Goal: Transaction & Acquisition: Book appointment/travel/reservation

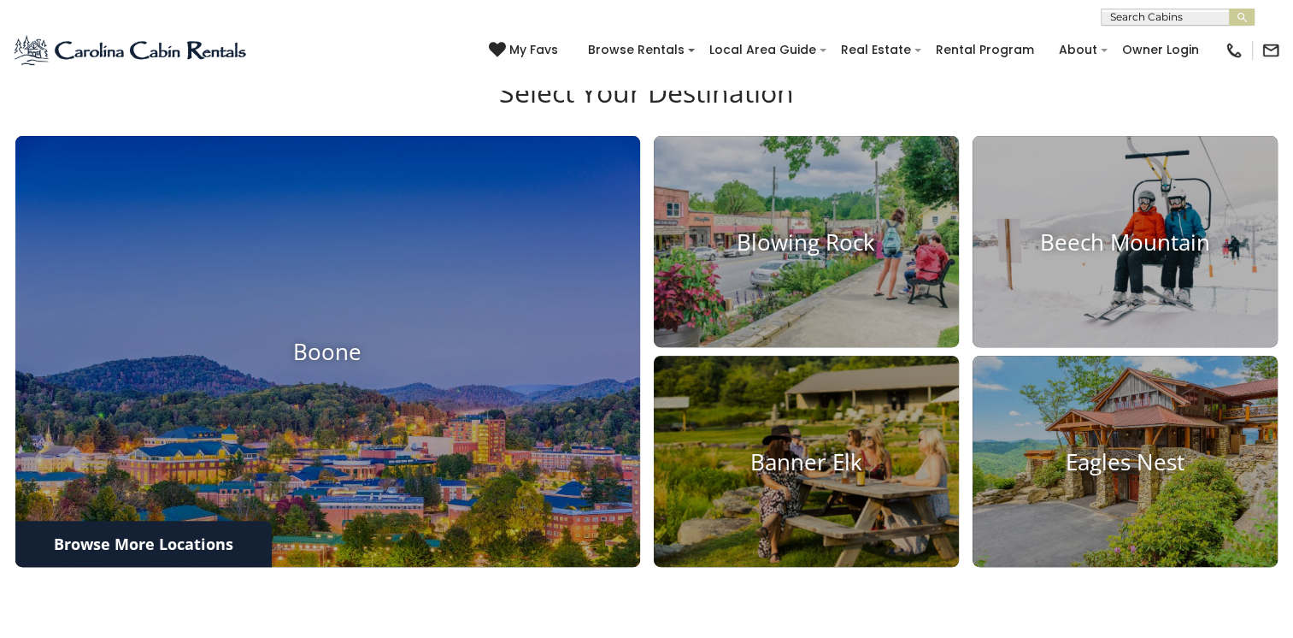
scroll to position [614, 0]
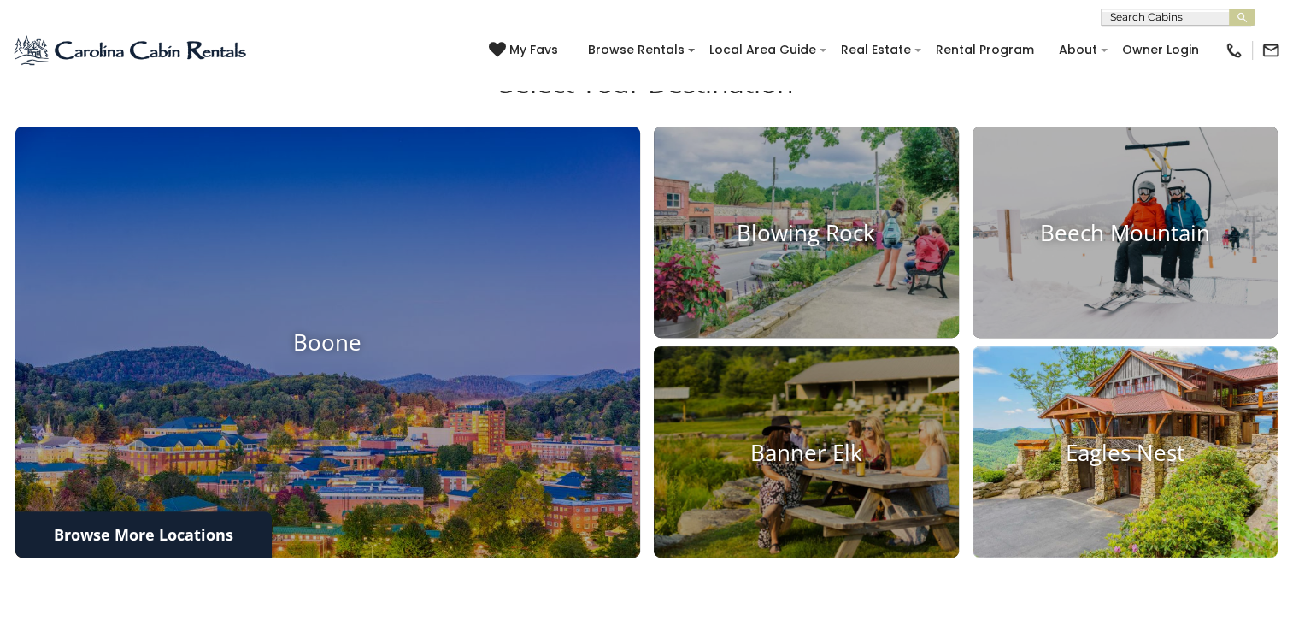
click at [1115, 434] on img at bounding box center [1125, 452] width 336 height 233
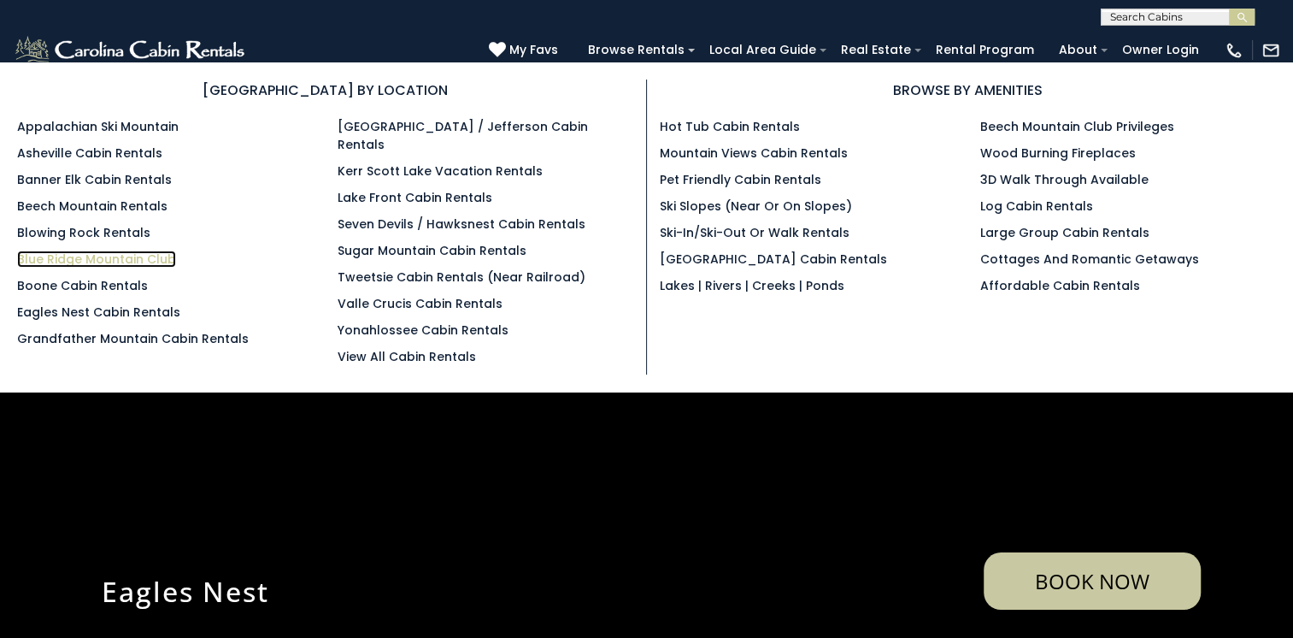
click at [127, 251] on link "Blue Ridge Mountain Club" at bounding box center [96, 258] width 159 height 17
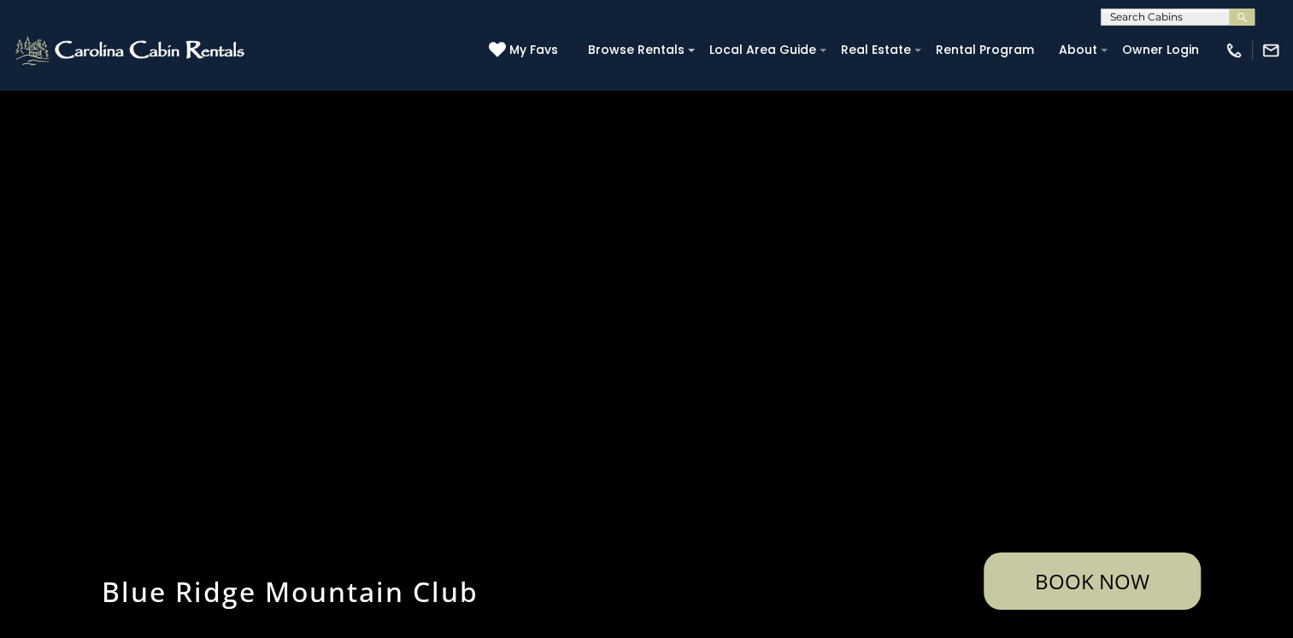
scroll to position [8, 0]
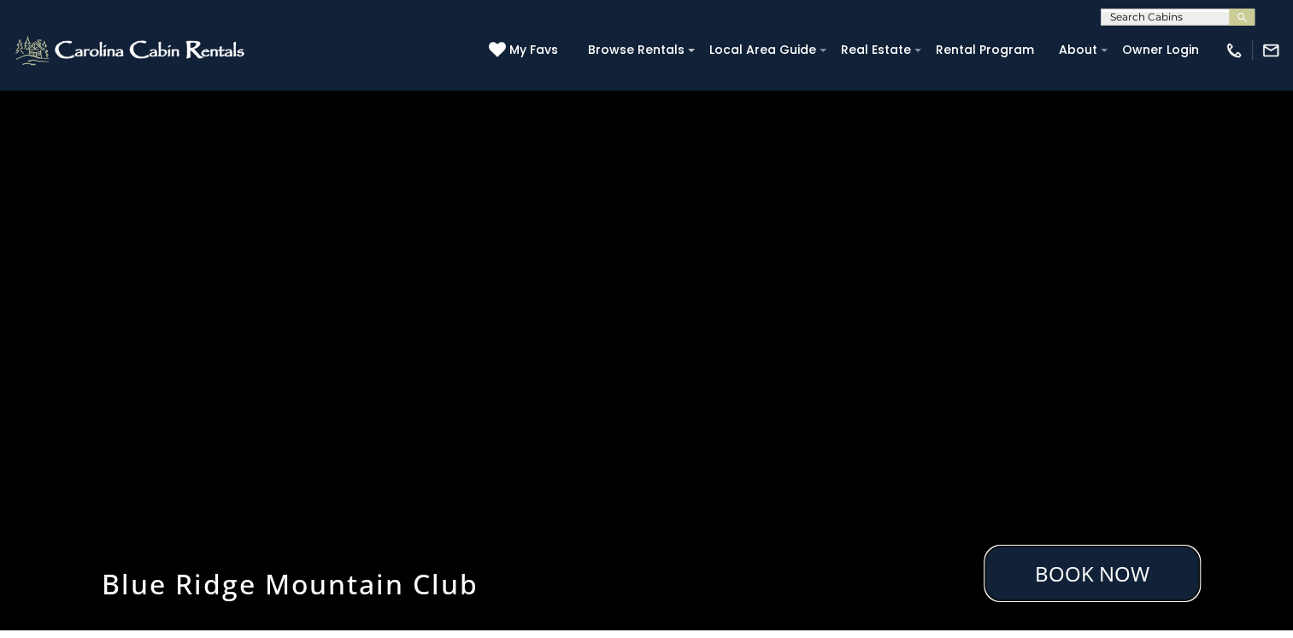
click at [1061, 559] on link "Book Now" at bounding box center [1092, 573] width 217 height 57
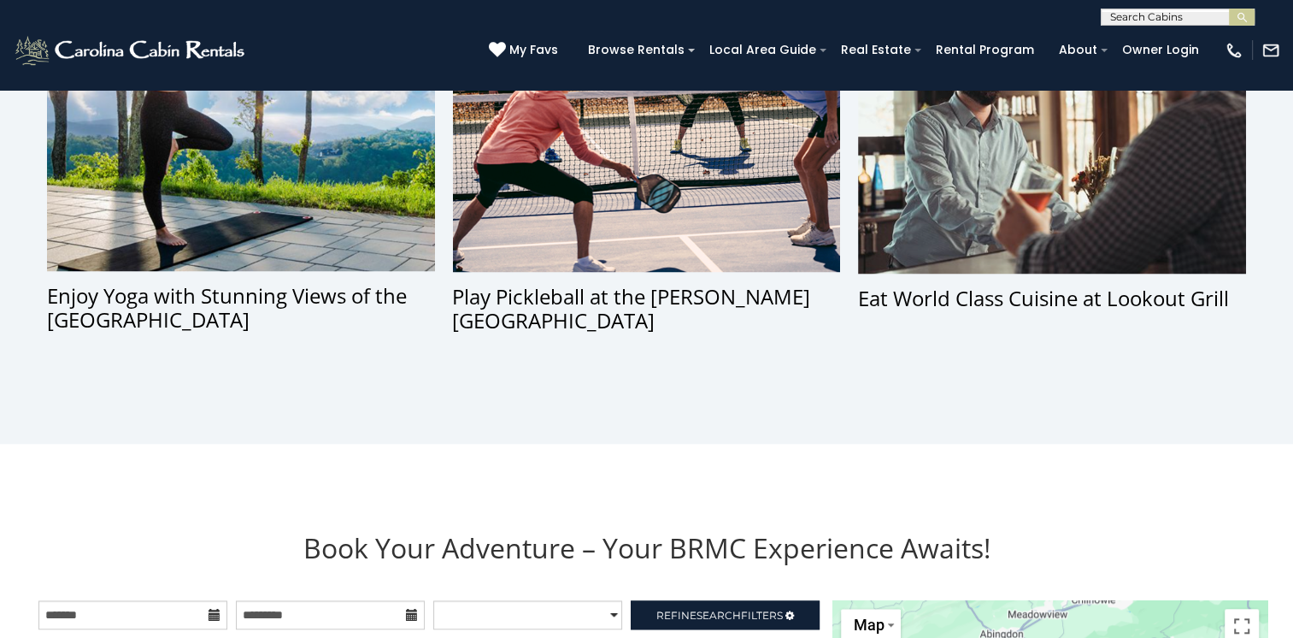
scroll to position [1737, 0]
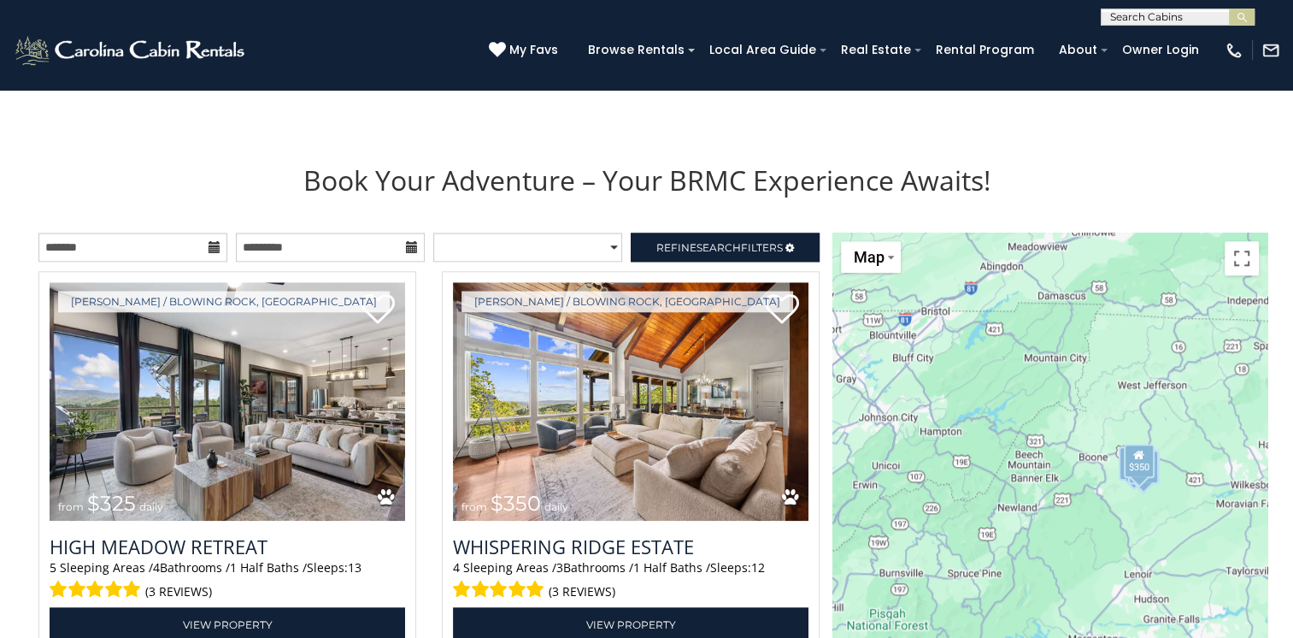
click at [218, 250] on icon at bounding box center [215, 247] width 12 height 12
click at [212, 247] on icon at bounding box center [215, 247] width 12 height 12
click at [188, 246] on input "text" at bounding box center [132, 247] width 189 height 29
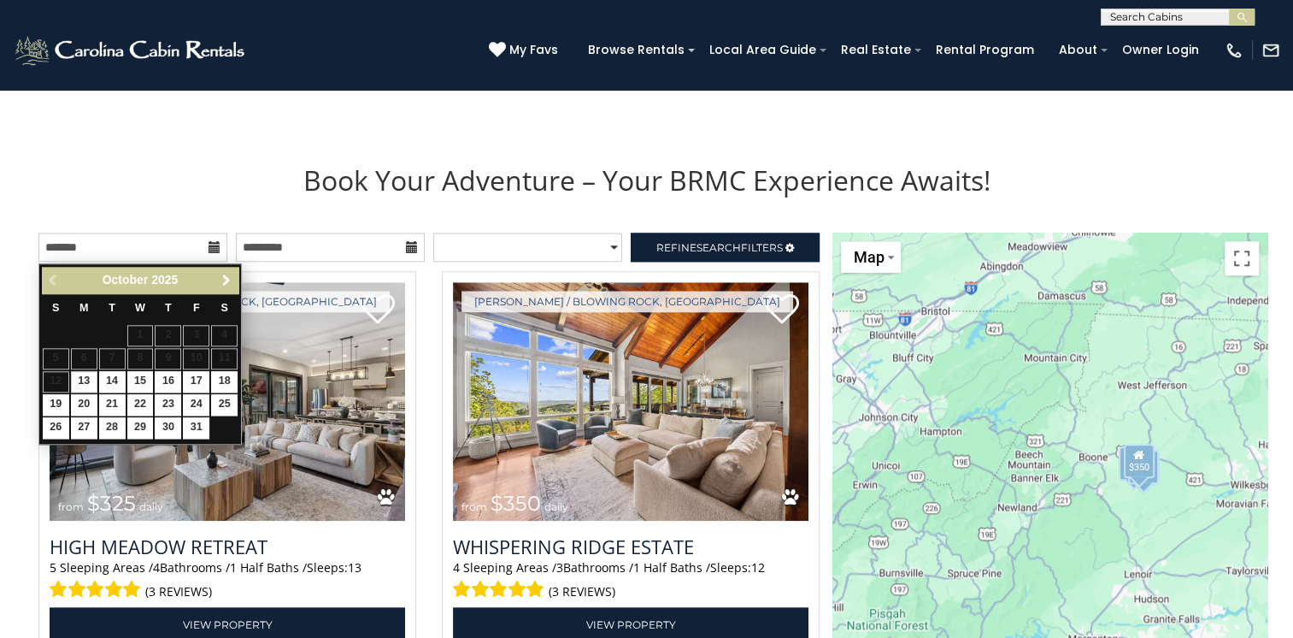
click at [226, 278] on span "Next" at bounding box center [227, 281] width 14 height 14
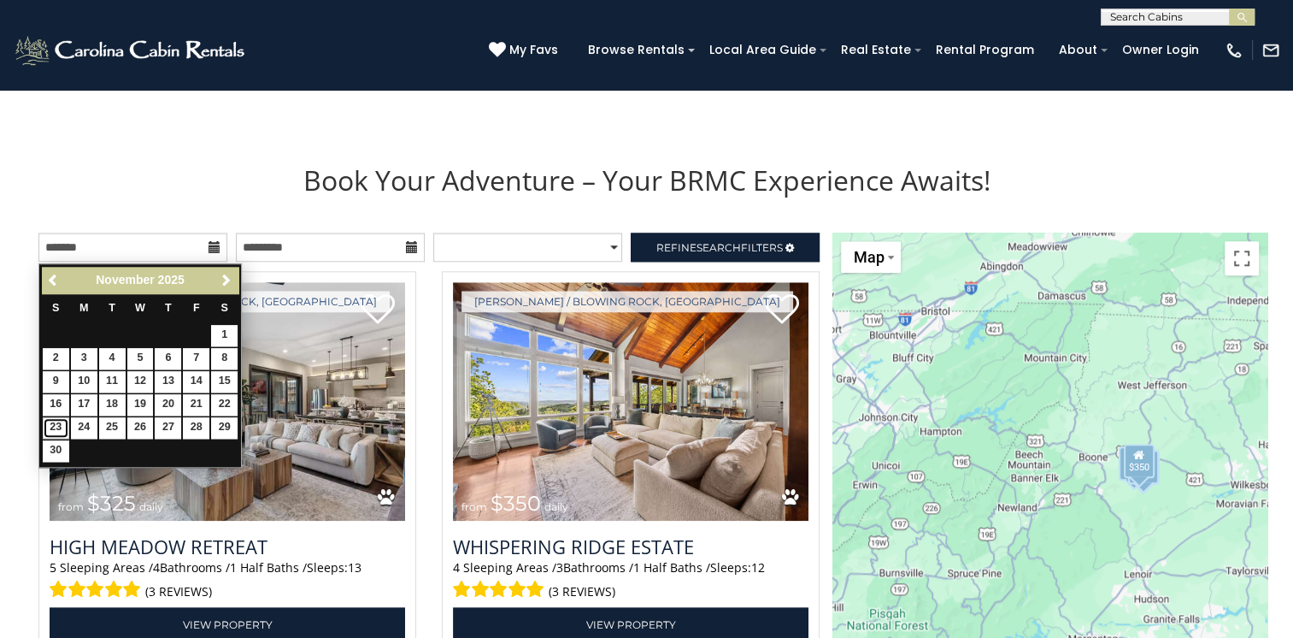
click at [56, 422] on link "23" at bounding box center [56, 427] width 26 height 21
type input "**********"
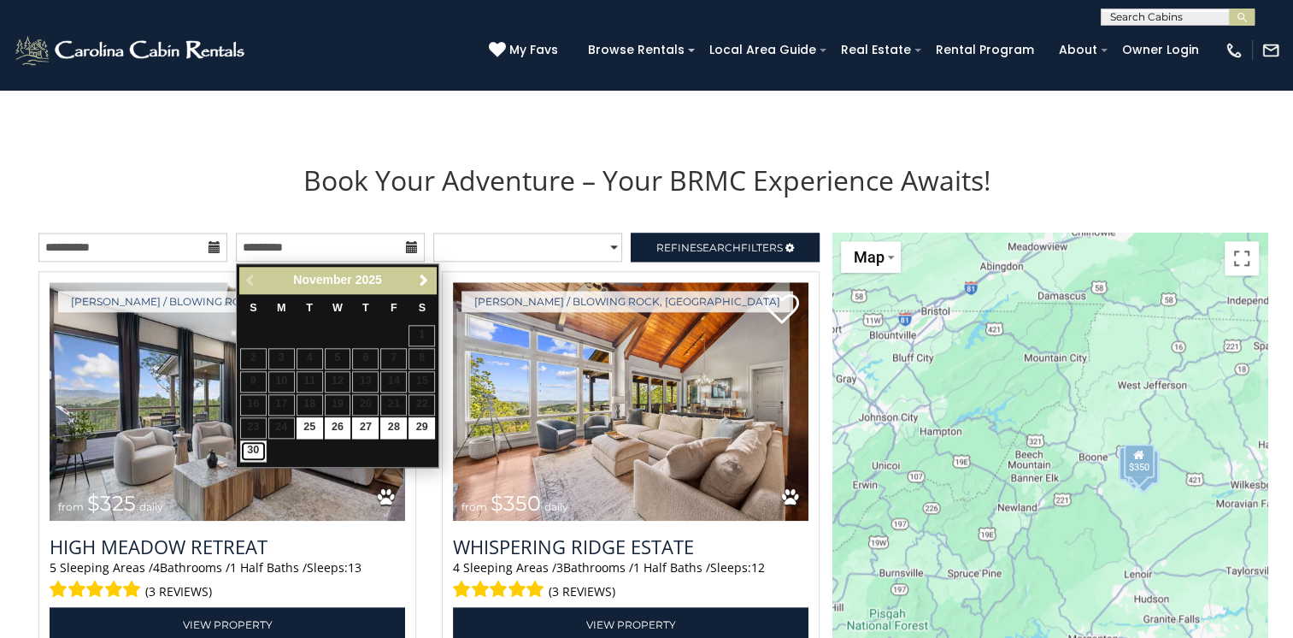
click at [253, 452] on link "30" at bounding box center [253, 450] width 26 height 21
type input "**********"
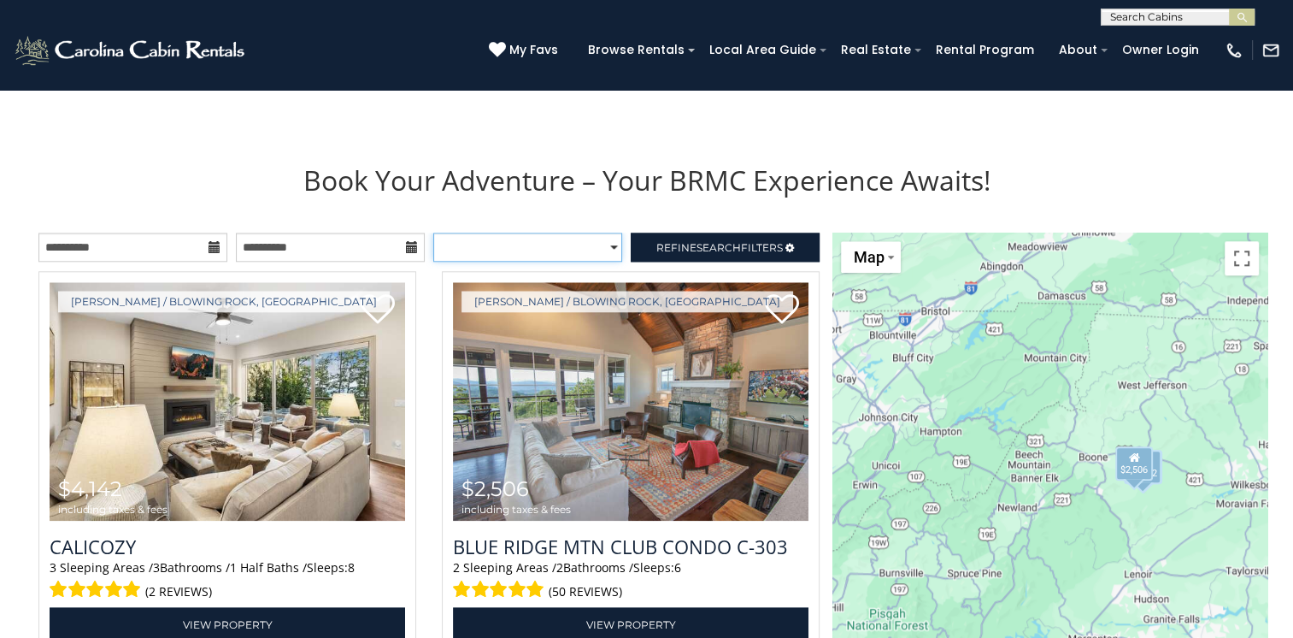
click at [615, 247] on select "**********" at bounding box center [527, 247] width 189 height 29
click at [704, 244] on span "Search" at bounding box center [719, 247] width 44 height 13
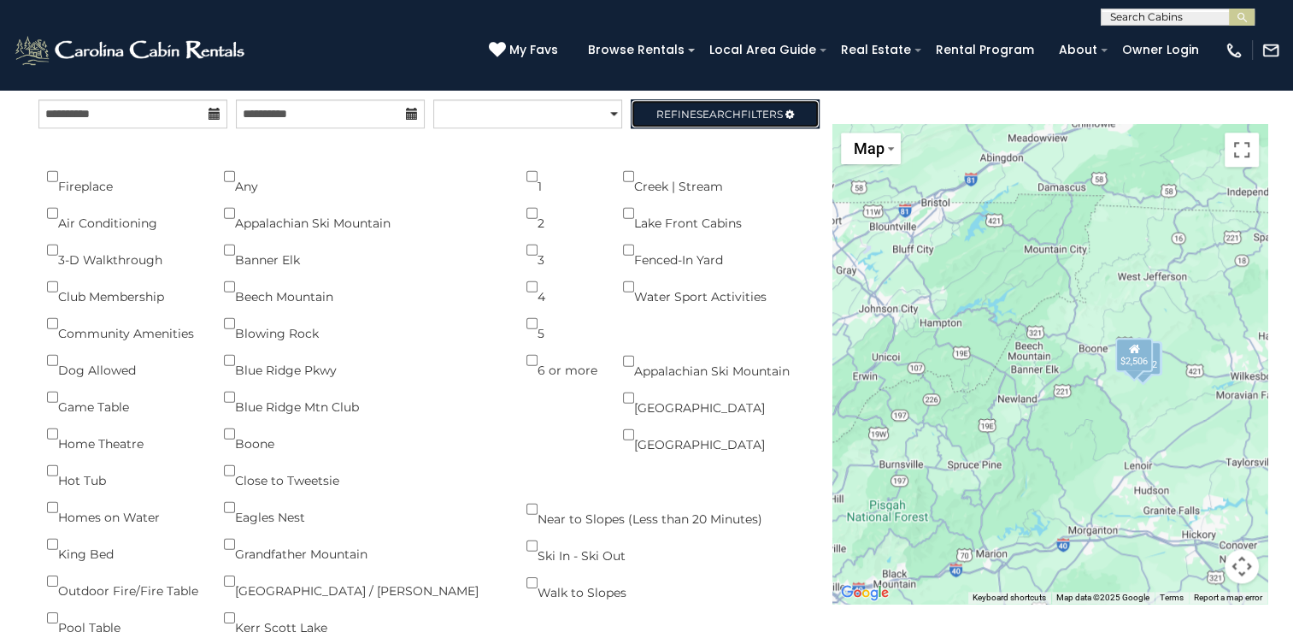
scroll to position [1884, 0]
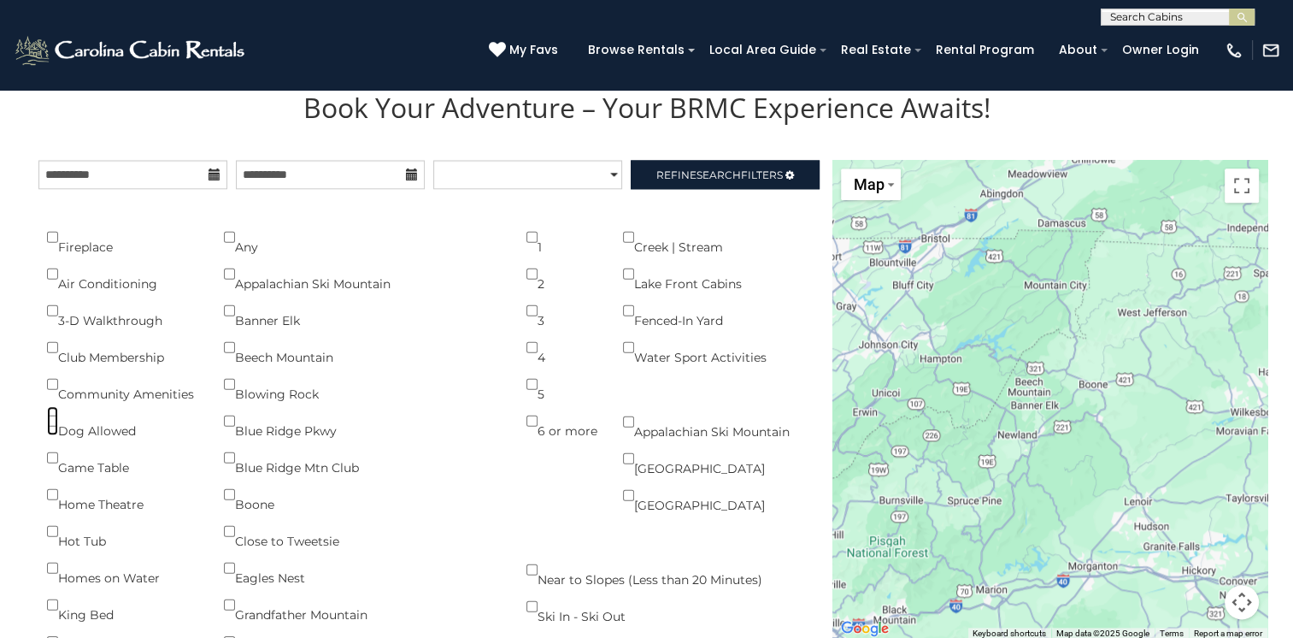
scroll to position [1805, 0]
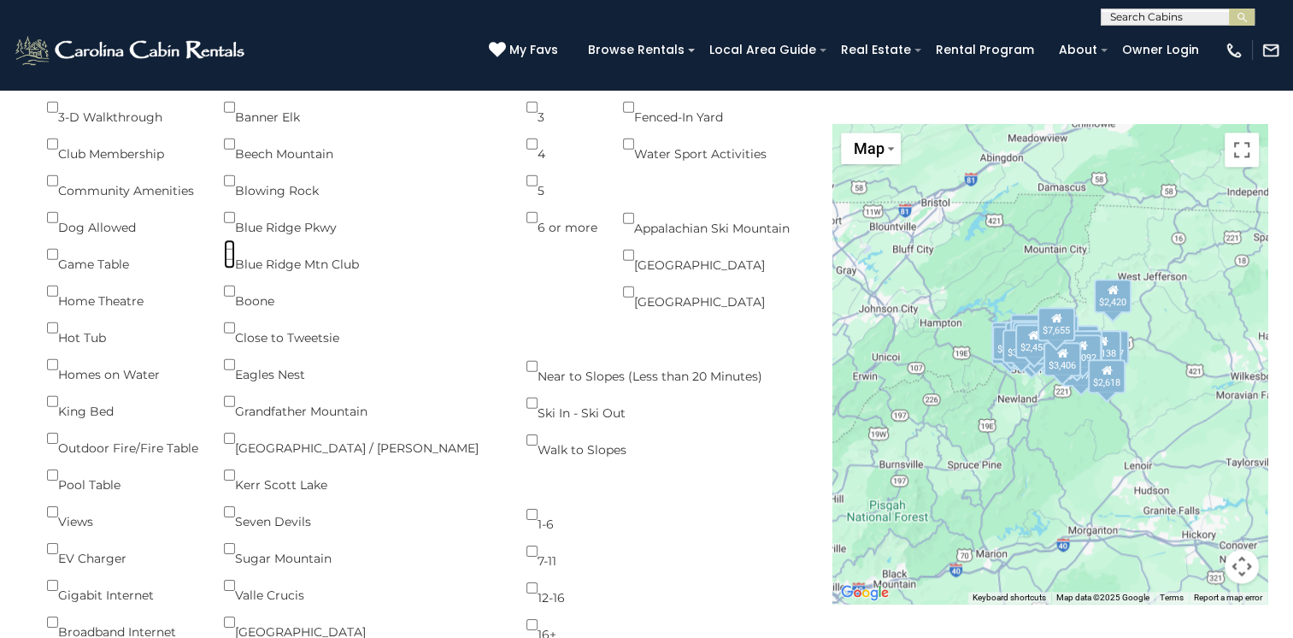
scroll to position [2003, 0]
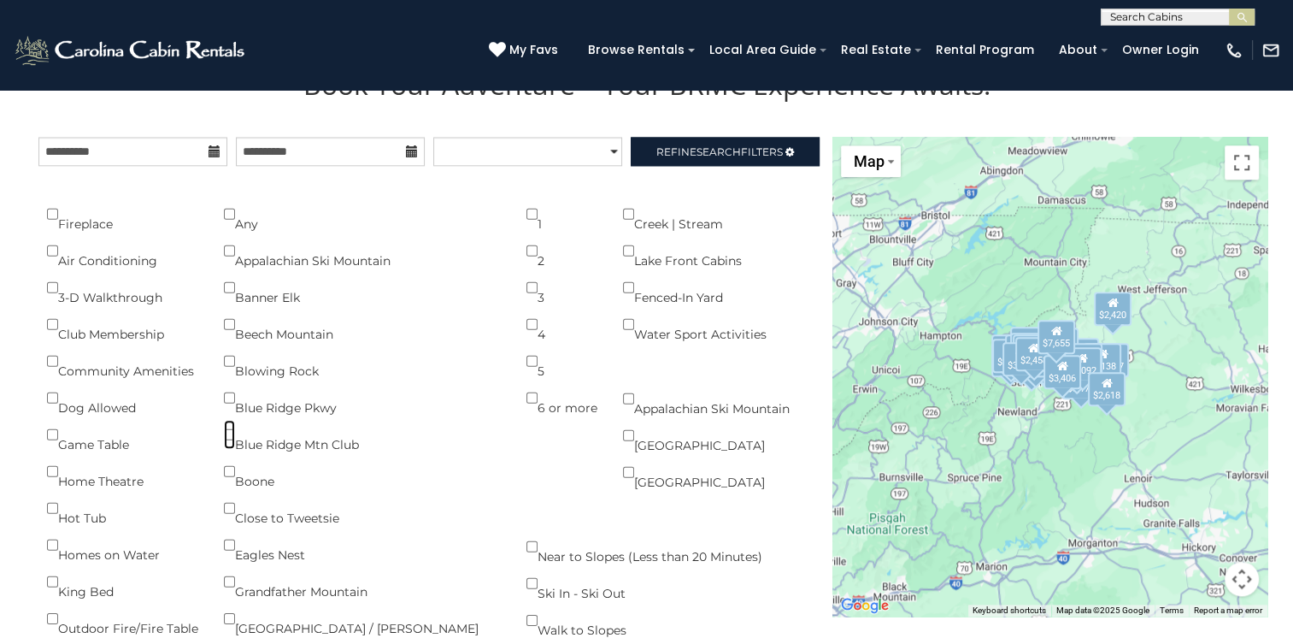
scroll to position [1822, 0]
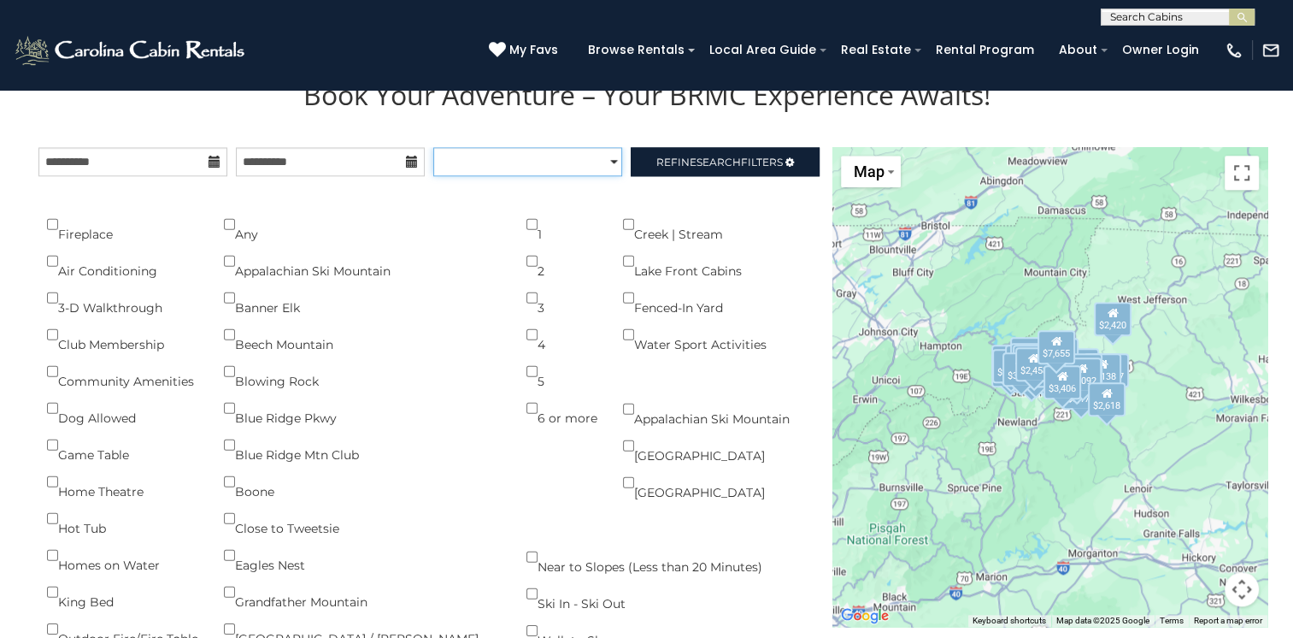
click at [618, 159] on select "**********" at bounding box center [527, 161] width 189 height 29
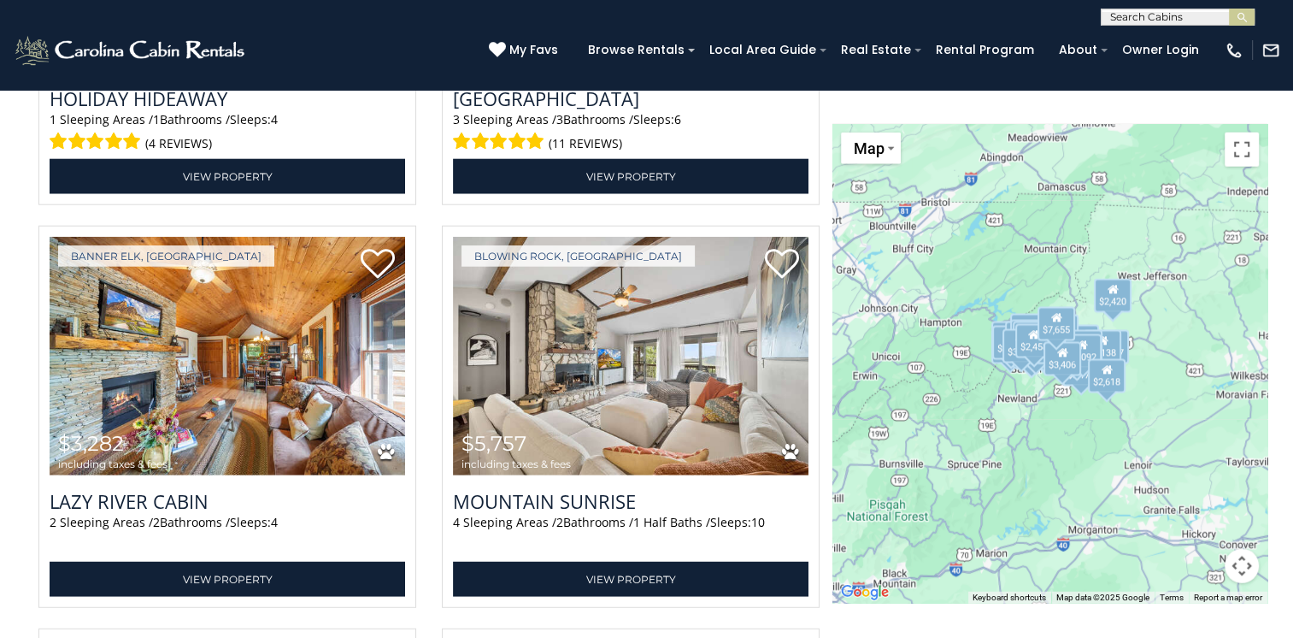
scroll to position [4298, 0]
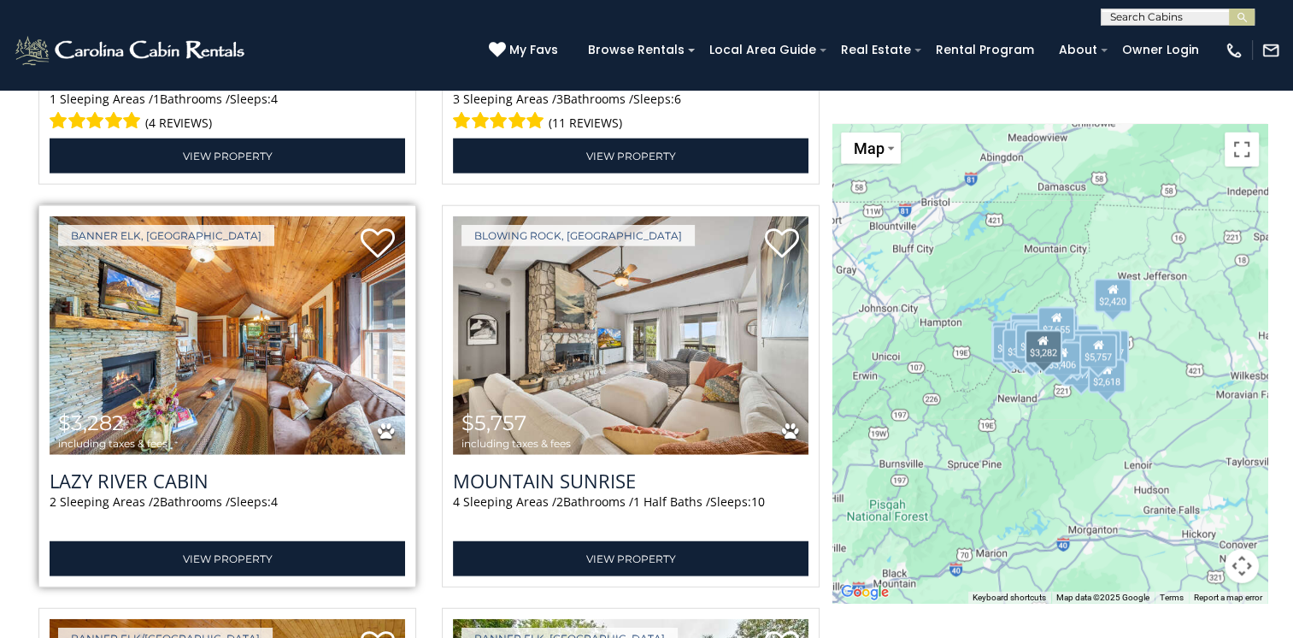
click at [206, 343] on img at bounding box center [228, 335] width 356 height 238
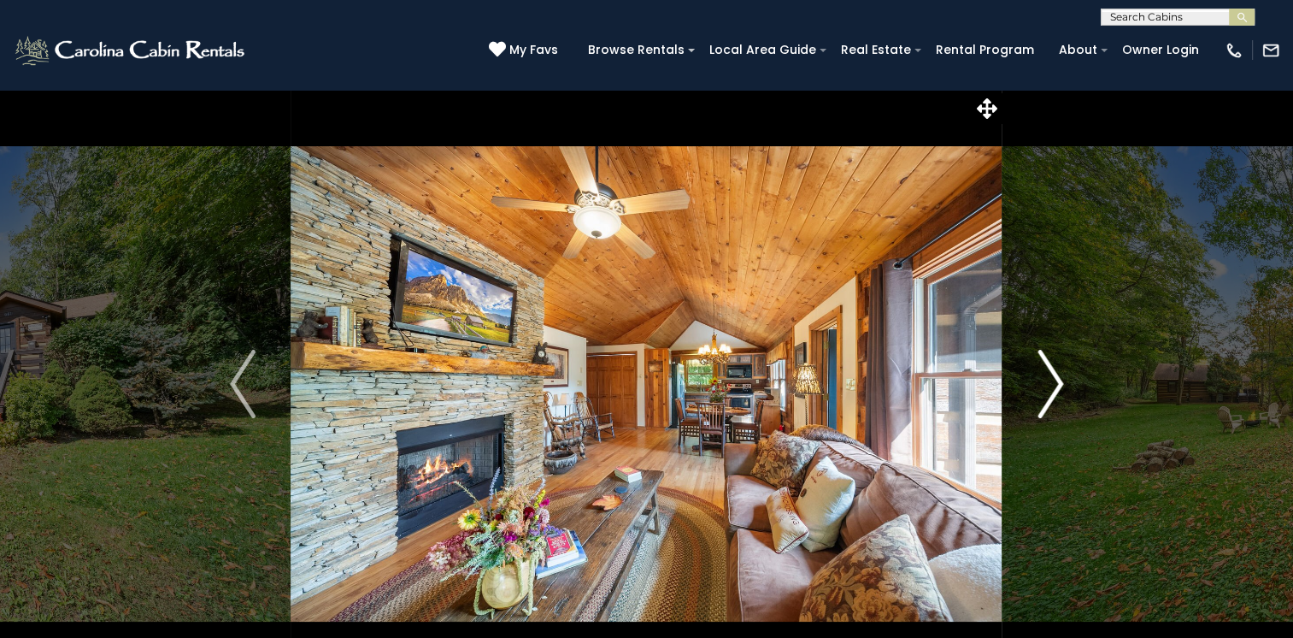
click at [1056, 378] on img "Next" at bounding box center [1051, 384] width 26 height 68
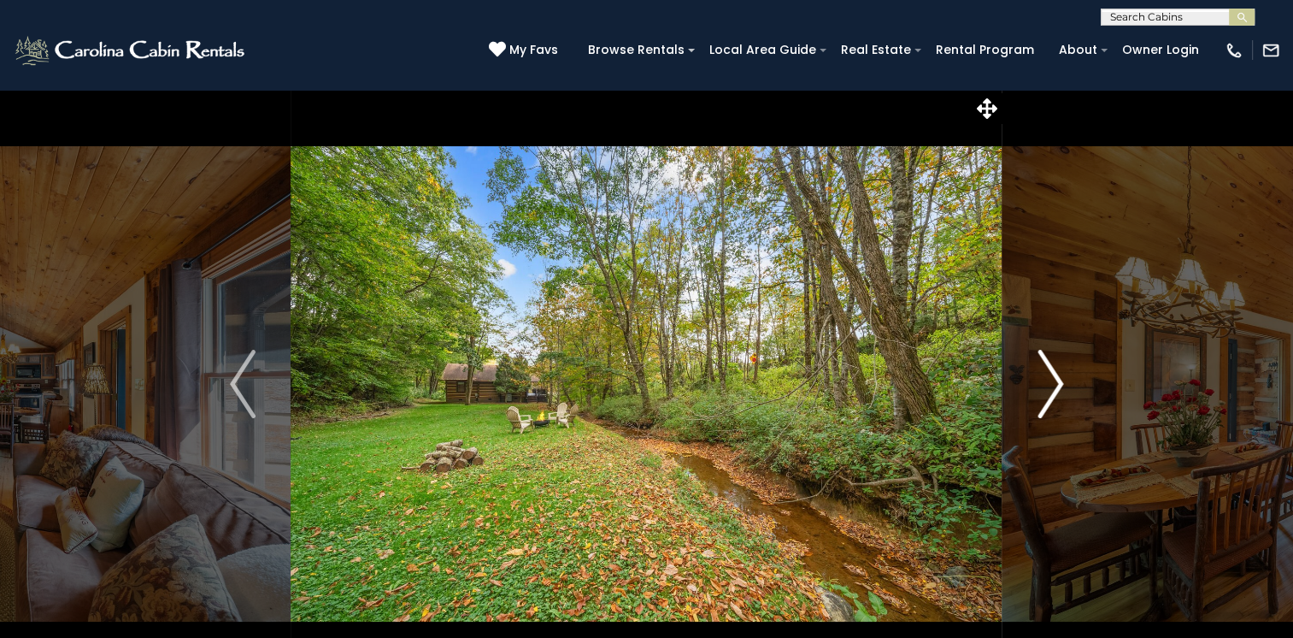
click at [1056, 378] on img "Next" at bounding box center [1051, 384] width 26 height 68
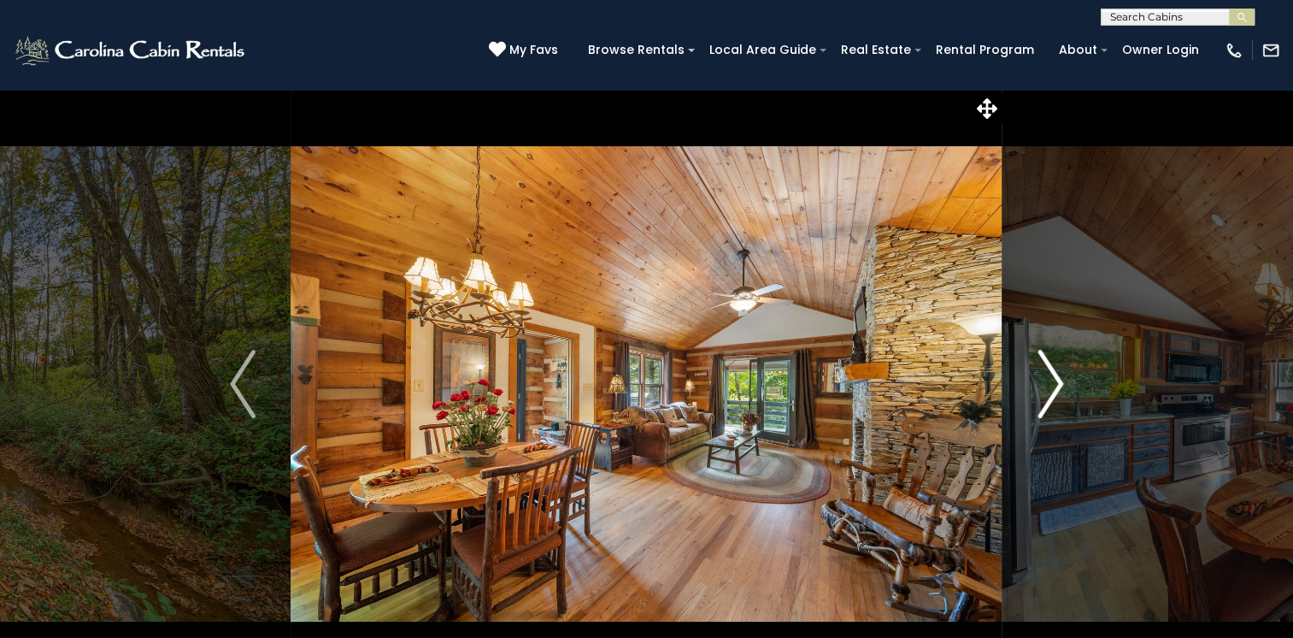
click at [1056, 378] on img "Next" at bounding box center [1051, 384] width 26 height 68
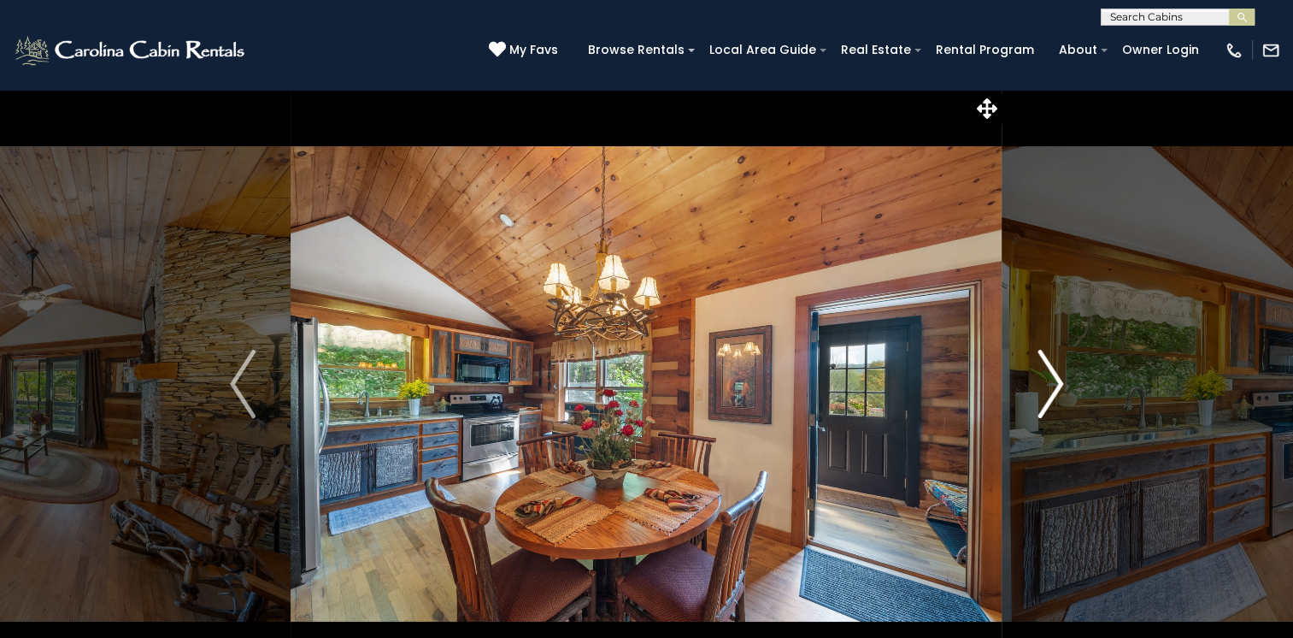
click at [1056, 378] on img "Next" at bounding box center [1051, 384] width 26 height 68
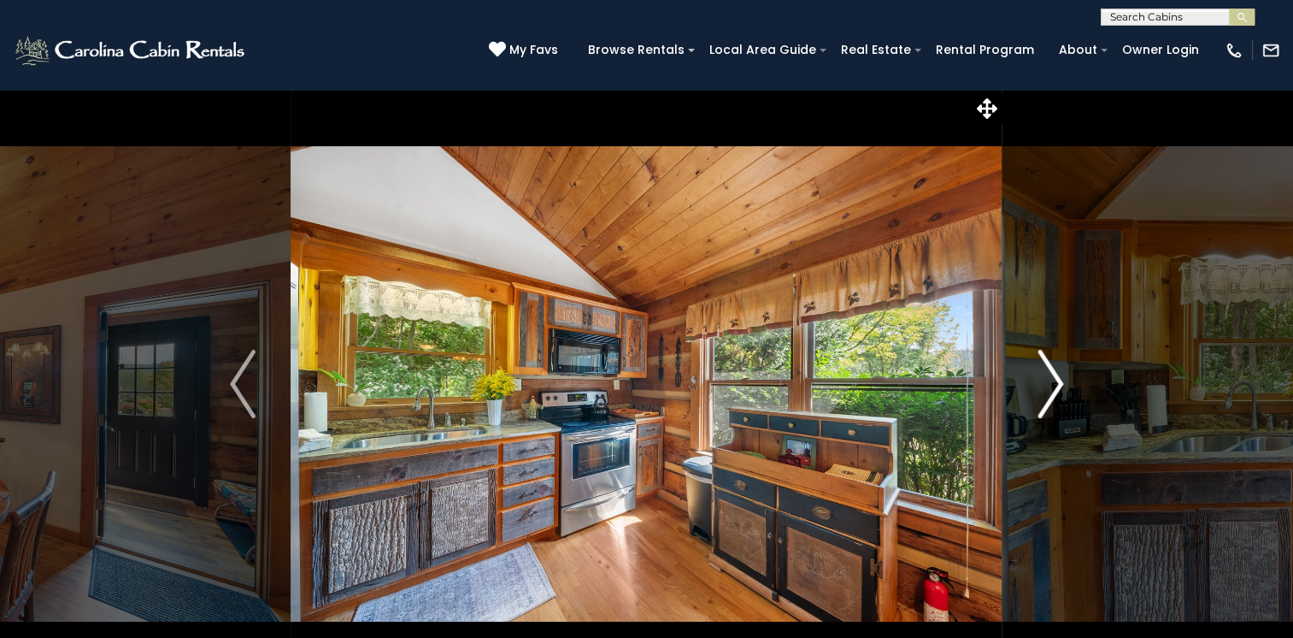
click at [1056, 378] on img "Next" at bounding box center [1051, 384] width 26 height 68
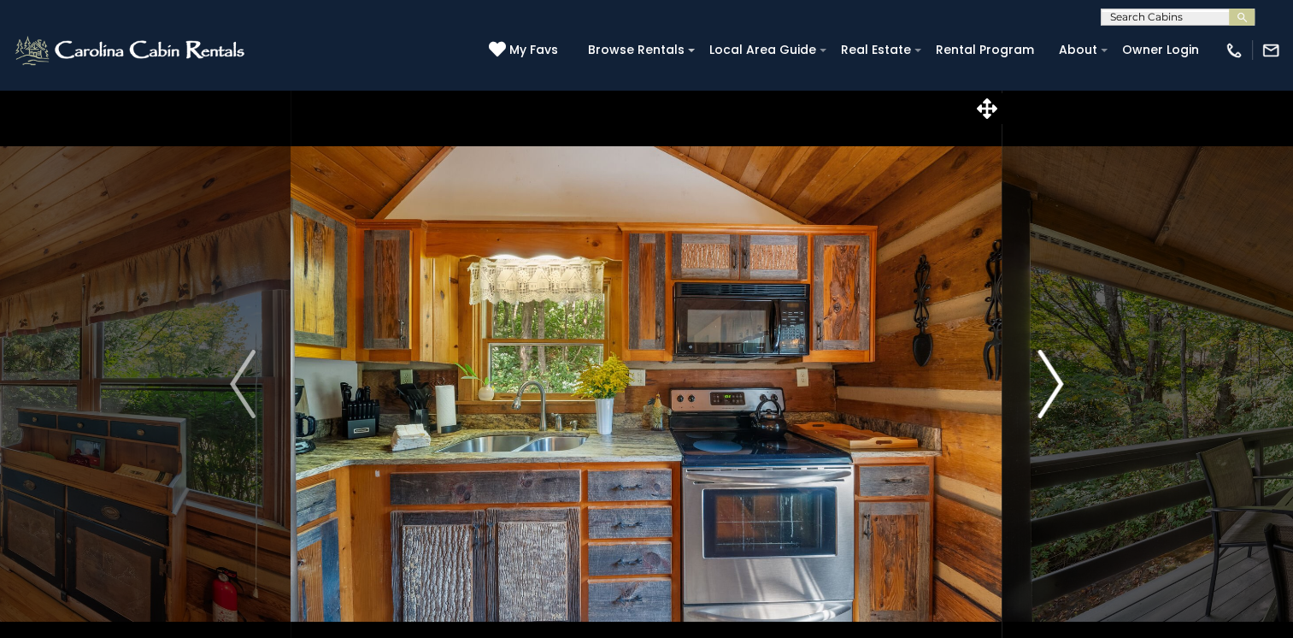
click at [1056, 378] on img "Next" at bounding box center [1051, 384] width 26 height 68
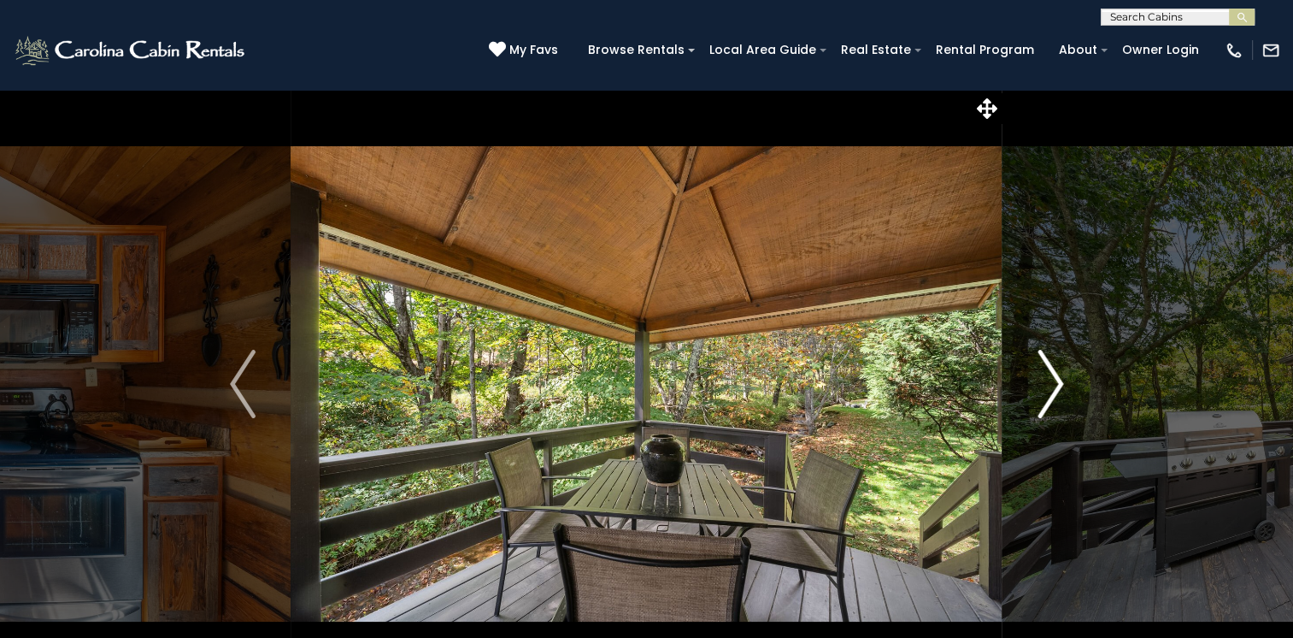
click at [1056, 378] on img "Next" at bounding box center [1051, 384] width 26 height 68
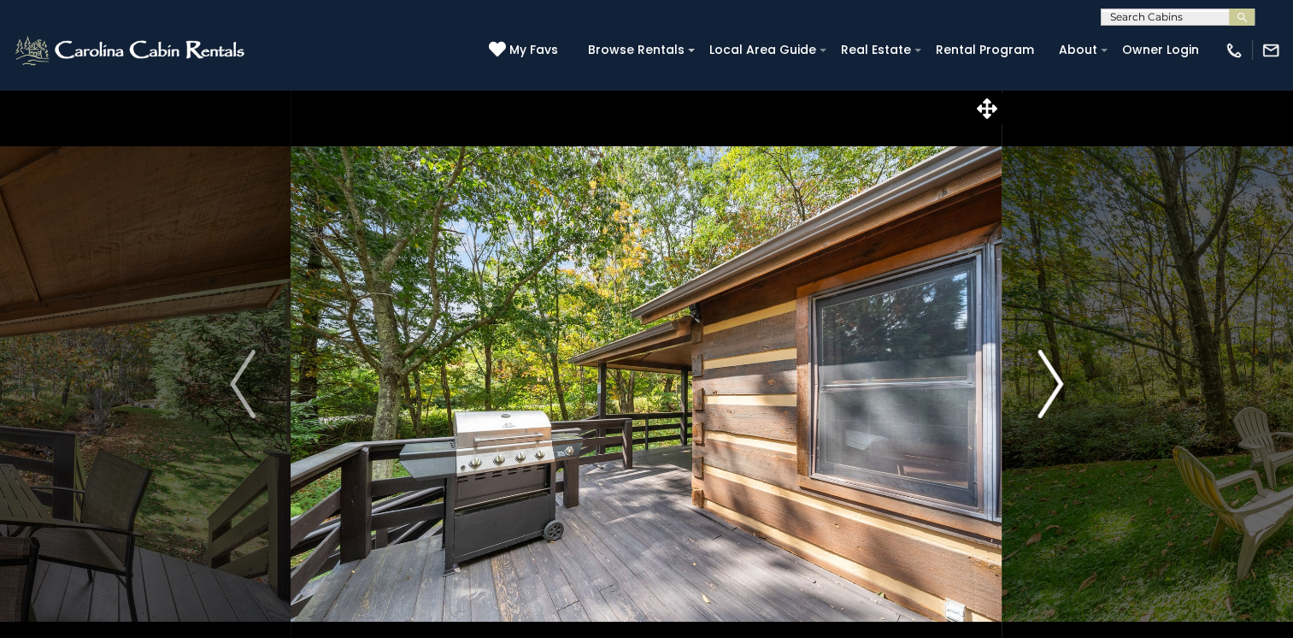
click at [1056, 378] on img "Next" at bounding box center [1051, 384] width 26 height 68
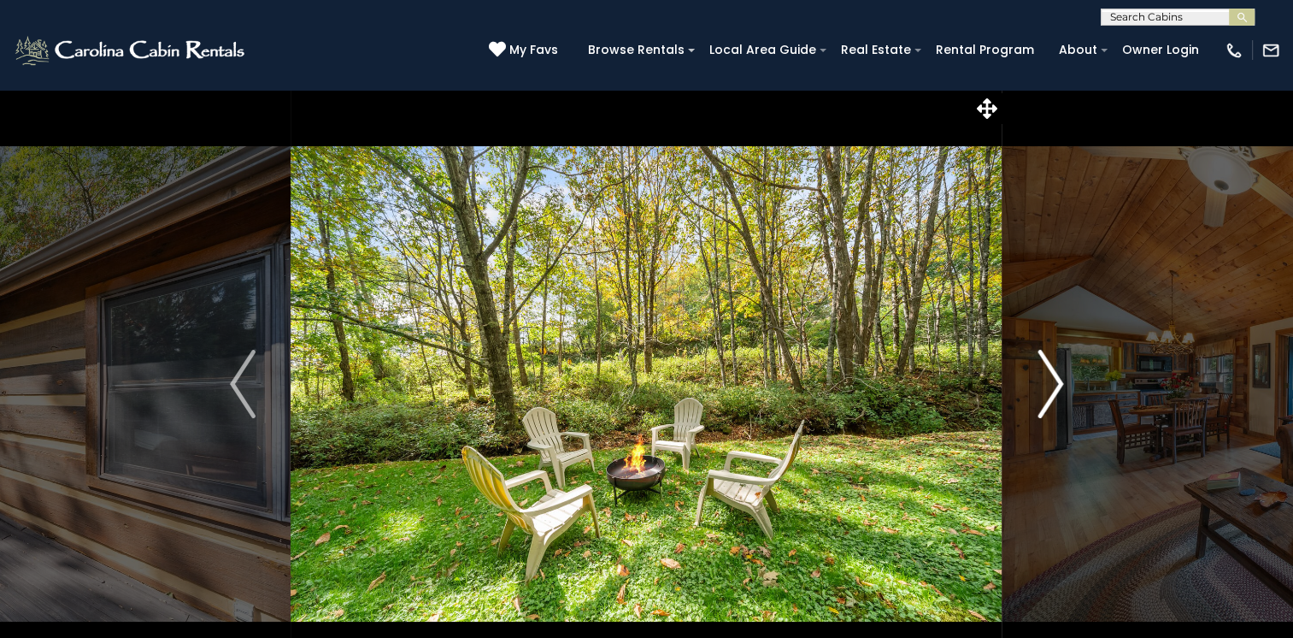
click at [1056, 378] on img "Next" at bounding box center [1051, 384] width 26 height 68
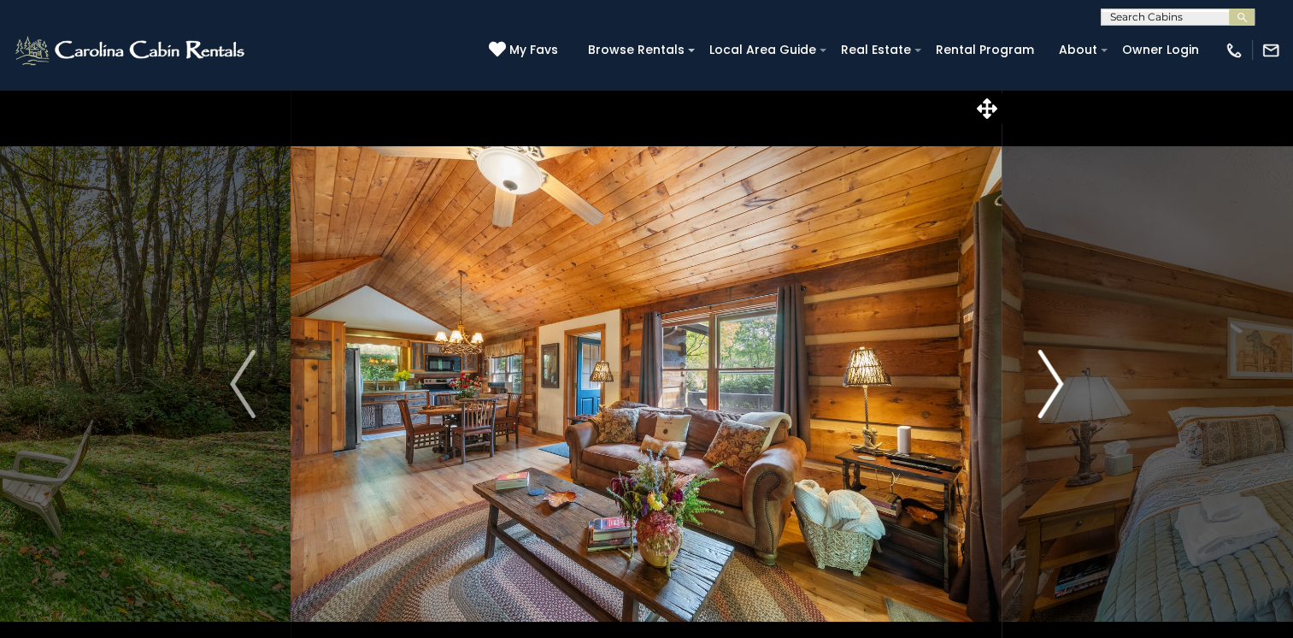
click at [1056, 378] on img "Next" at bounding box center [1051, 384] width 26 height 68
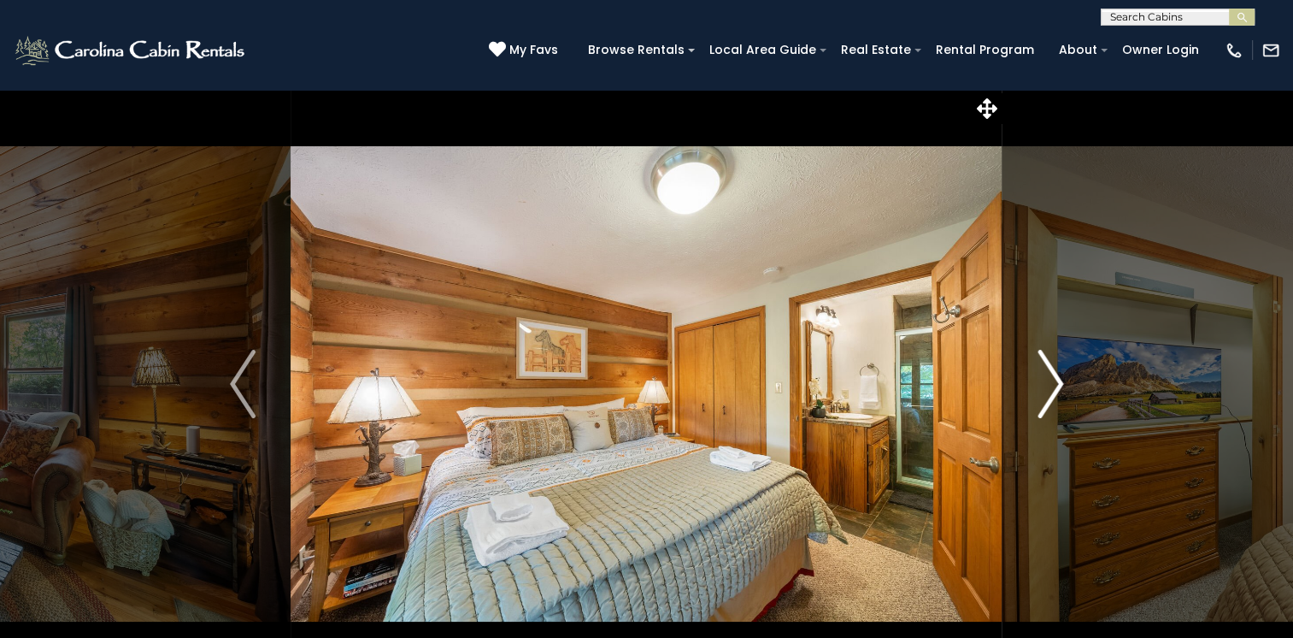
click at [1056, 378] on img "Next" at bounding box center [1051, 384] width 26 height 68
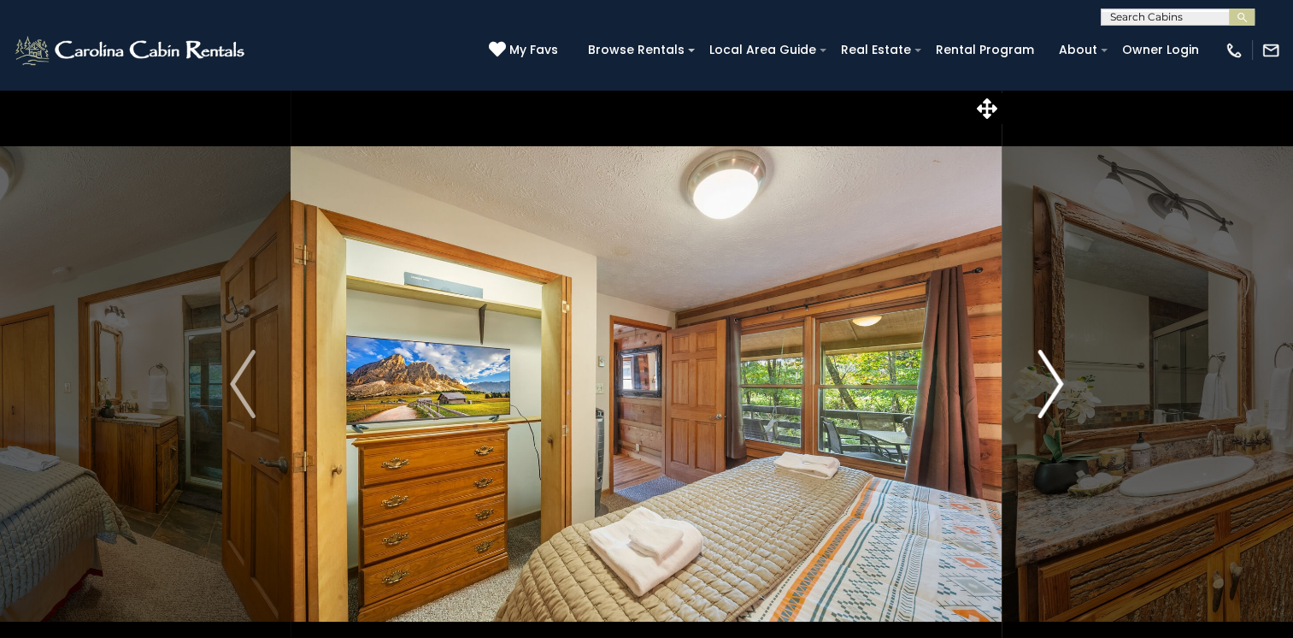
click at [1056, 378] on img "Next" at bounding box center [1051, 384] width 26 height 68
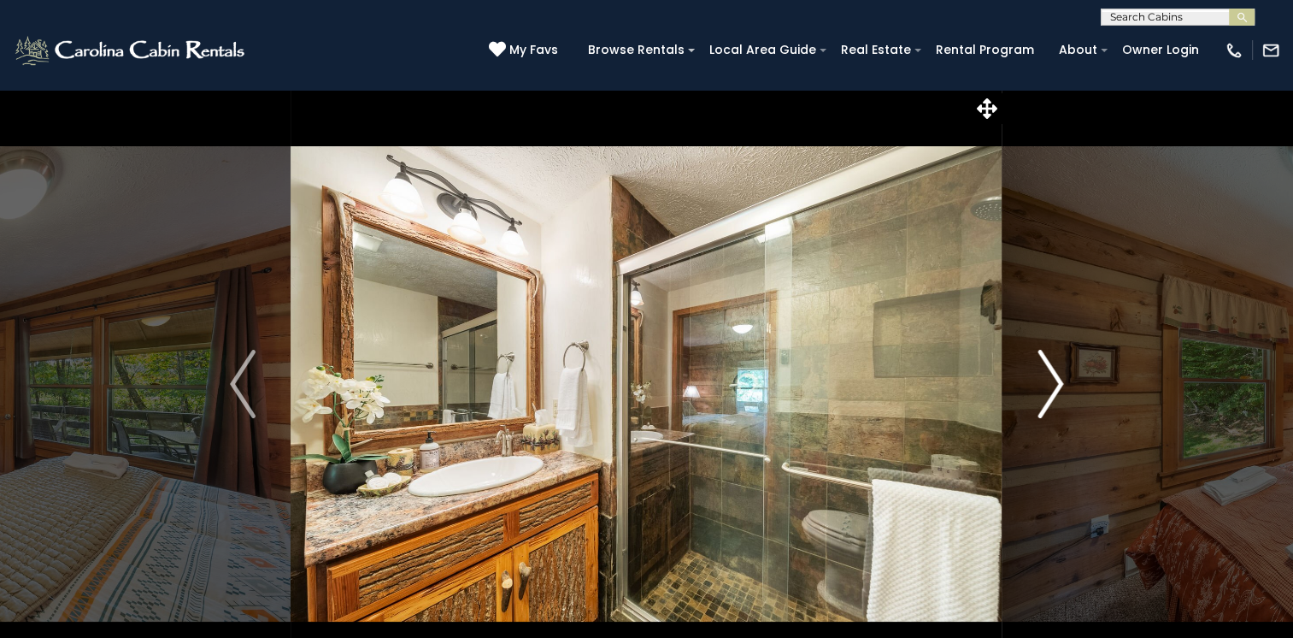
click at [1056, 378] on img "Next" at bounding box center [1051, 384] width 26 height 68
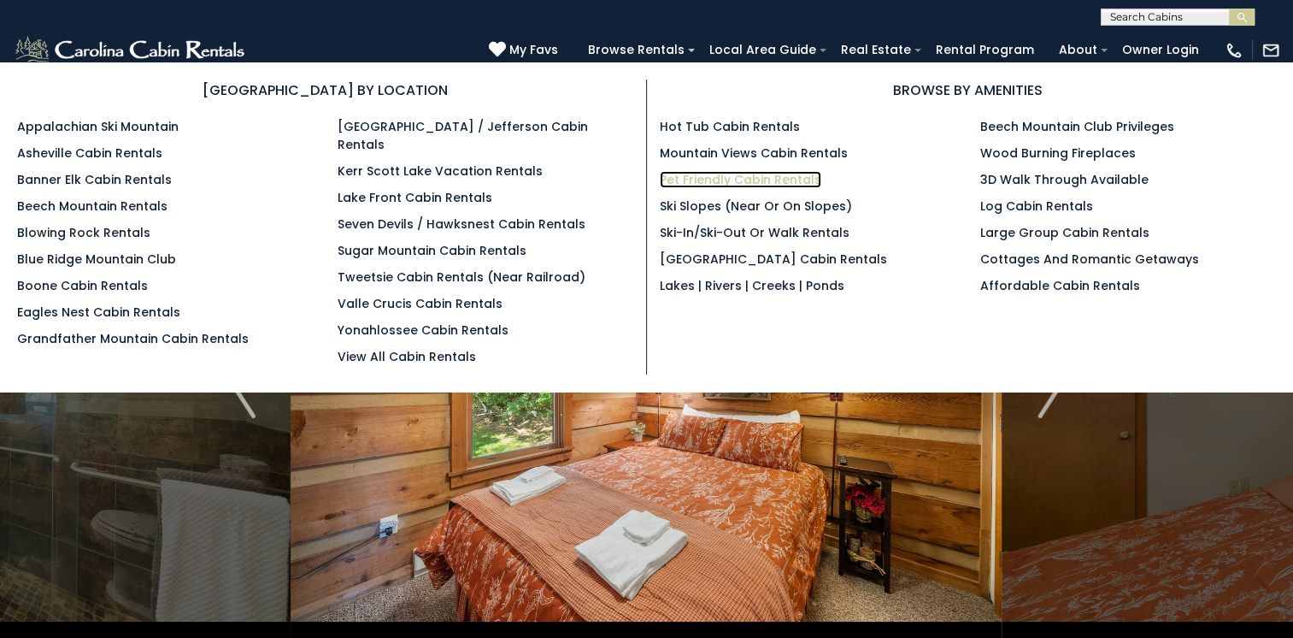
click at [707, 180] on link "Pet Friendly Cabin Rentals" at bounding box center [741, 179] width 162 height 17
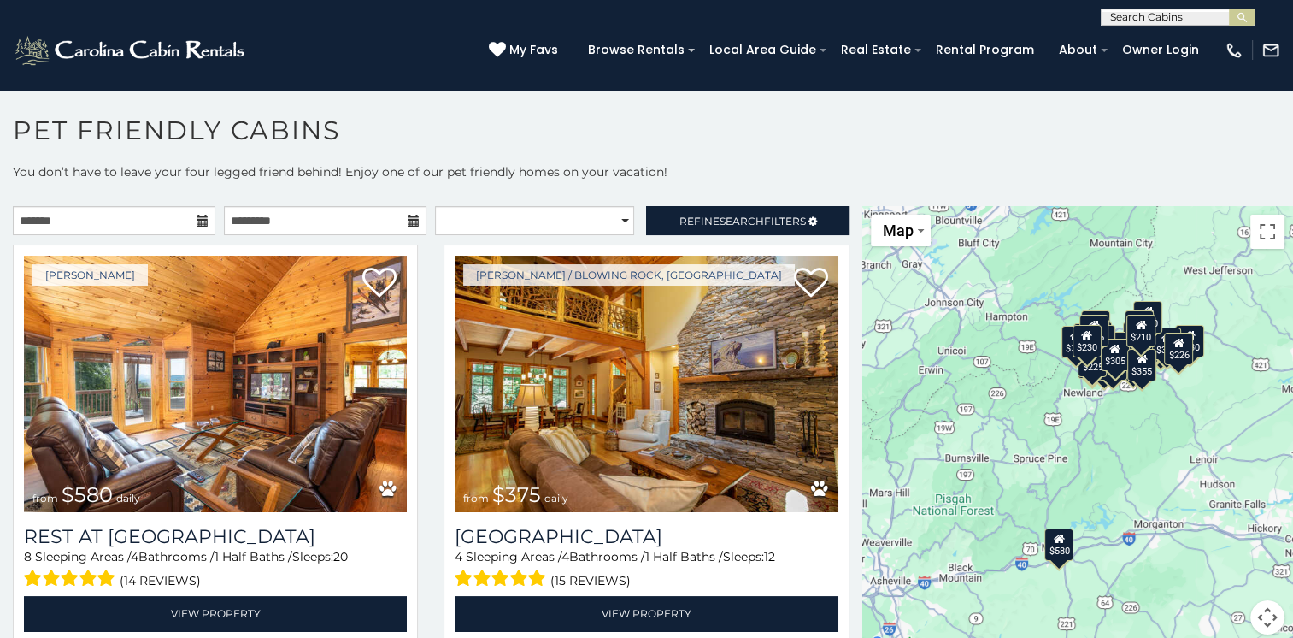
click at [198, 217] on icon at bounding box center [203, 221] width 12 height 12
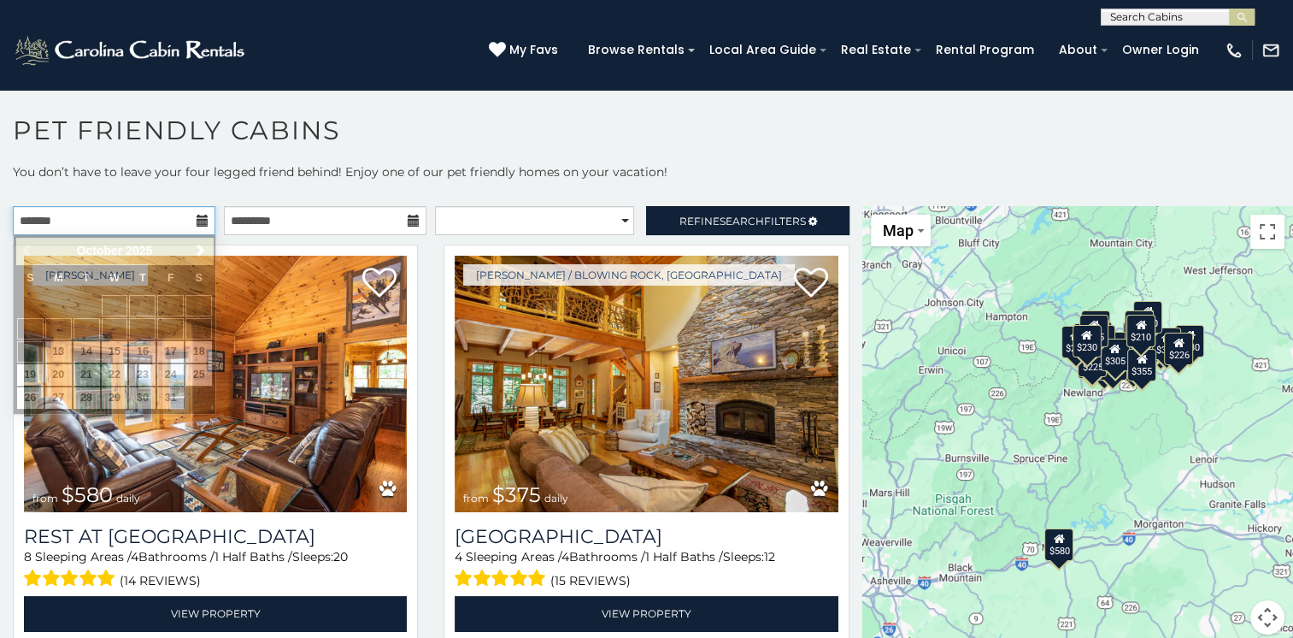
click at [176, 213] on input "text" at bounding box center [114, 220] width 203 height 29
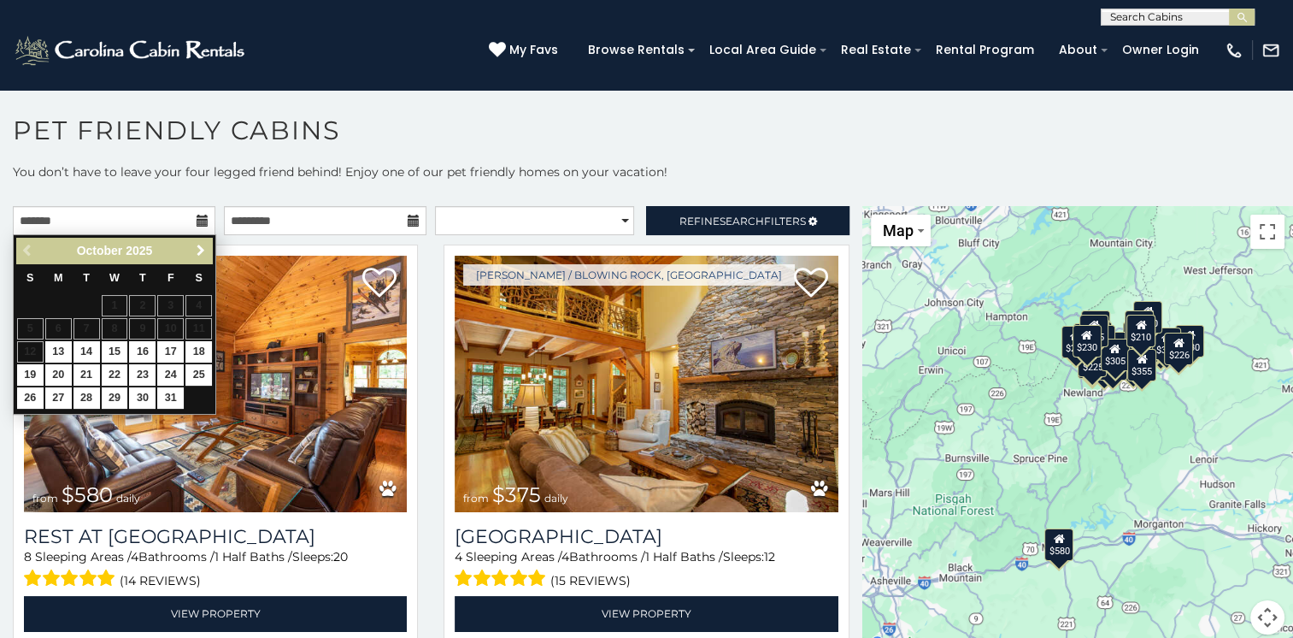
click at [195, 250] on span "Next" at bounding box center [201, 251] width 14 height 14
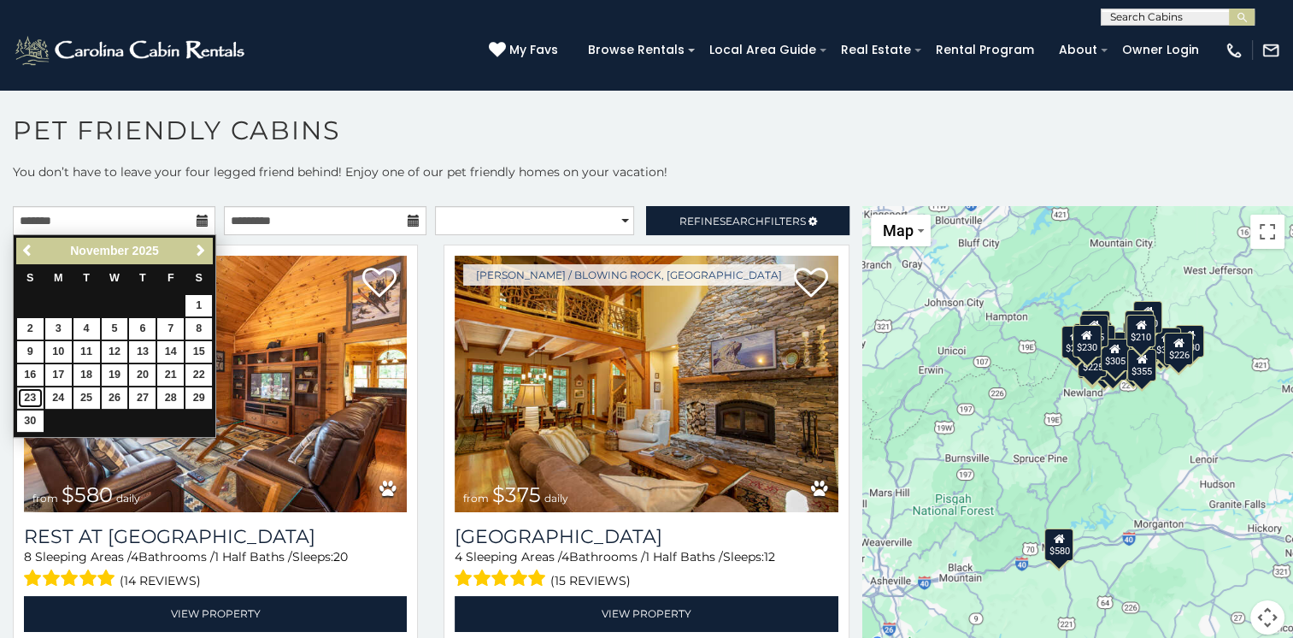
click at [30, 392] on link "23" at bounding box center [30, 397] width 26 height 21
type input "**********"
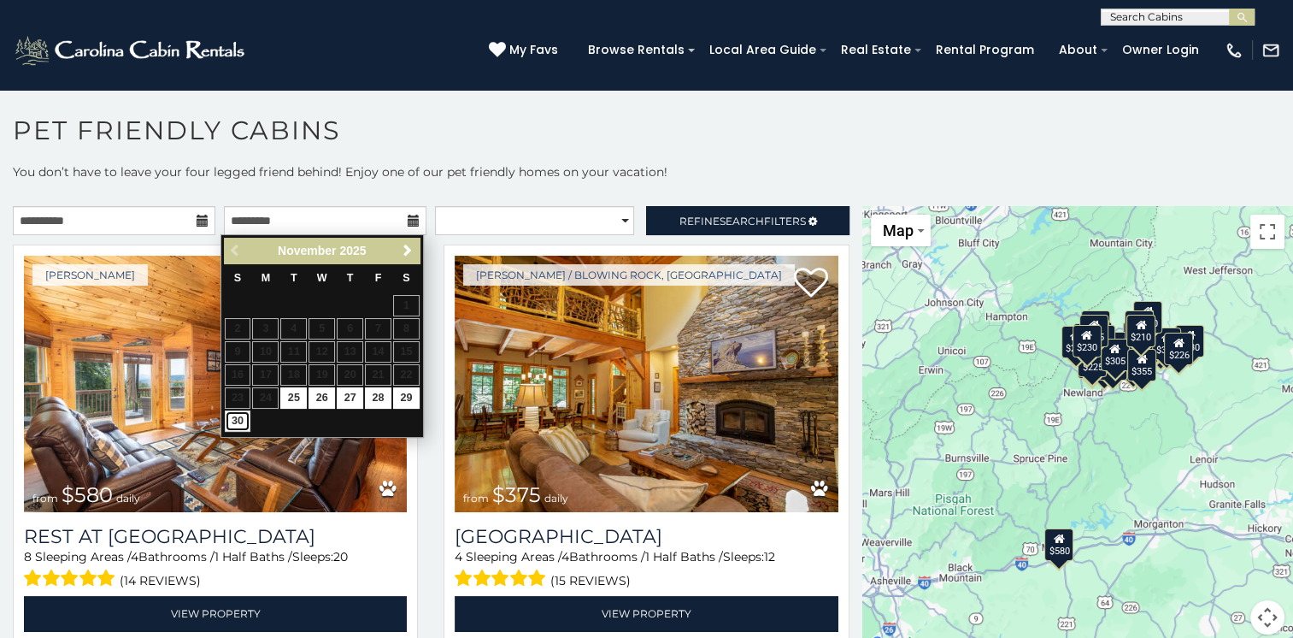
click at [237, 421] on link "30" at bounding box center [238, 420] width 26 height 21
type input "**********"
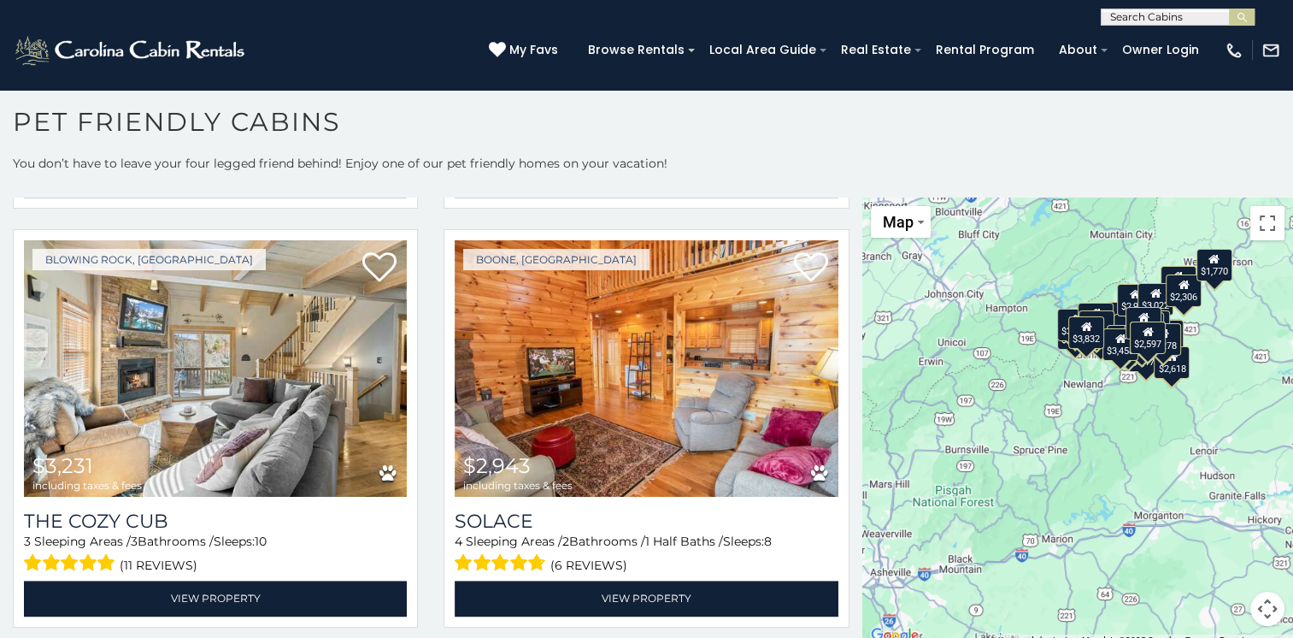
scroll to position [2537, 0]
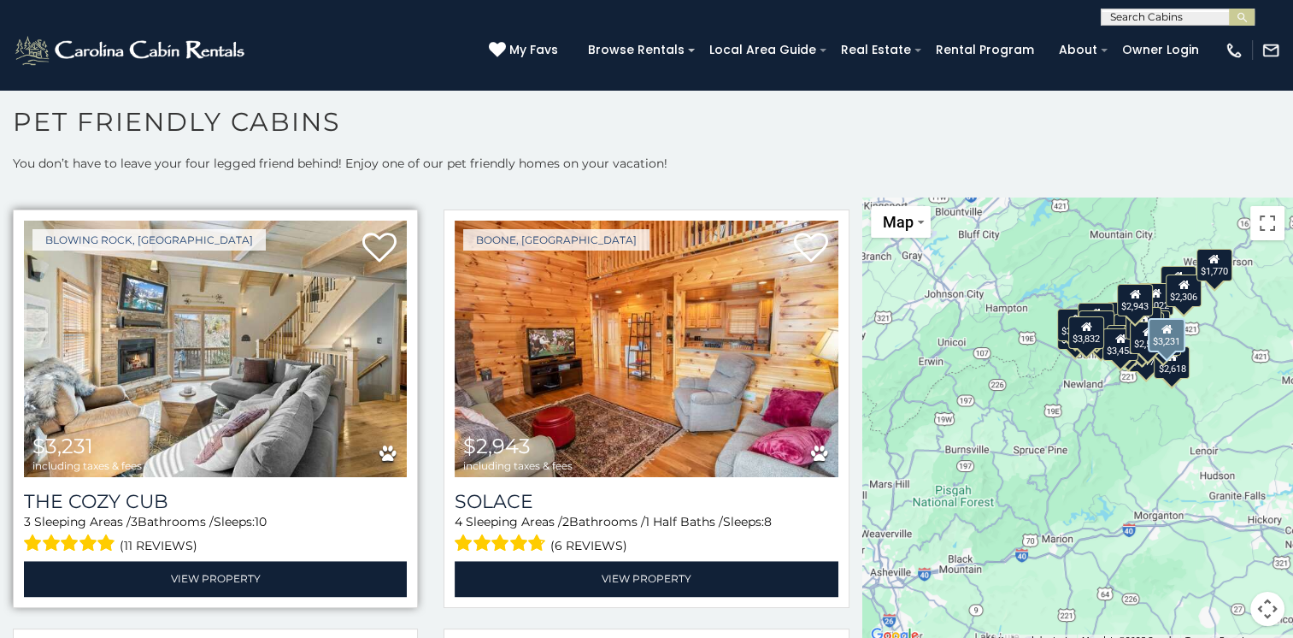
click at [185, 350] on img at bounding box center [215, 349] width 383 height 256
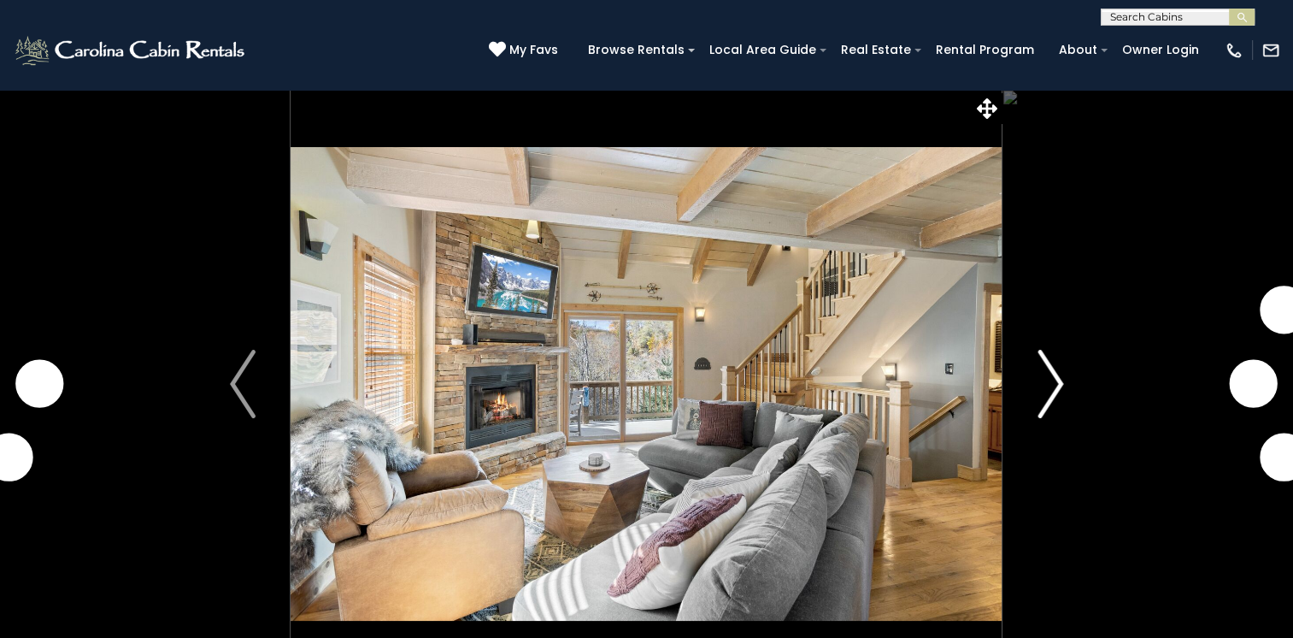
click at [1053, 383] on img "Next" at bounding box center [1051, 384] width 26 height 68
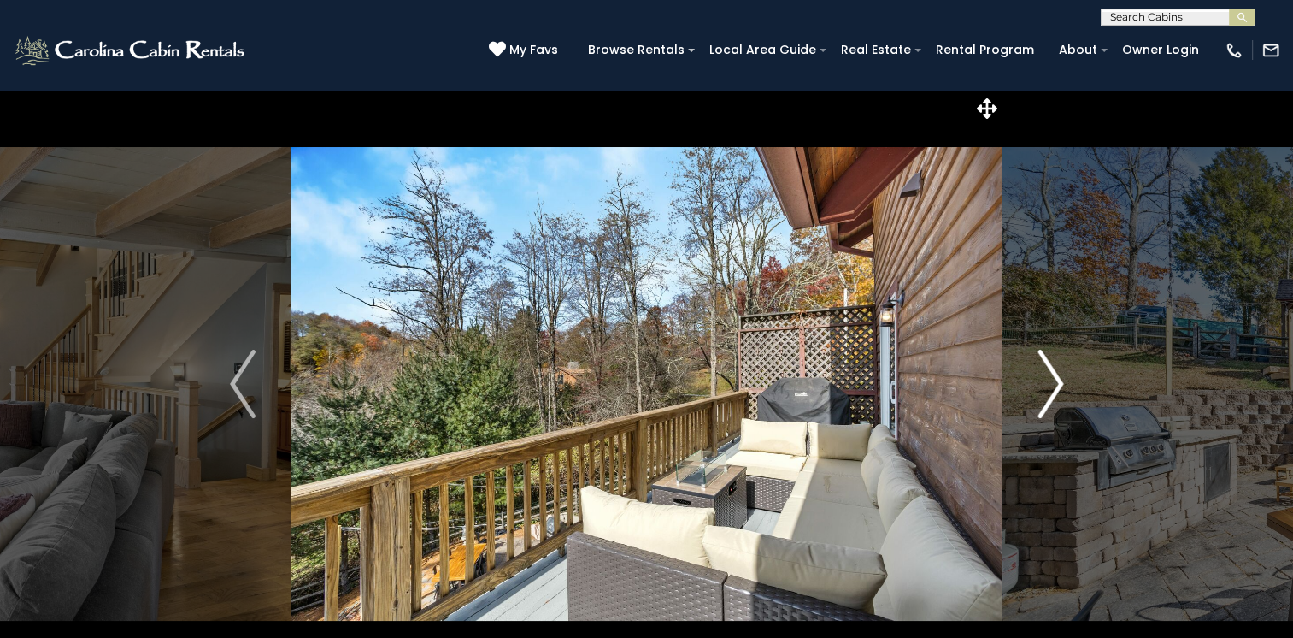
click at [1053, 383] on img "Next" at bounding box center [1051, 384] width 26 height 68
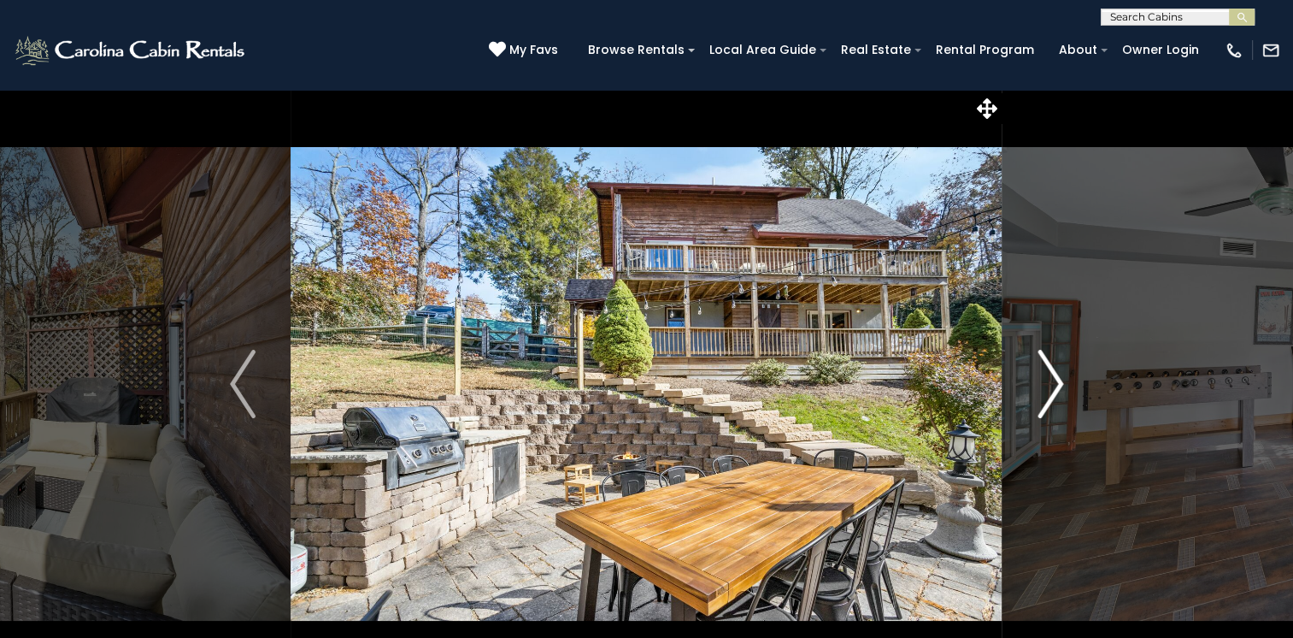
click at [1053, 383] on img "Next" at bounding box center [1051, 384] width 26 height 68
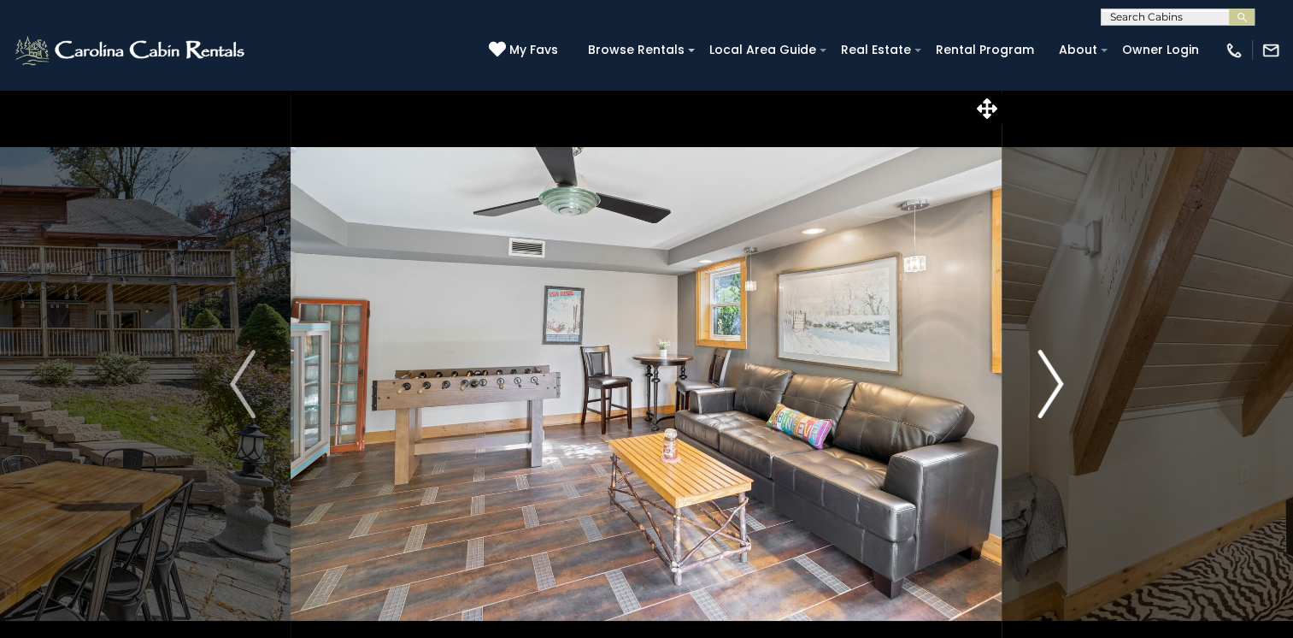
click at [1053, 383] on img "Next" at bounding box center [1051, 384] width 26 height 68
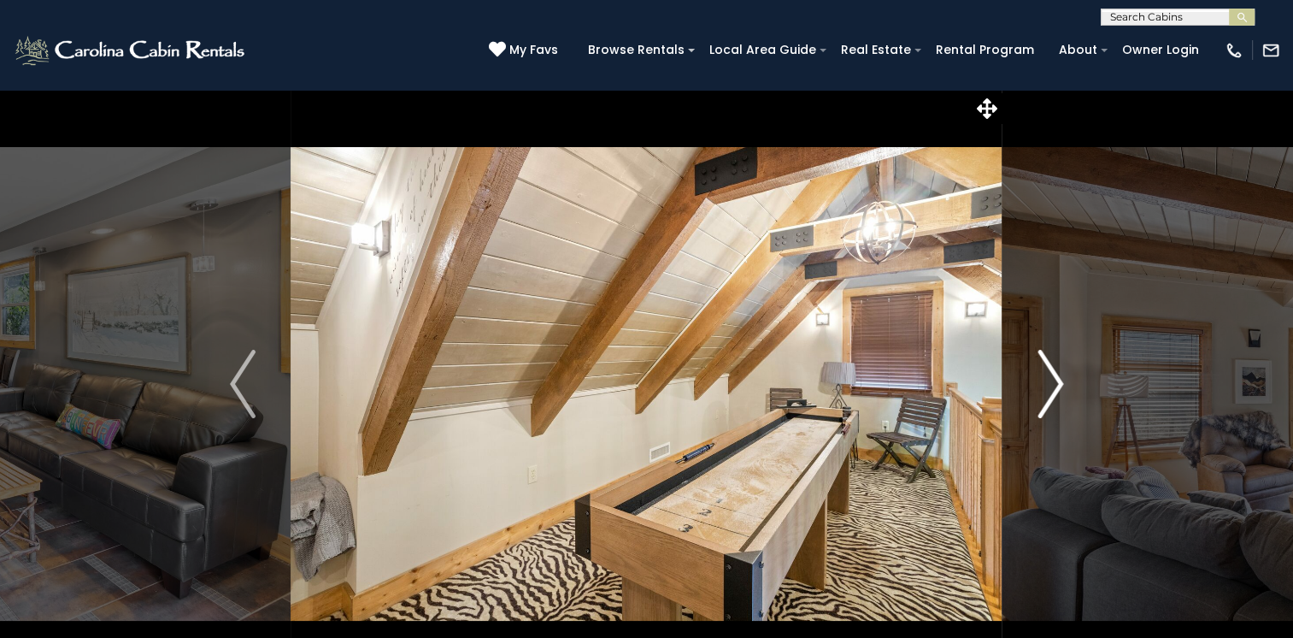
click at [1053, 383] on img "Next" at bounding box center [1051, 384] width 26 height 68
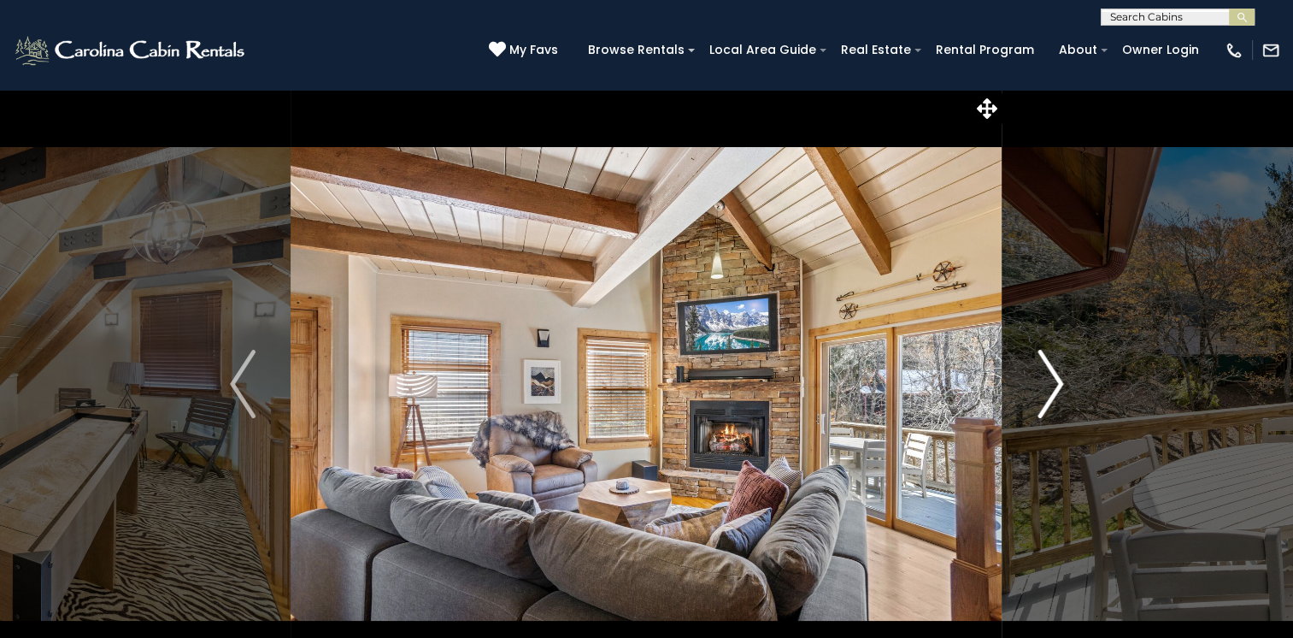
click at [1053, 383] on img "Next" at bounding box center [1051, 384] width 26 height 68
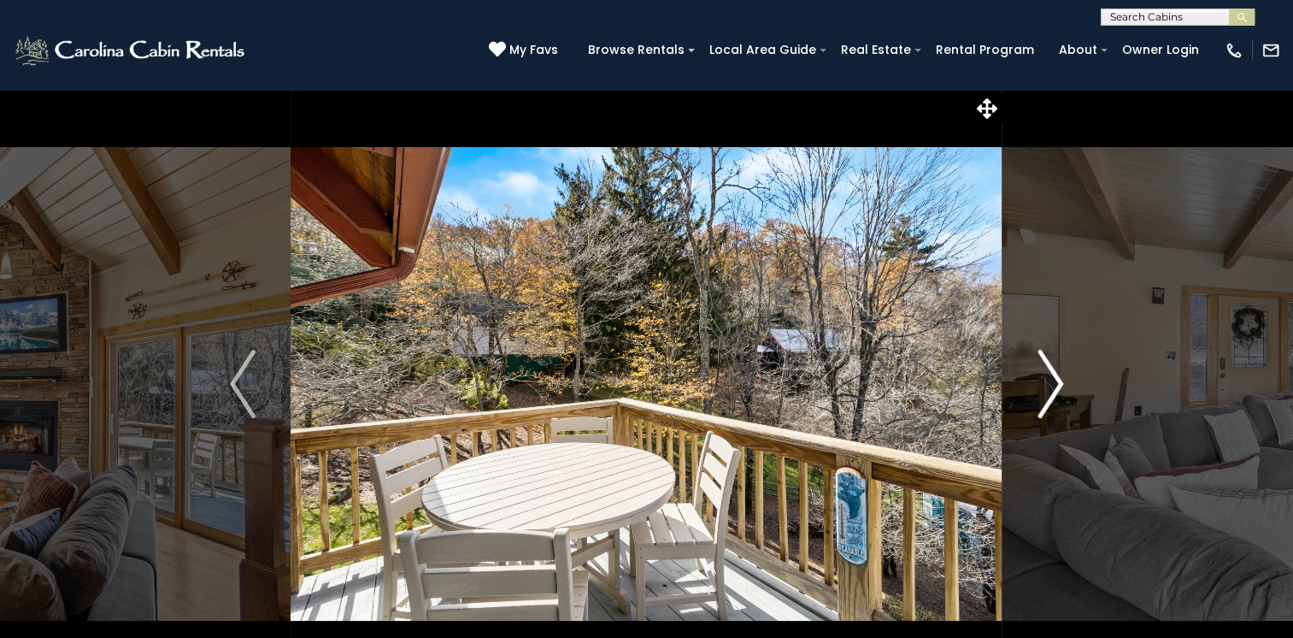
click at [1053, 383] on img "Next" at bounding box center [1051, 384] width 26 height 68
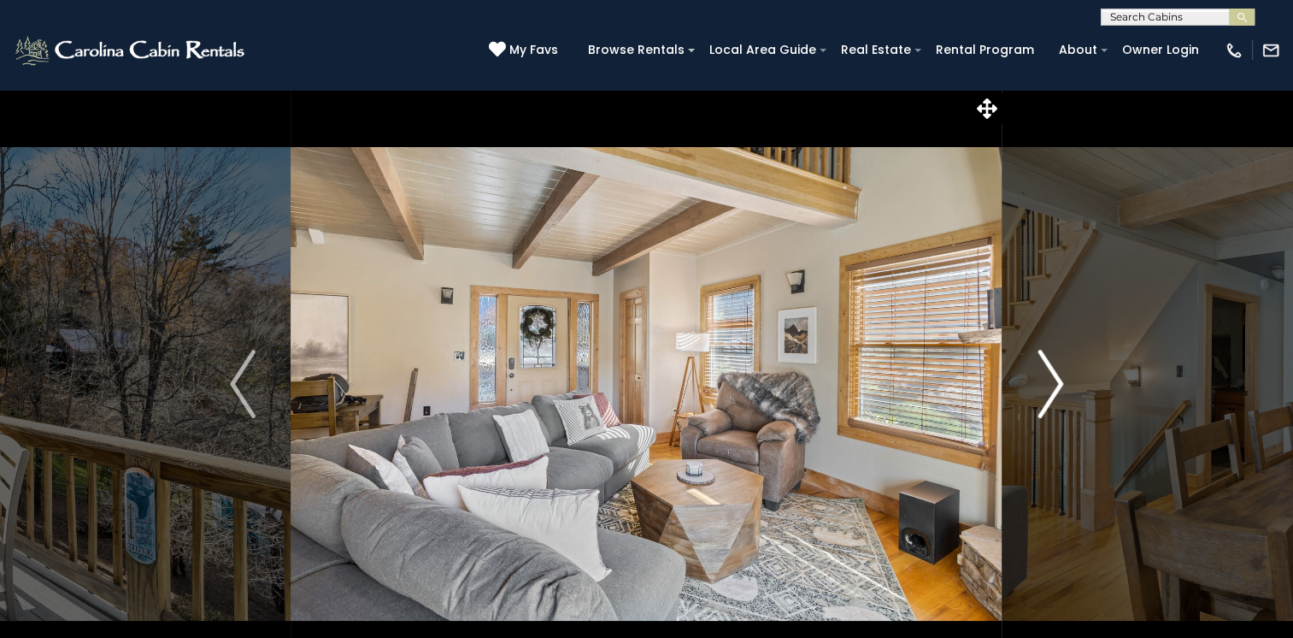
click at [1053, 383] on img "Next" at bounding box center [1051, 384] width 26 height 68
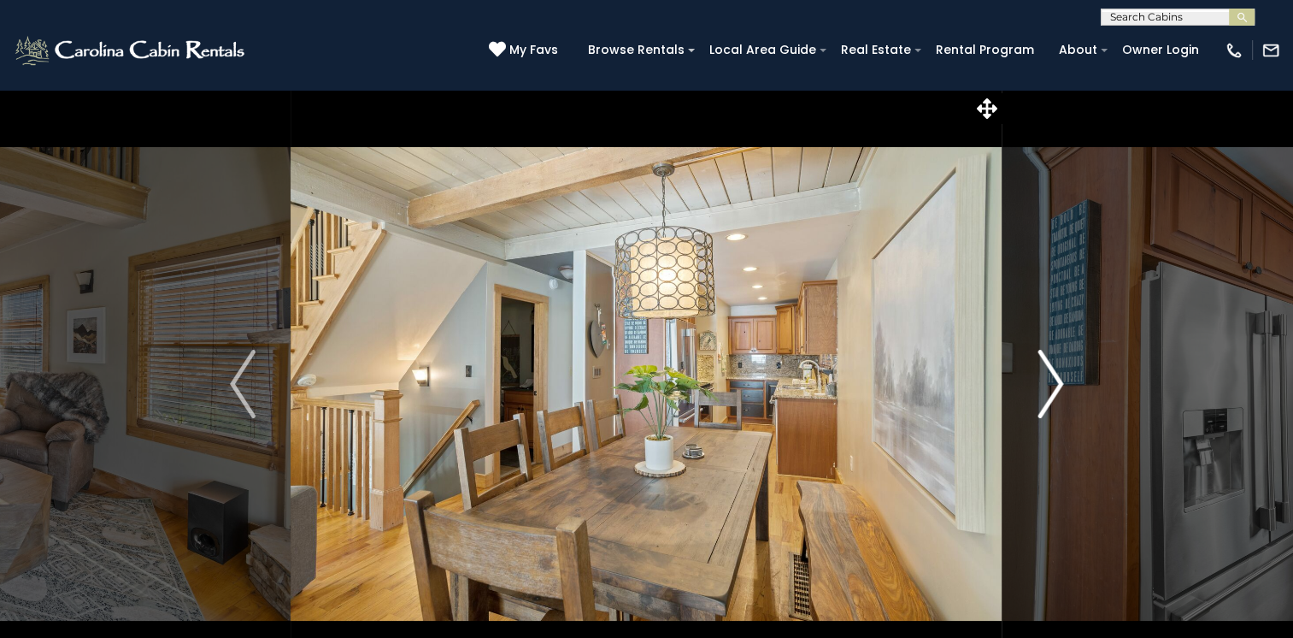
click at [1053, 383] on img "Next" at bounding box center [1051, 384] width 26 height 68
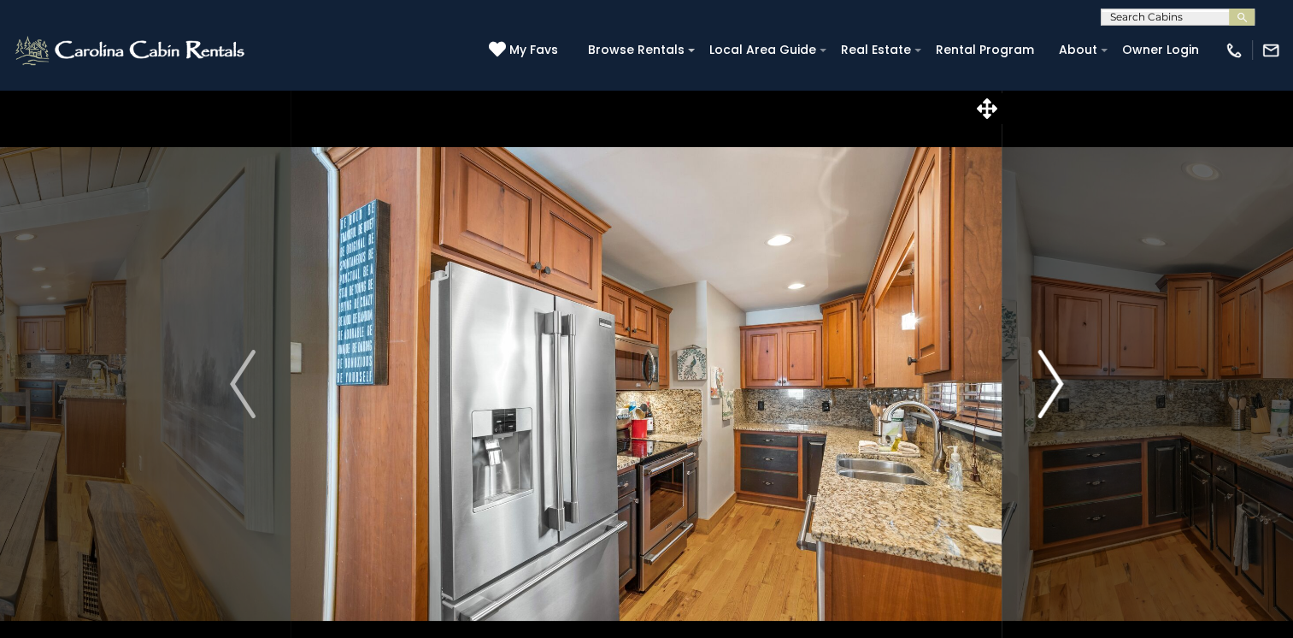
click at [1053, 383] on img "Next" at bounding box center [1051, 384] width 26 height 68
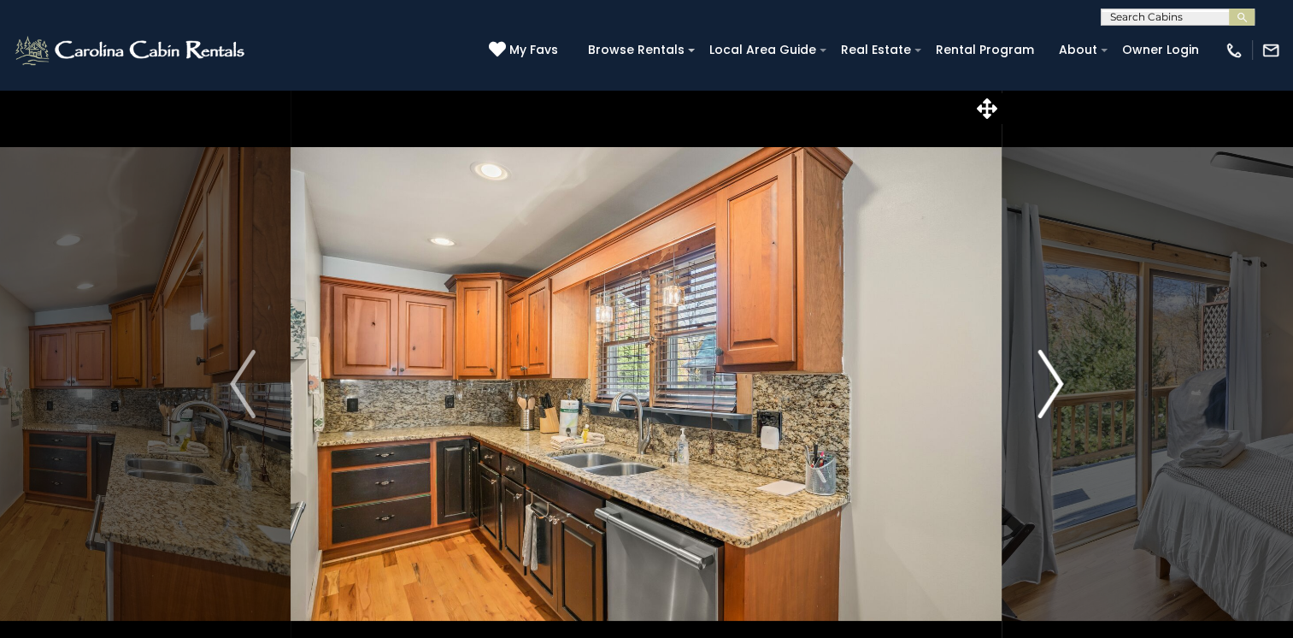
click at [1053, 383] on img "Next" at bounding box center [1051, 384] width 26 height 68
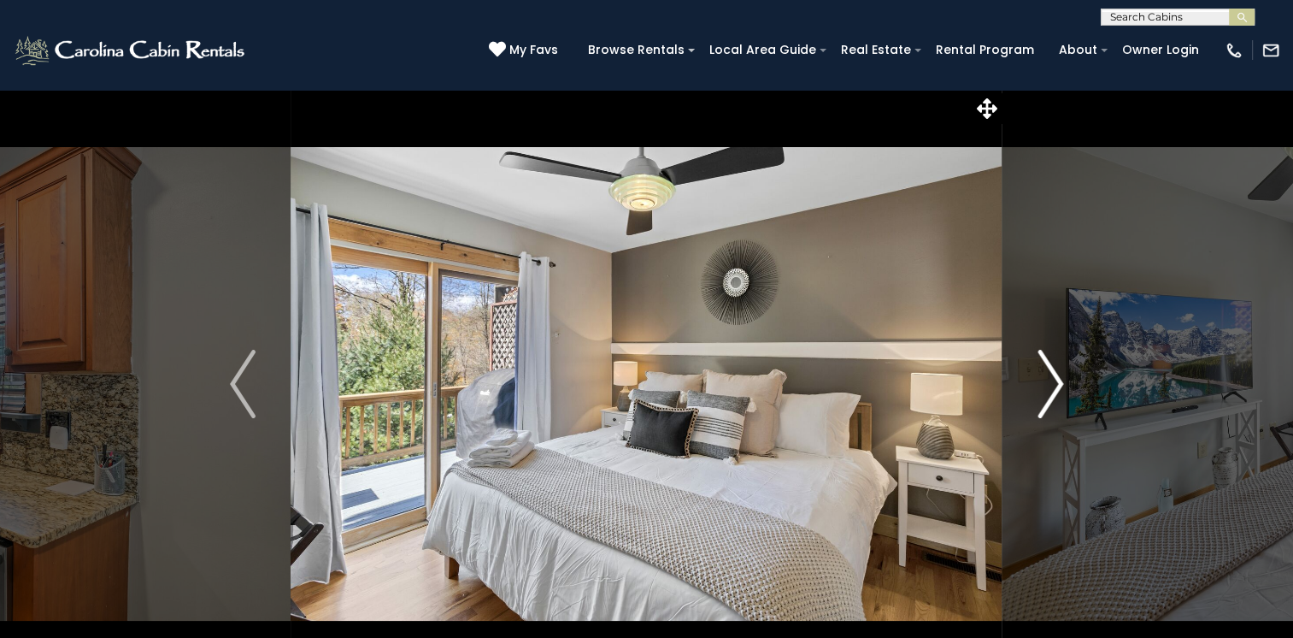
click at [1053, 383] on img "Next" at bounding box center [1051, 384] width 26 height 68
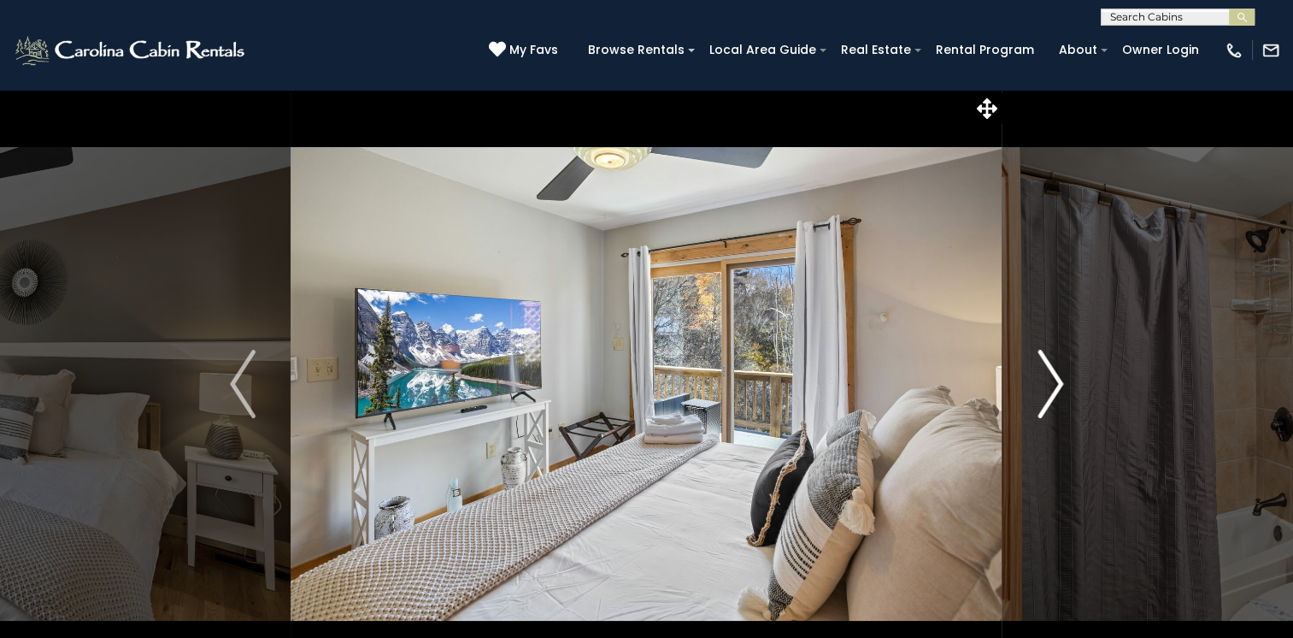
click at [1053, 383] on img "Next" at bounding box center [1051, 384] width 26 height 68
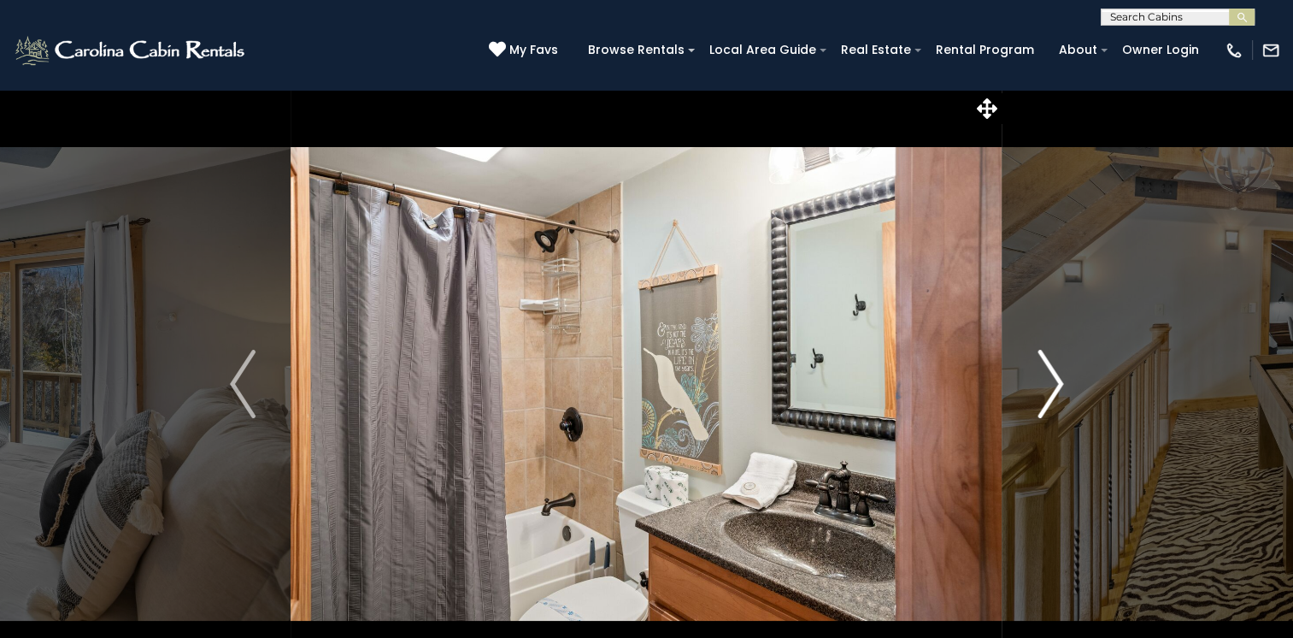
click at [1053, 383] on img "Next" at bounding box center [1051, 384] width 26 height 68
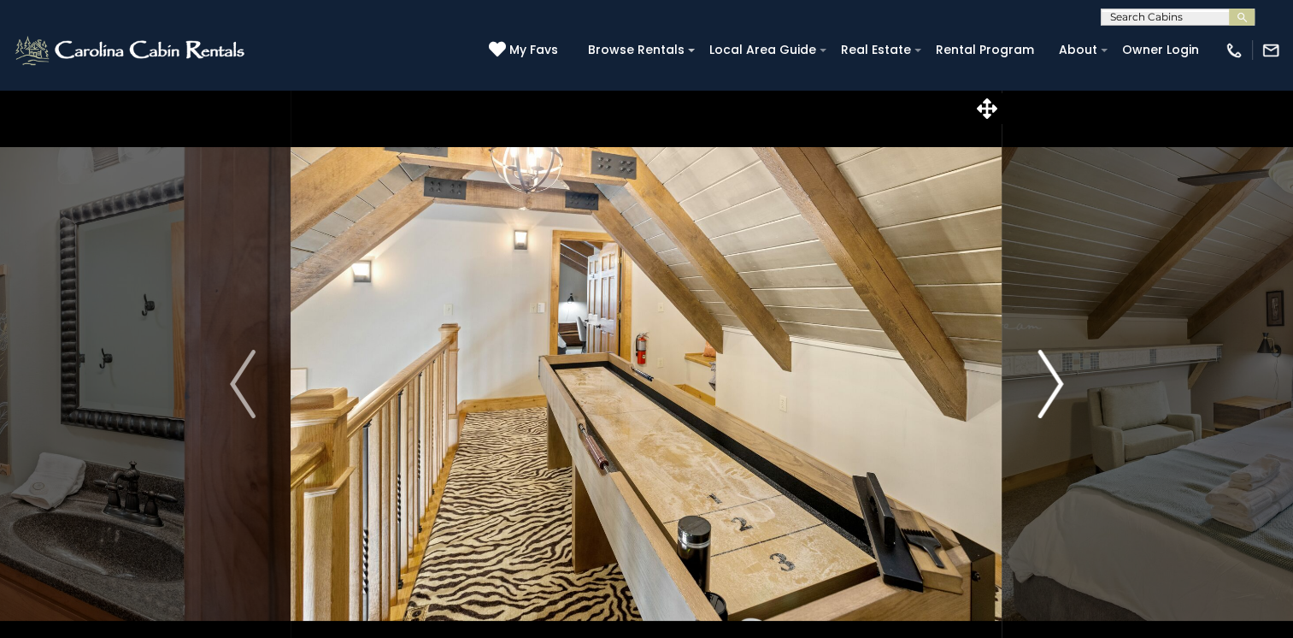
click at [1053, 383] on img "Next" at bounding box center [1051, 384] width 26 height 68
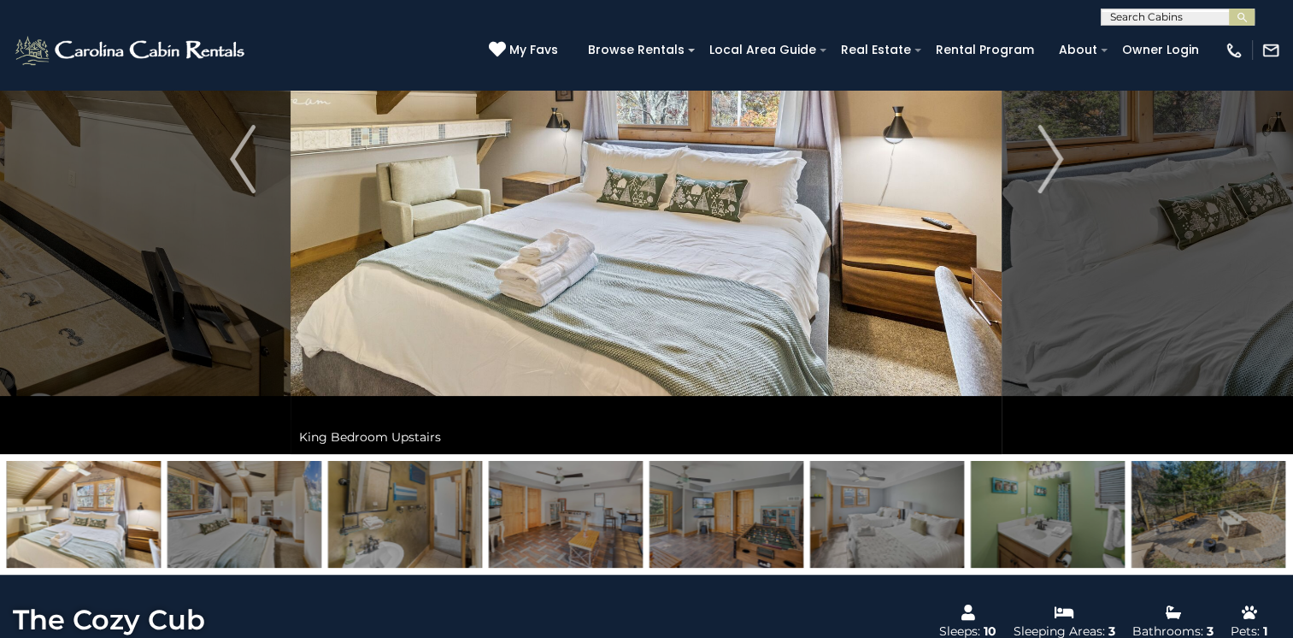
scroll to position [219, 0]
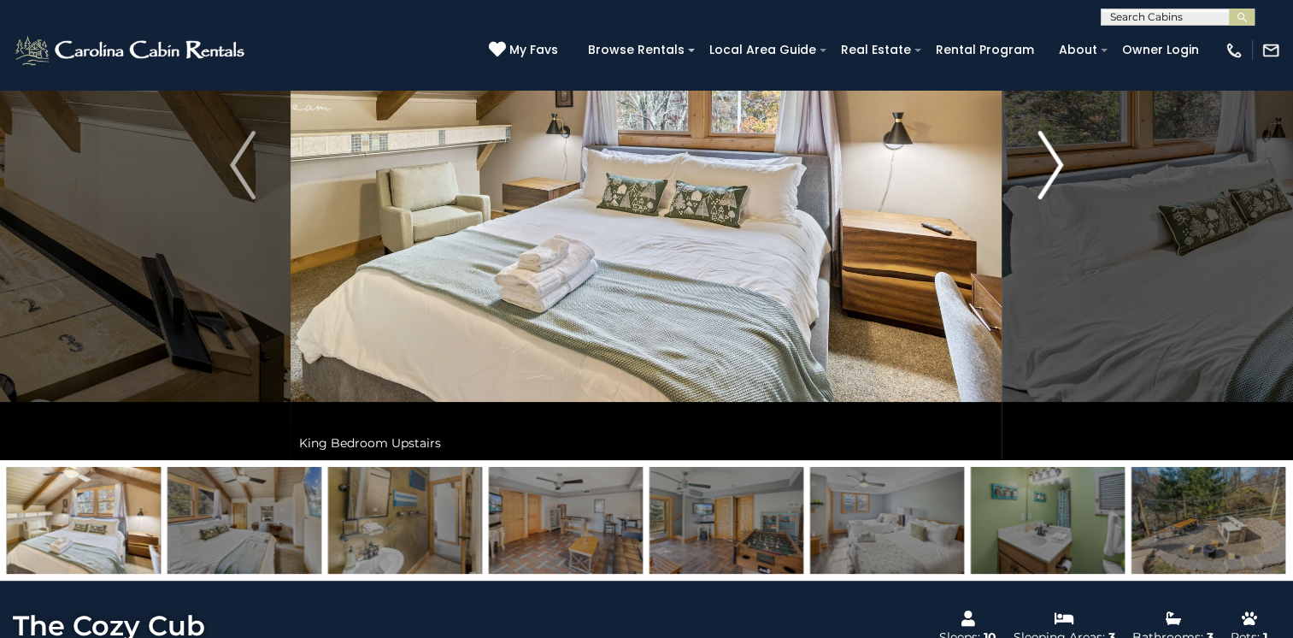
click at [1050, 170] on img "Next" at bounding box center [1051, 165] width 26 height 68
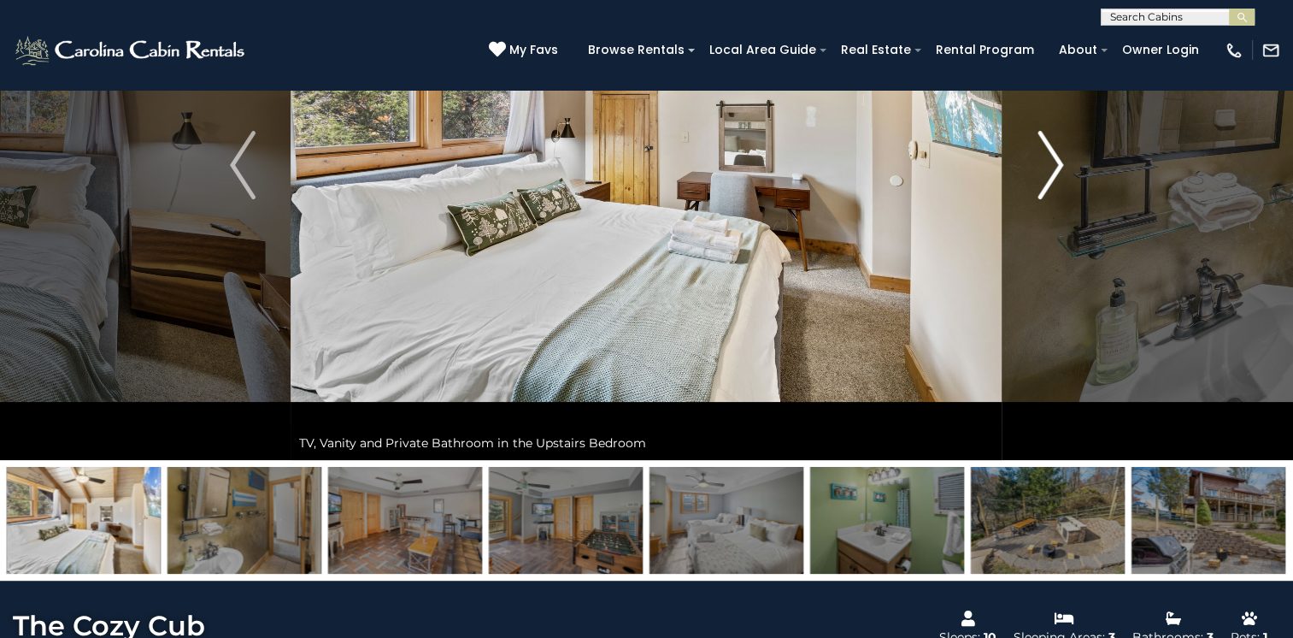
click at [1050, 170] on img "Next" at bounding box center [1051, 165] width 26 height 68
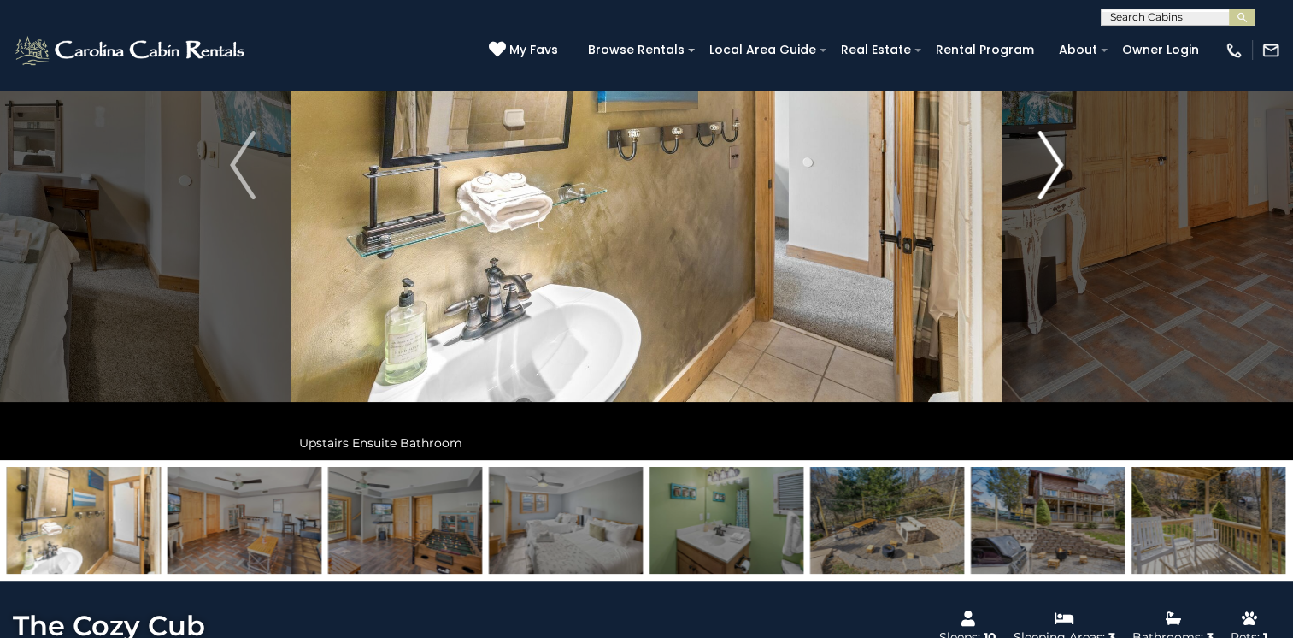
click at [1050, 170] on img "Next" at bounding box center [1051, 165] width 26 height 68
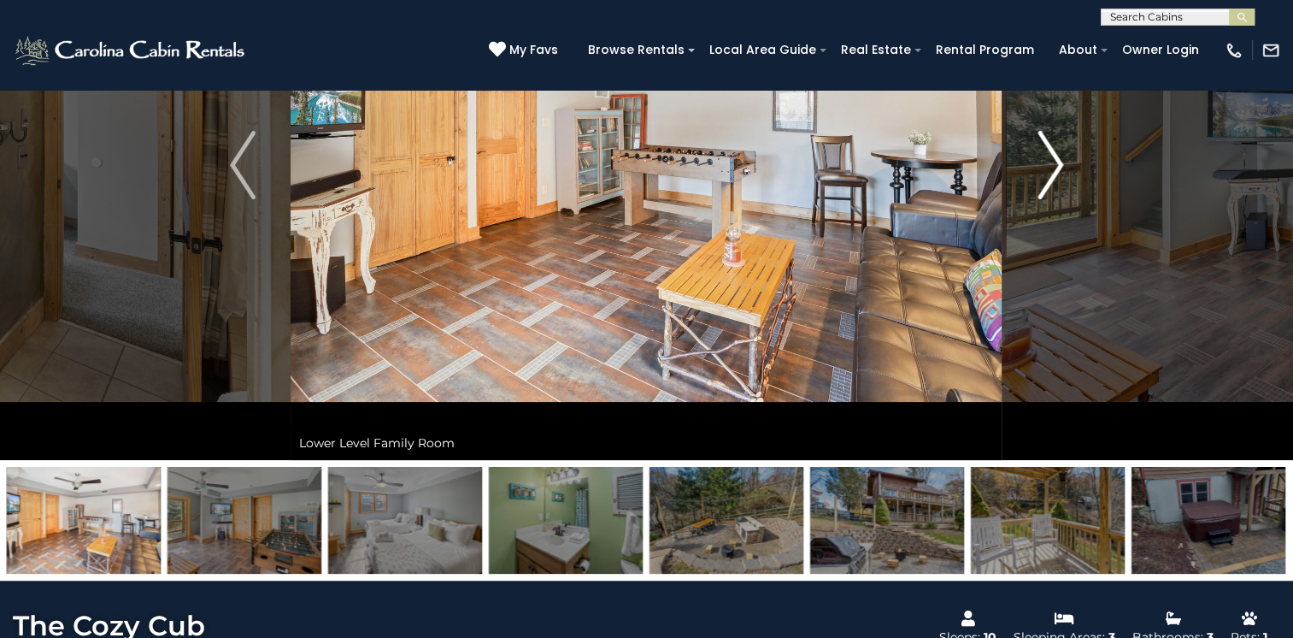
click at [1050, 170] on img "Next" at bounding box center [1051, 165] width 26 height 68
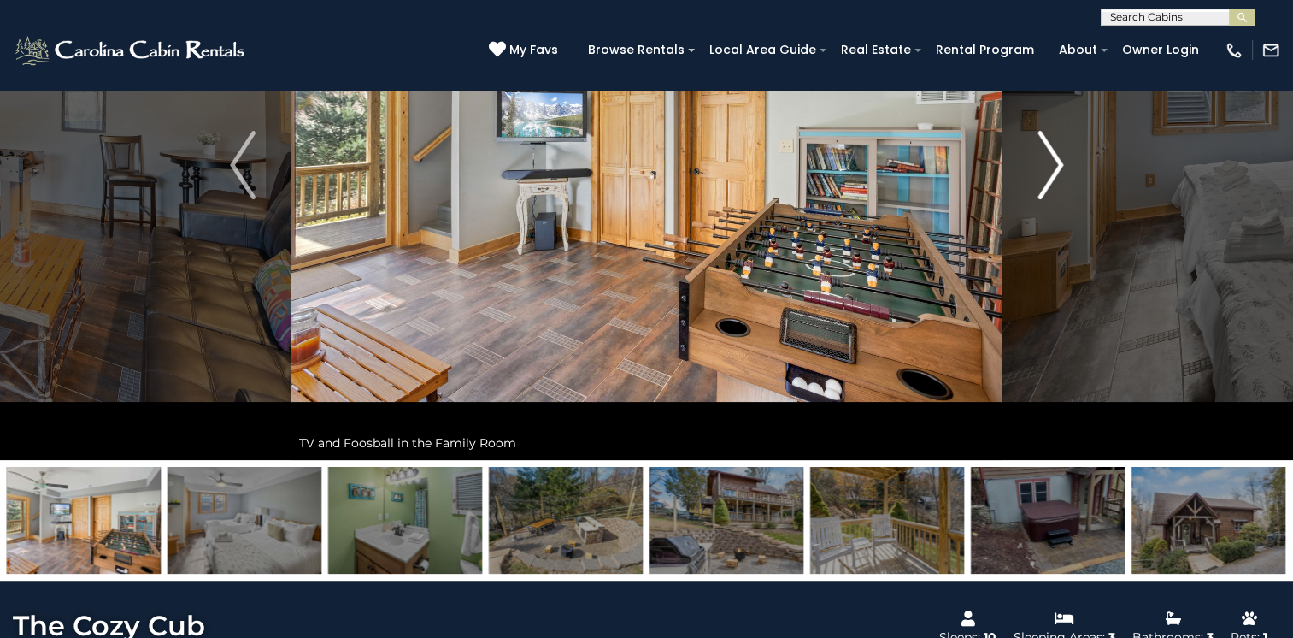
click at [1050, 170] on img "Next" at bounding box center [1051, 165] width 26 height 68
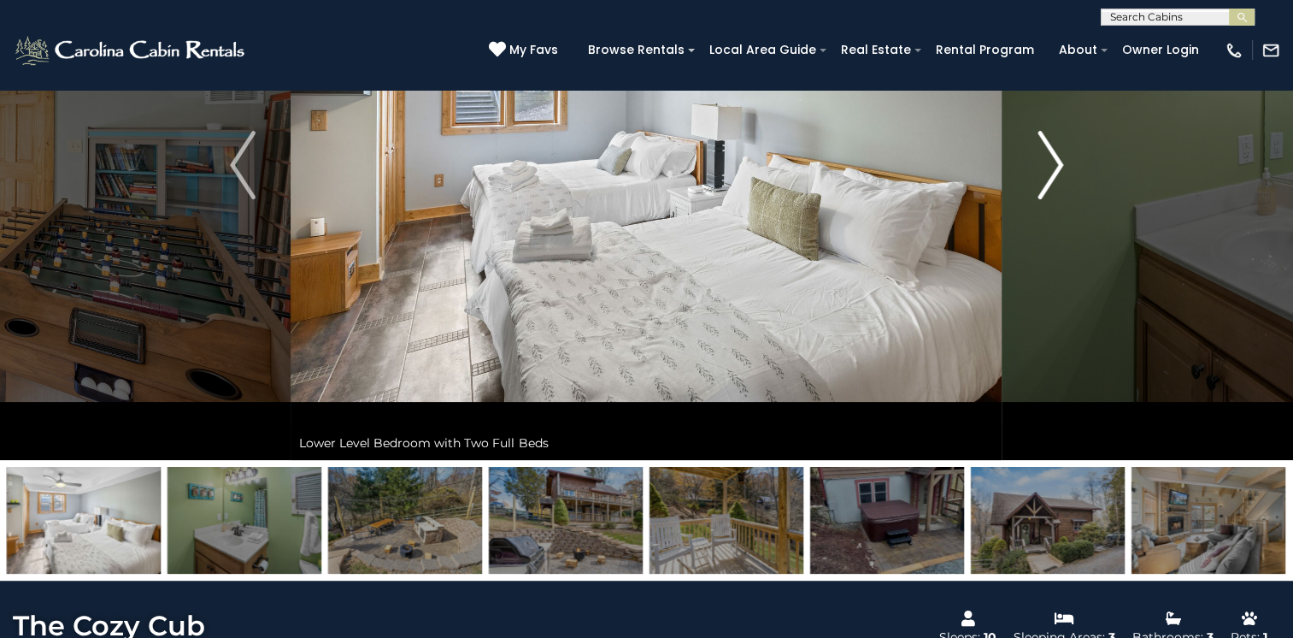
click at [1050, 170] on img "Next" at bounding box center [1051, 165] width 26 height 68
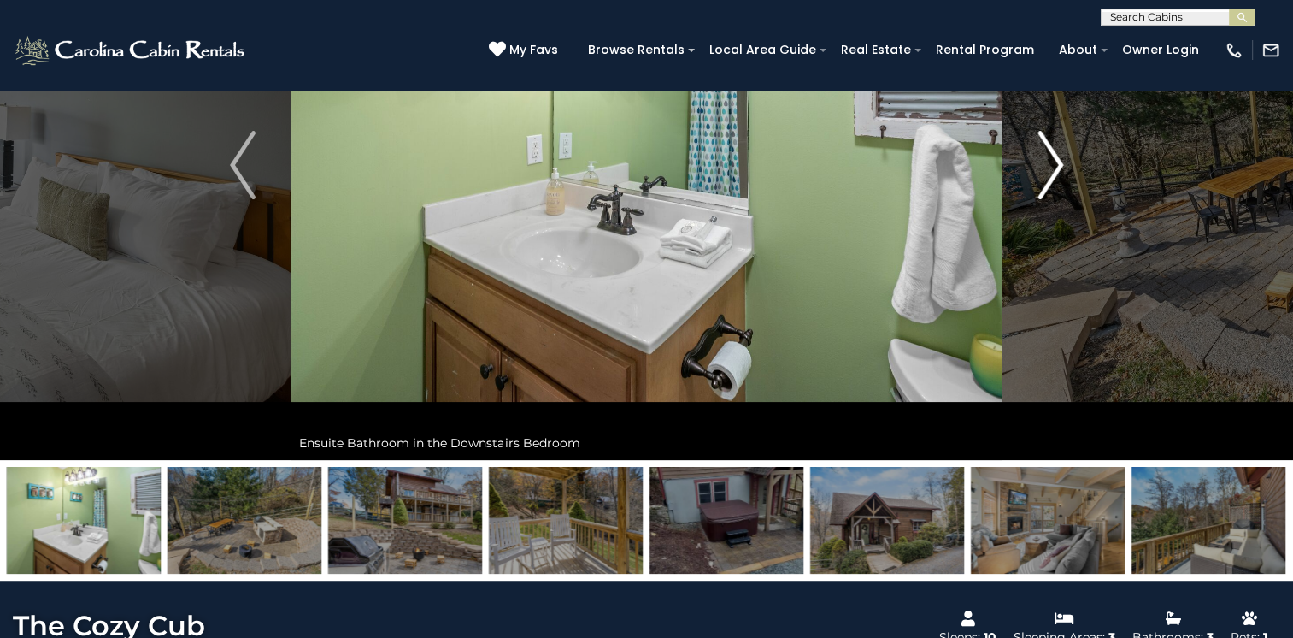
click at [1050, 170] on img "Next" at bounding box center [1051, 165] width 26 height 68
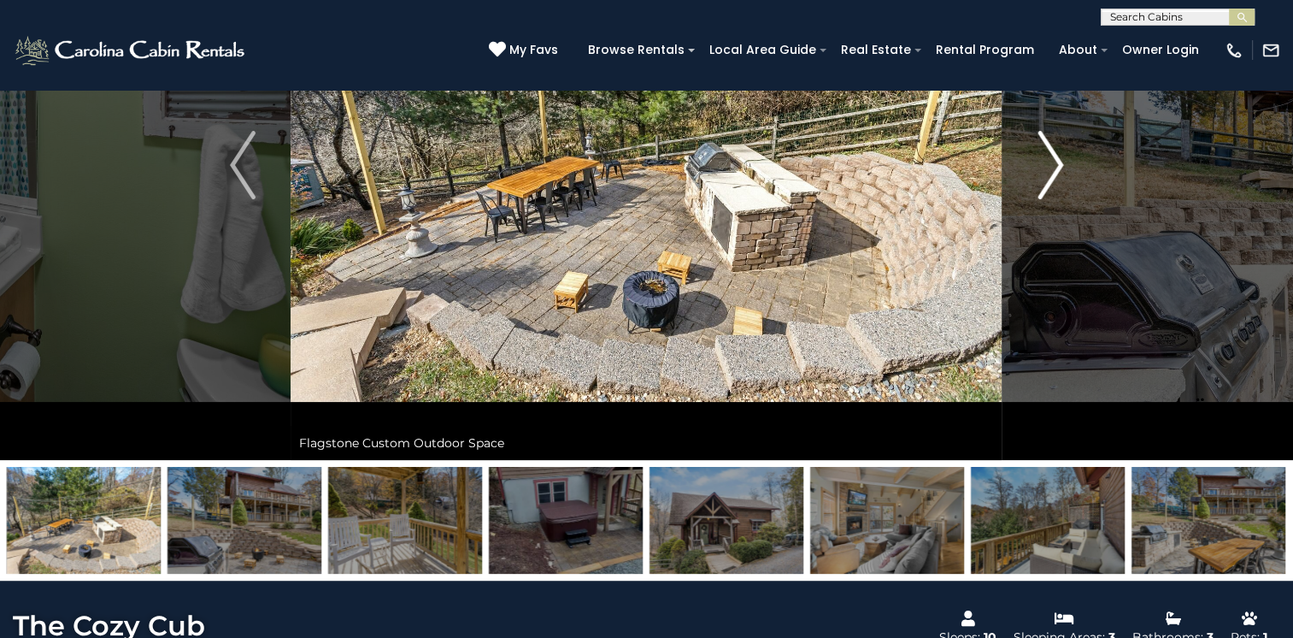
click at [1050, 170] on img "Next" at bounding box center [1051, 165] width 26 height 68
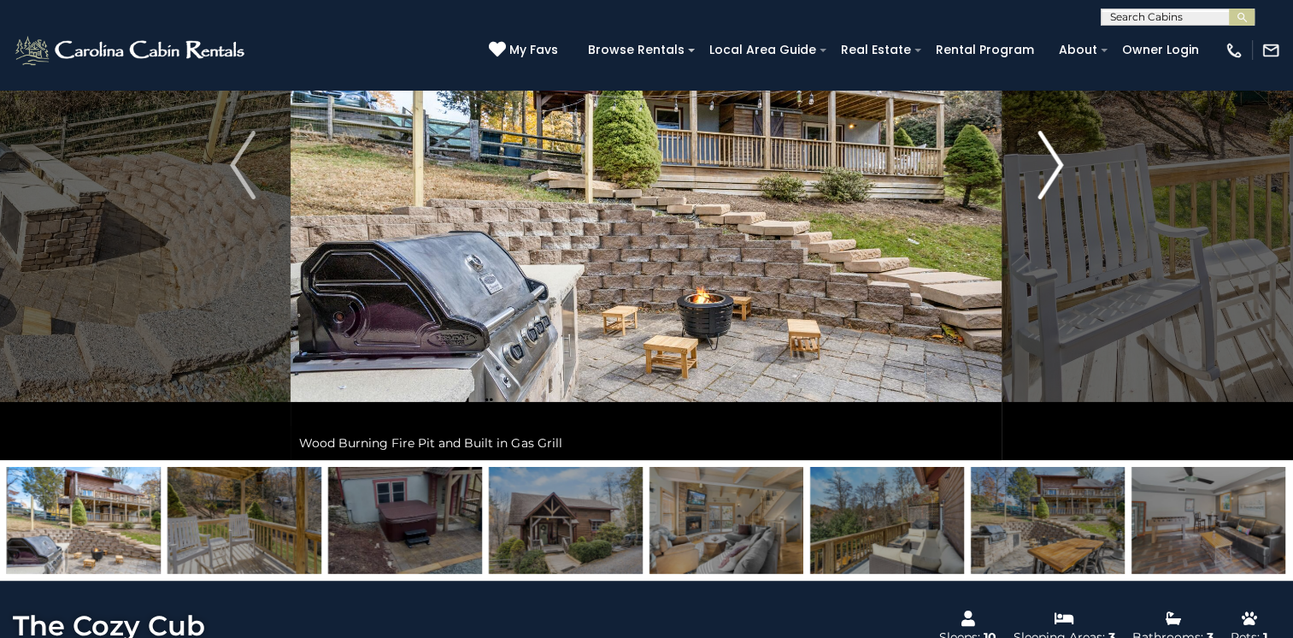
click at [1050, 170] on img "Next" at bounding box center [1051, 165] width 26 height 68
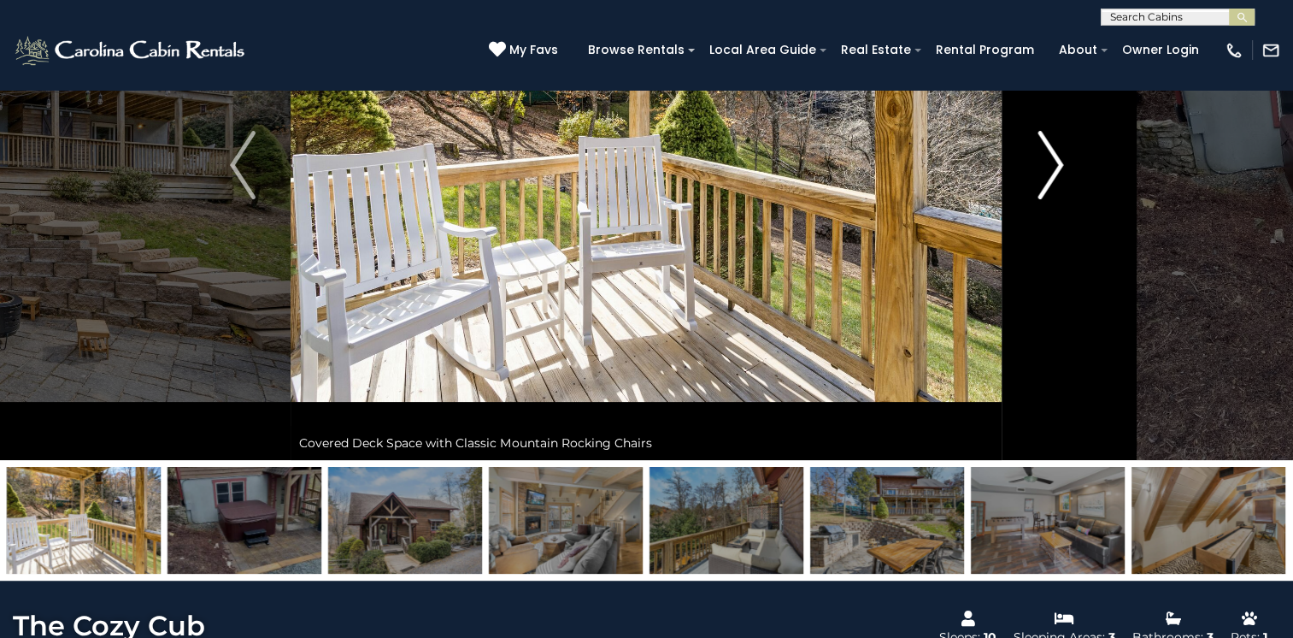
click at [1050, 170] on img "Next" at bounding box center [1051, 165] width 26 height 68
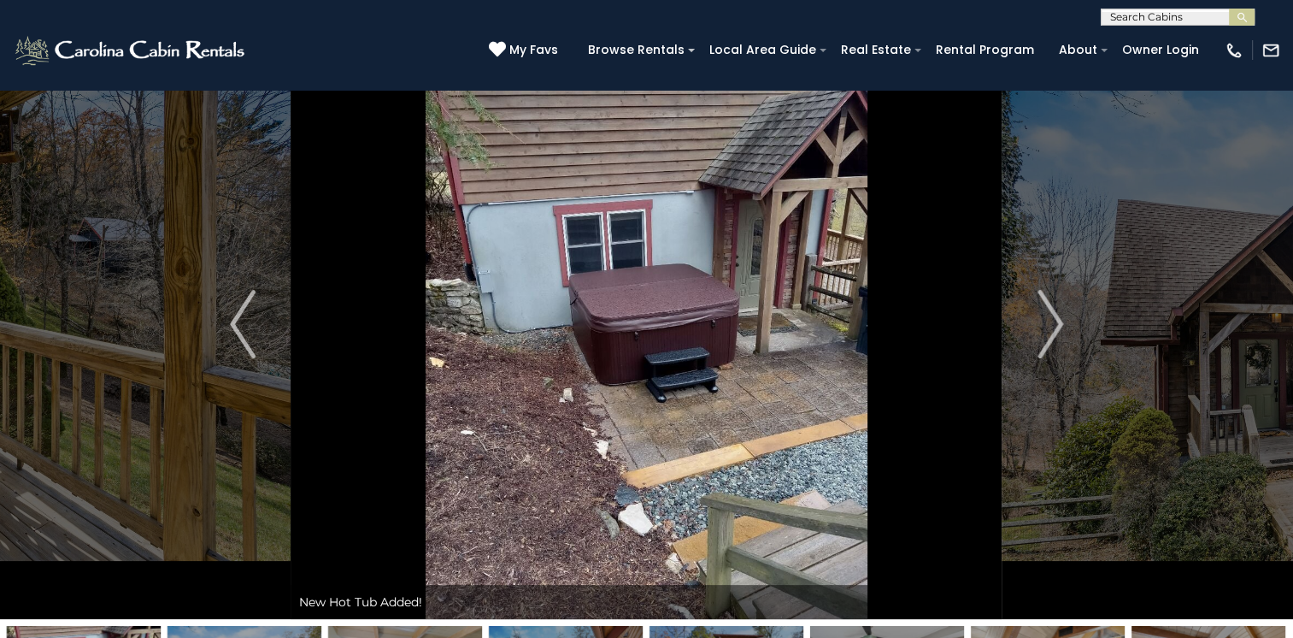
scroll to position [0, 0]
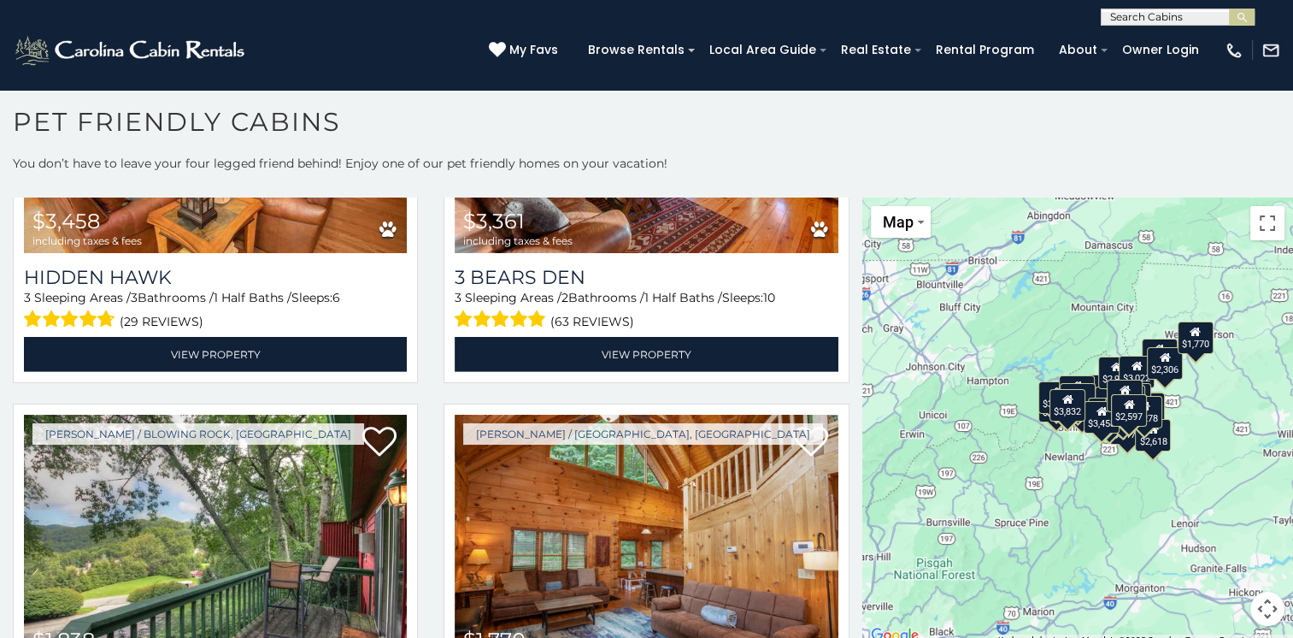
scroll to position [5283, 0]
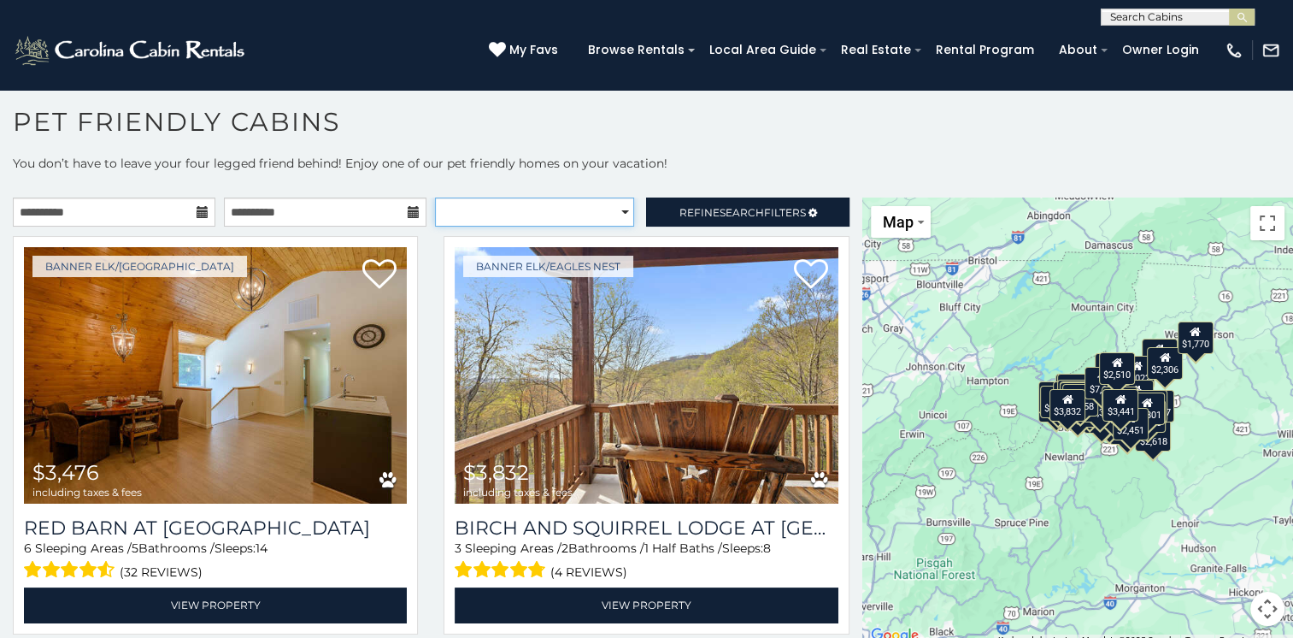
click at [614, 206] on select "**********" at bounding box center [534, 211] width 199 height 29
click at [694, 214] on span "Refine Search Filters" at bounding box center [743, 212] width 127 height 13
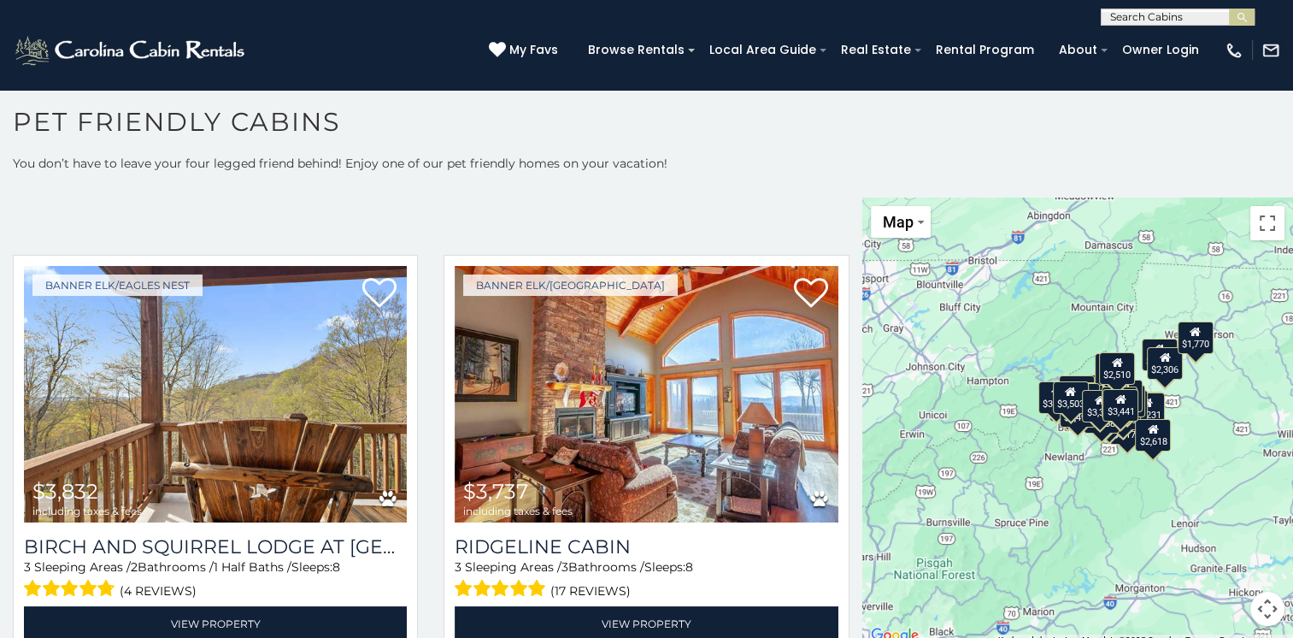
scroll to position [496, 0]
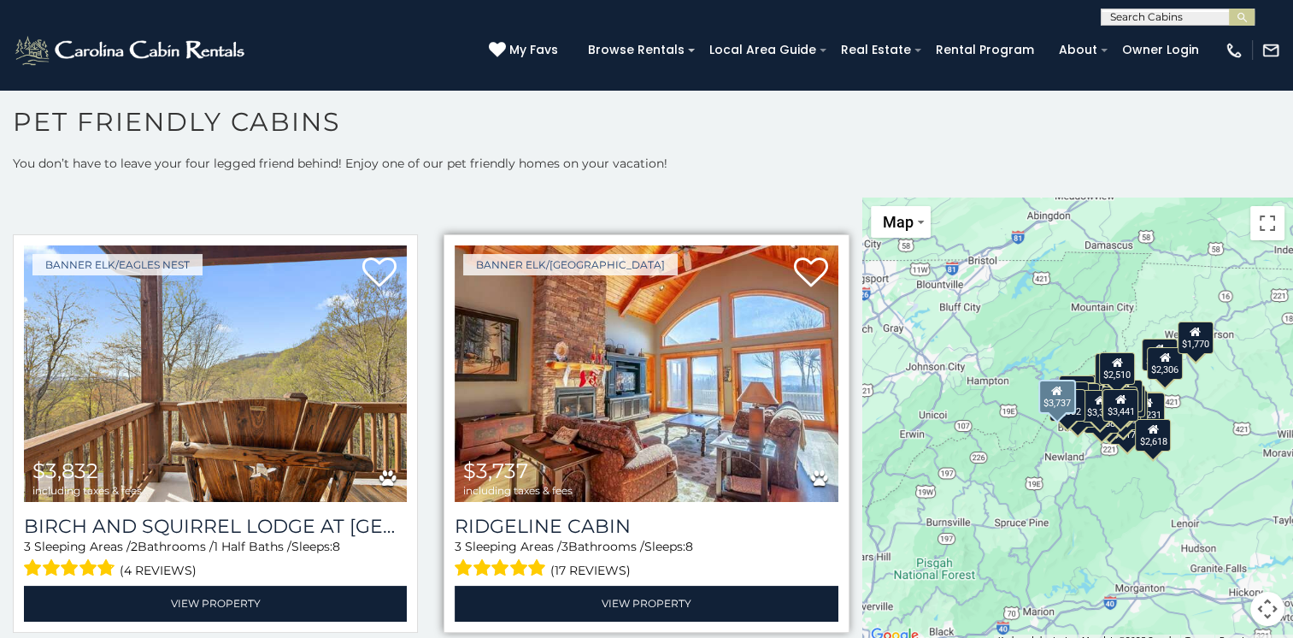
click at [674, 393] on img at bounding box center [646, 373] width 383 height 256
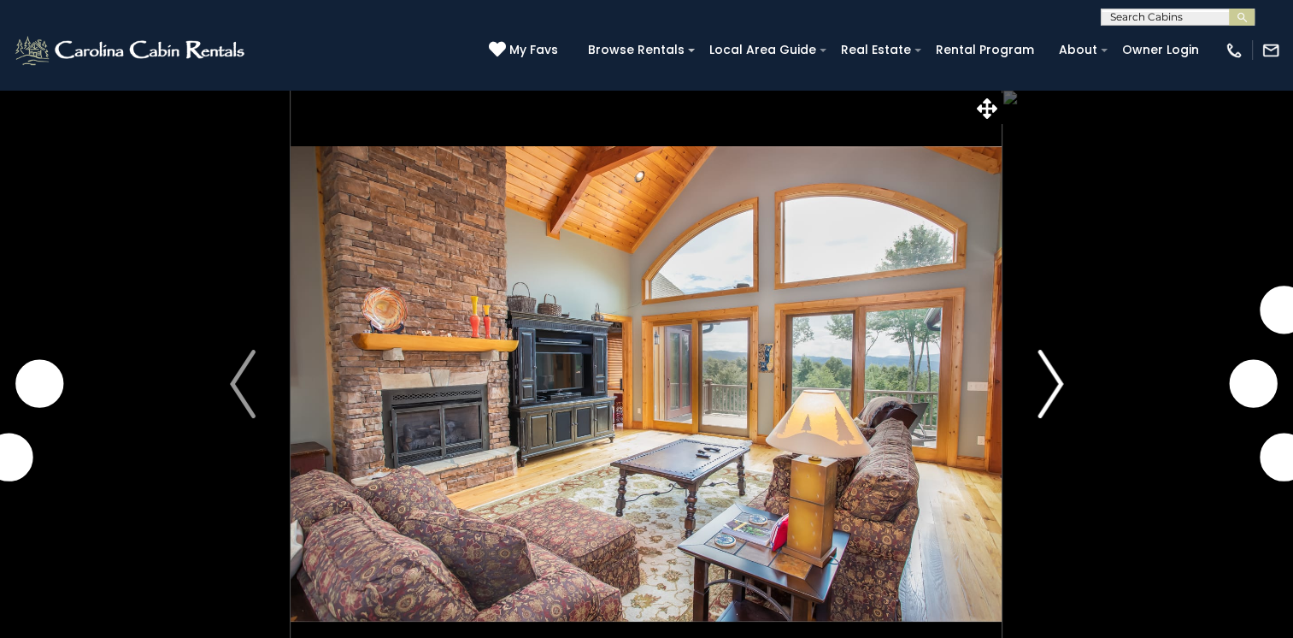
click at [1051, 381] on img "Next" at bounding box center [1051, 384] width 26 height 68
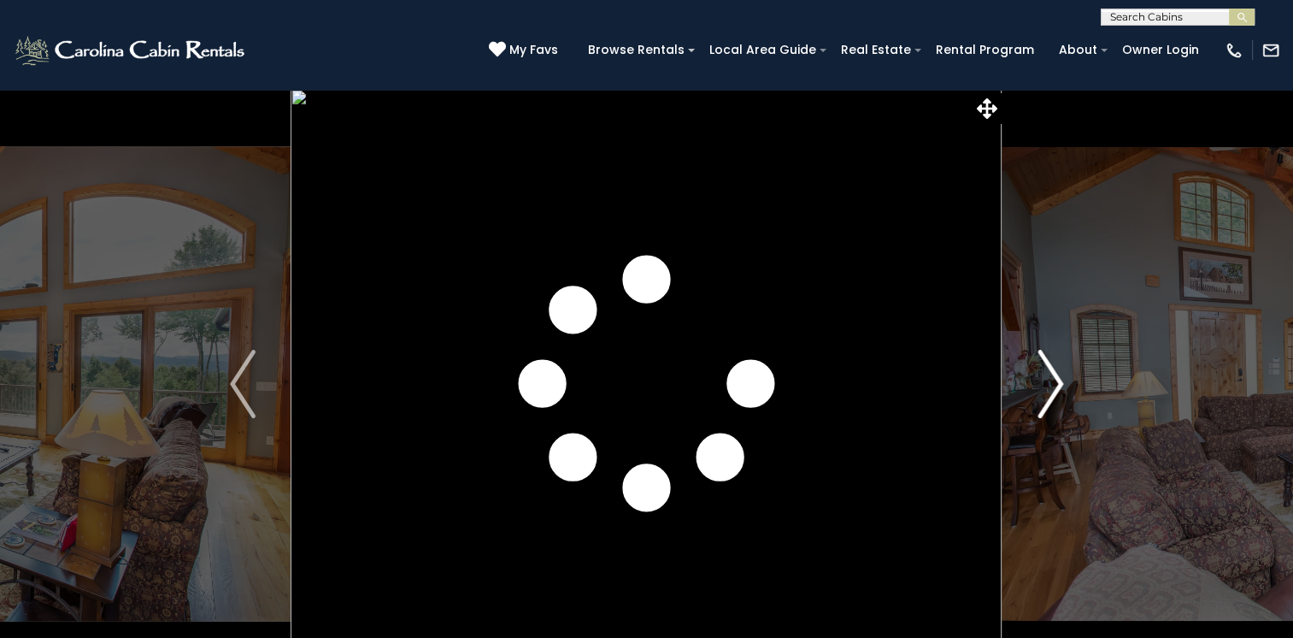
click at [1051, 381] on img "Next" at bounding box center [1051, 384] width 26 height 68
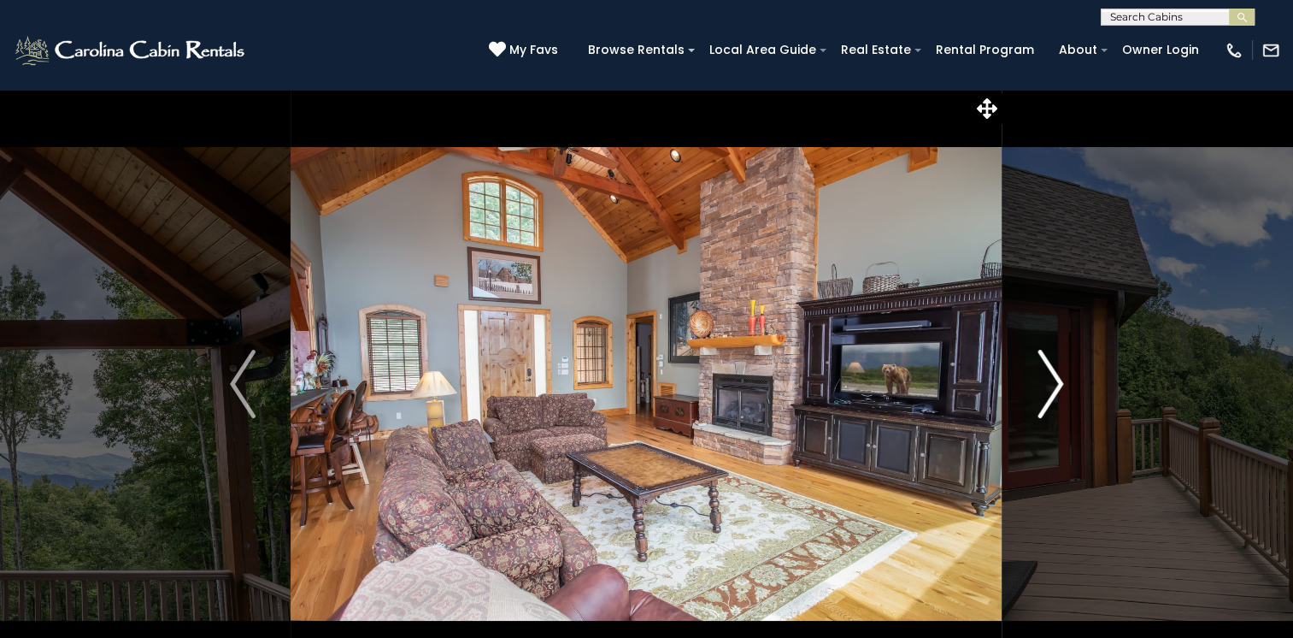
click at [1051, 381] on img "Next" at bounding box center [1051, 384] width 26 height 68
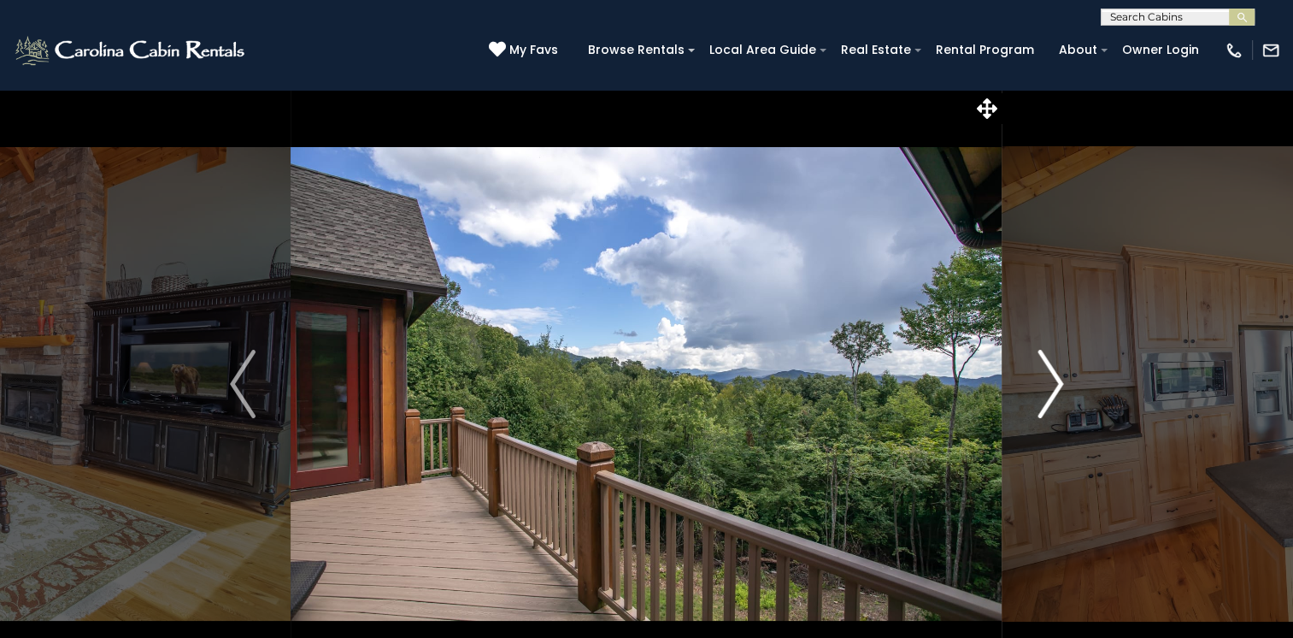
click at [1051, 381] on img "Next" at bounding box center [1051, 384] width 26 height 68
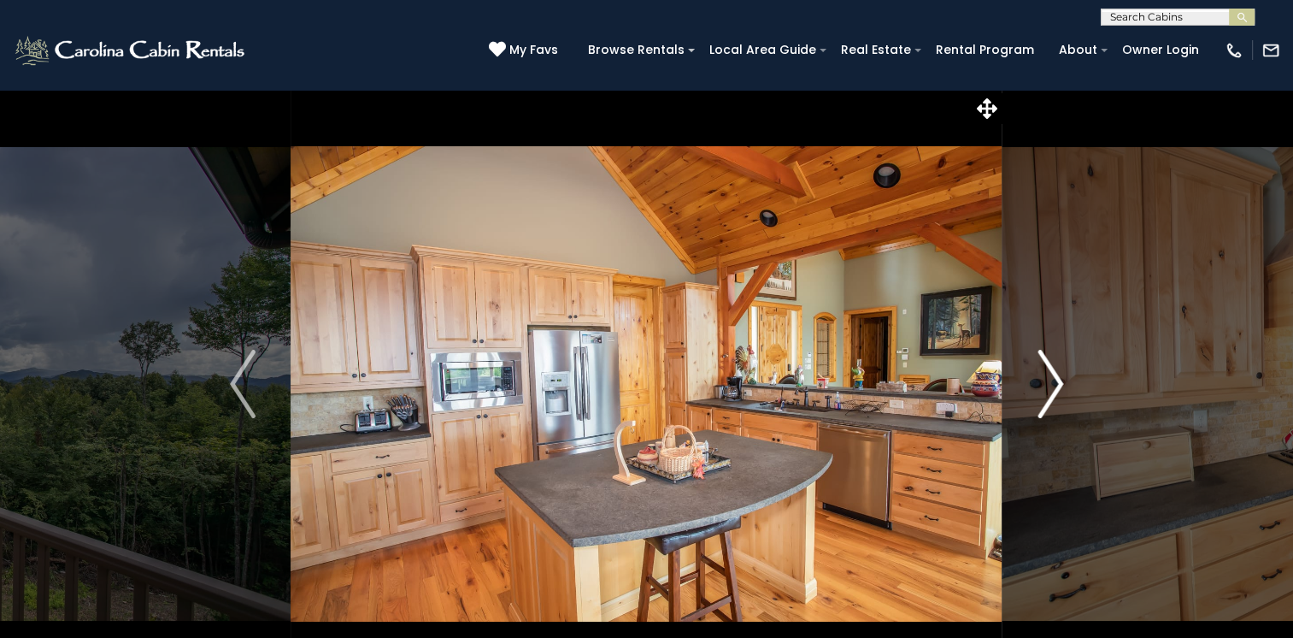
click at [1051, 381] on img "Next" at bounding box center [1051, 384] width 26 height 68
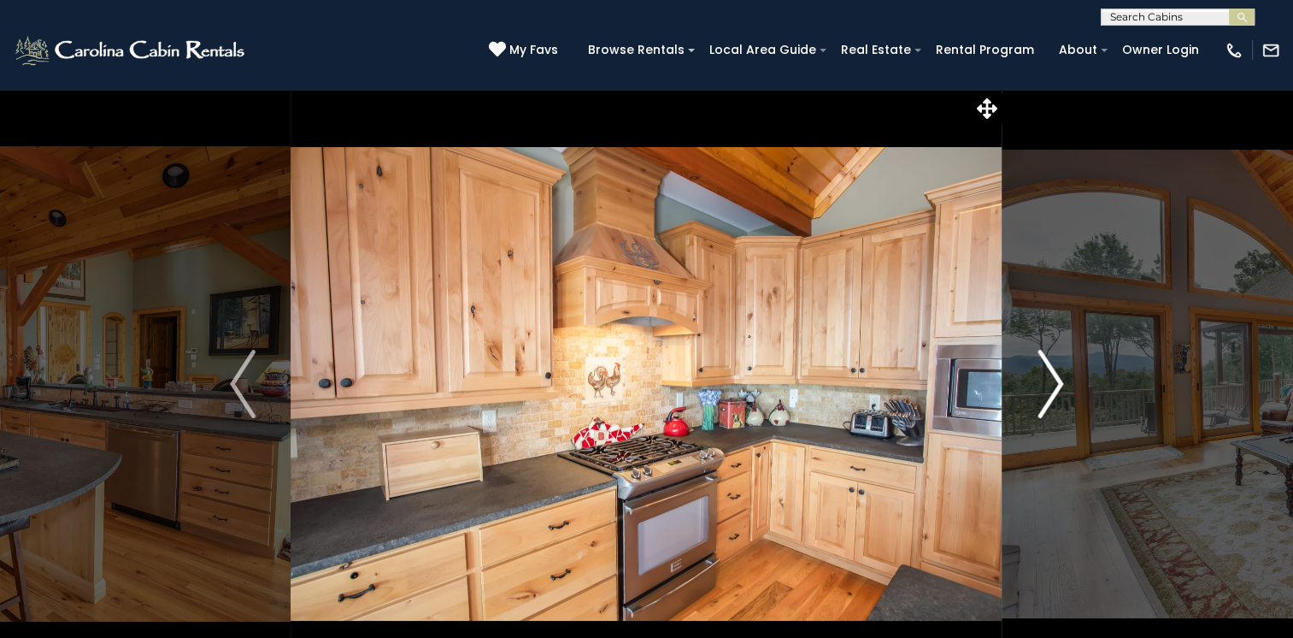
click at [1051, 381] on img "Next" at bounding box center [1051, 384] width 26 height 68
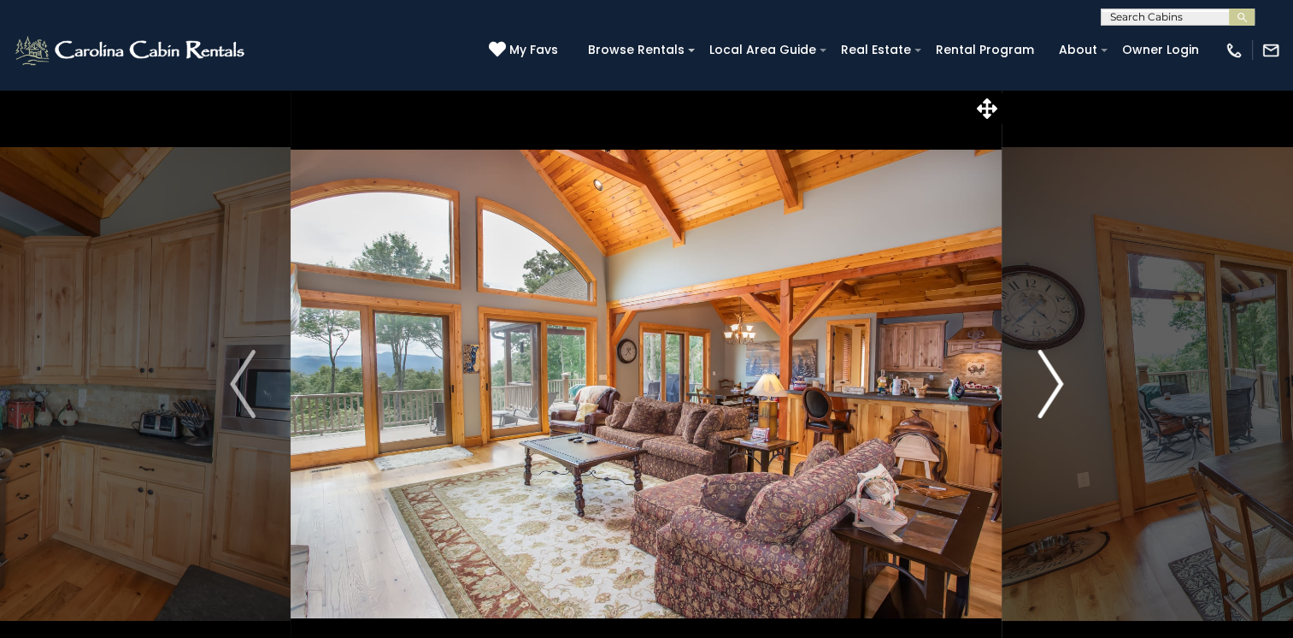
click at [1051, 381] on img "Next" at bounding box center [1051, 384] width 26 height 68
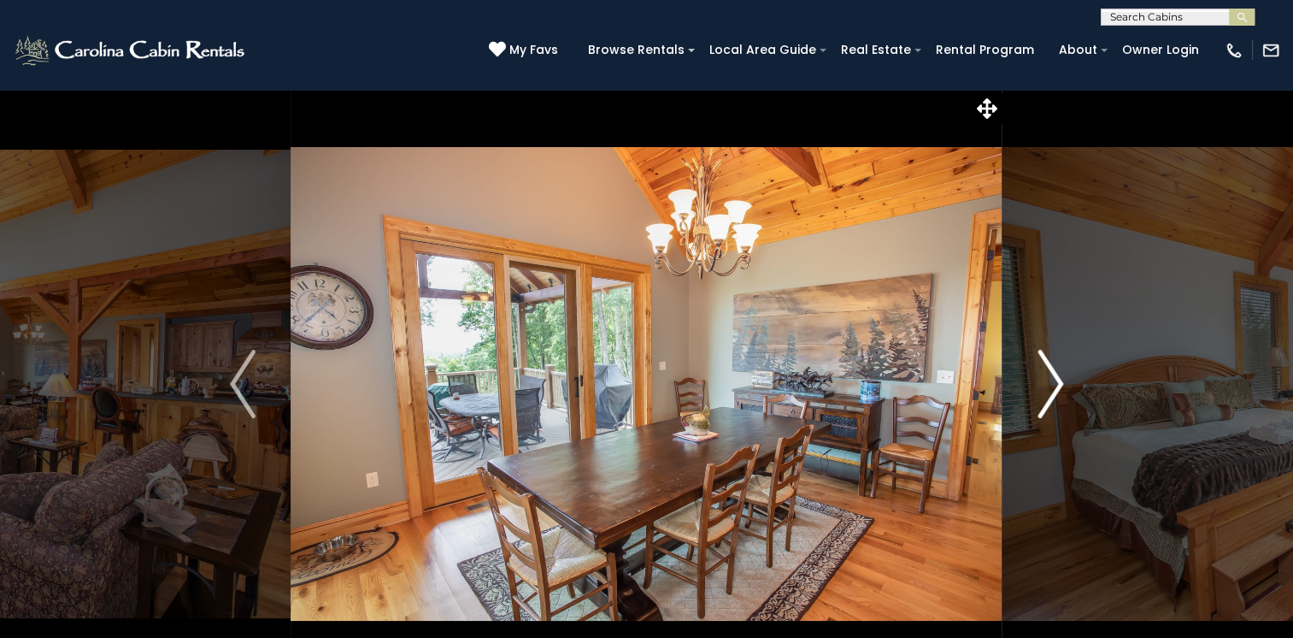
click at [1051, 381] on img "Next" at bounding box center [1051, 384] width 26 height 68
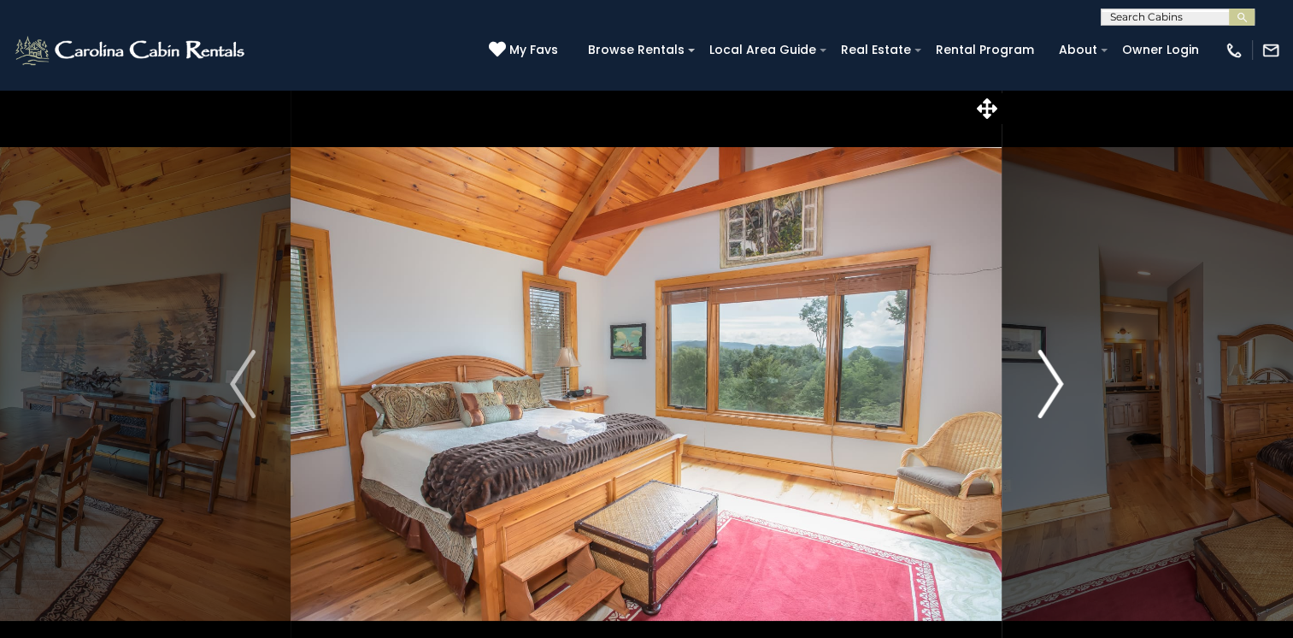
click at [1051, 381] on img "Next" at bounding box center [1051, 384] width 26 height 68
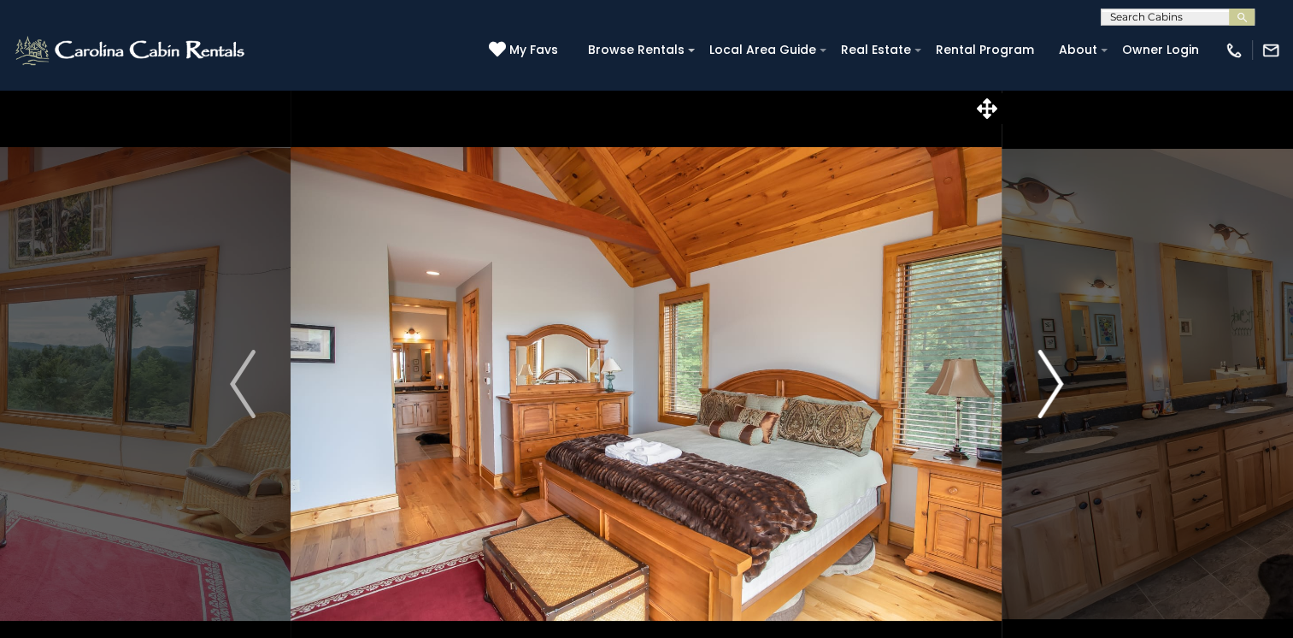
click at [1051, 381] on img "Next" at bounding box center [1051, 384] width 26 height 68
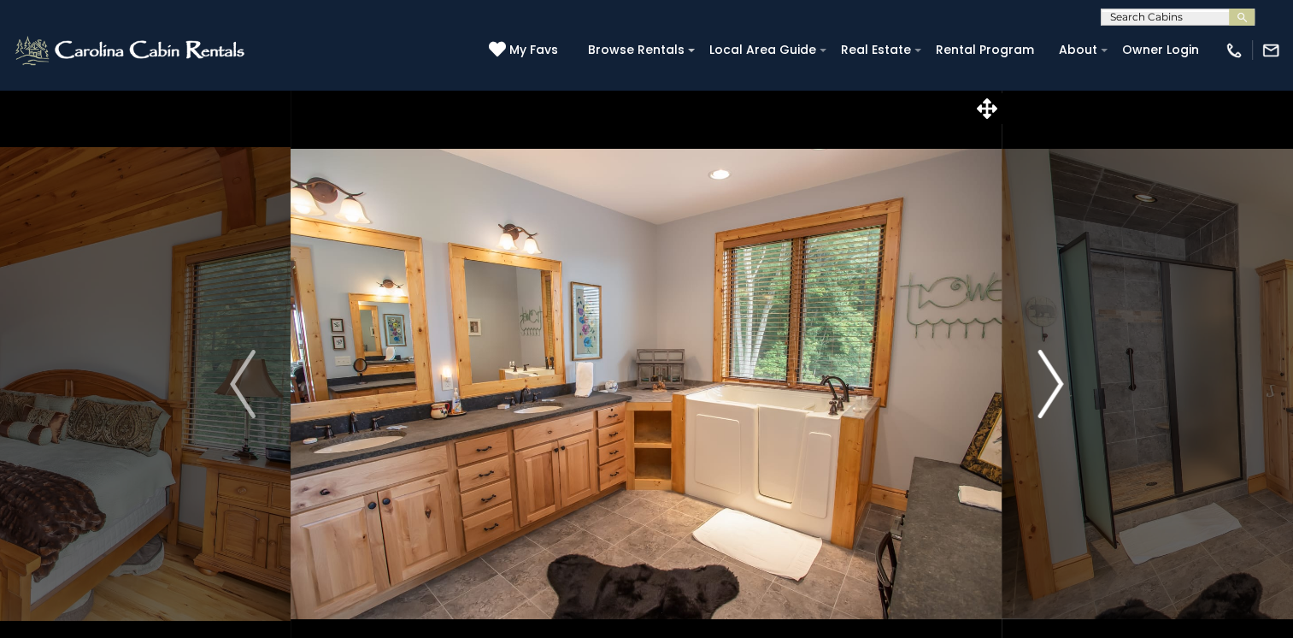
click at [1051, 381] on img "Next" at bounding box center [1051, 384] width 26 height 68
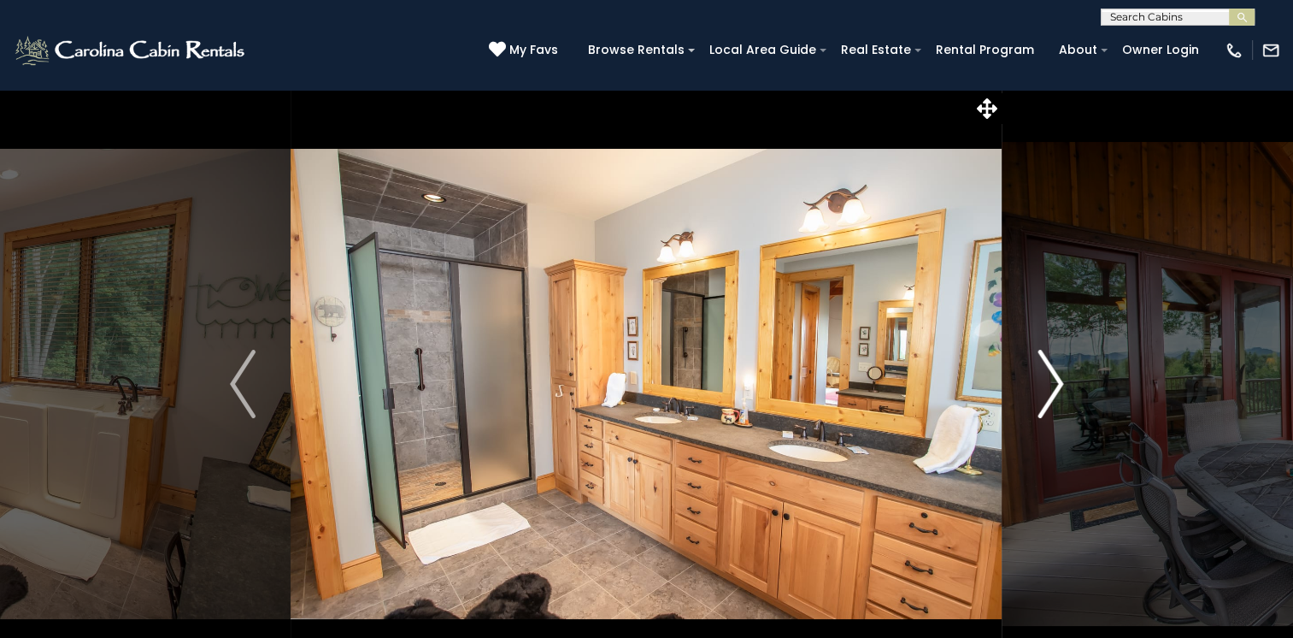
click at [1051, 381] on img "Next" at bounding box center [1051, 384] width 26 height 68
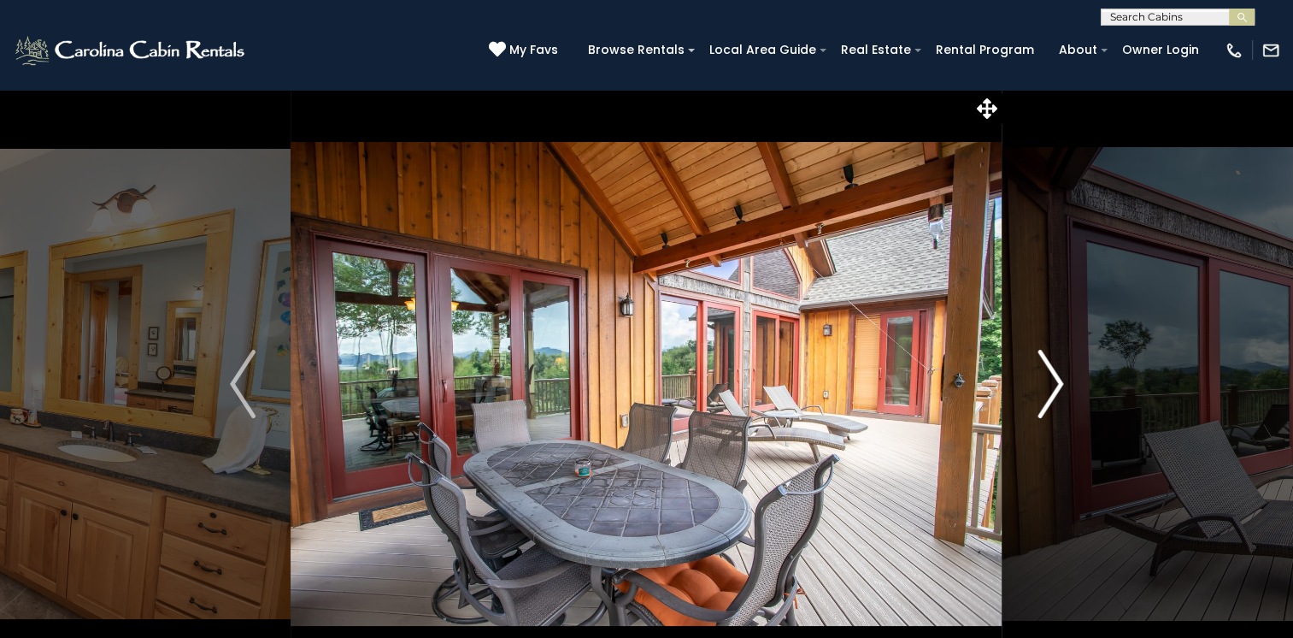
click at [1051, 381] on img "Next" at bounding box center [1051, 384] width 26 height 68
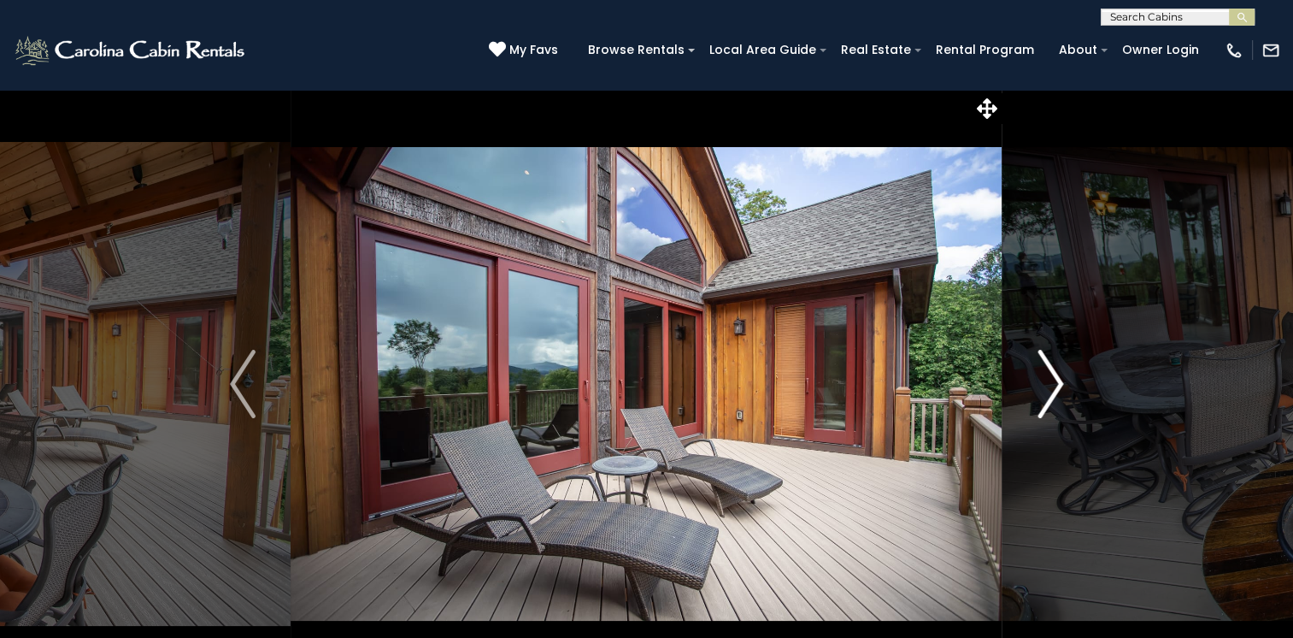
click at [1051, 381] on img "Next" at bounding box center [1051, 384] width 26 height 68
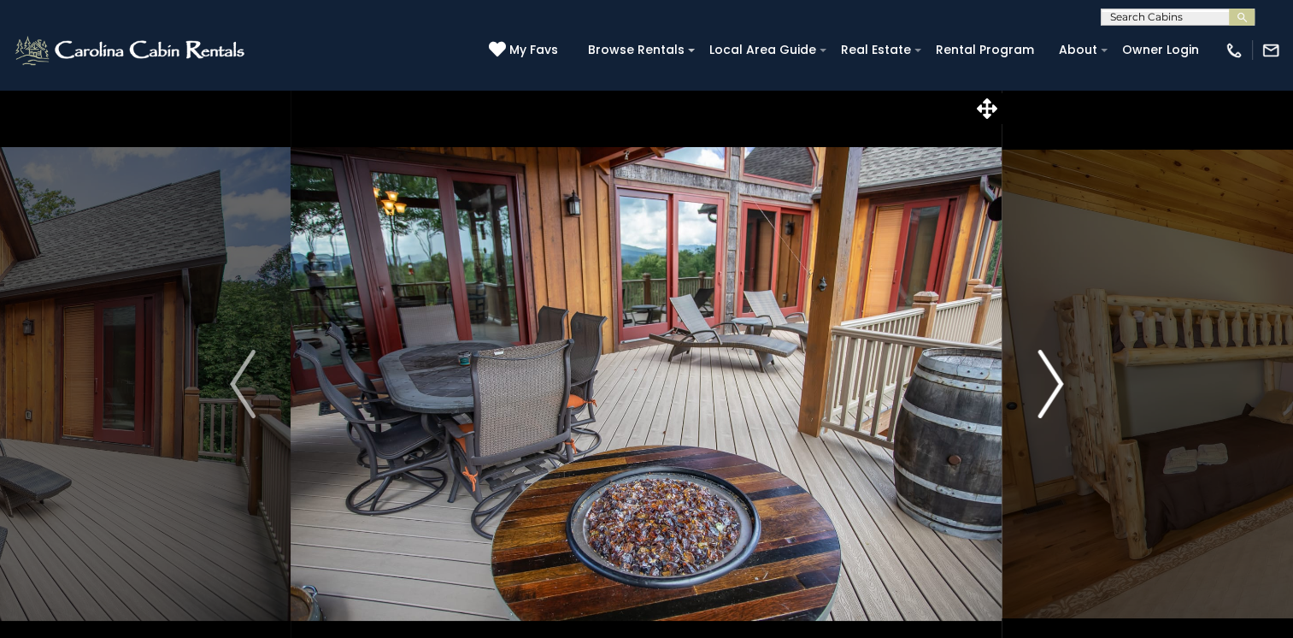
click at [1051, 381] on img "Next" at bounding box center [1051, 384] width 26 height 68
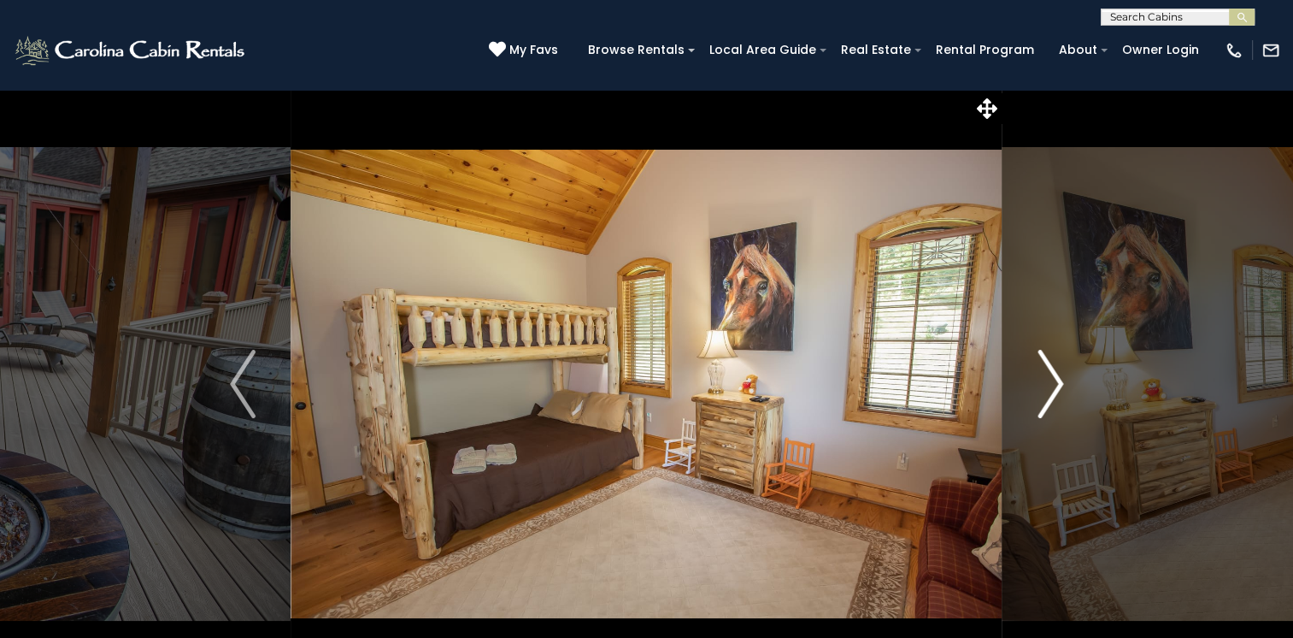
click at [1051, 381] on img "Next" at bounding box center [1051, 384] width 26 height 68
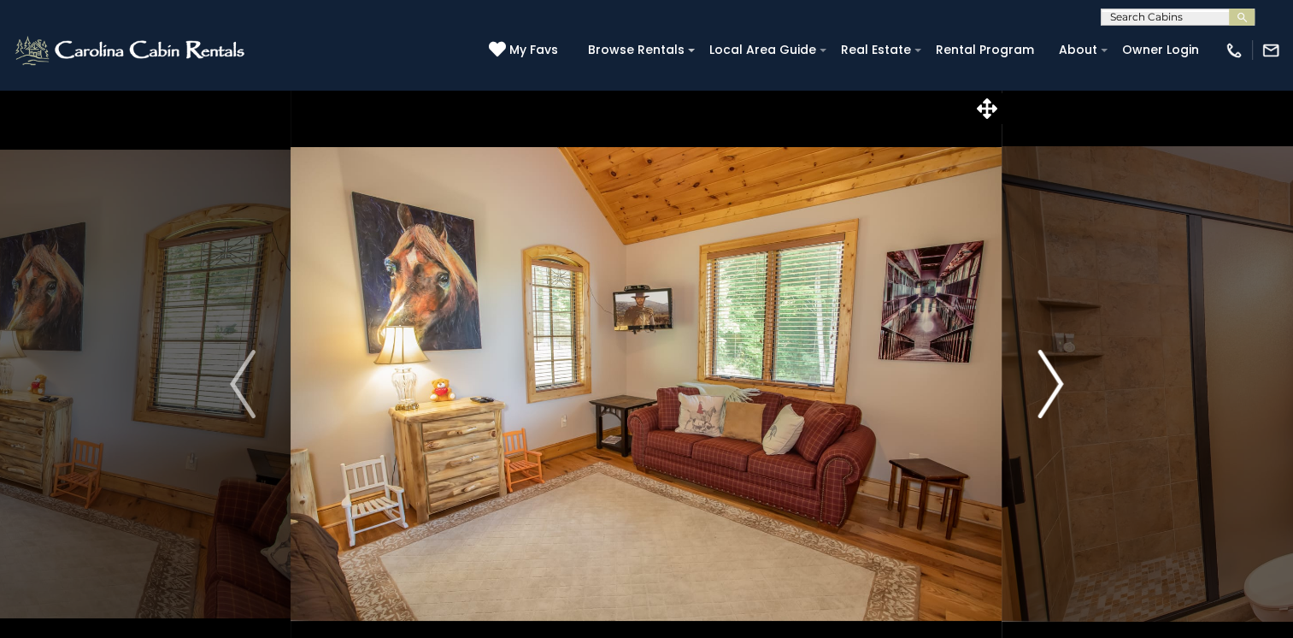
click at [1051, 381] on img "Next" at bounding box center [1051, 384] width 26 height 68
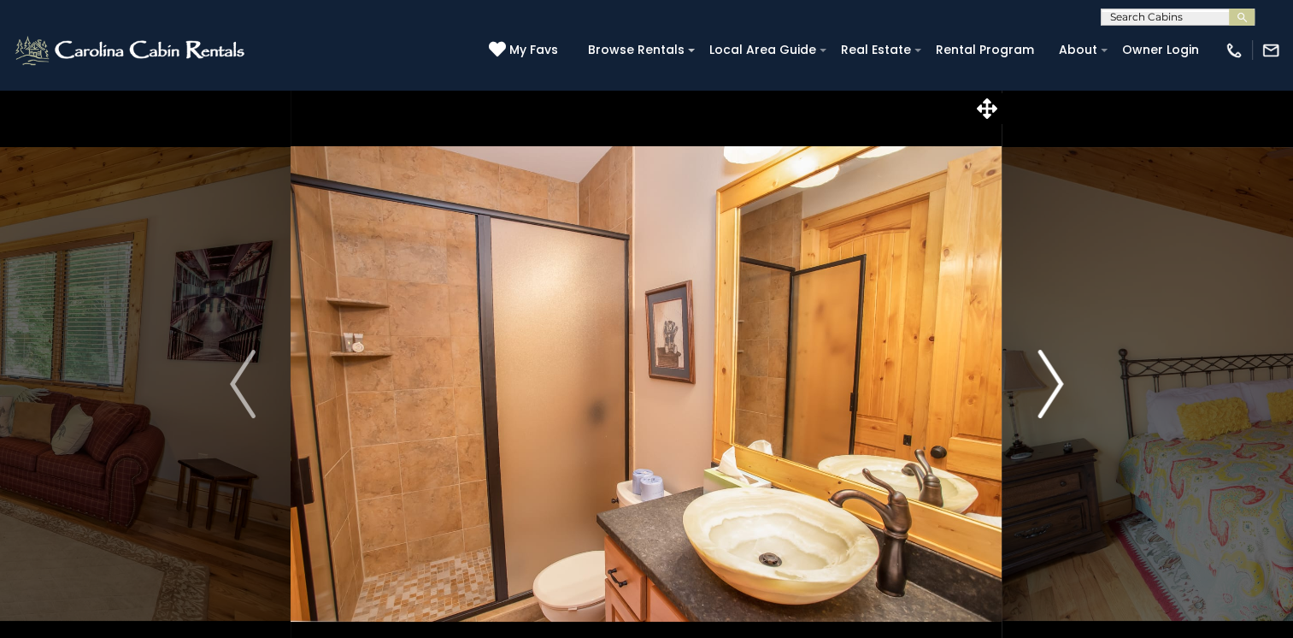
click at [1051, 381] on img "Next" at bounding box center [1051, 384] width 26 height 68
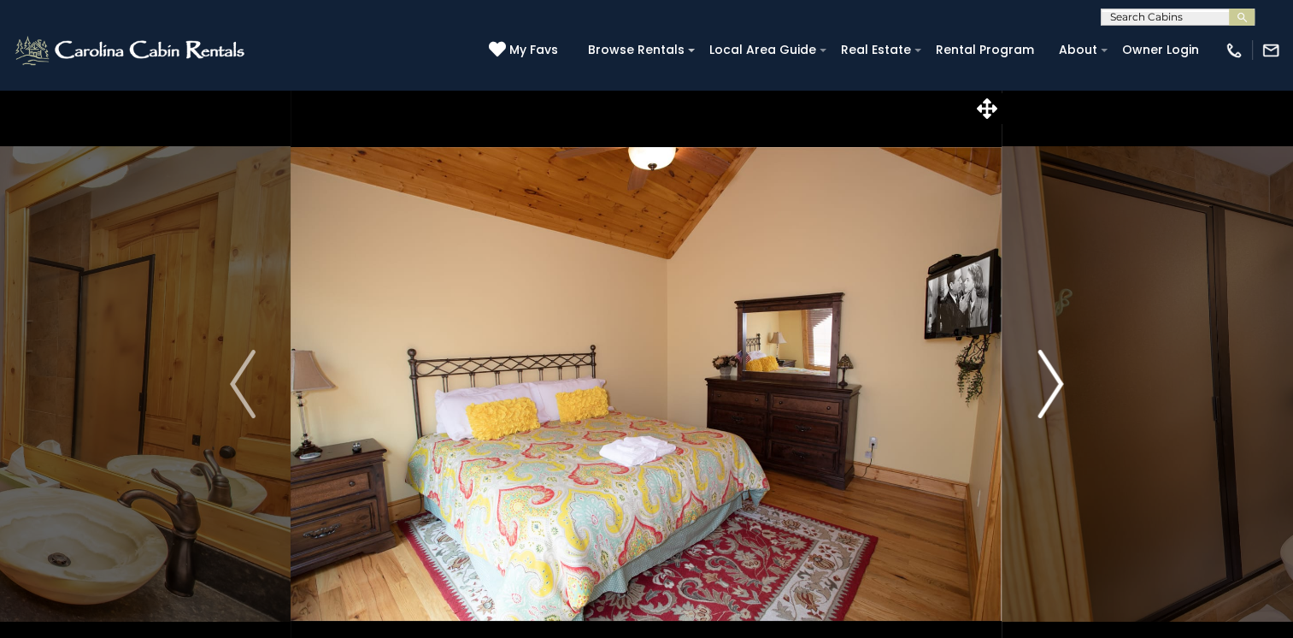
click at [1051, 381] on img "Next" at bounding box center [1051, 384] width 26 height 68
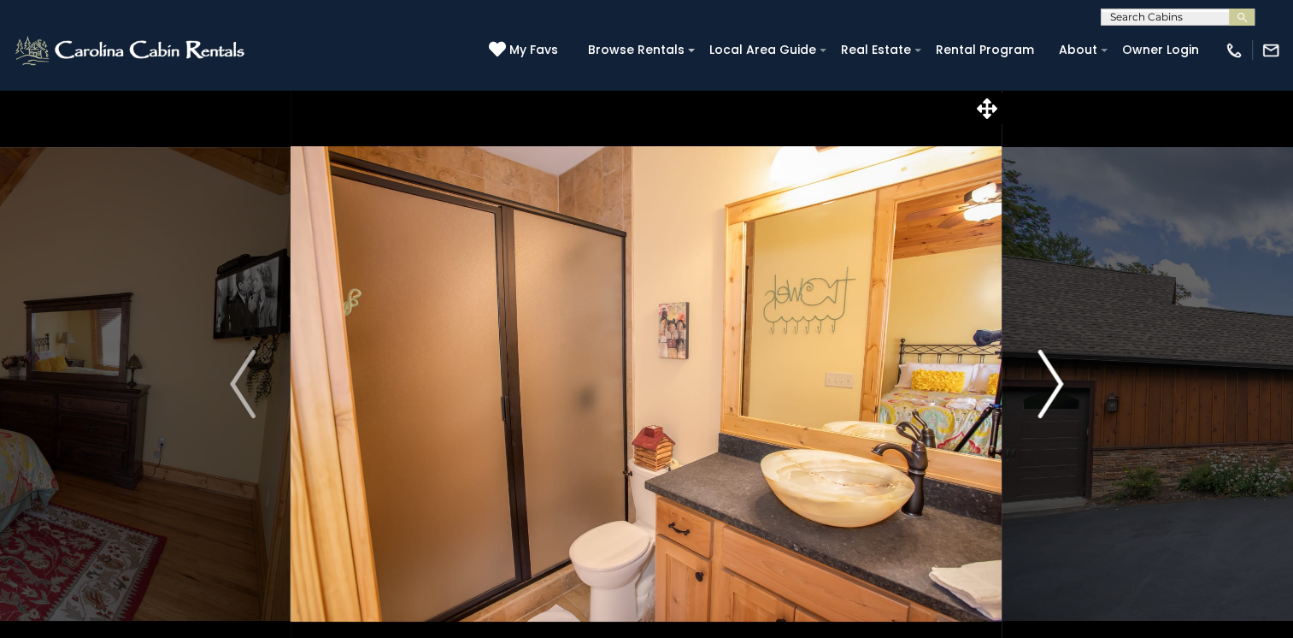
click at [1051, 381] on img "Next" at bounding box center [1051, 384] width 26 height 68
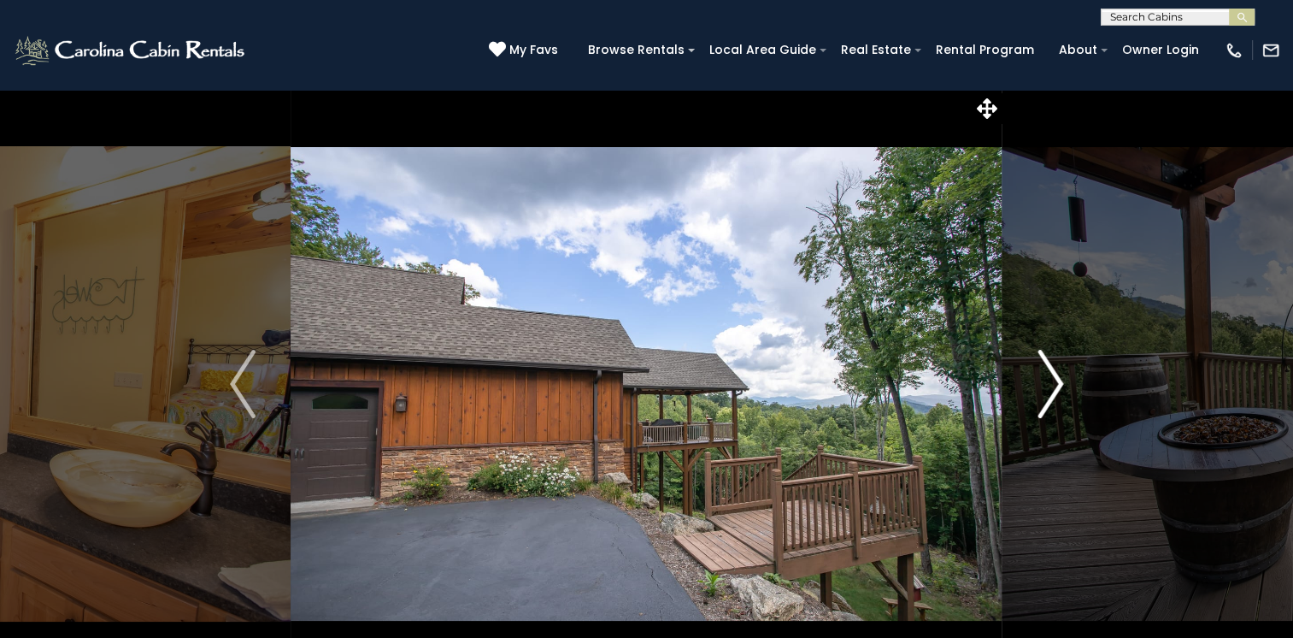
click at [1051, 381] on img "Next" at bounding box center [1051, 384] width 26 height 68
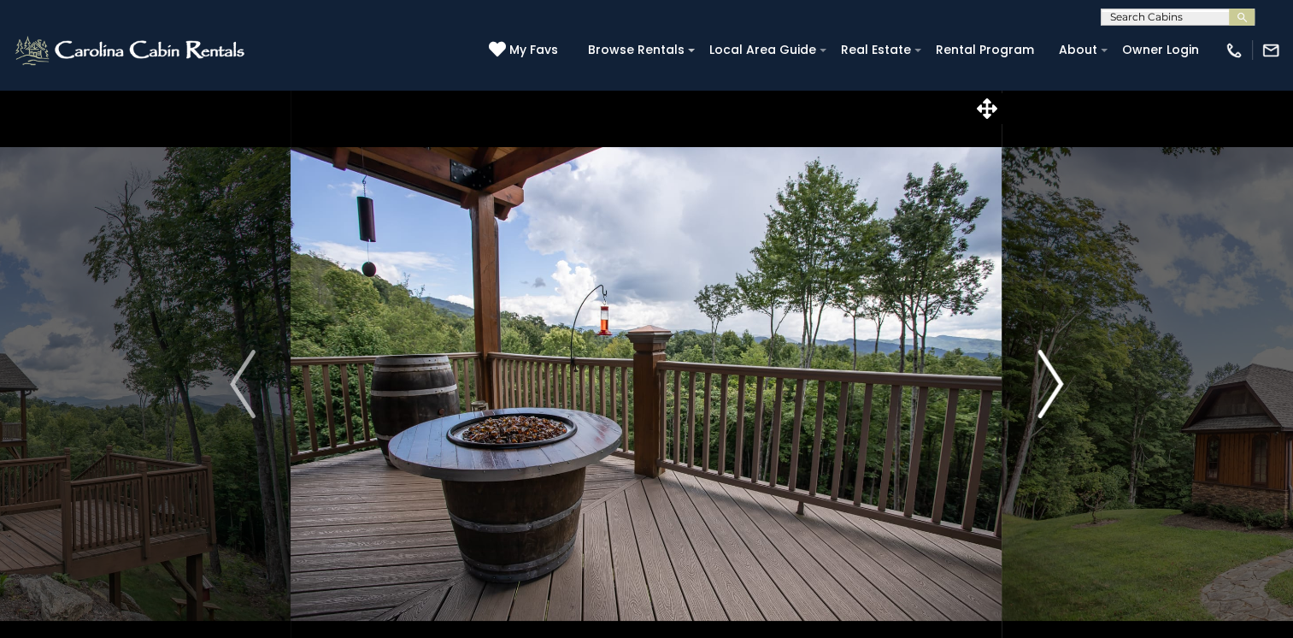
click at [1051, 381] on img "Next" at bounding box center [1051, 384] width 26 height 68
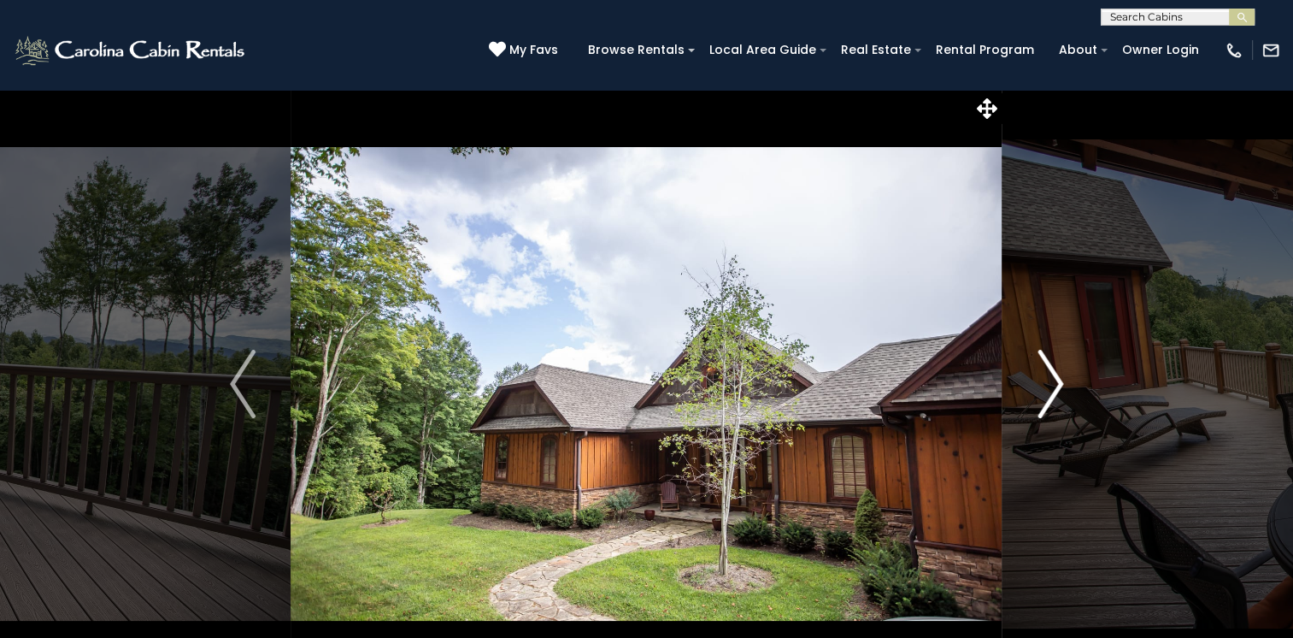
click at [1051, 381] on img "Next" at bounding box center [1051, 384] width 26 height 68
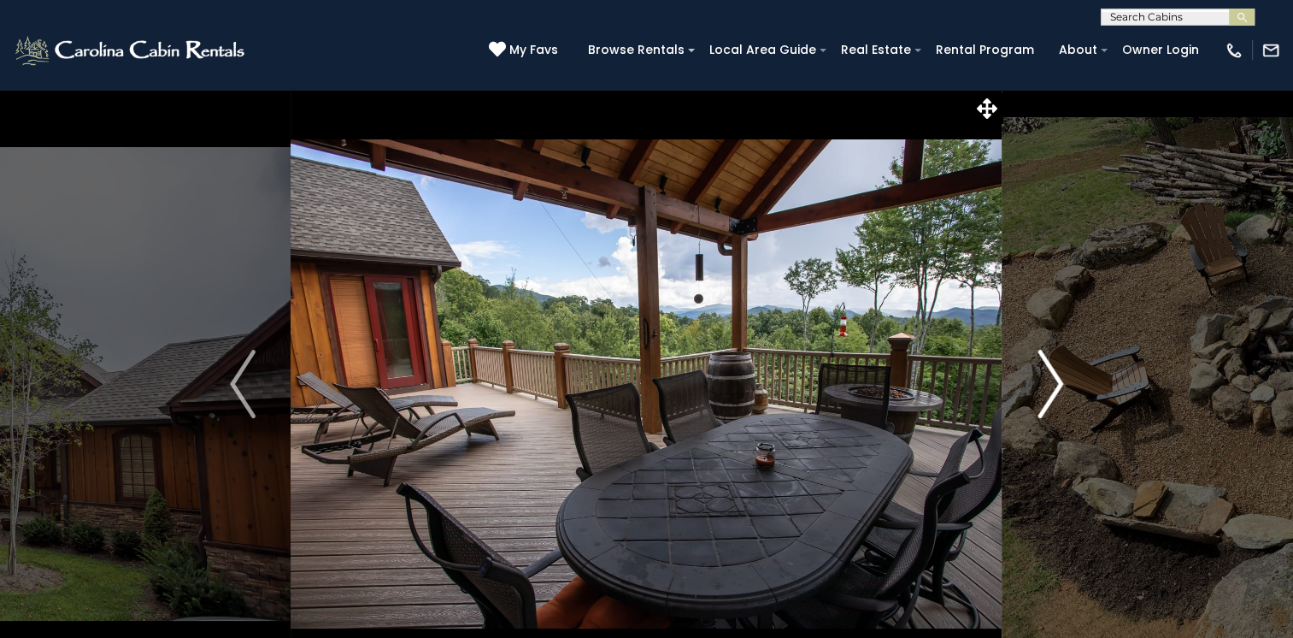
click at [1051, 381] on img "Next" at bounding box center [1051, 384] width 26 height 68
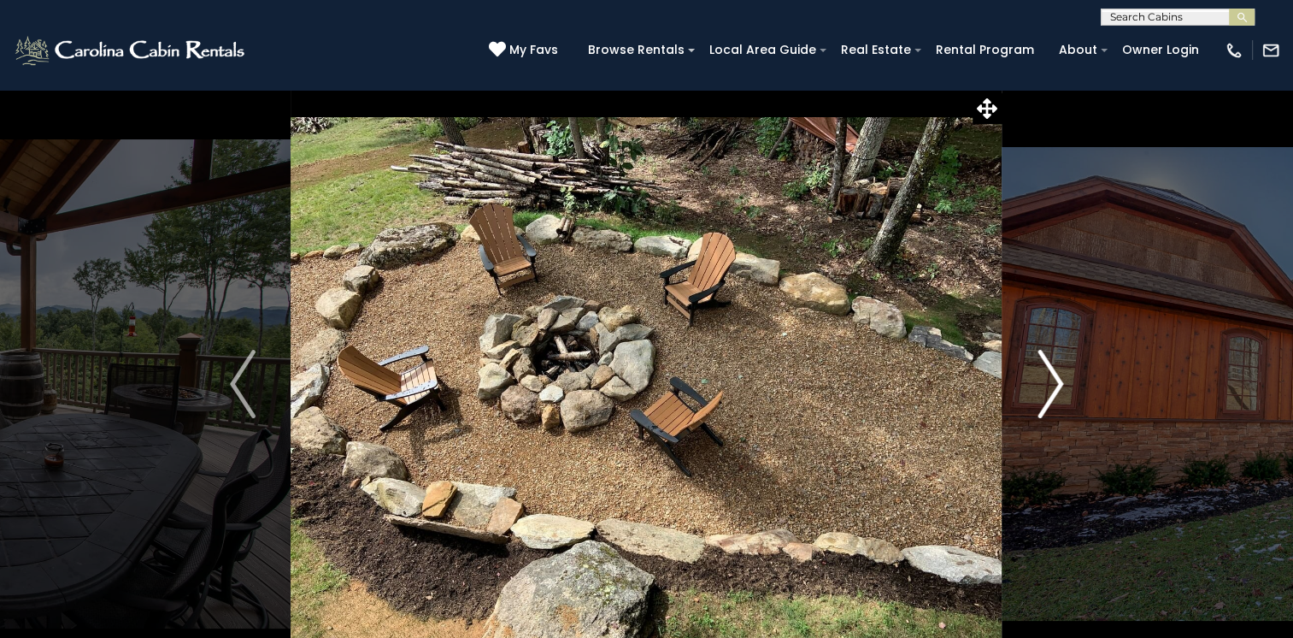
click at [1051, 381] on img "Next" at bounding box center [1051, 384] width 26 height 68
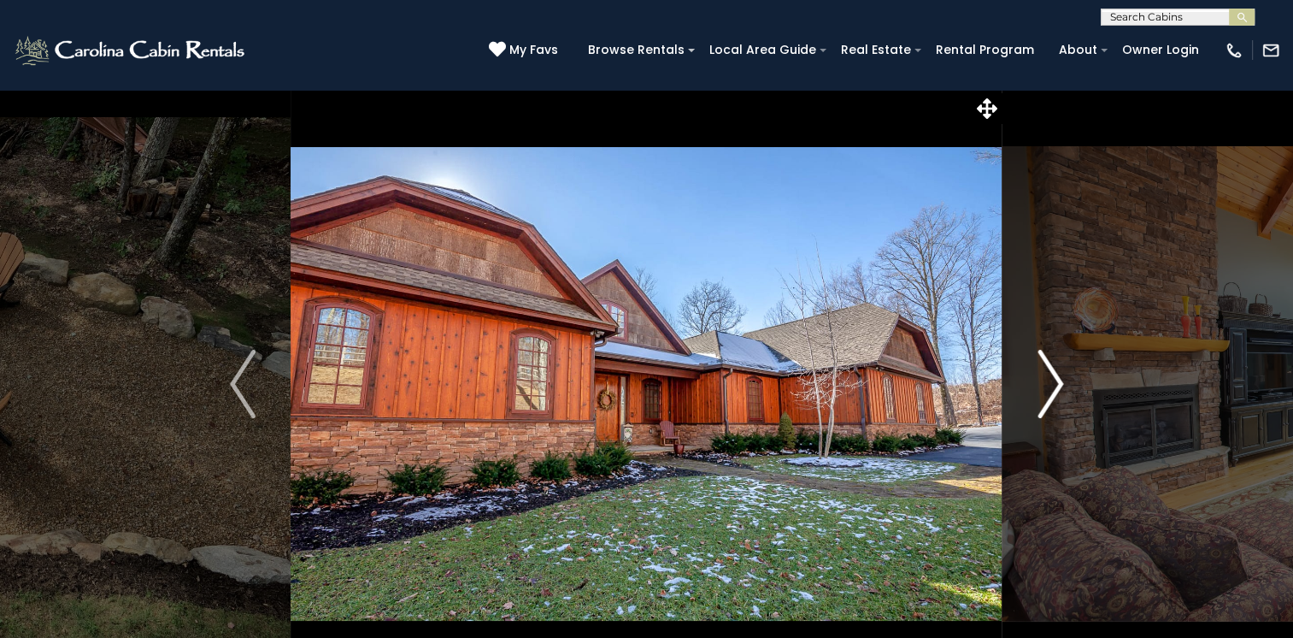
click at [1051, 381] on img "Next" at bounding box center [1051, 384] width 26 height 68
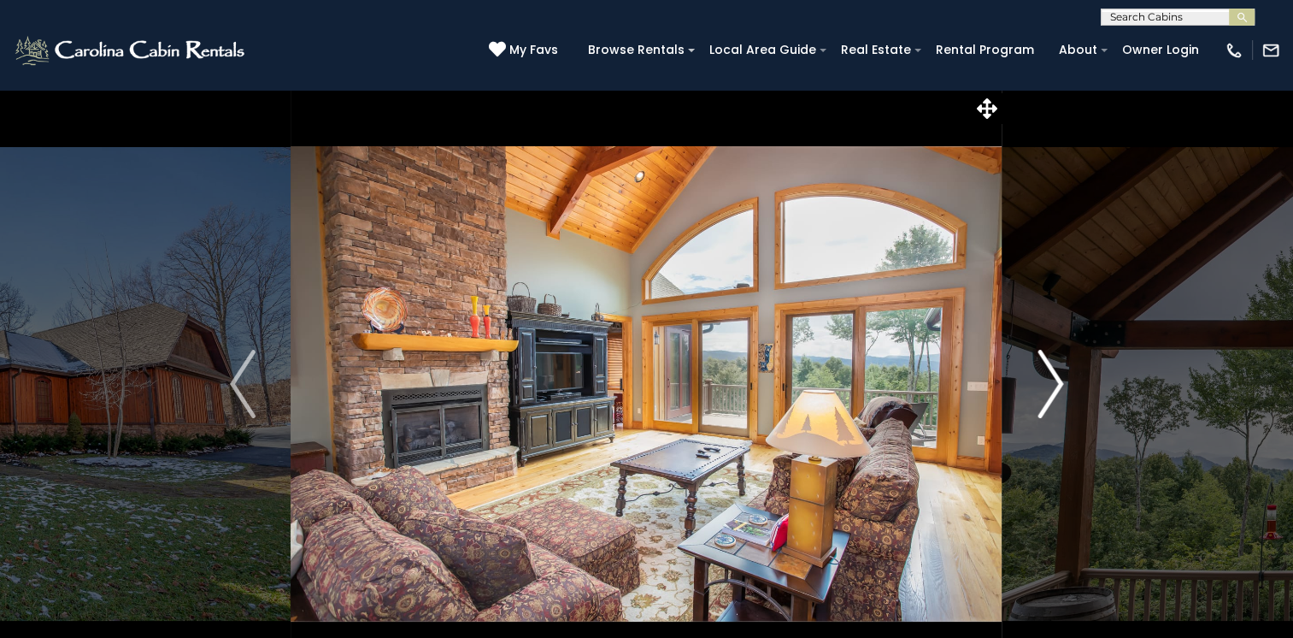
click at [1051, 381] on img "Next" at bounding box center [1051, 384] width 26 height 68
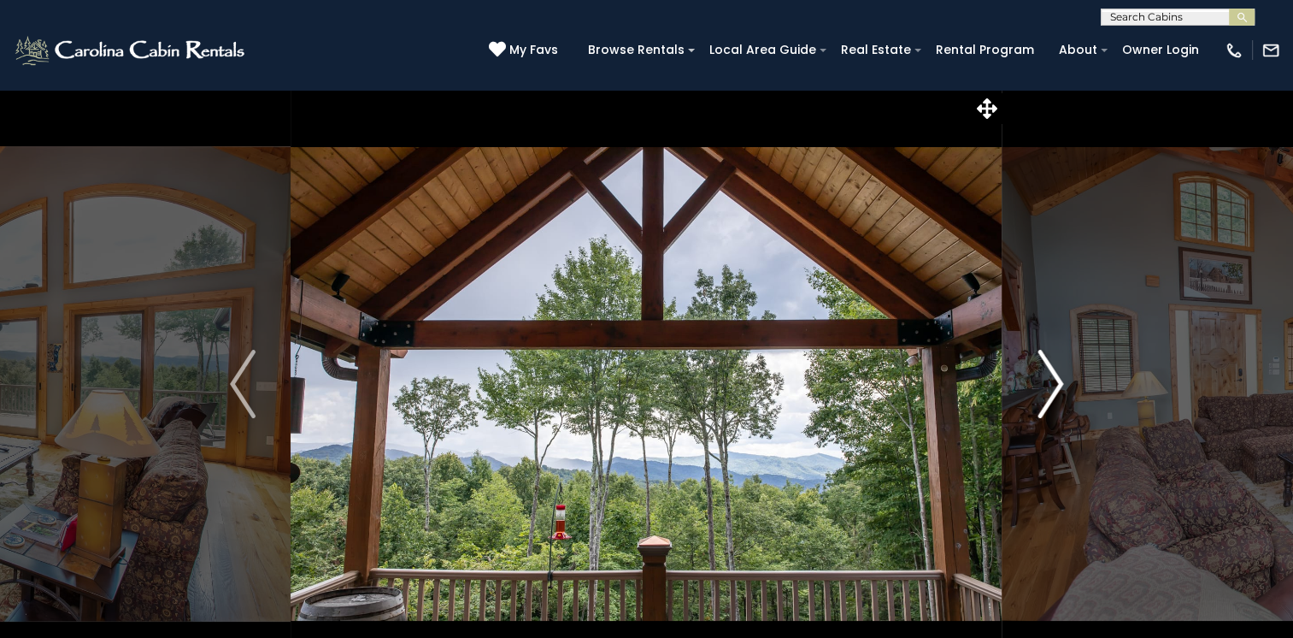
click at [1051, 381] on img "Next" at bounding box center [1051, 384] width 26 height 68
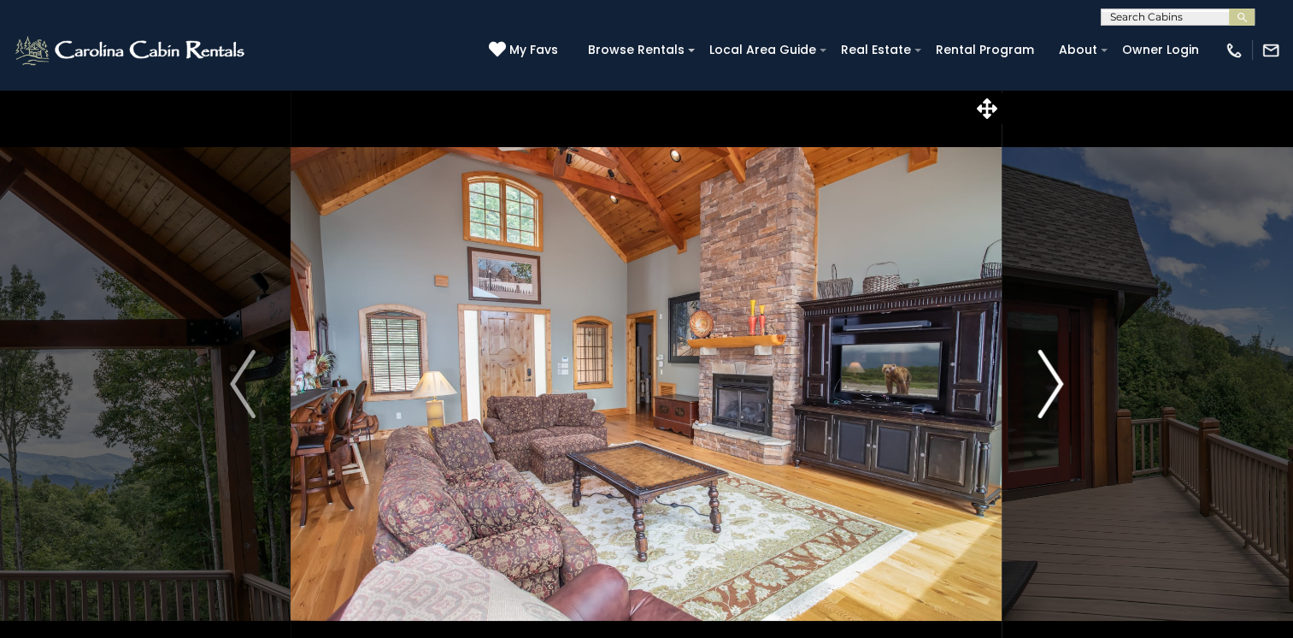
click at [1051, 381] on img "Next" at bounding box center [1051, 384] width 26 height 68
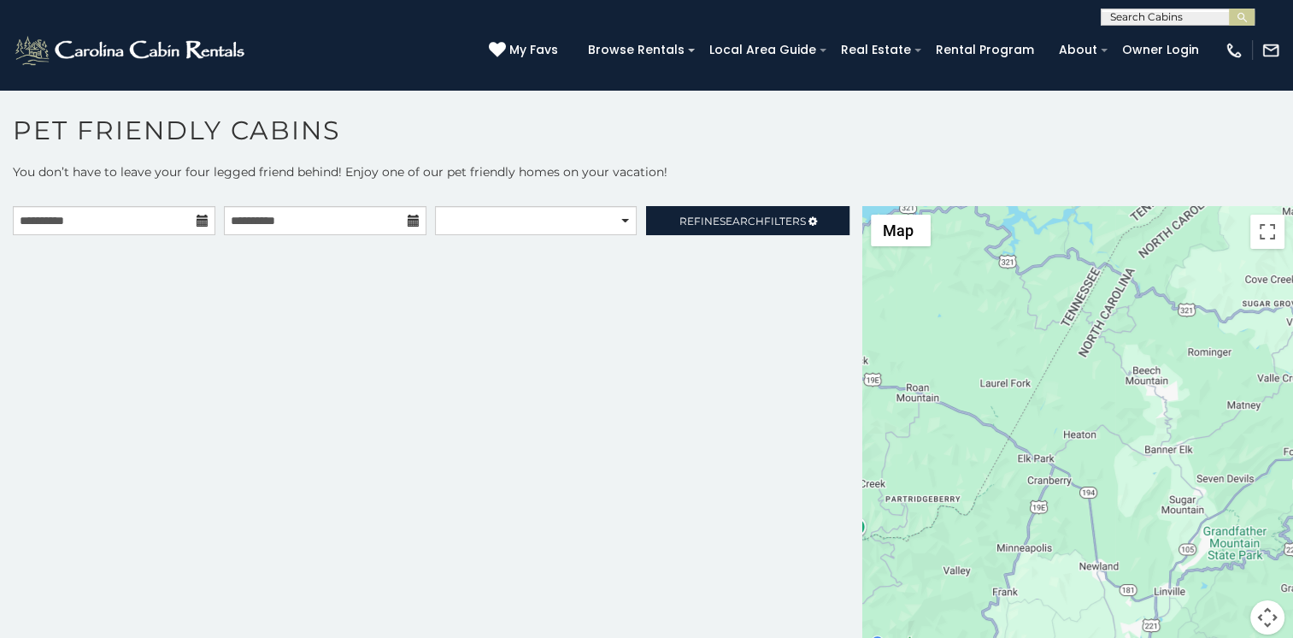
scroll to position [9, 0]
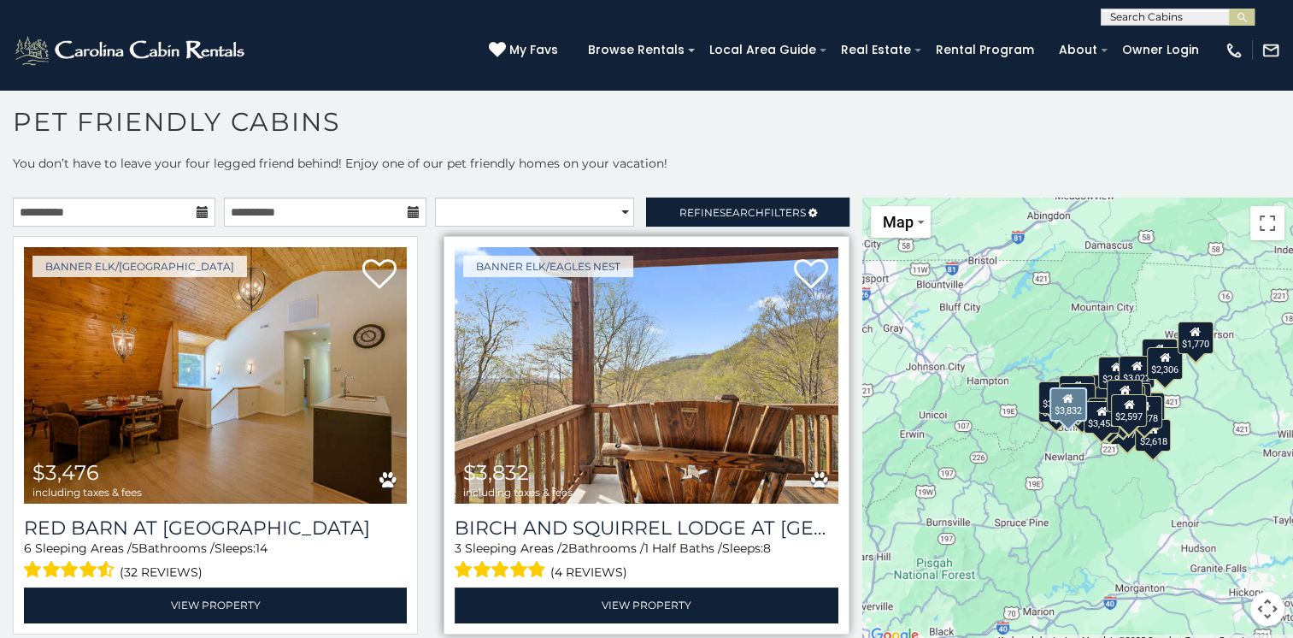
click at [638, 391] on img at bounding box center [646, 375] width 383 height 256
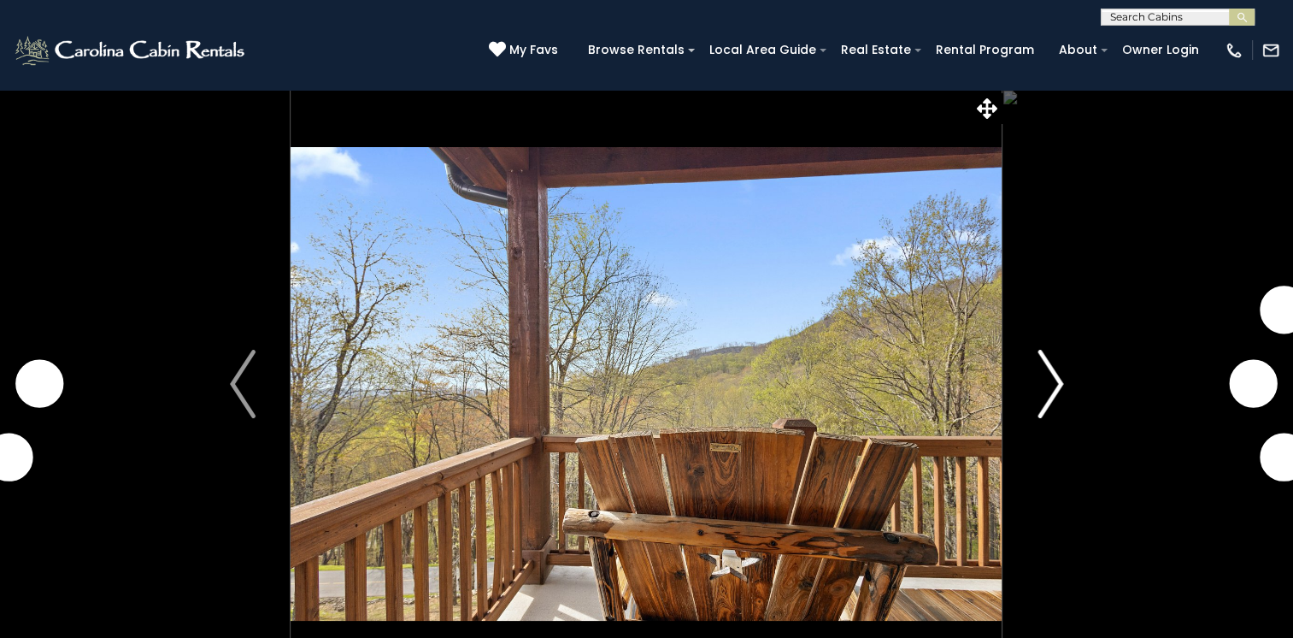
click at [1053, 373] on img "Next" at bounding box center [1051, 384] width 26 height 68
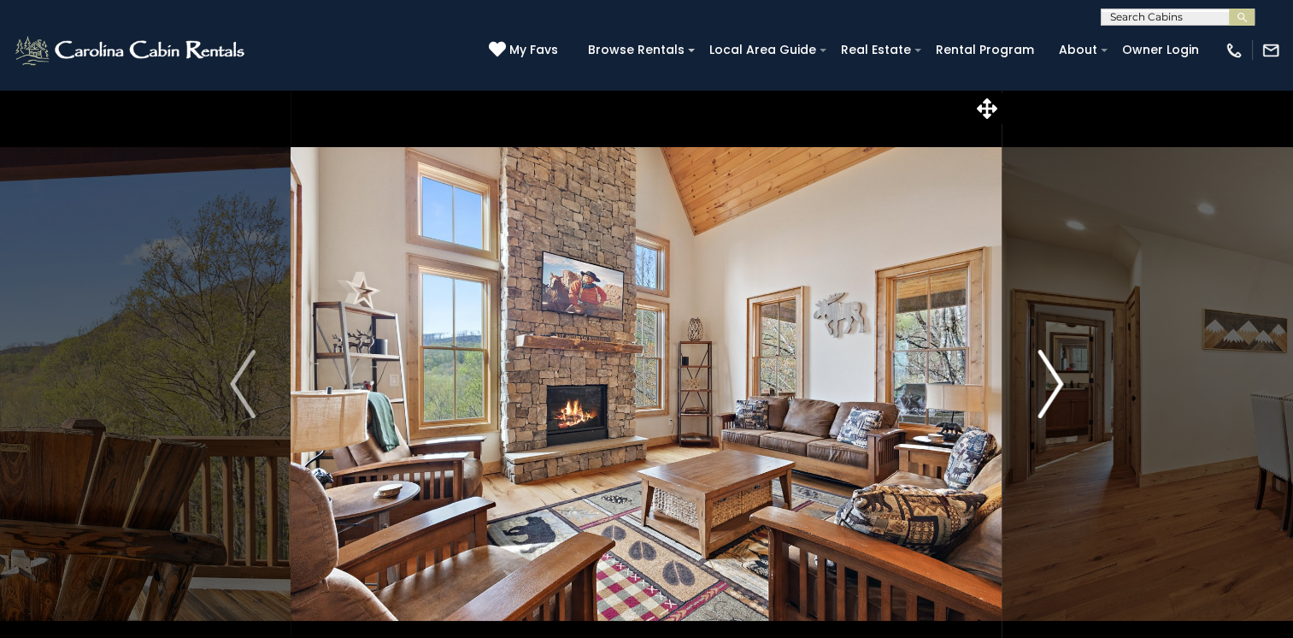
click at [1053, 373] on img "Next" at bounding box center [1051, 384] width 26 height 68
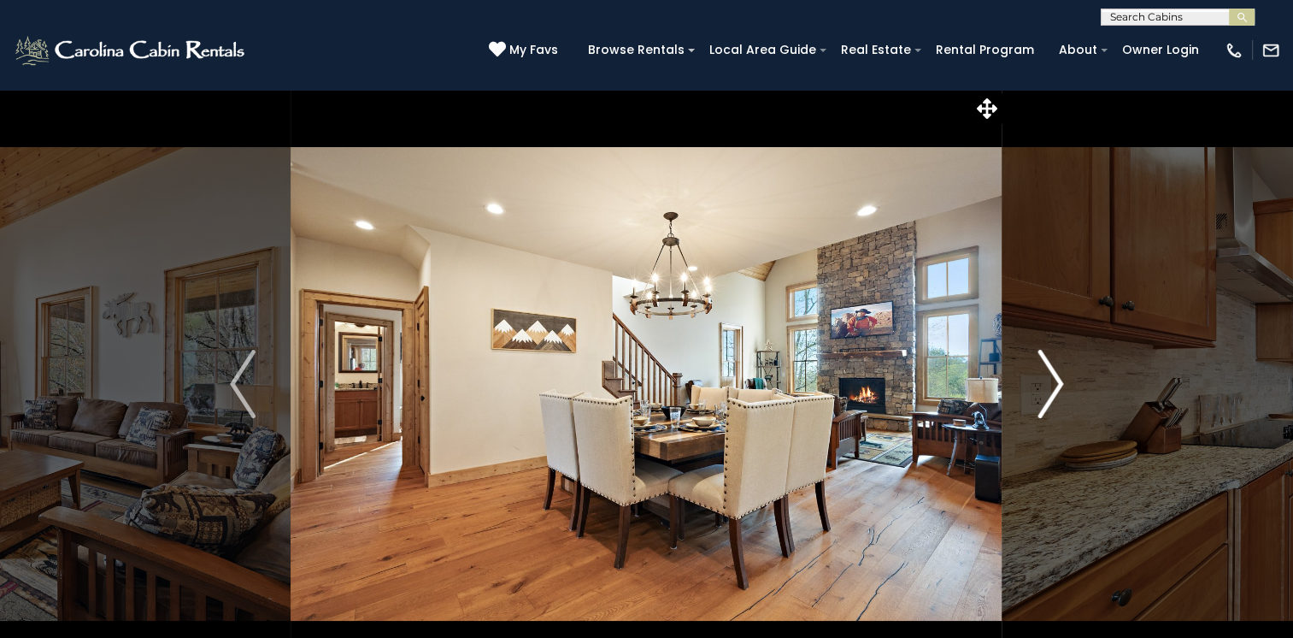
click at [1053, 373] on img "Next" at bounding box center [1051, 384] width 26 height 68
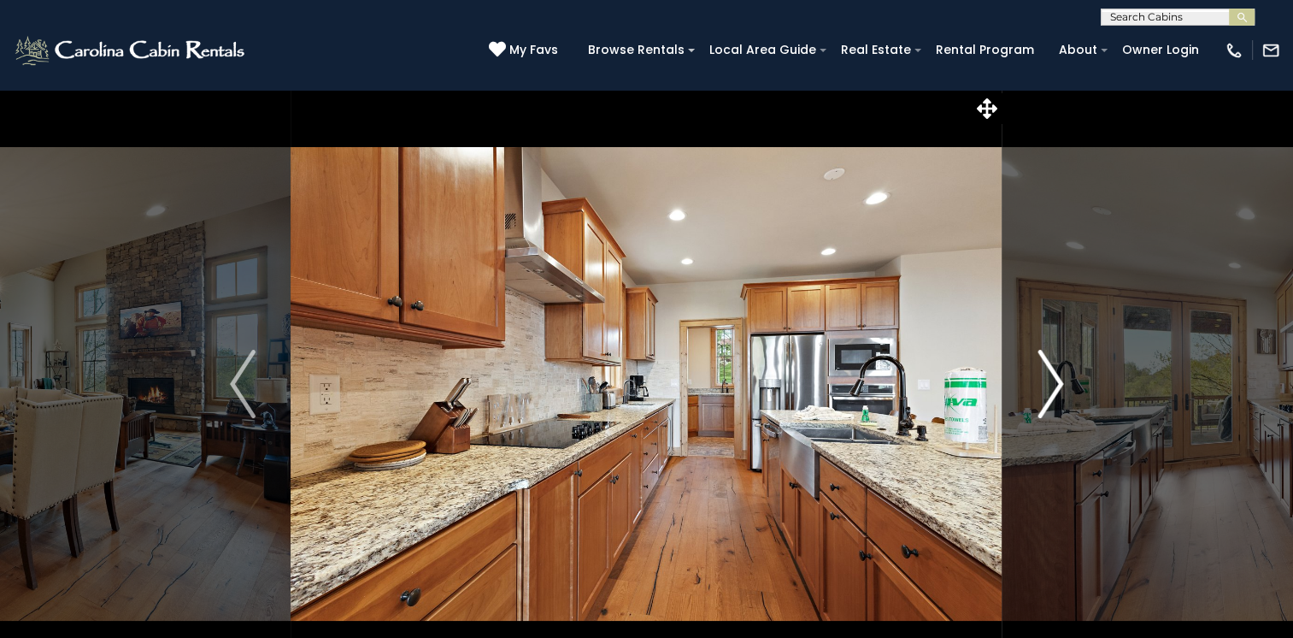
click at [1053, 373] on img "Next" at bounding box center [1051, 384] width 26 height 68
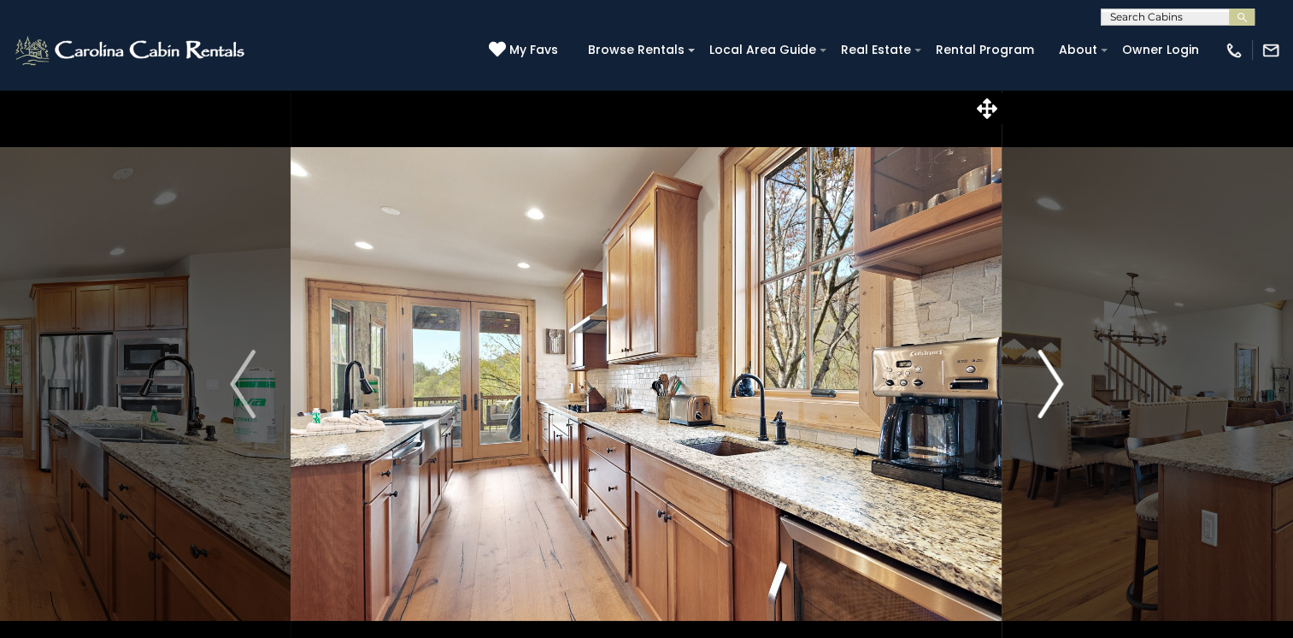
click at [1053, 373] on img "Next" at bounding box center [1051, 384] width 26 height 68
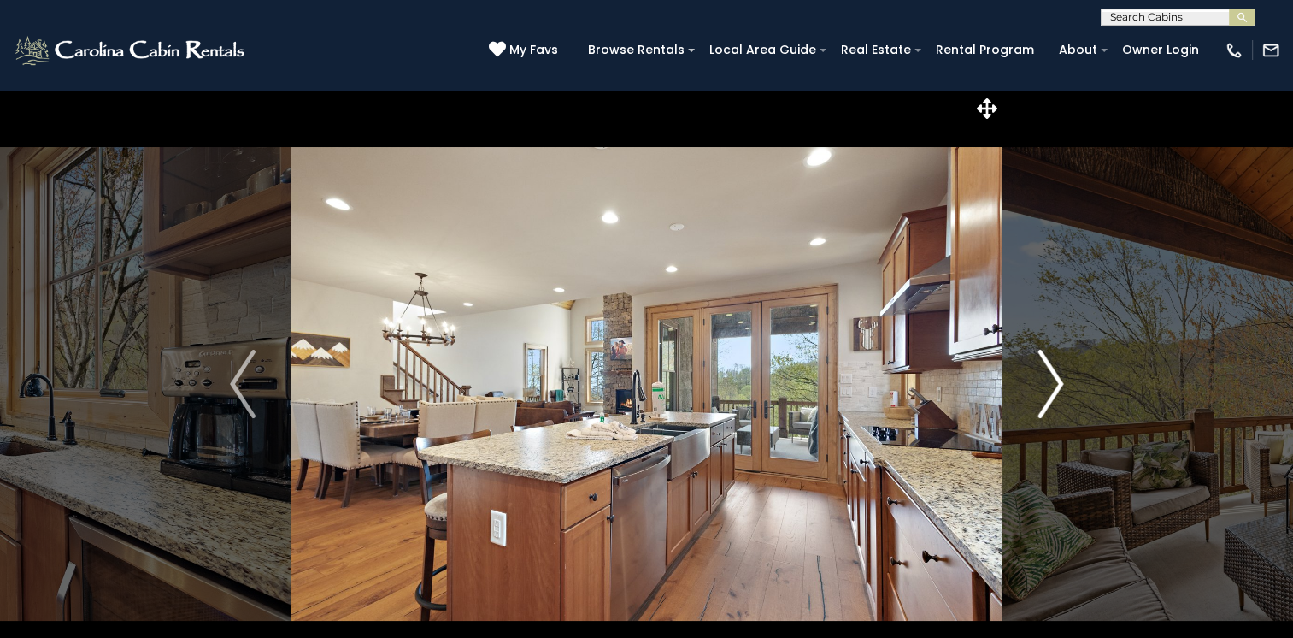
click at [1053, 373] on img "Next" at bounding box center [1051, 384] width 26 height 68
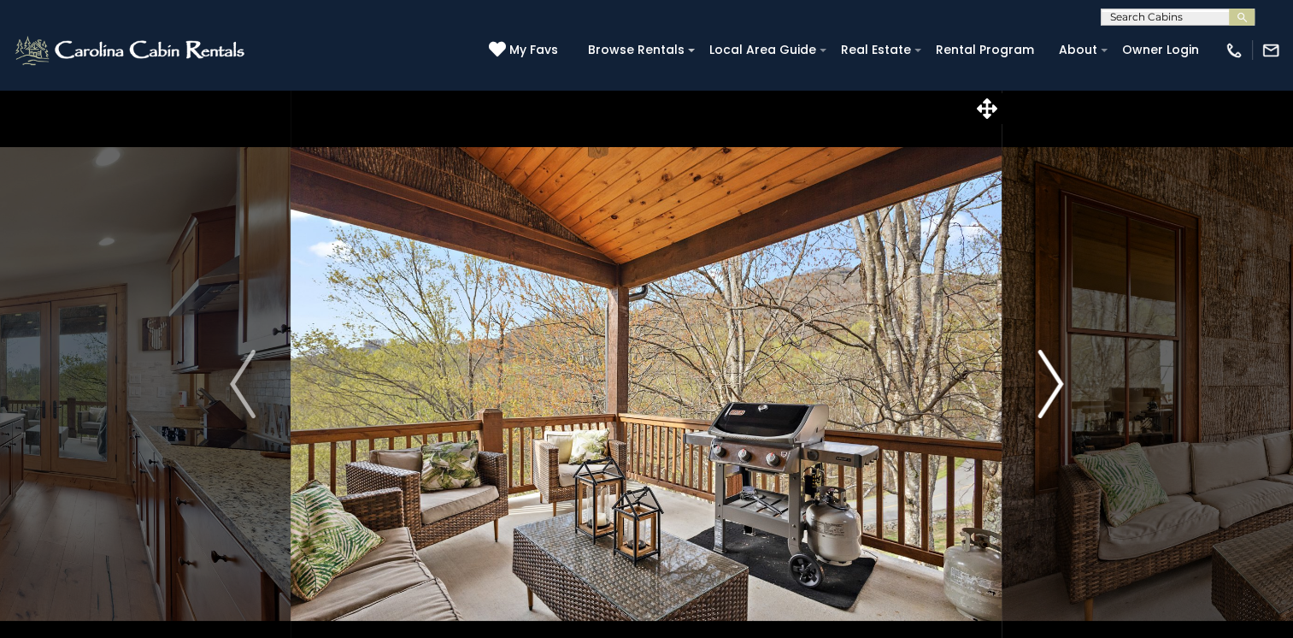
click at [1053, 373] on img "Next" at bounding box center [1051, 384] width 26 height 68
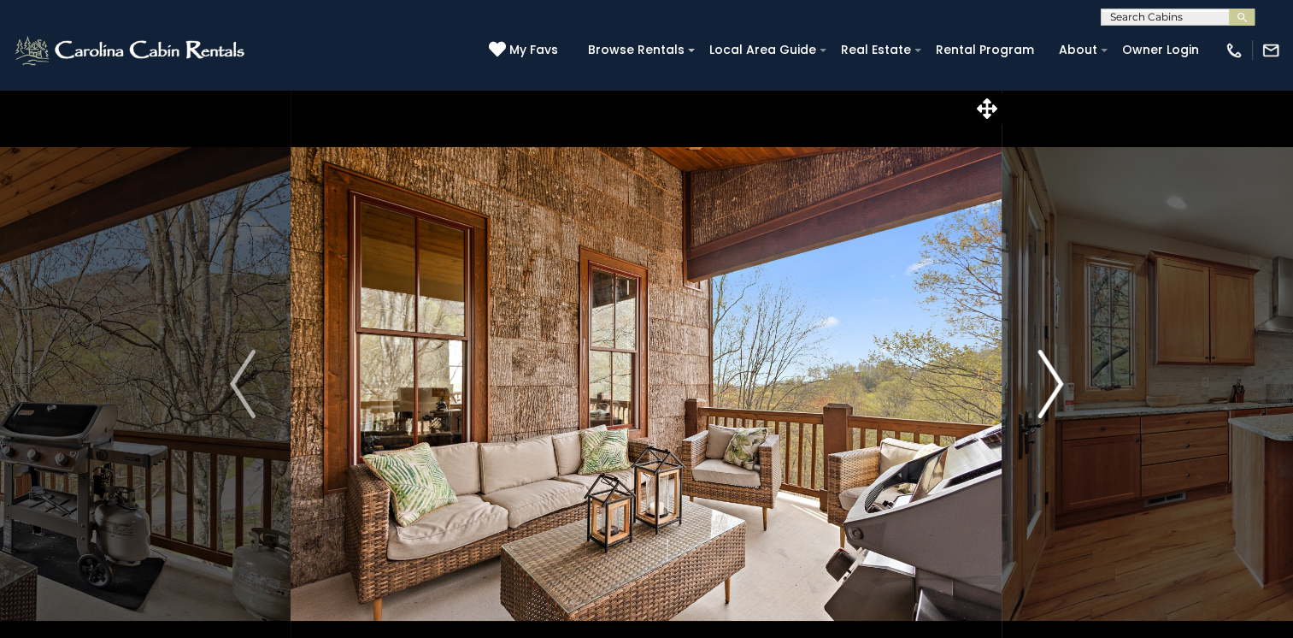
click at [1053, 373] on img "Next" at bounding box center [1051, 384] width 26 height 68
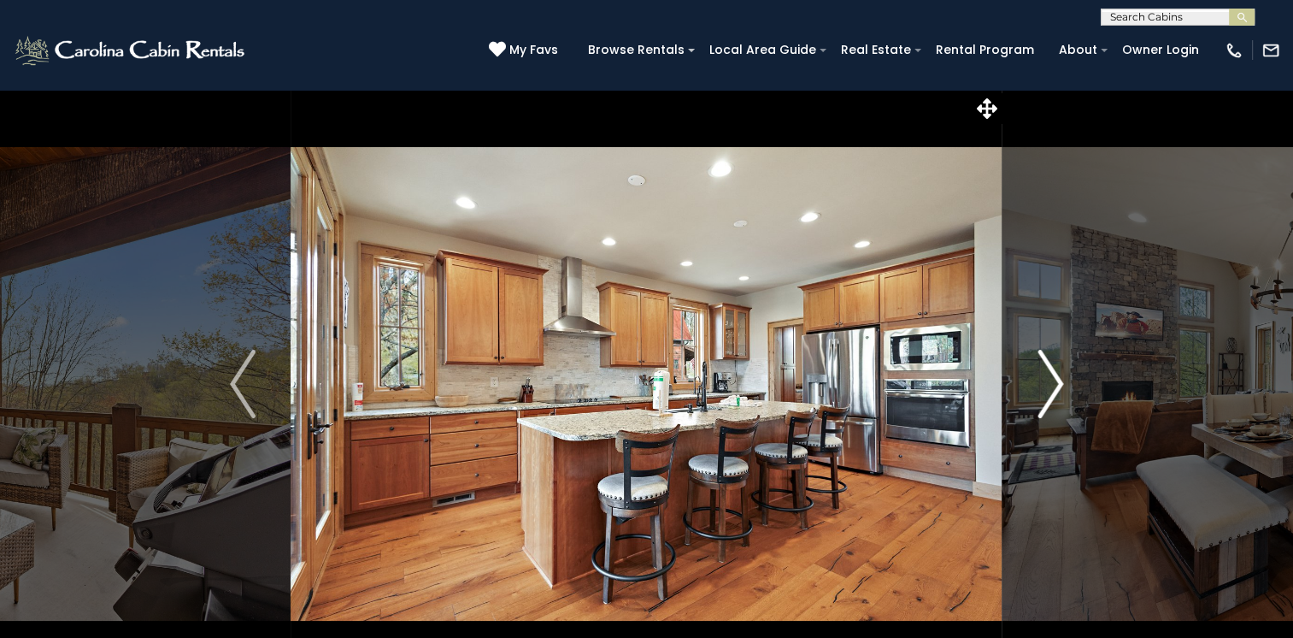
click at [1053, 373] on img "Next" at bounding box center [1051, 384] width 26 height 68
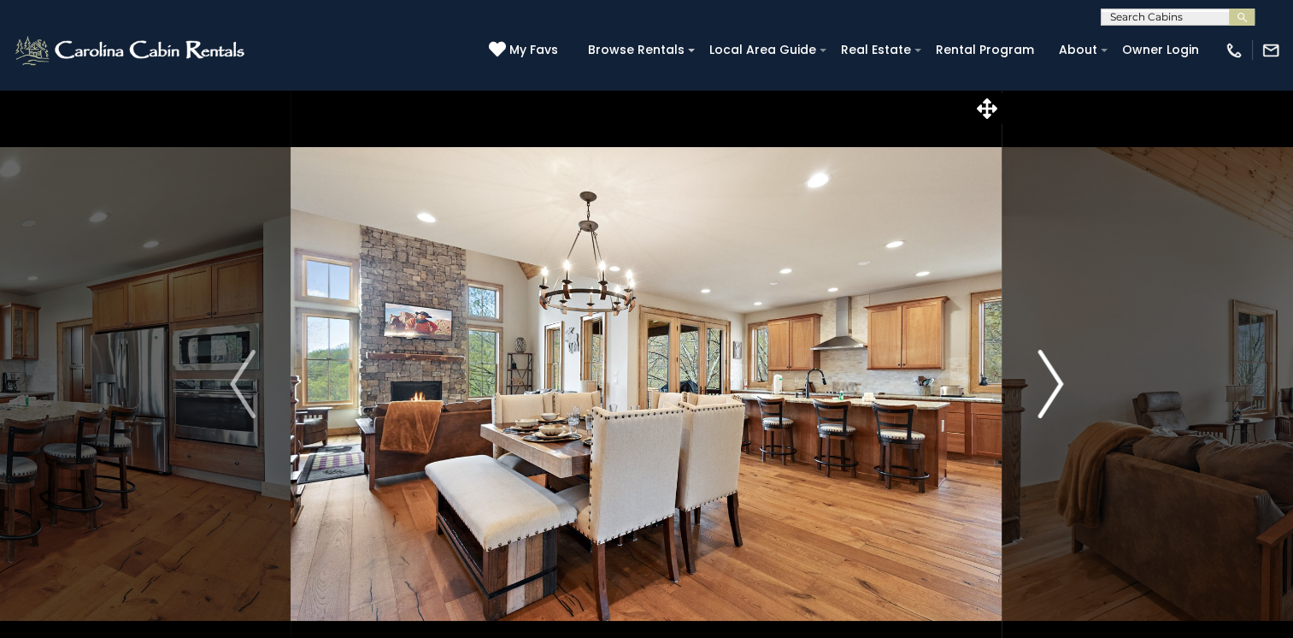
click at [1053, 373] on img "Next" at bounding box center [1051, 384] width 26 height 68
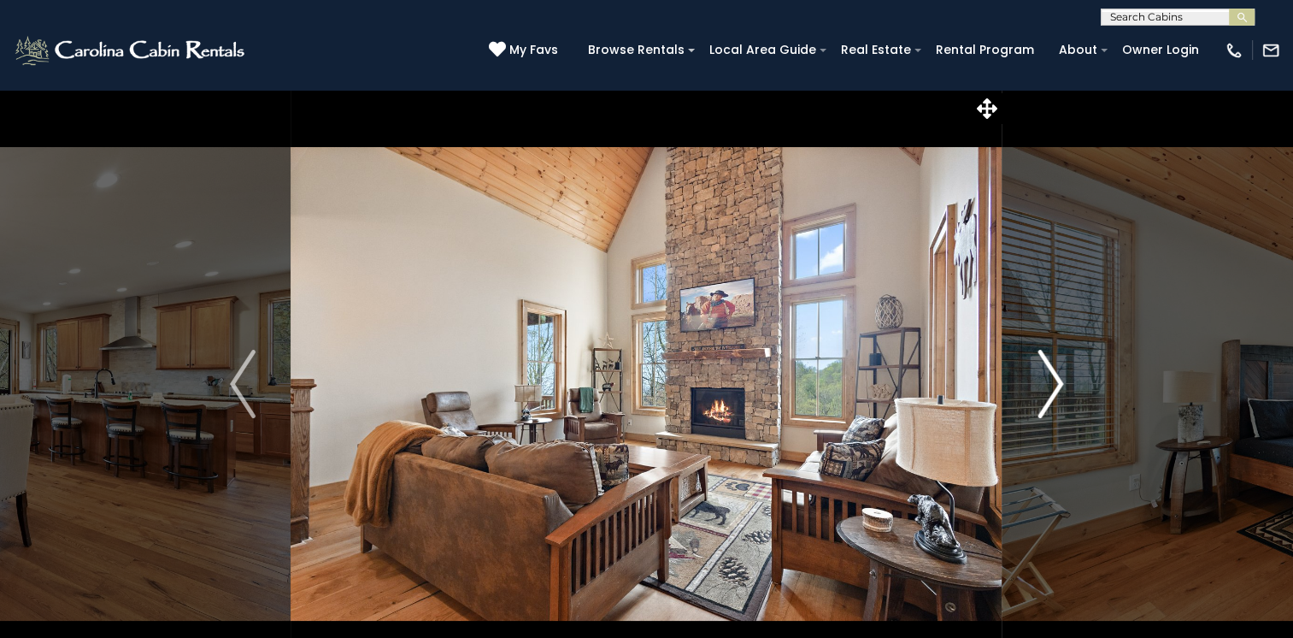
click at [1053, 373] on img "Next" at bounding box center [1051, 384] width 26 height 68
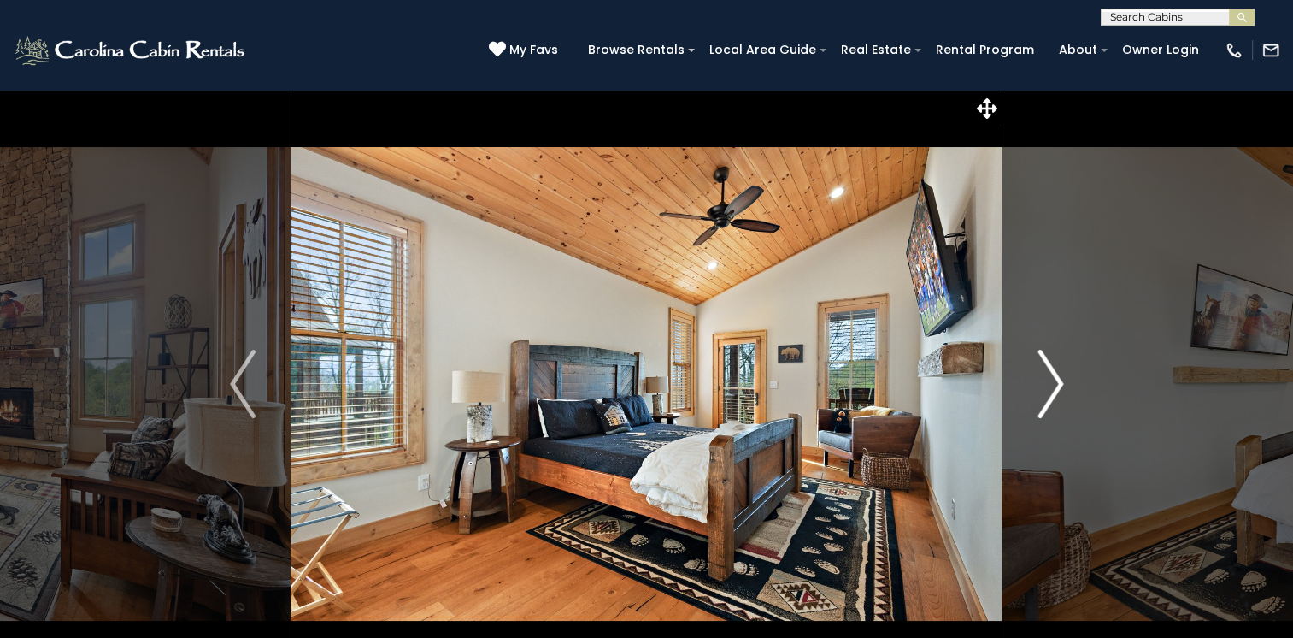
click at [1053, 373] on img "Next" at bounding box center [1051, 384] width 26 height 68
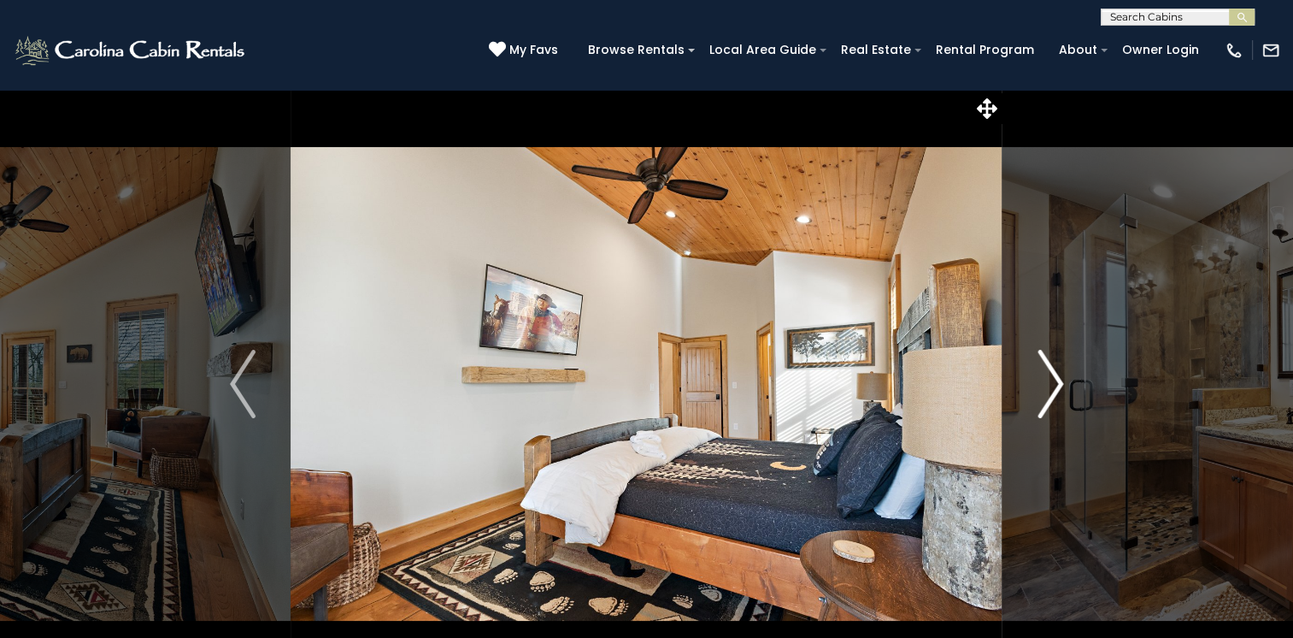
click at [1053, 373] on img "Next" at bounding box center [1051, 384] width 26 height 68
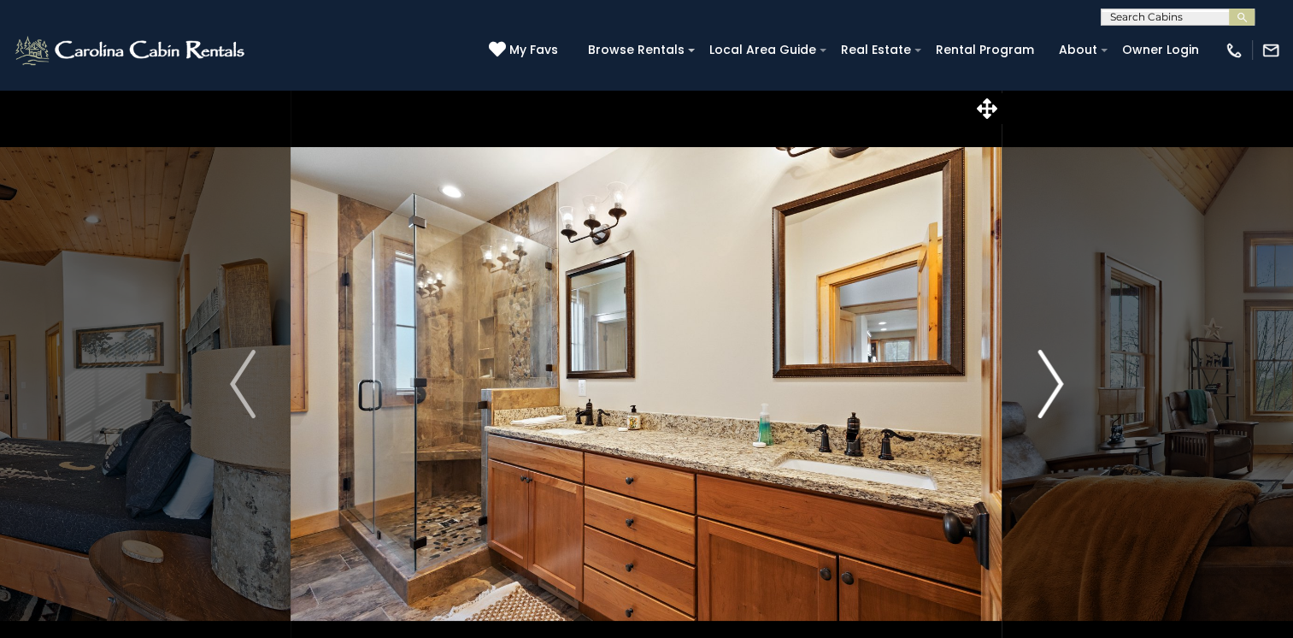
click at [1053, 373] on img "Next" at bounding box center [1051, 384] width 26 height 68
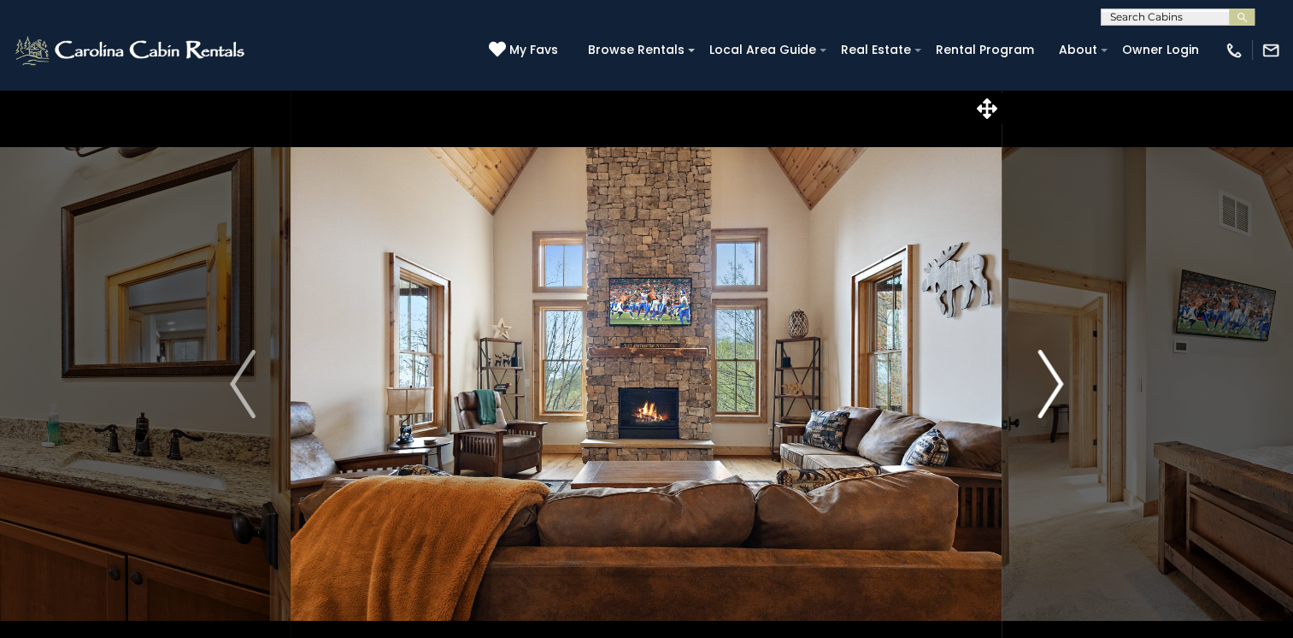
click at [1053, 373] on img "Next" at bounding box center [1051, 384] width 26 height 68
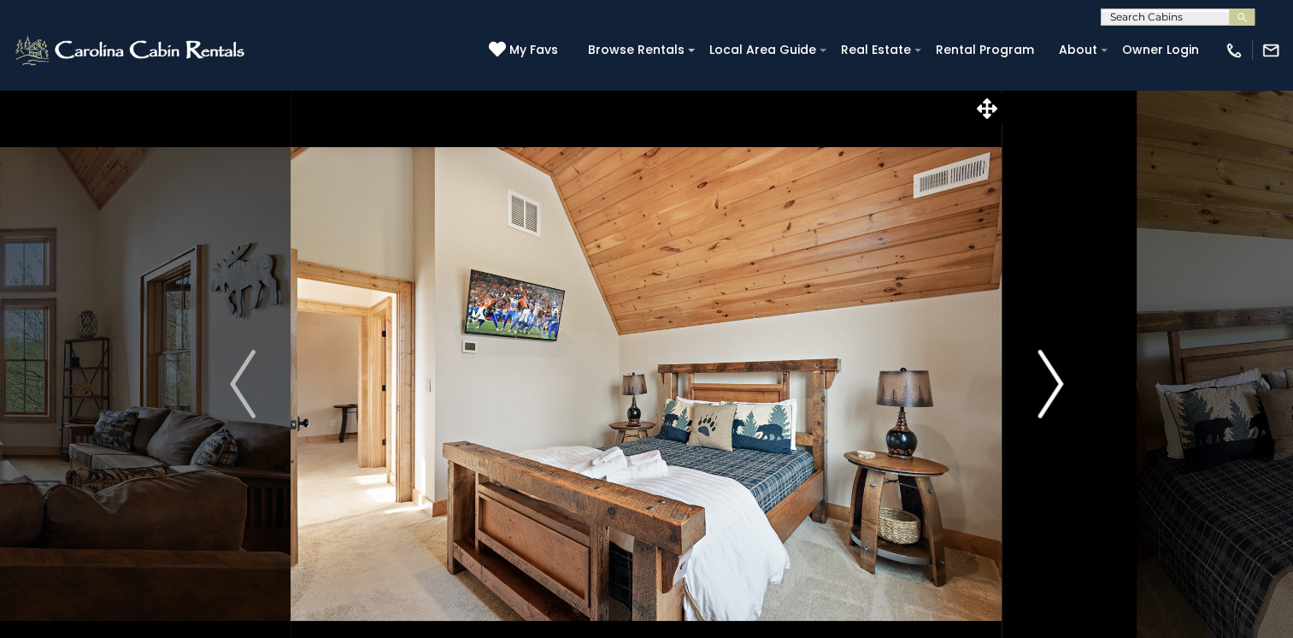
click at [1053, 373] on img "Next" at bounding box center [1051, 384] width 26 height 68
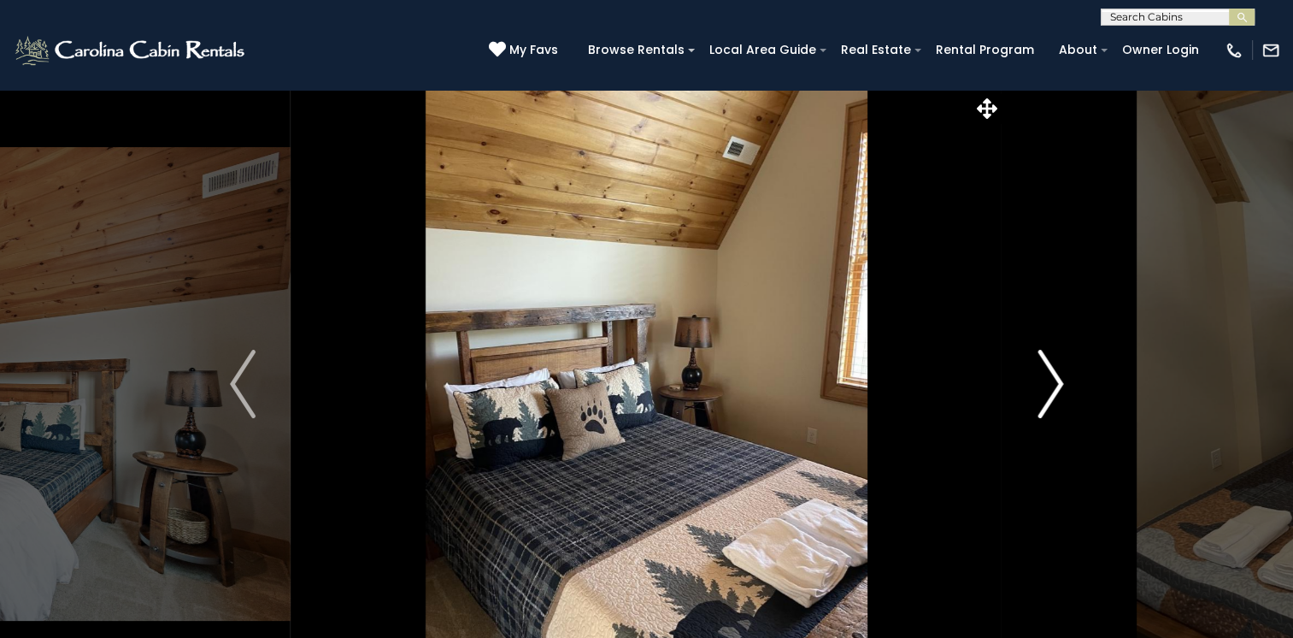
click at [1053, 373] on img "Next" at bounding box center [1051, 384] width 26 height 68
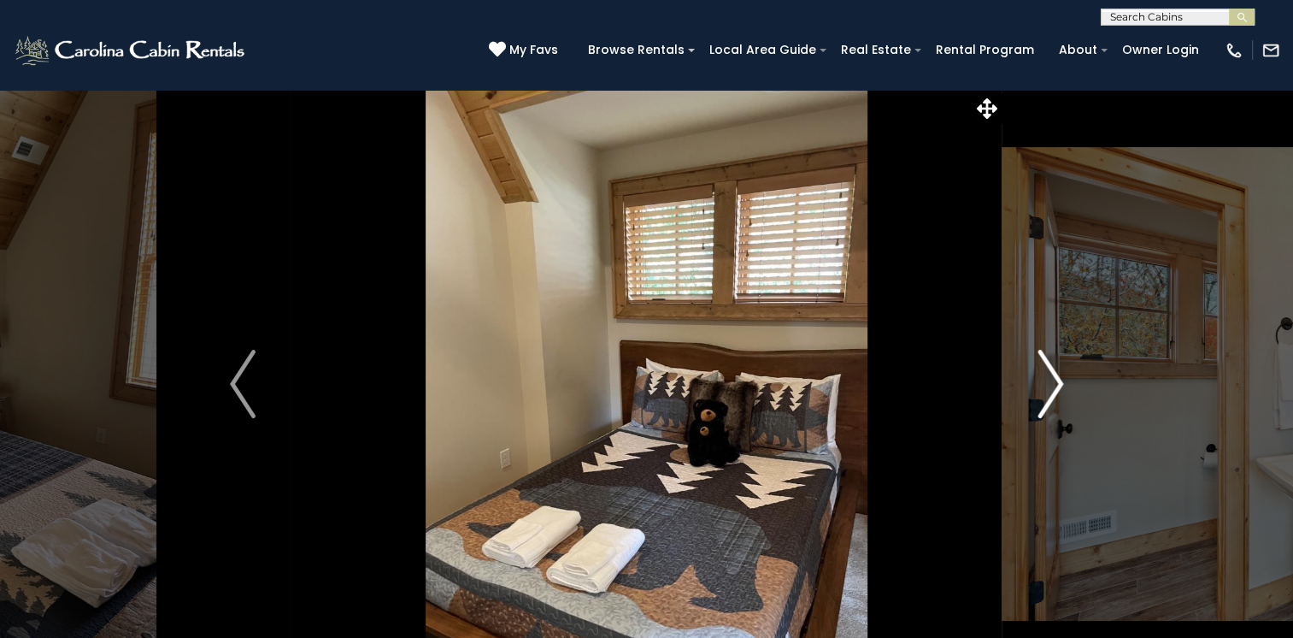
click at [1053, 373] on img "Next" at bounding box center [1051, 384] width 26 height 68
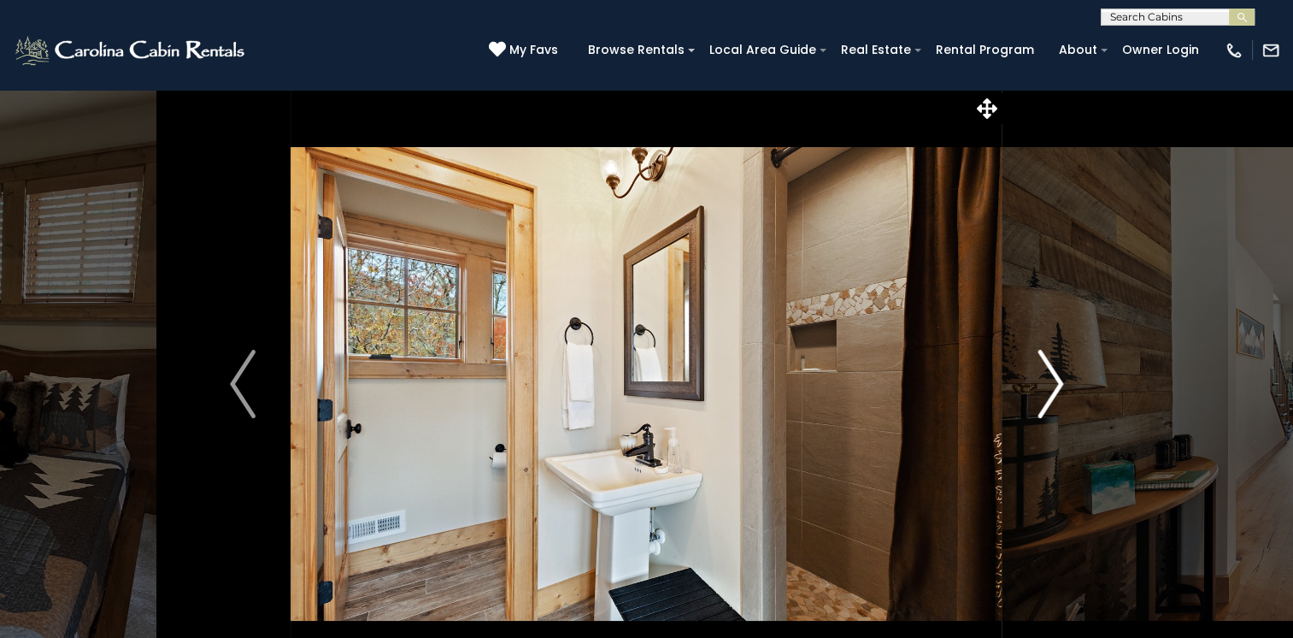
click at [1051, 374] on img "Next" at bounding box center [1051, 384] width 26 height 68
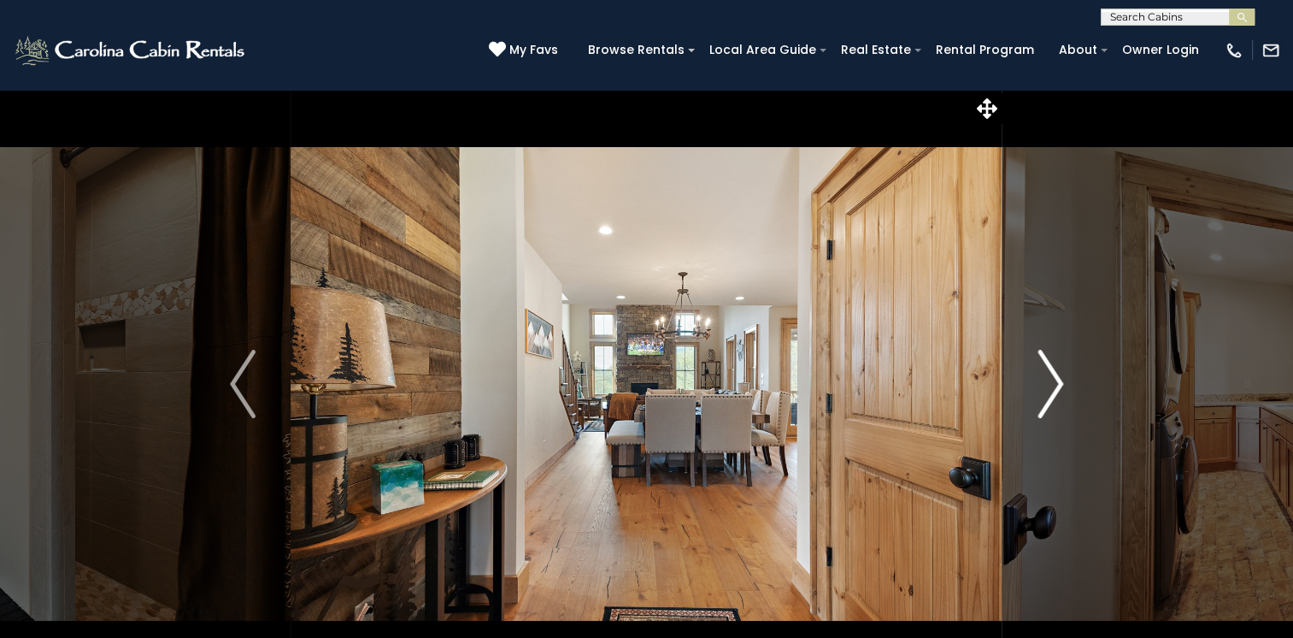
click at [1051, 374] on img "Next" at bounding box center [1051, 384] width 26 height 68
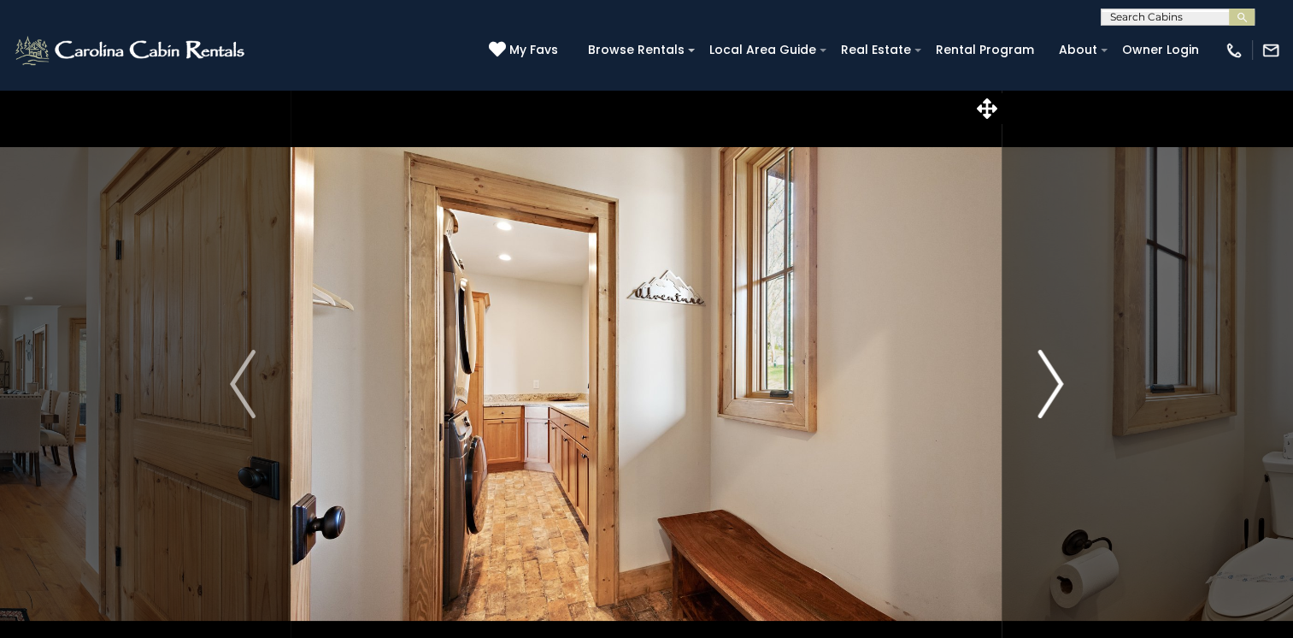
click at [1051, 374] on img "Next" at bounding box center [1051, 384] width 26 height 68
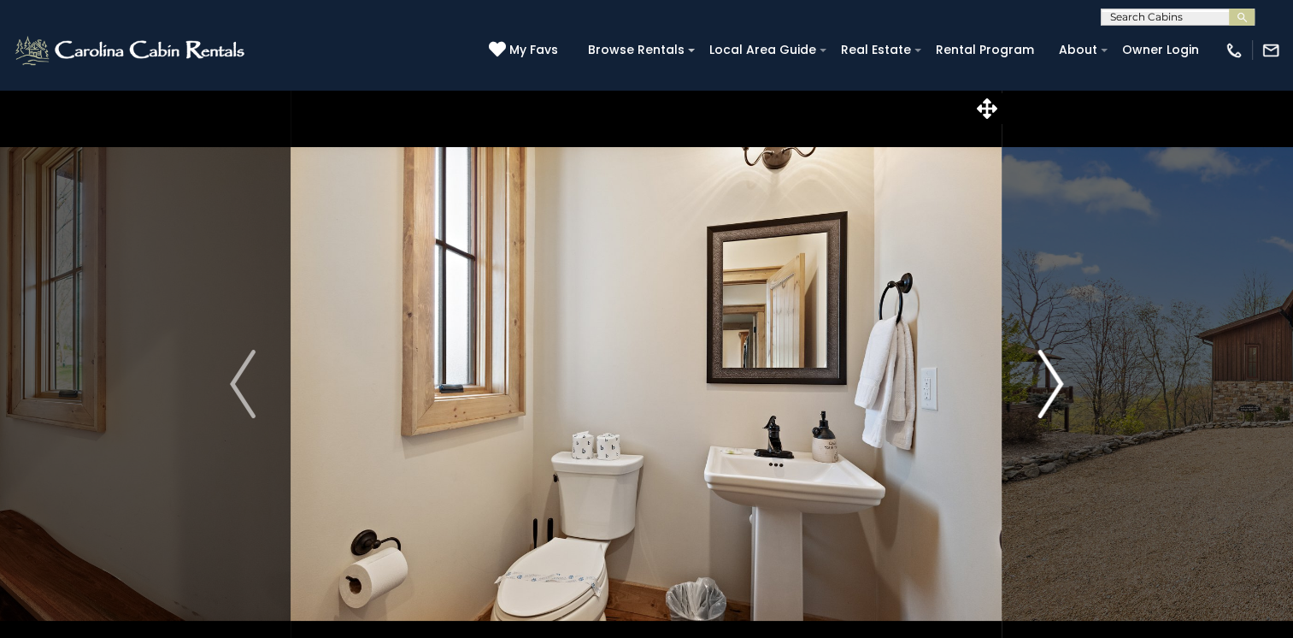
click at [1051, 374] on img "Next" at bounding box center [1051, 384] width 26 height 68
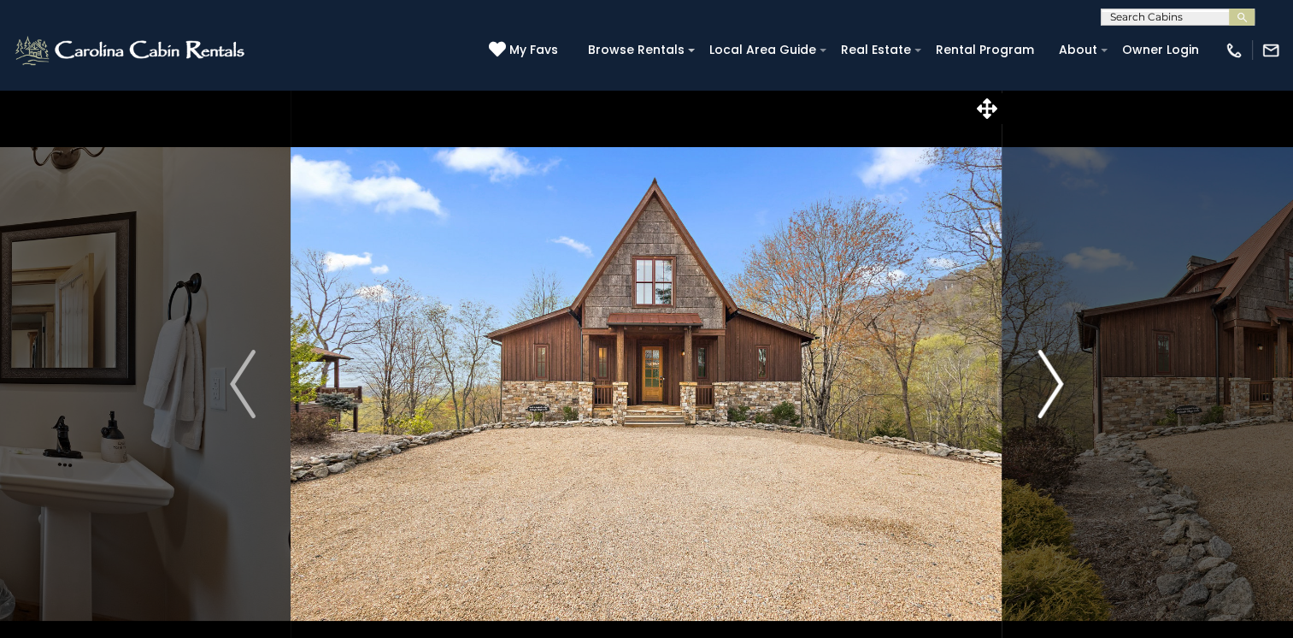
click at [1051, 374] on img "Next" at bounding box center [1051, 384] width 26 height 68
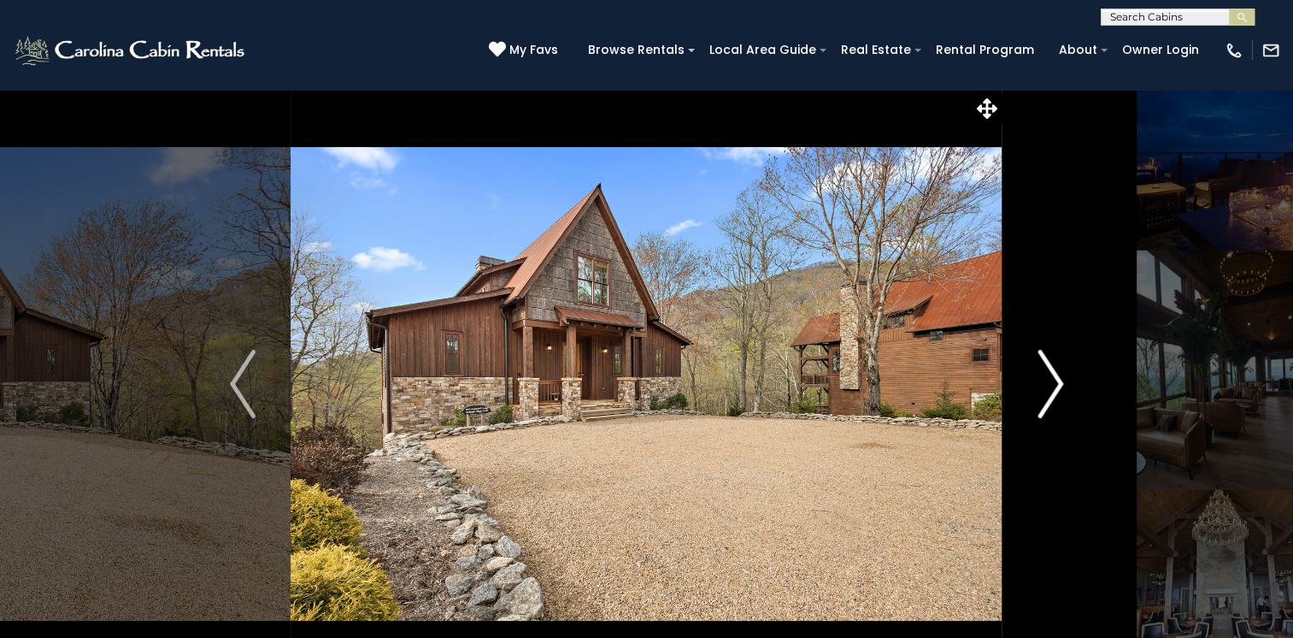
click at [1051, 374] on img "Next" at bounding box center [1051, 384] width 26 height 68
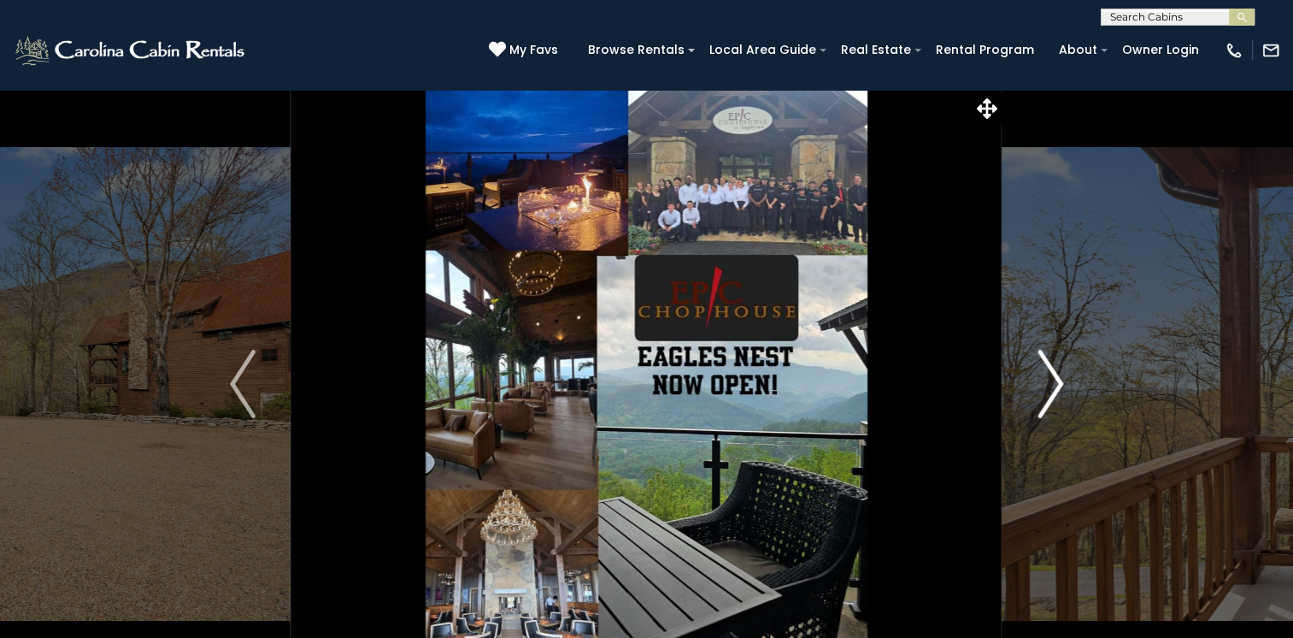
click at [1050, 374] on img "Next" at bounding box center [1051, 384] width 26 height 68
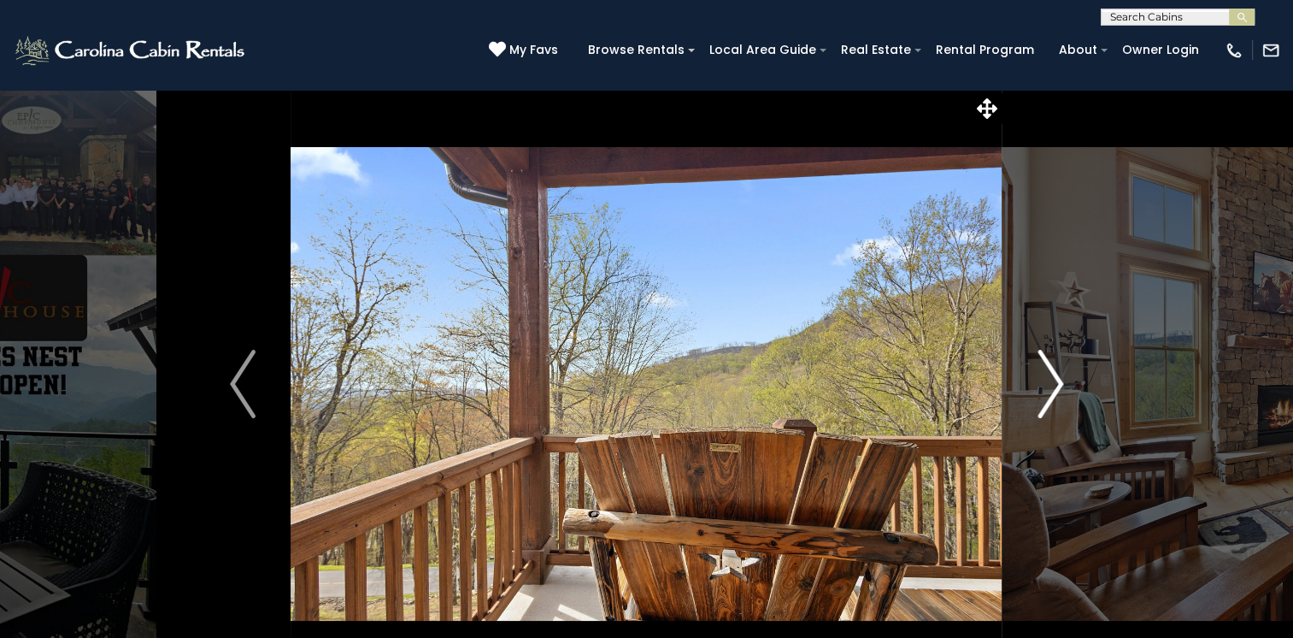
click at [1050, 374] on img "Next" at bounding box center [1051, 384] width 26 height 68
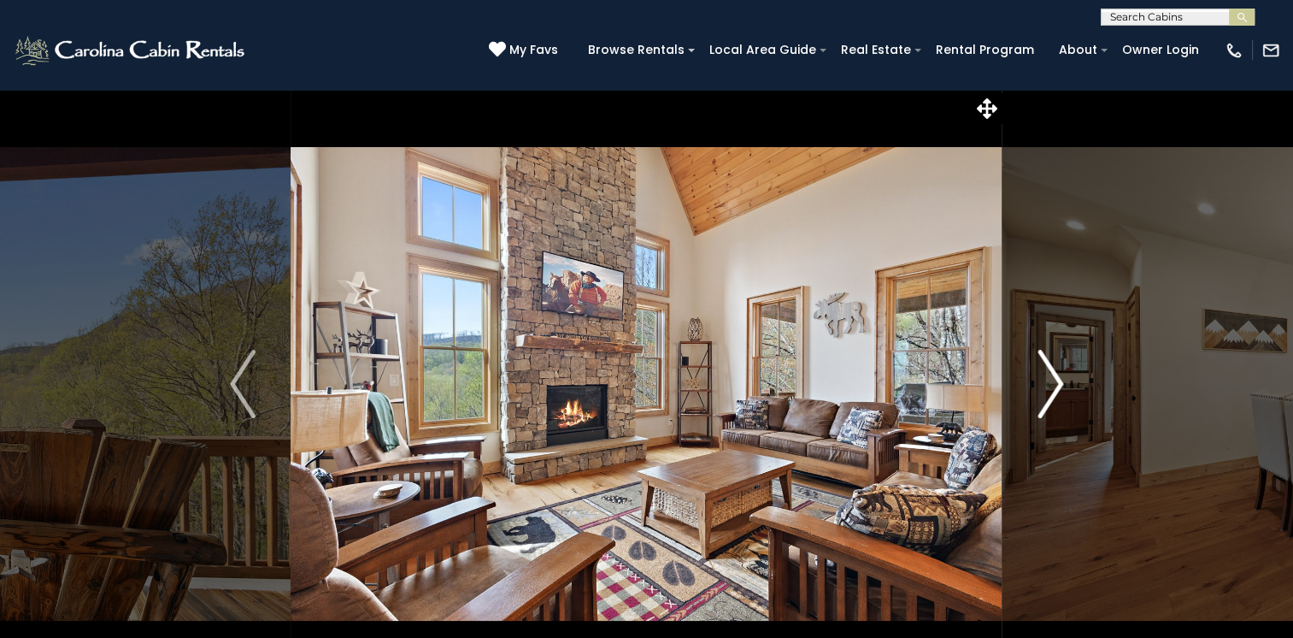
click at [1050, 374] on img "Next" at bounding box center [1051, 384] width 26 height 68
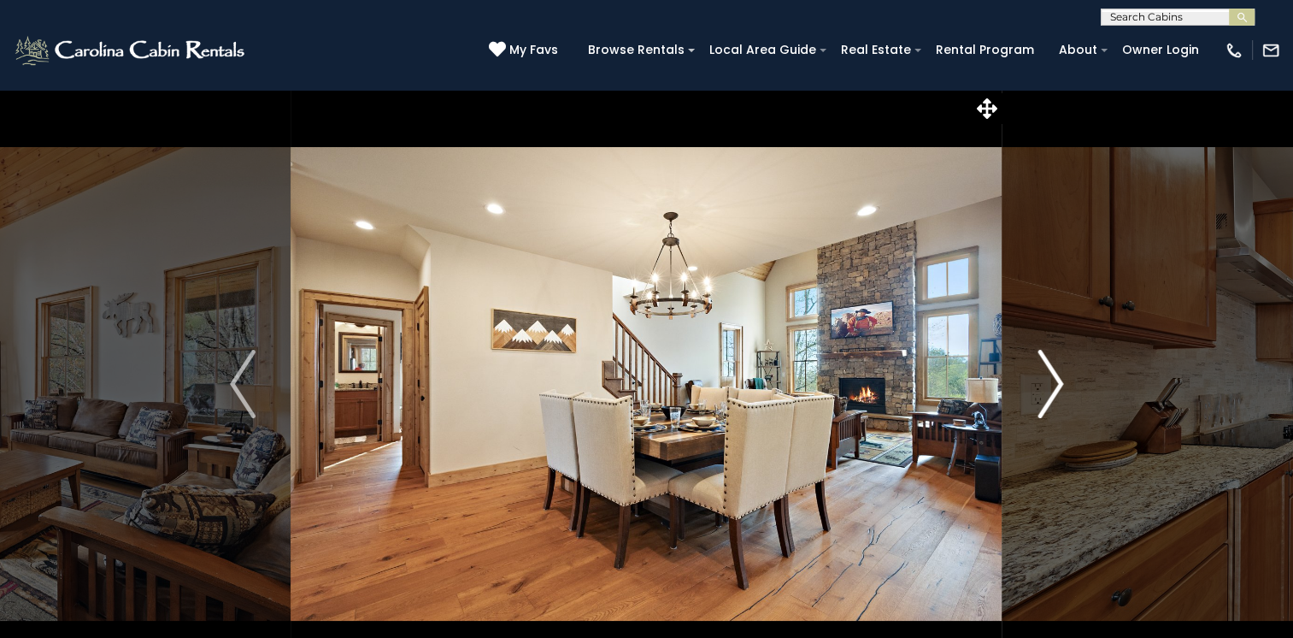
click at [1050, 374] on img "Next" at bounding box center [1051, 384] width 26 height 68
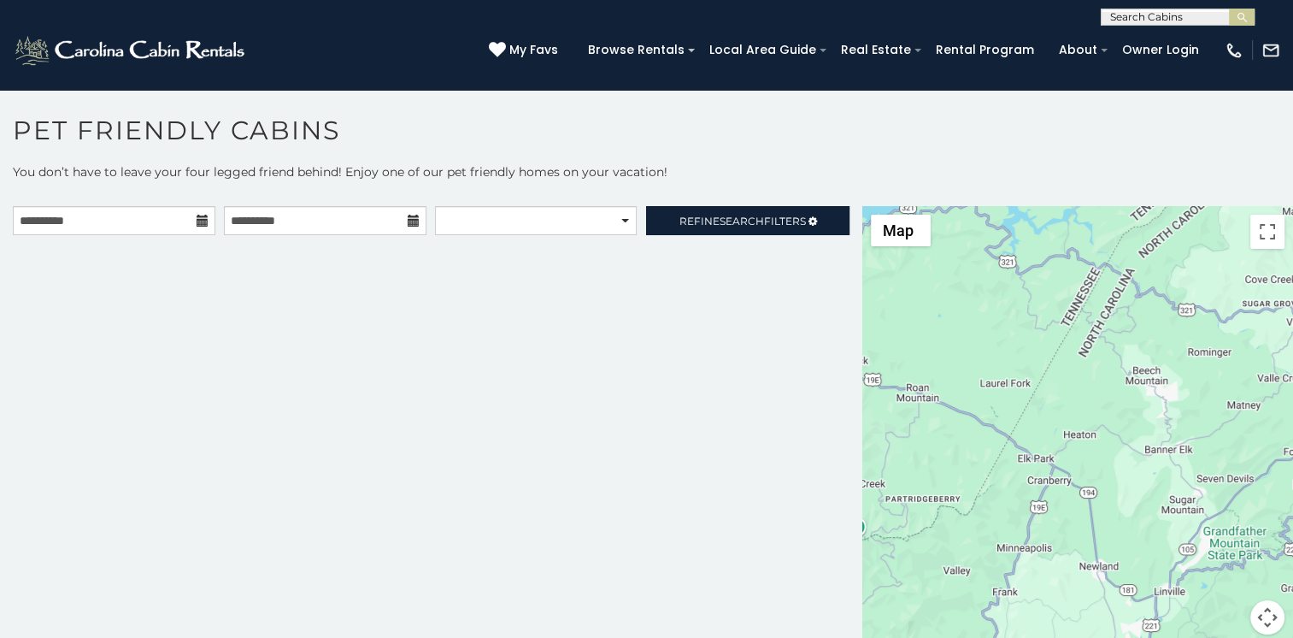
scroll to position [9, 0]
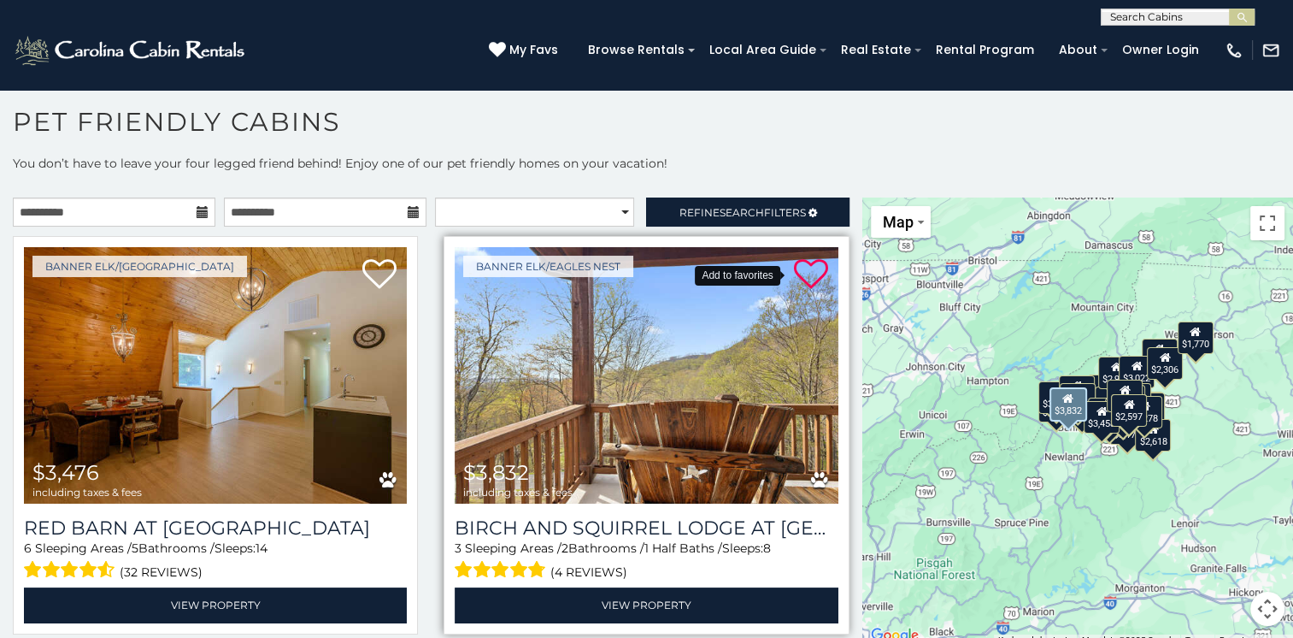
click at [801, 268] on icon at bounding box center [811, 274] width 34 height 34
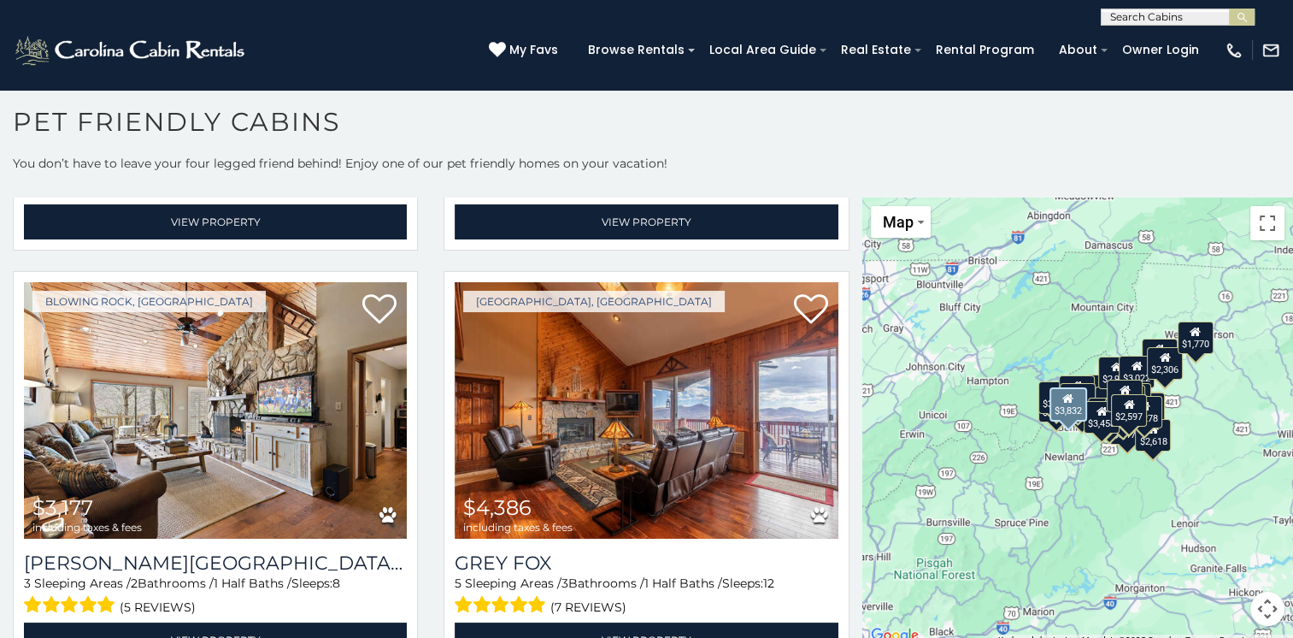
scroll to position [812, 0]
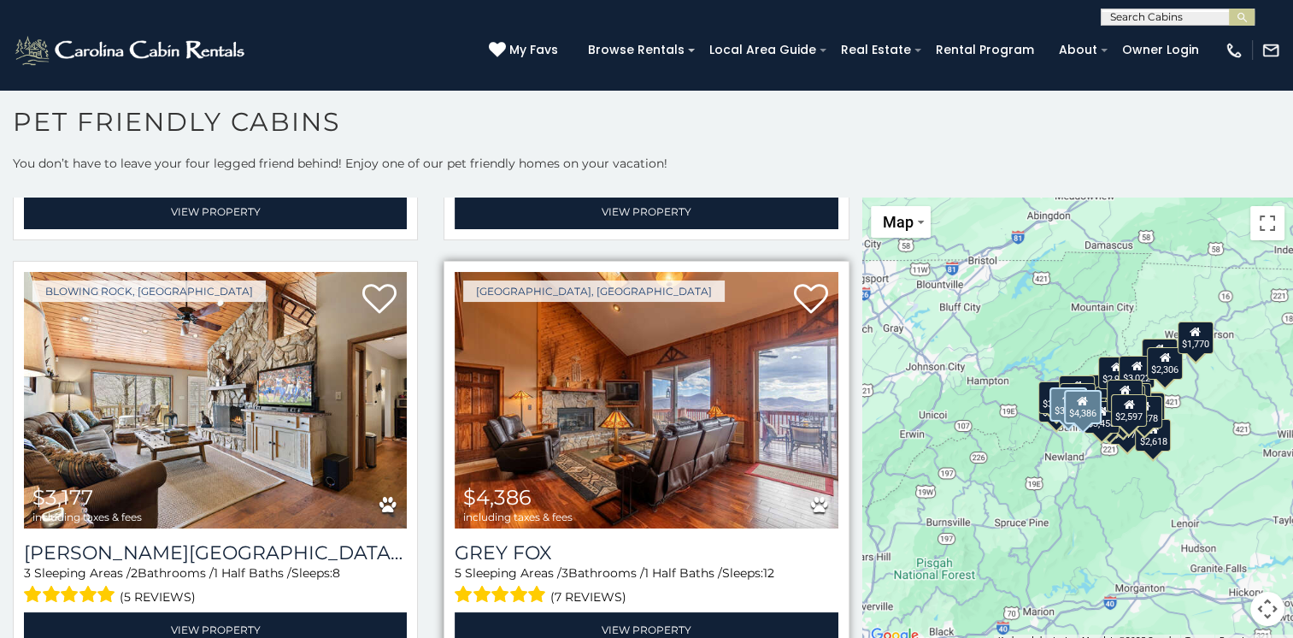
click at [661, 377] on img at bounding box center [646, 400] width 383 height 256
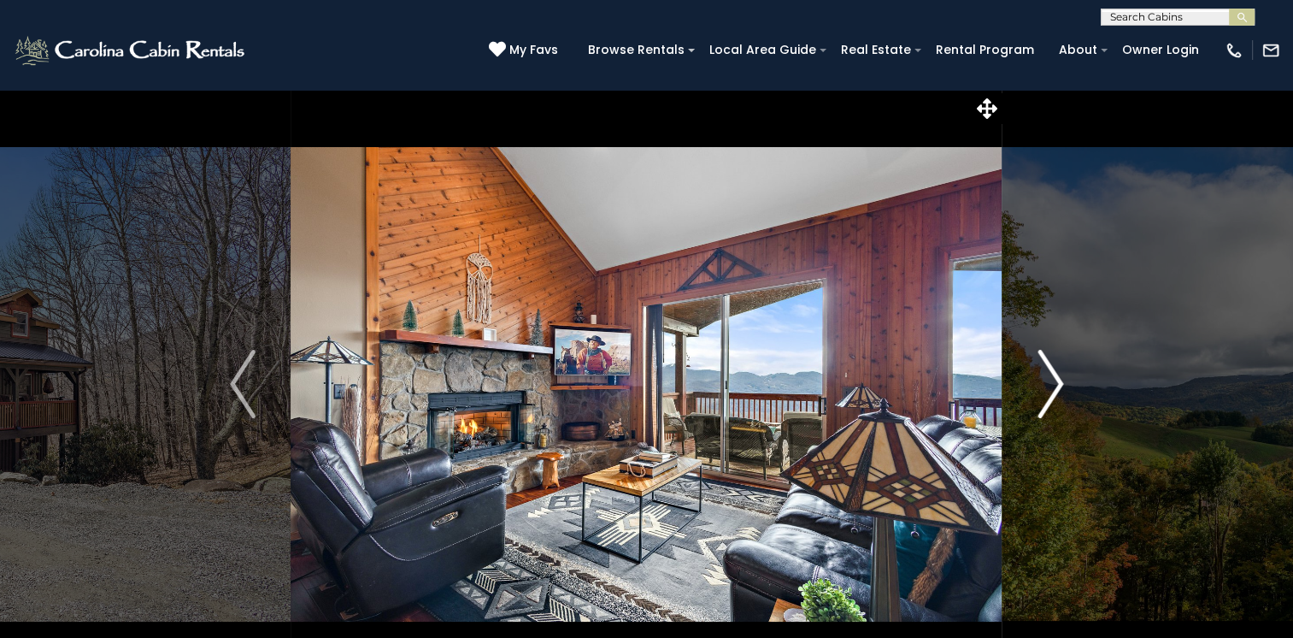
click at [1057, 385] on img "Next" at bounding box center [1051, 384] width 26 height 68
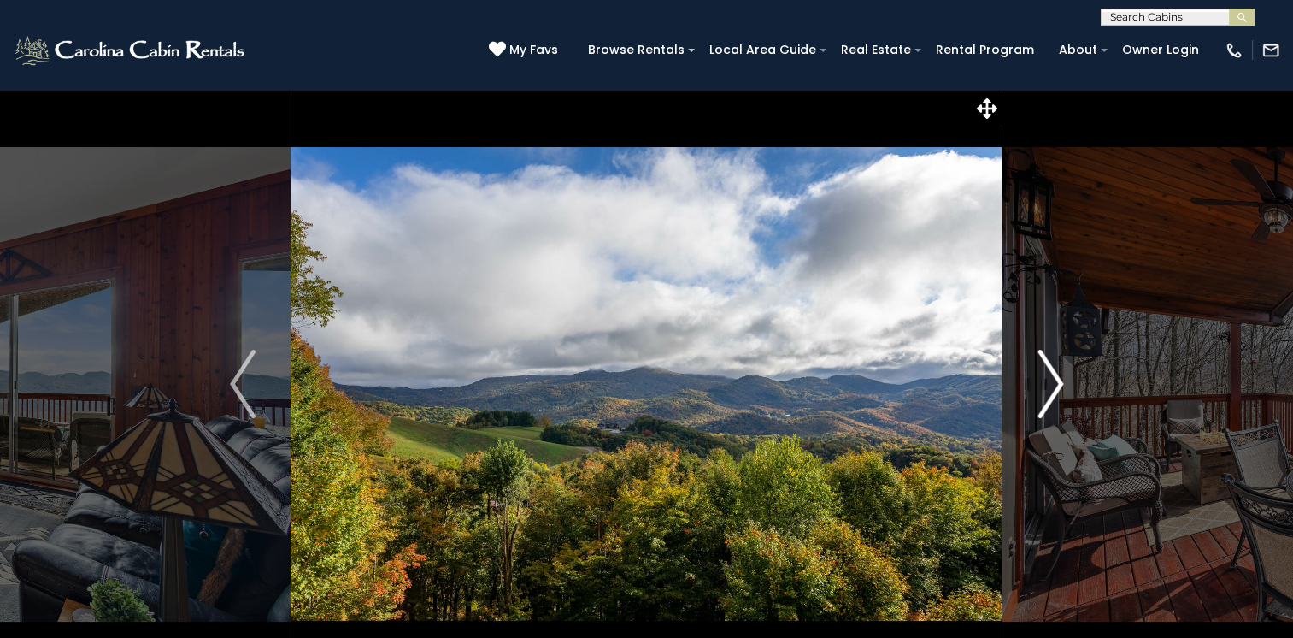
click at [1057, 385] on img "Next" at bounding box center [1051, 384] width 26 height 68
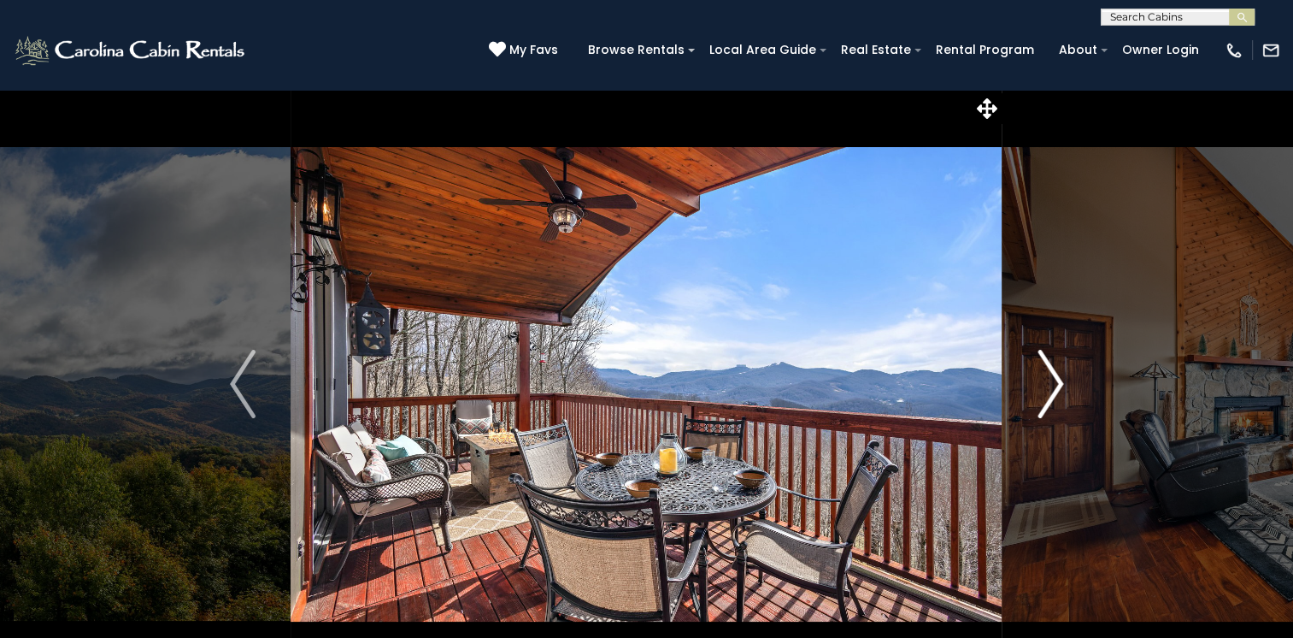
click at [1057, 385] on img "Next" at bounding box center [1051, 384] width 26 height 68
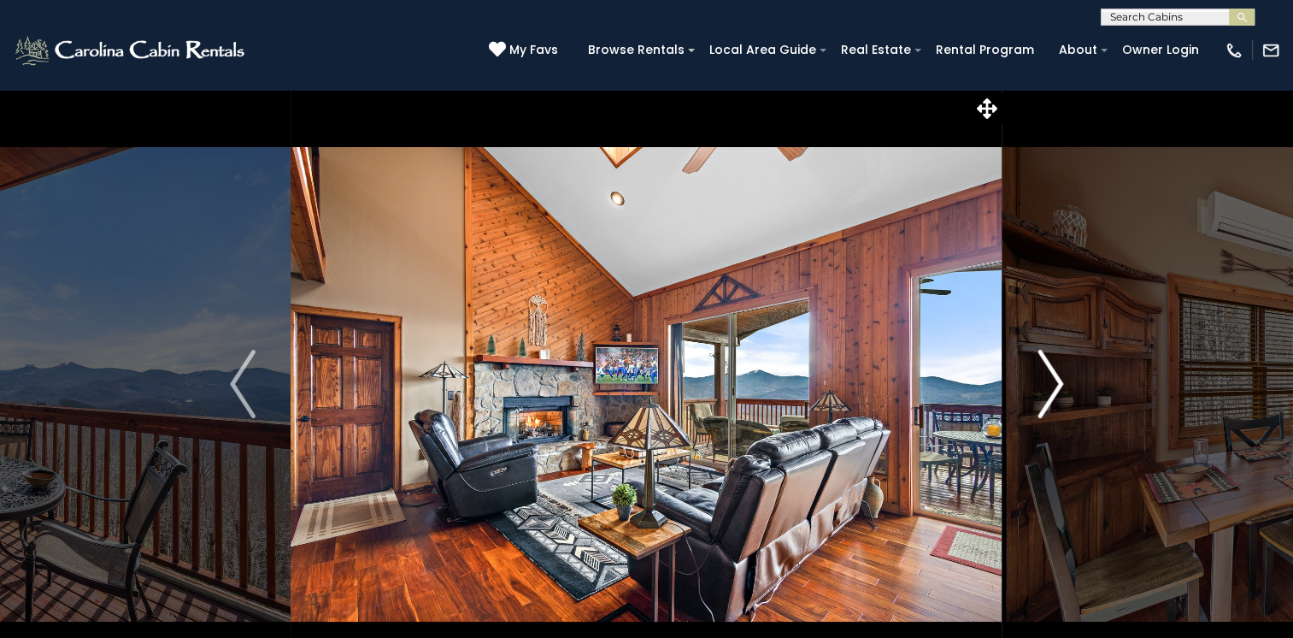
click at [1057, 385] on img "Next" at bounding box center [1051, 384] width 26 height 68
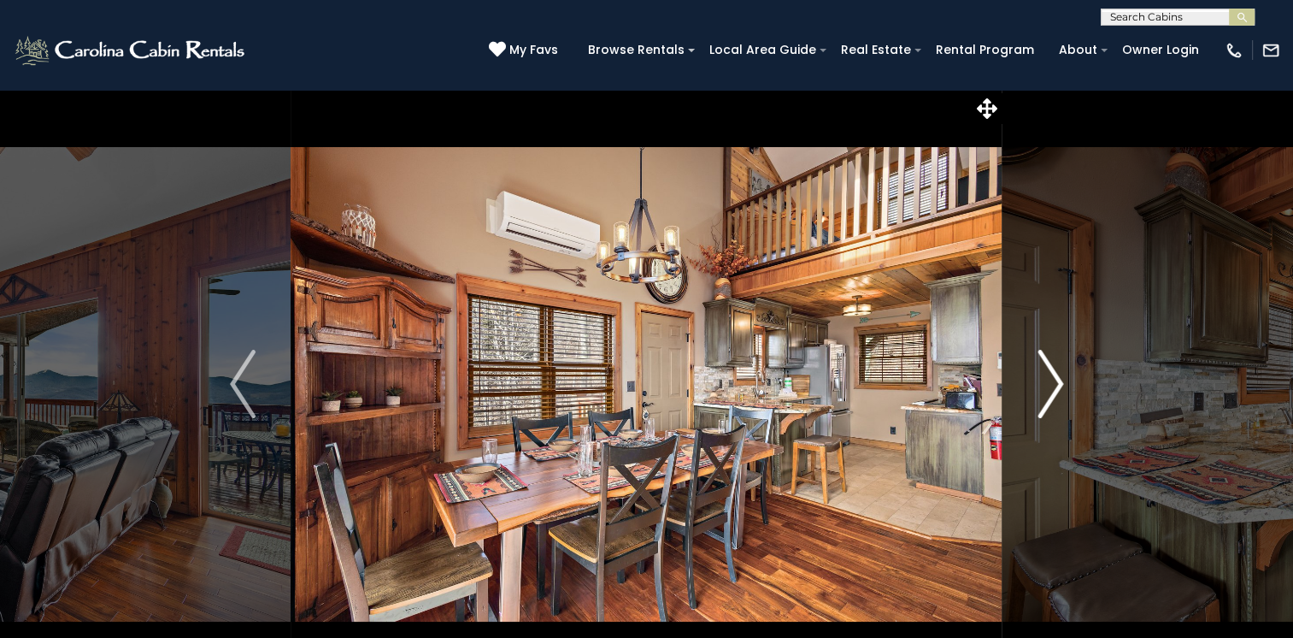
click at [1057, 385] on img "Next" at bounding box center [1051, 384] width 26 height 68
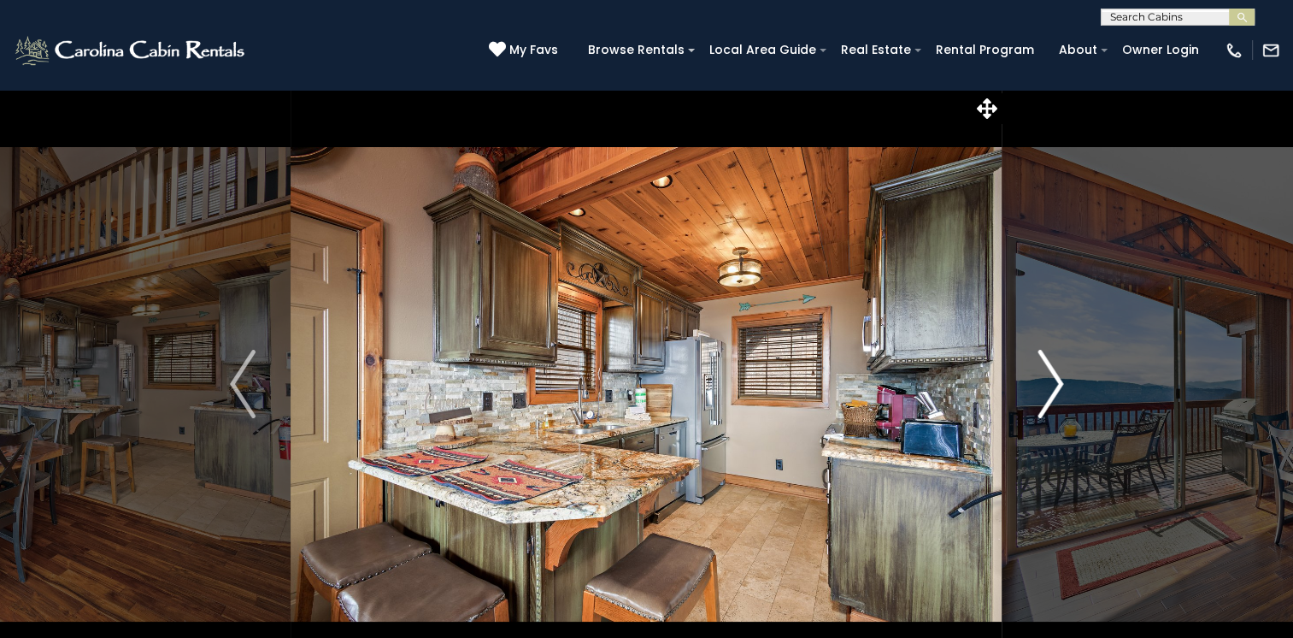
click at [1057, 385] on img "Next" at bounding box center [1051, 384] width 26 height 68
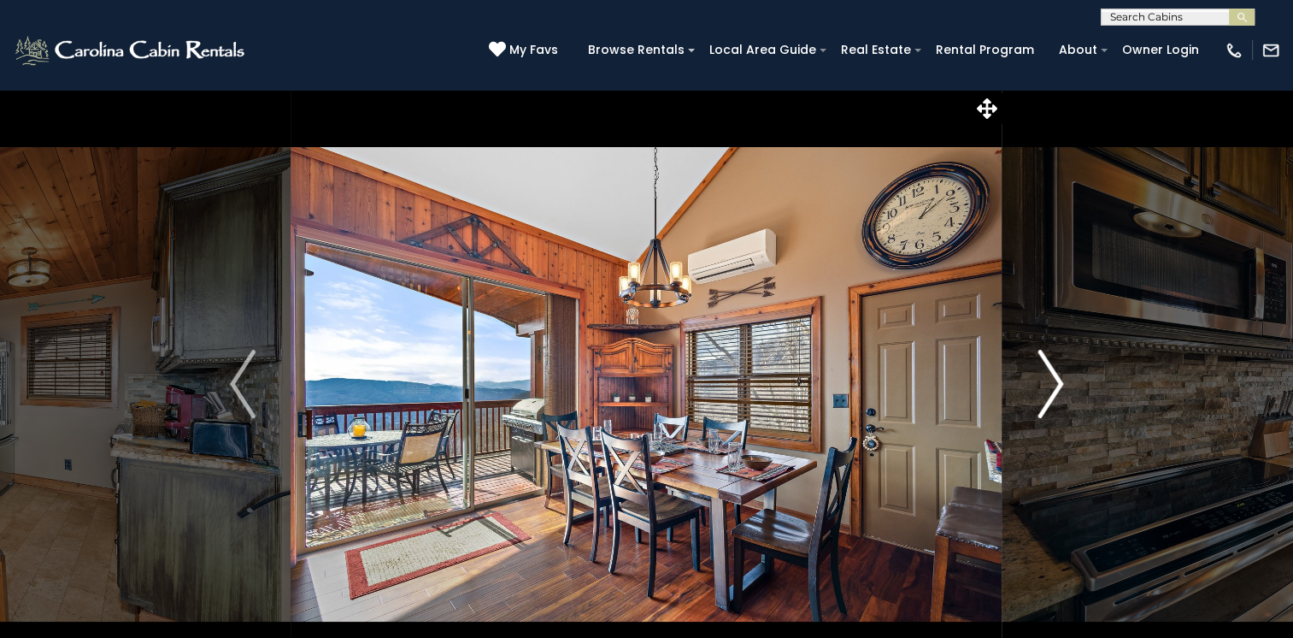
click at [1051, 381] on img "Next" at bounding box center [1051, 384] width 26 height 68
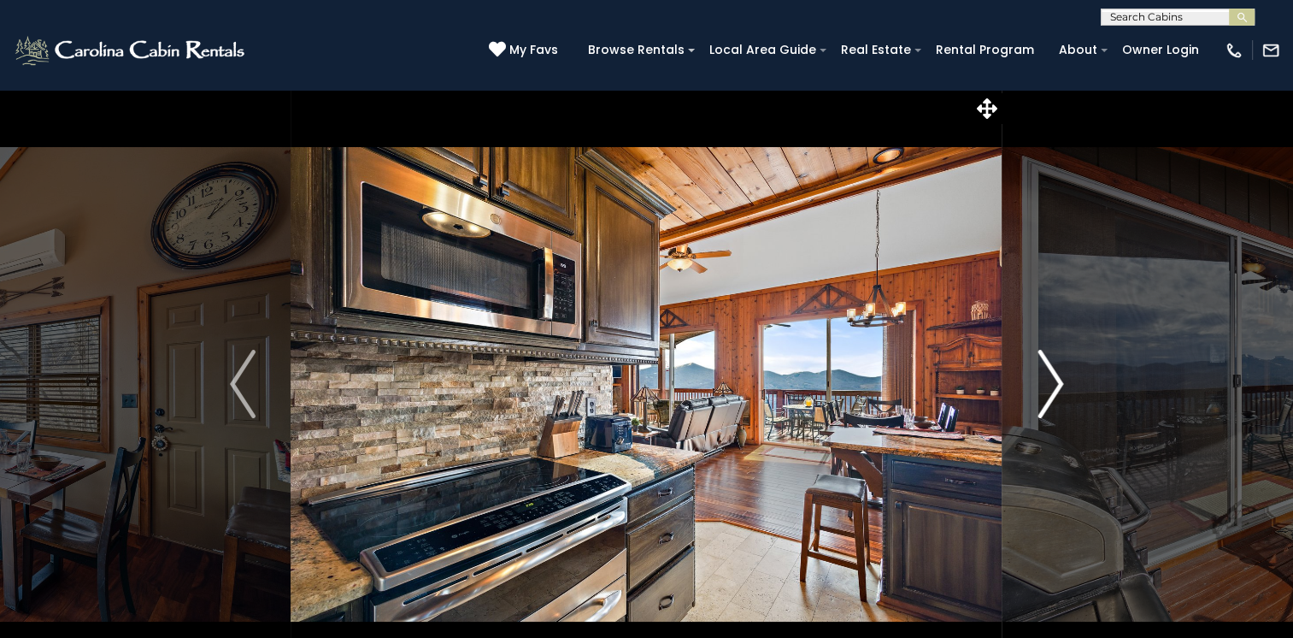
click at [1051, 381] on img "Next" at bounding box center [1051, 384] width 26 height 68
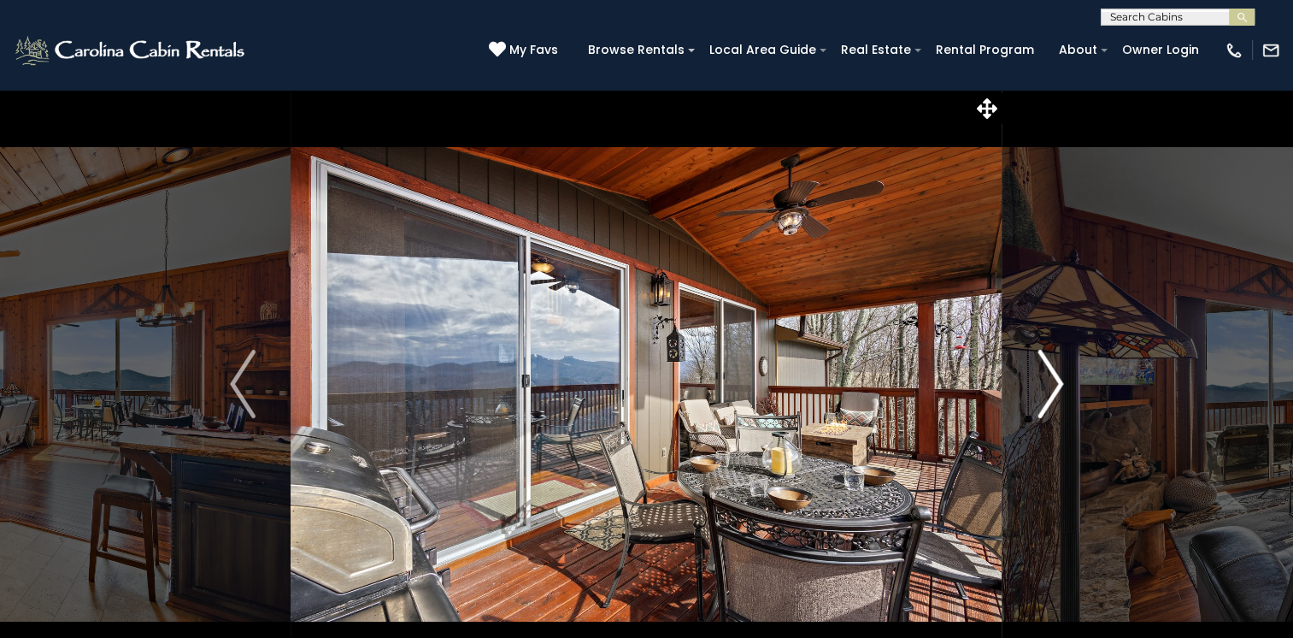
click at [1051, 381] on img "Next" at bounding box center [1051, 384] width 26 height 68
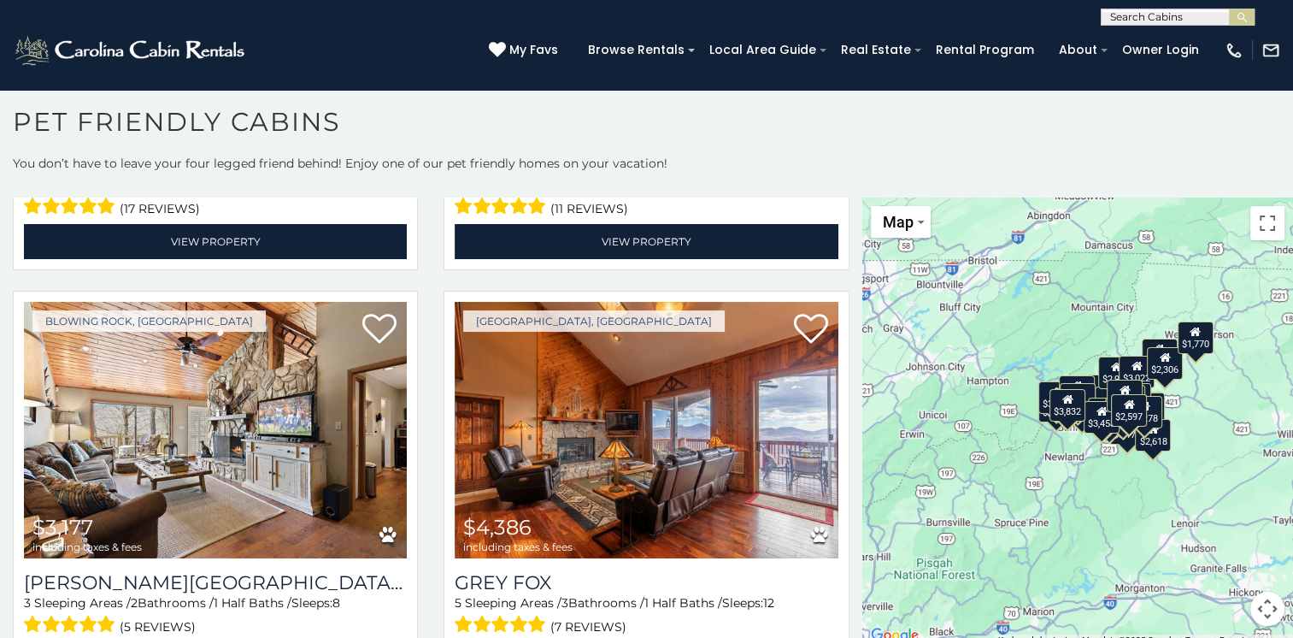
scroll to position [832, 0]
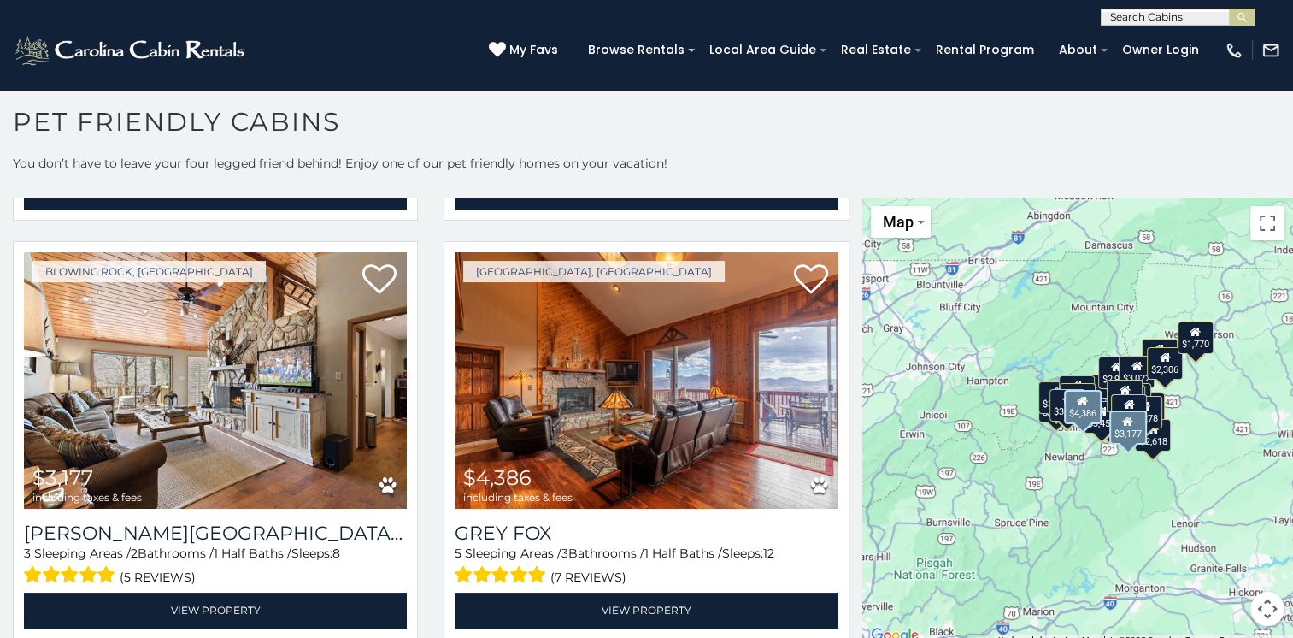
click at [838, 311] on div "Beech Mountain, NC $4,386 including taxes & fees Grey Fox 5 Sleeping Areas / 3 …" at bounding box center [646, 445] width 431 height 409
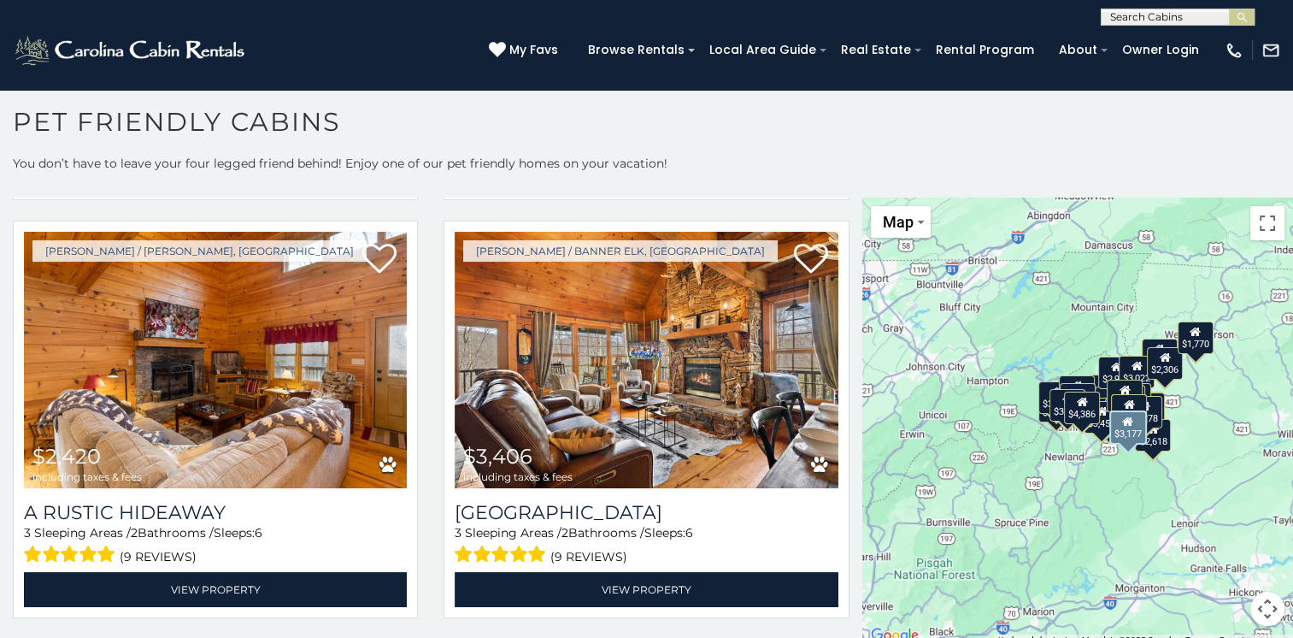
scroll to position [1262, 0]
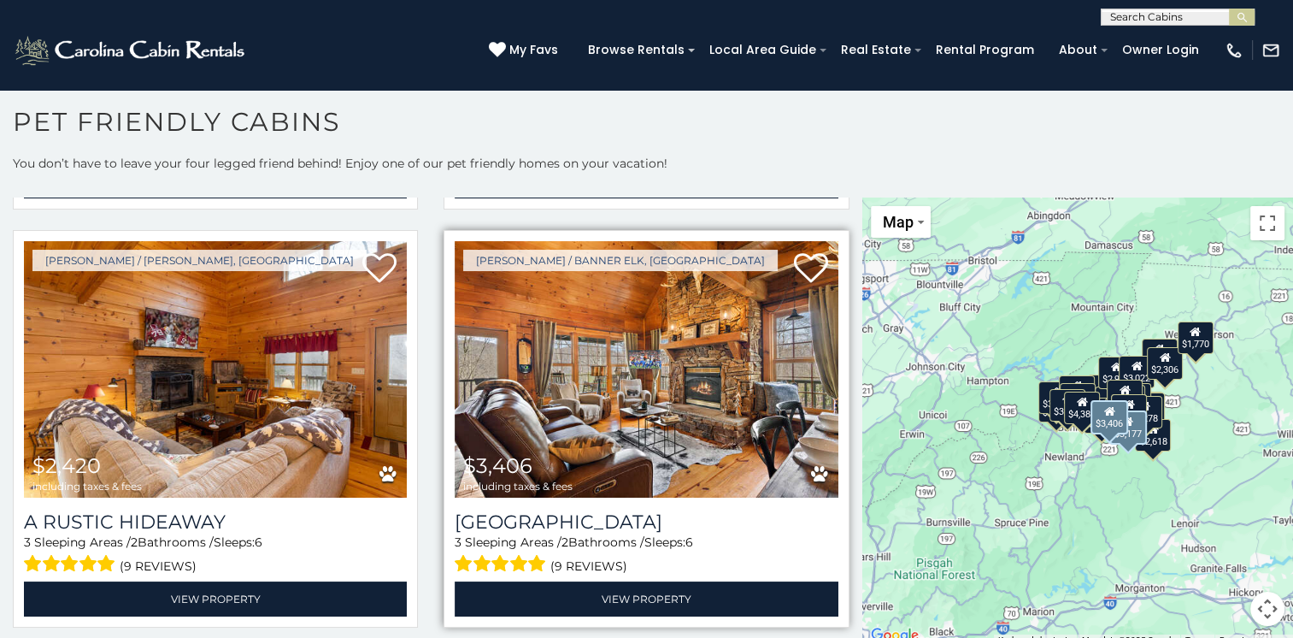
click at [662, 356] on img at bounding box center [646, 369] width 383 height 256
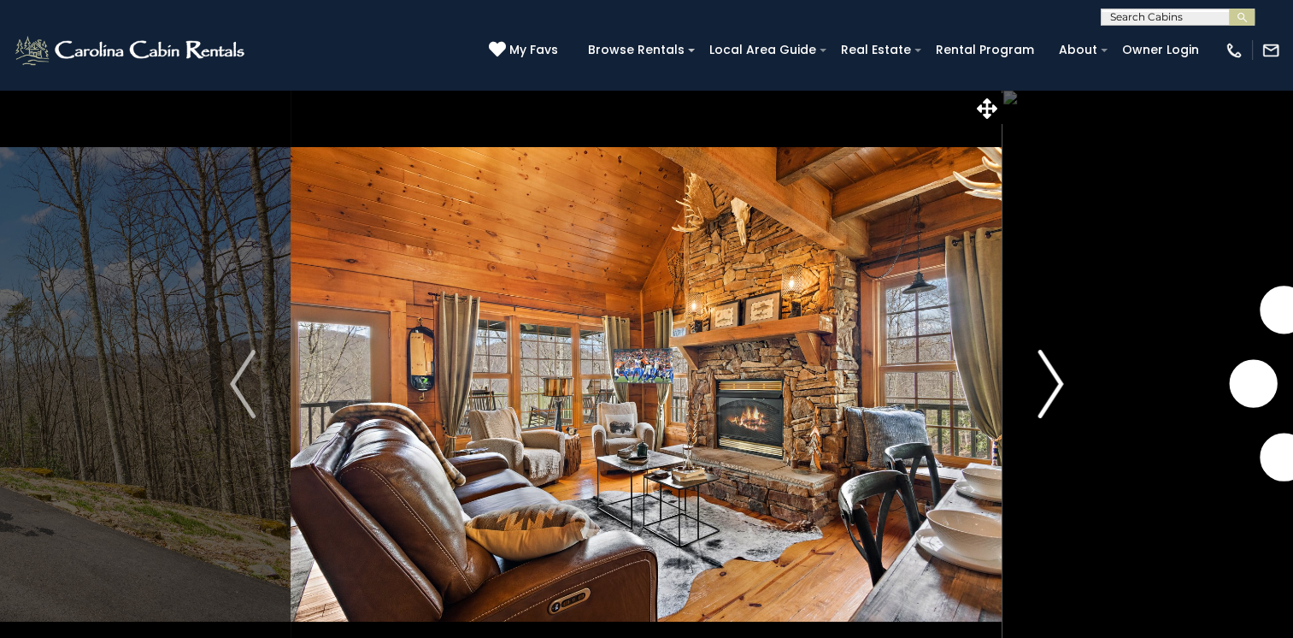
click at [1053, 377] on img "Next" at bounding box center [1051, 384] width 26 height 68
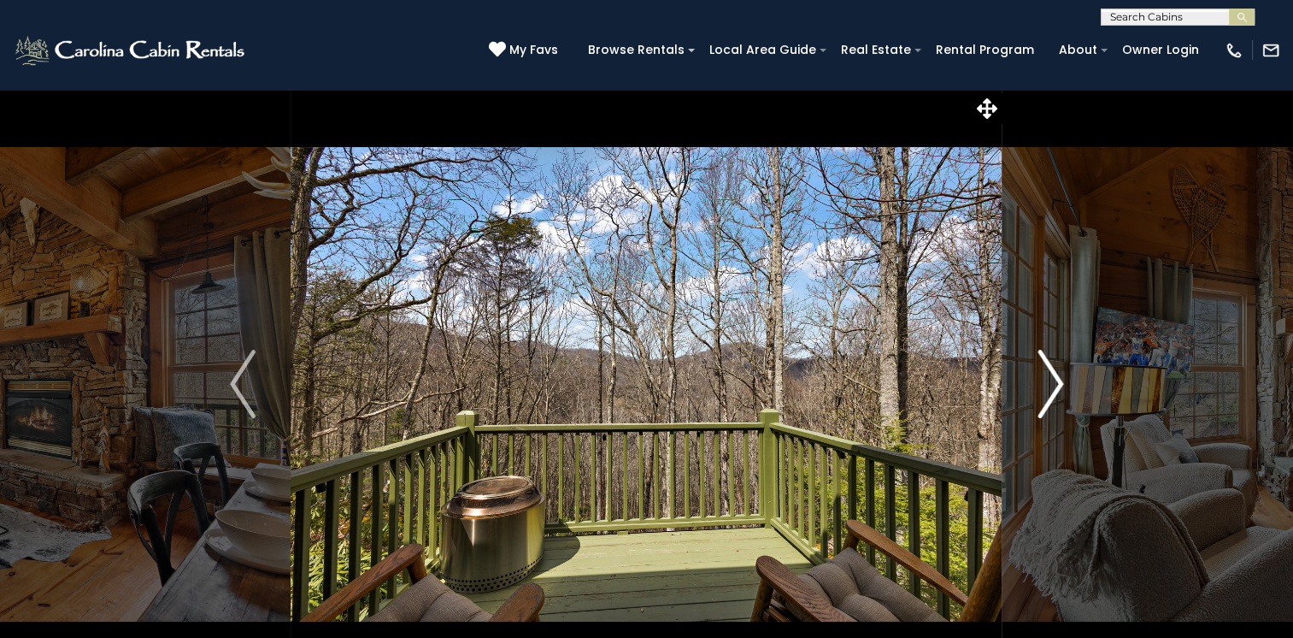
click at [1053, 377] on img "Next" at bounding box center [1051, 384] width 26 height 68
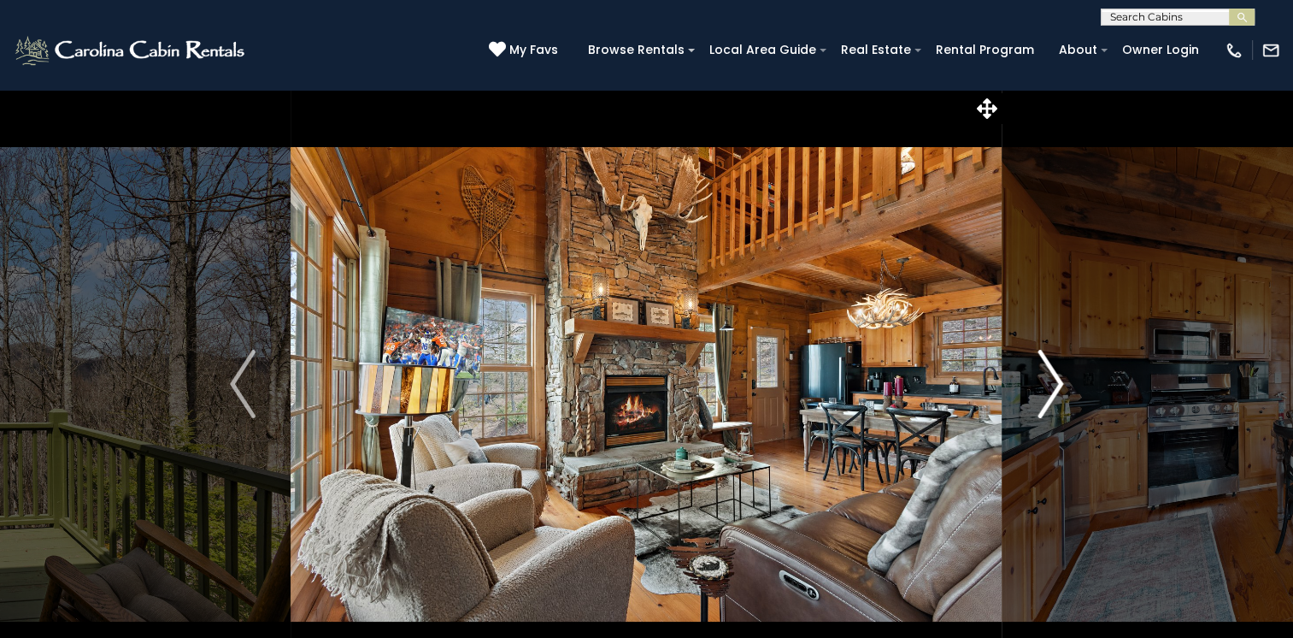
click at [1053, 377] on img "Next" at bounding box center [1051, 384] width 26 height 68
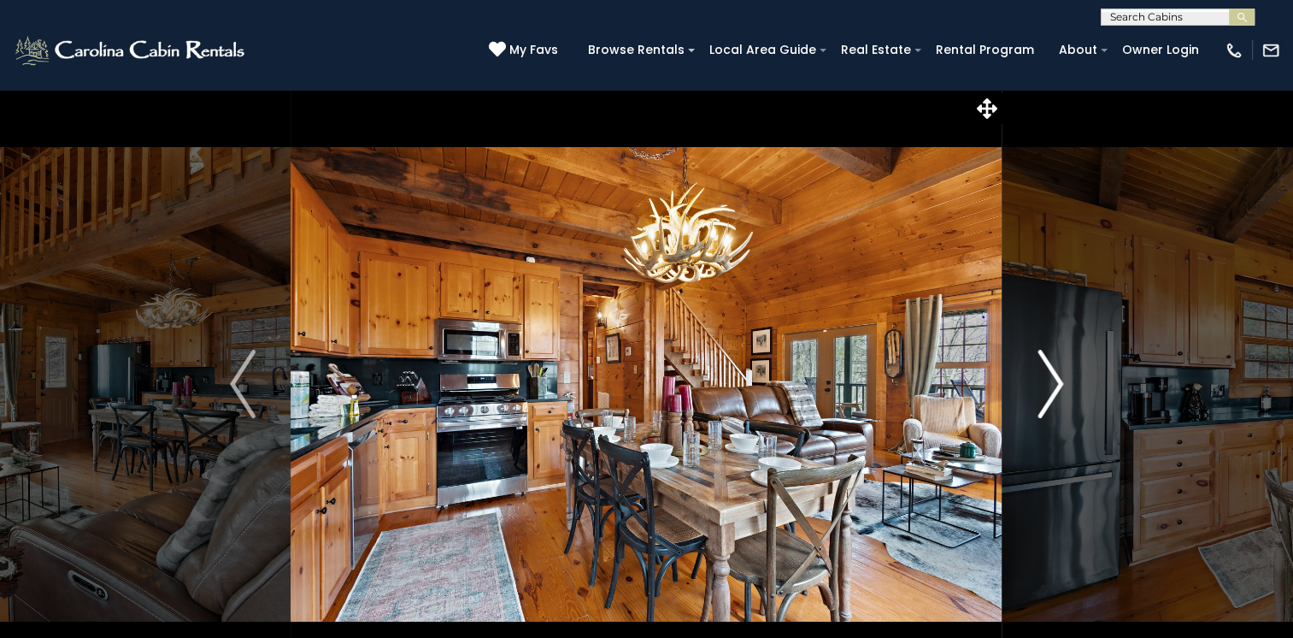
click at [1053, 377] on img "Next" at bounding box center [1051, 384] width 26 height 68
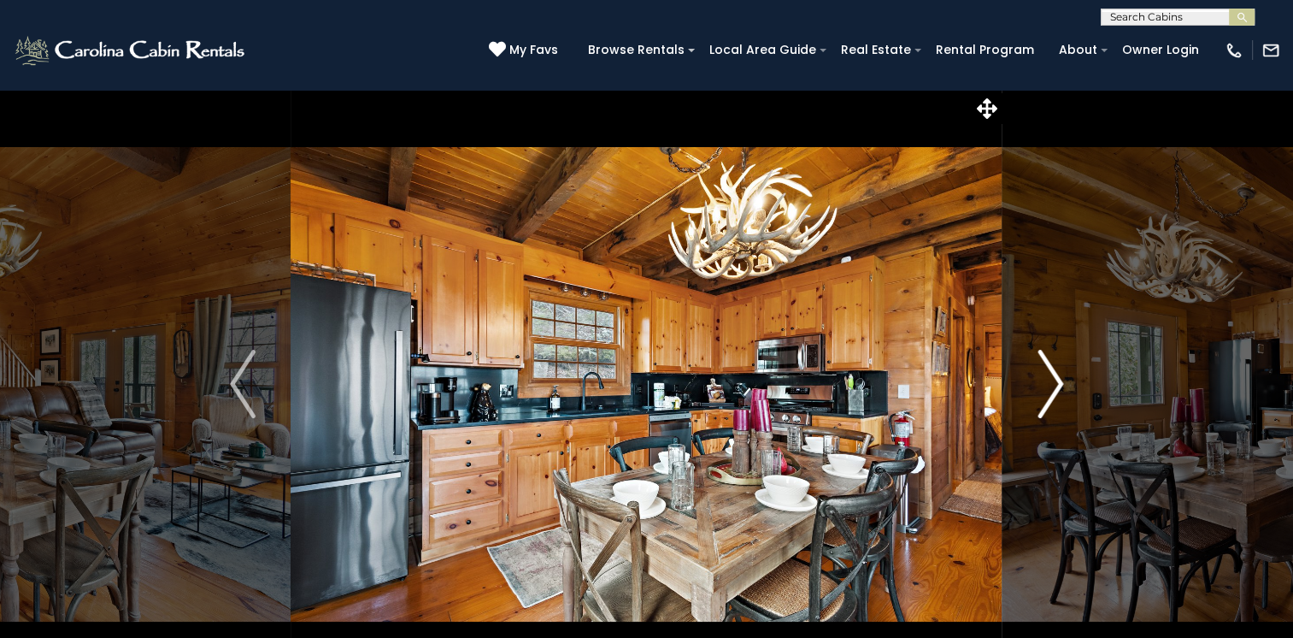
click at [1053, 377] on img "Next" at bounding box center [1051, 384] width 26 height 68
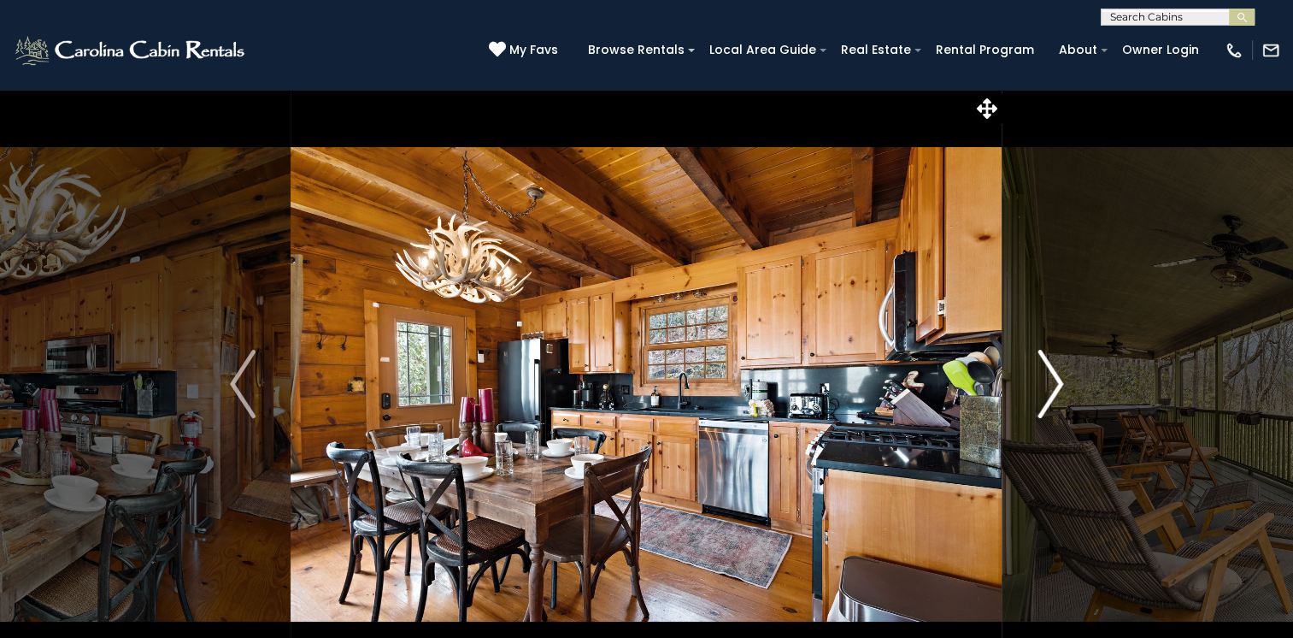
click at [1053, 377] on img "Next" at bounding box center [1051, 384] width 26 height 68
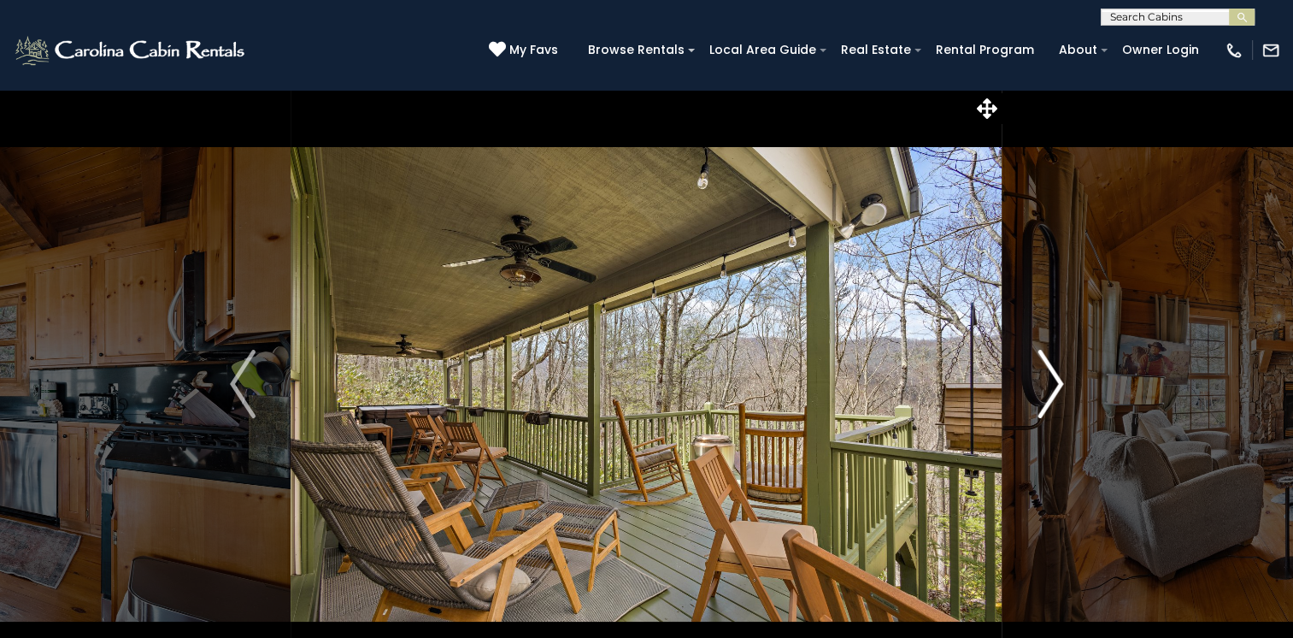
click at [1053, 377] on img "Next" at bounding box center [1051, 384] width 26 height 68
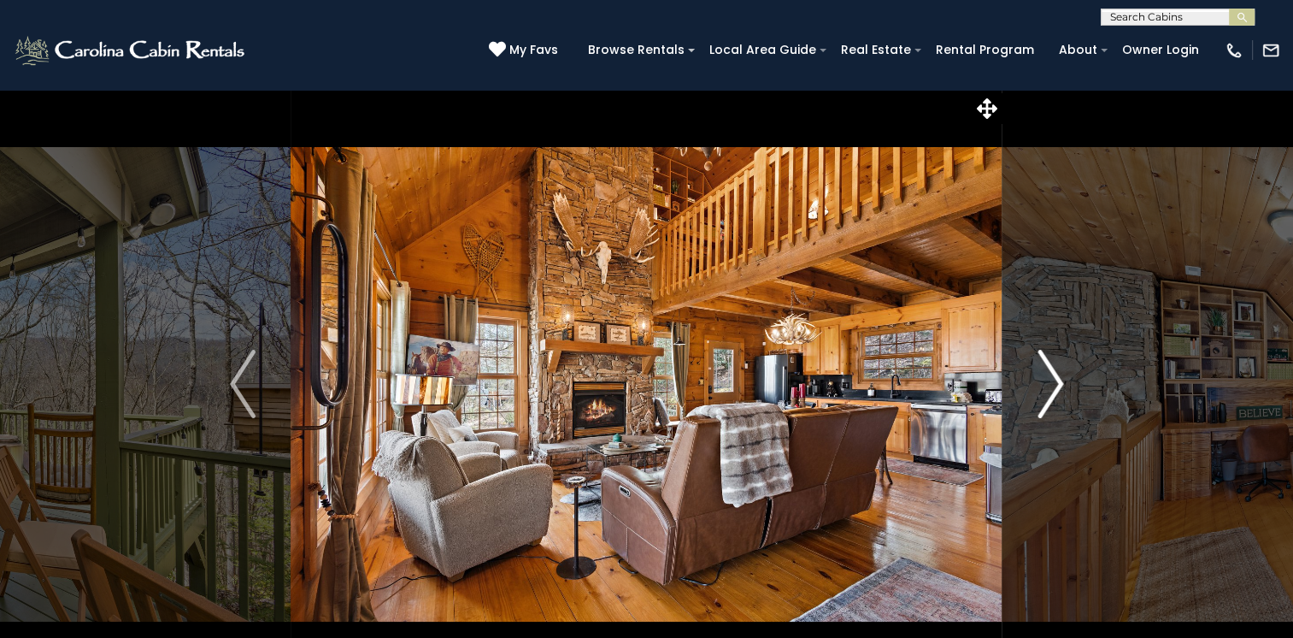
click at [1053, 377] on img "Next" at bounding box center [1051, 384] width 26 height 68
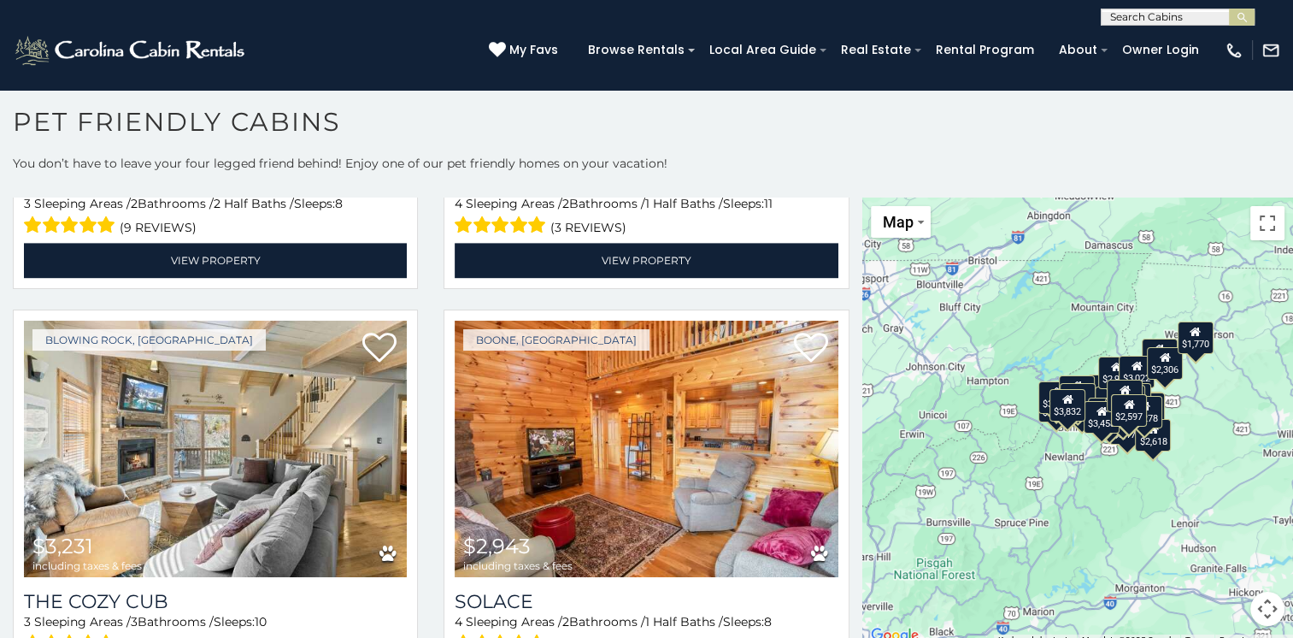
scroll to position [2446, 0]
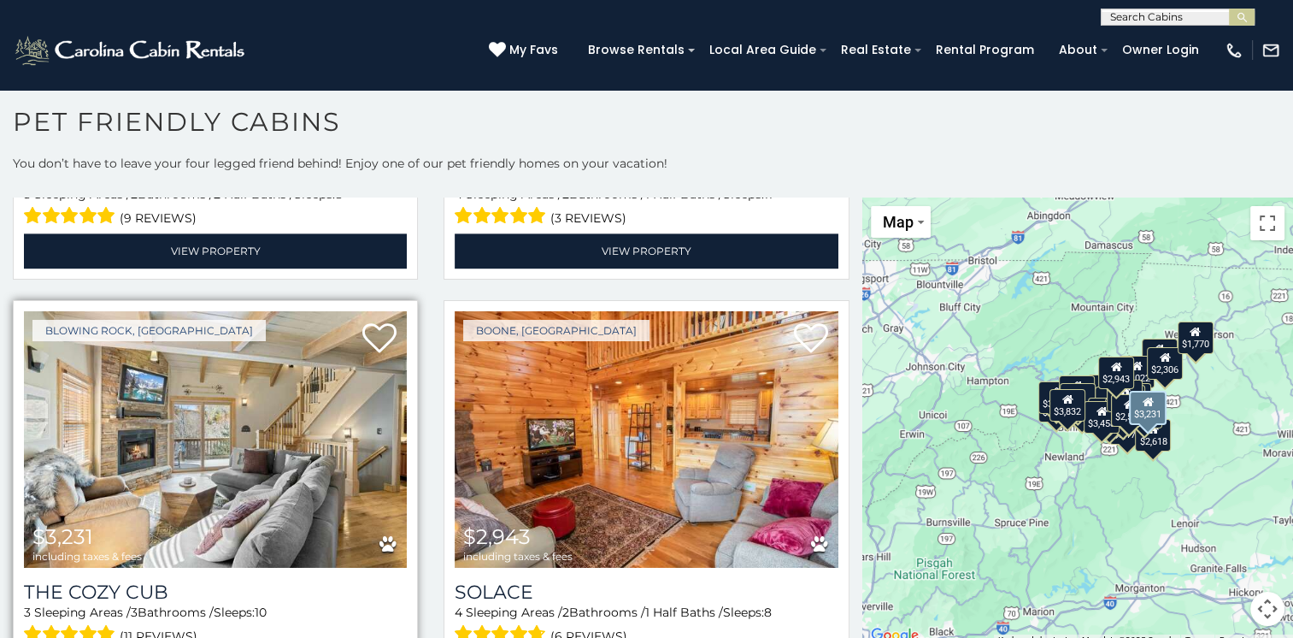
click at [209, 409] on img at bounding box center [215, 439] width 383 height 256
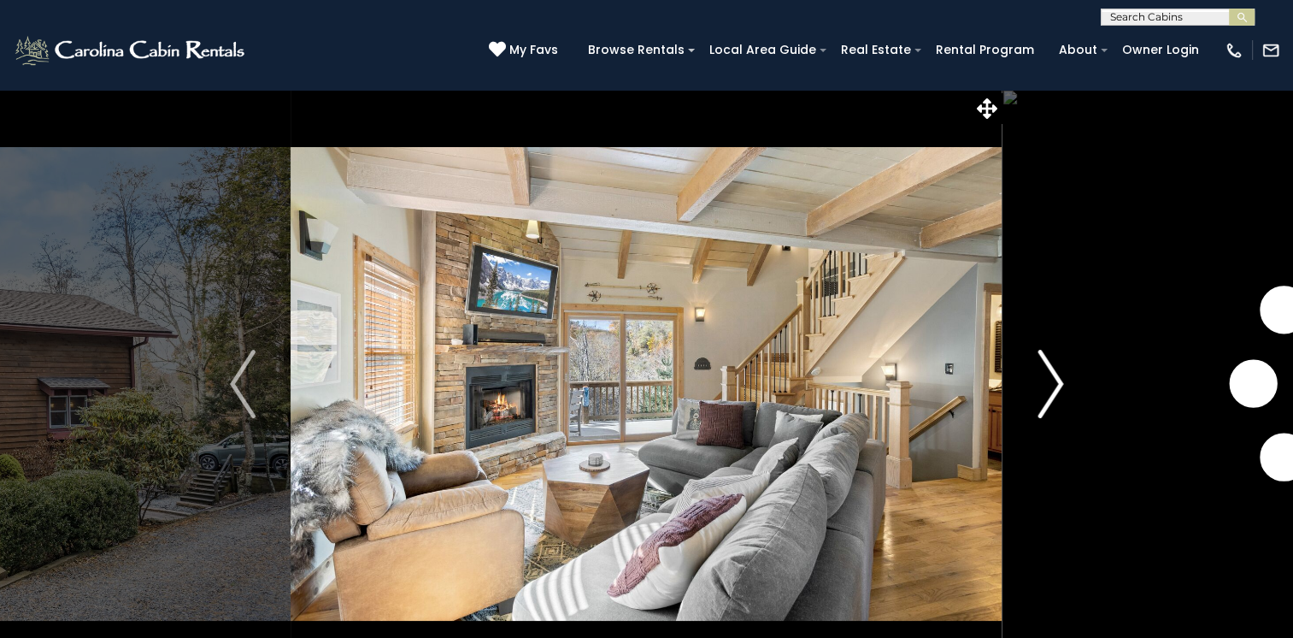
click at [1052, 380] on img "Next" at bounding box center [1051, 384] width 26 height 68
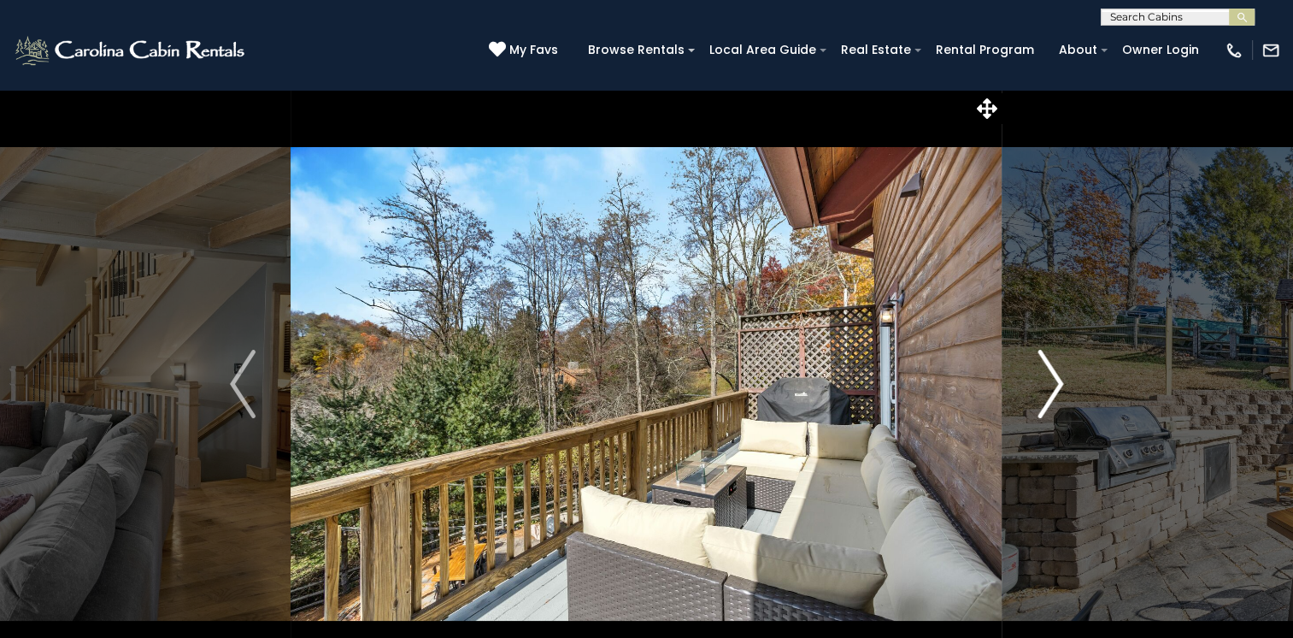
click at [1052, 380] on img "Next" at bounding box center [1051, 384] width 26 height 68
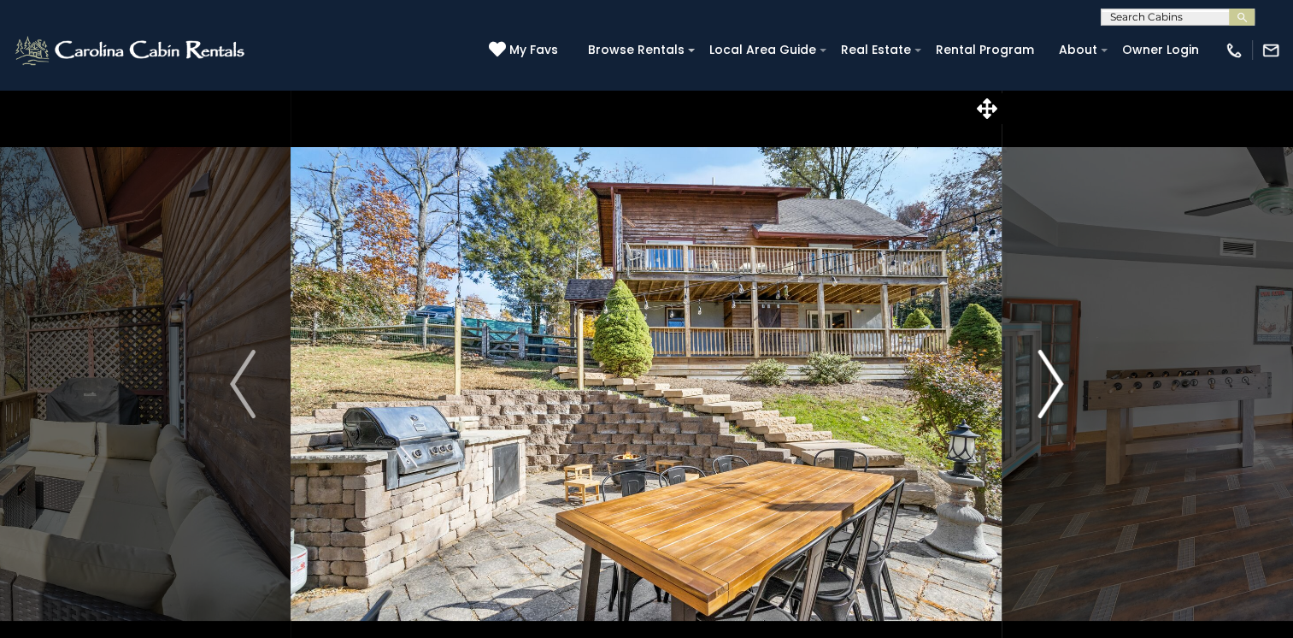
click at [1052, 380] on img "Next" at bounding box center [1051, 384] width 26 height 68
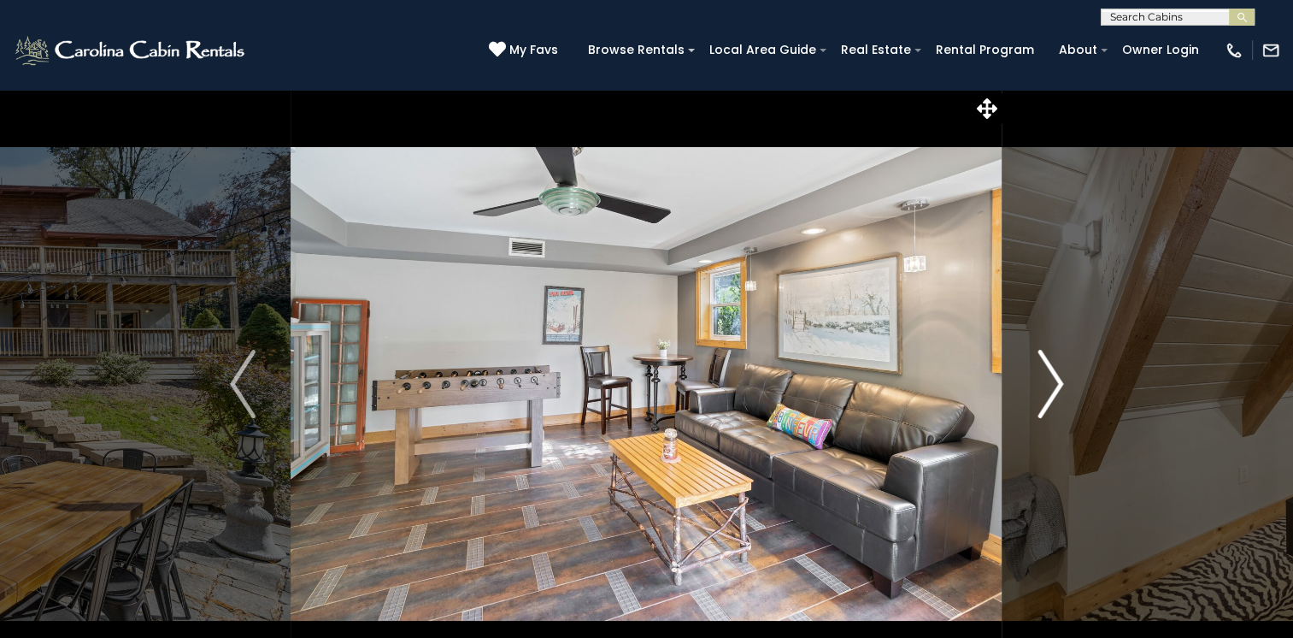
click at [1052, 380] on img "Next" at bounding box center [1051, 384] width 26 height 68
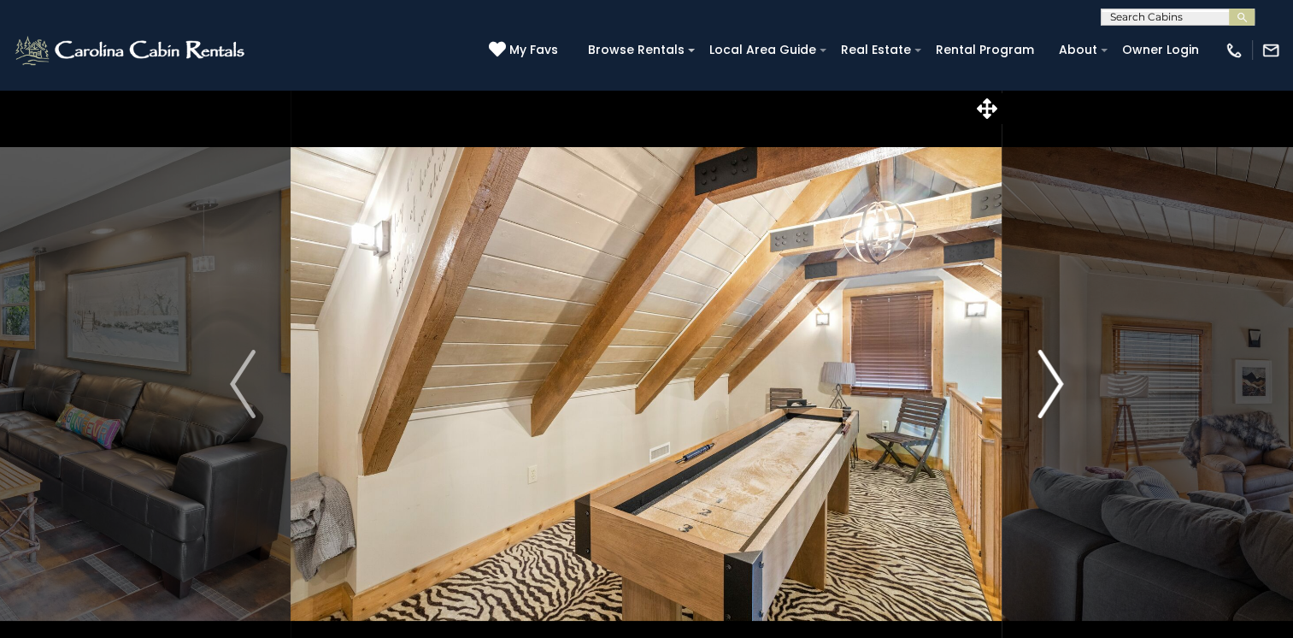
click at [1052, 380] on img "Next" at bounding box center [1051, 384] width 26 height 68
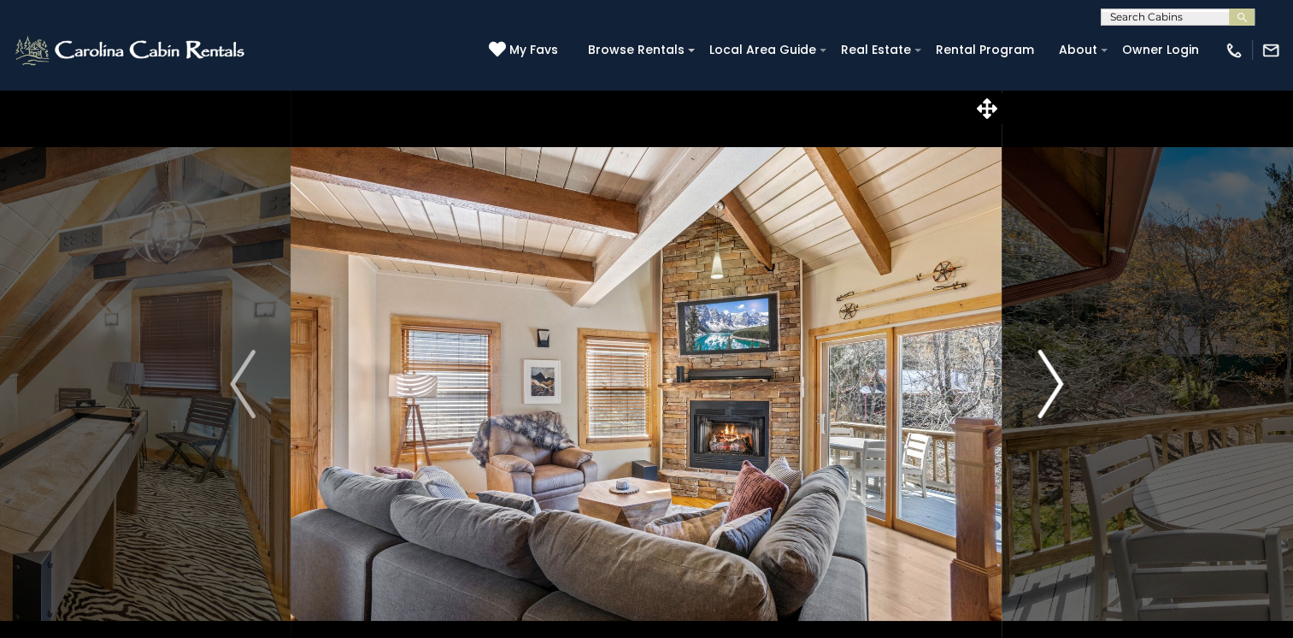
click at [1052, 380] on img "Next" at bounding box center [1051, 384] width 26 height 68
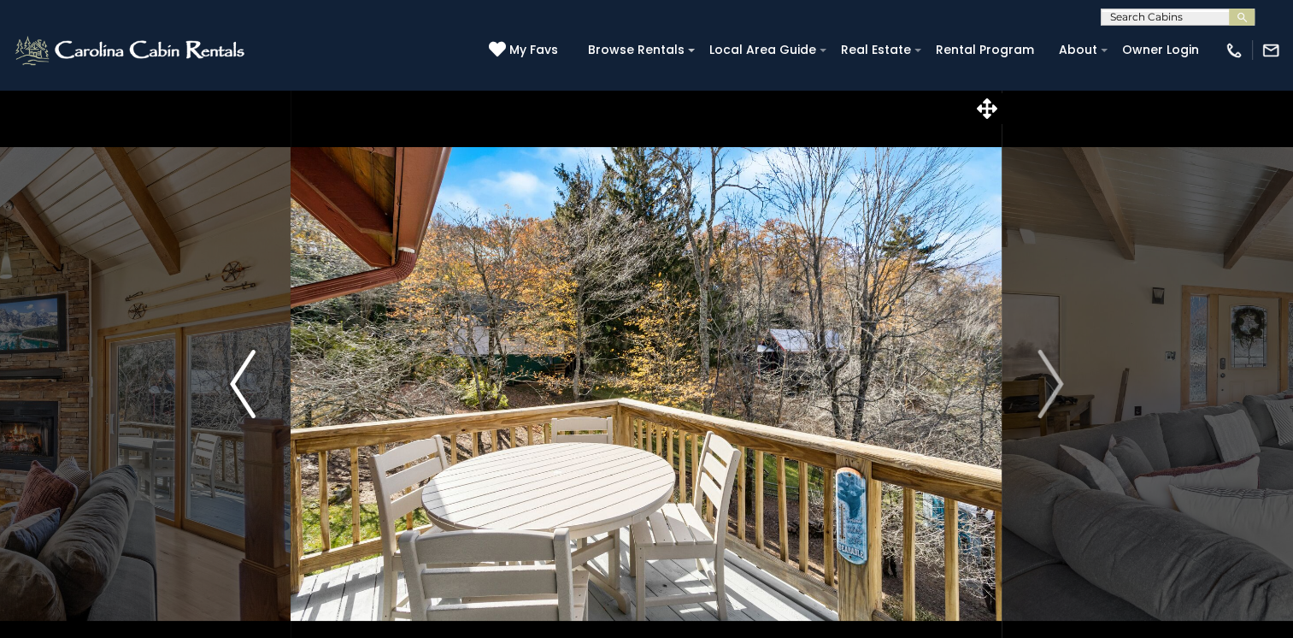
click at [233, 383] on img "Previous" at bounding box center [243, 384] width 26 height 68
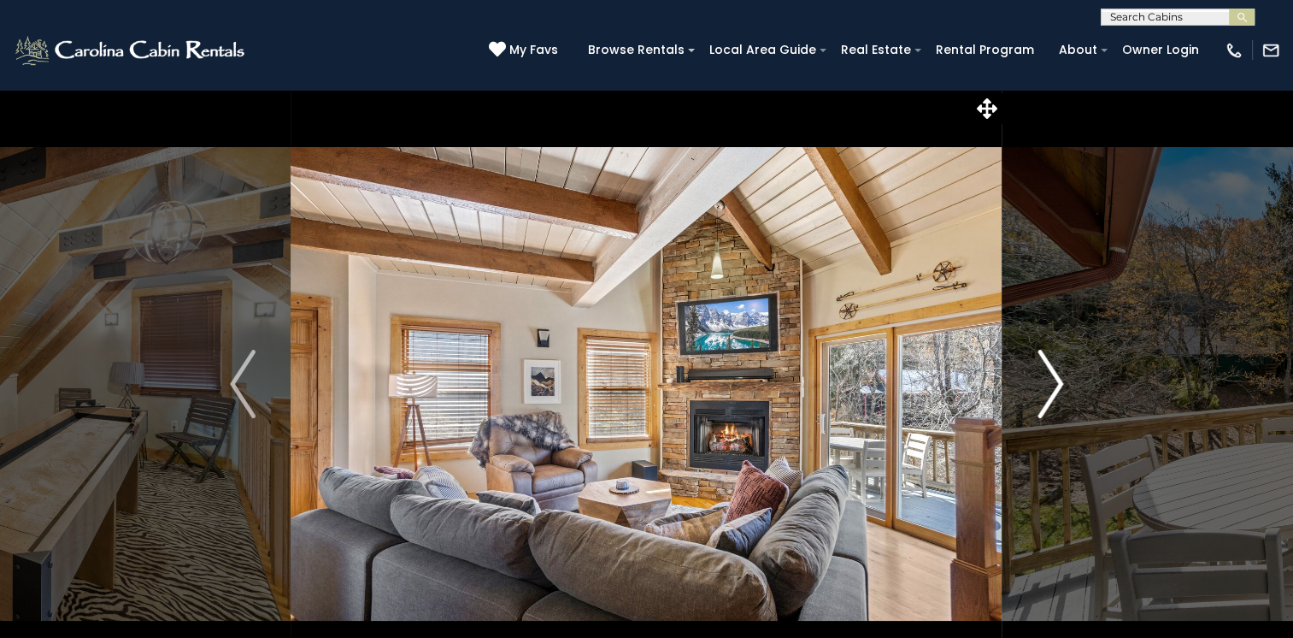
click at [1051, 385] on img "Next" at bounding box center [1051, 384] width 26 height 68
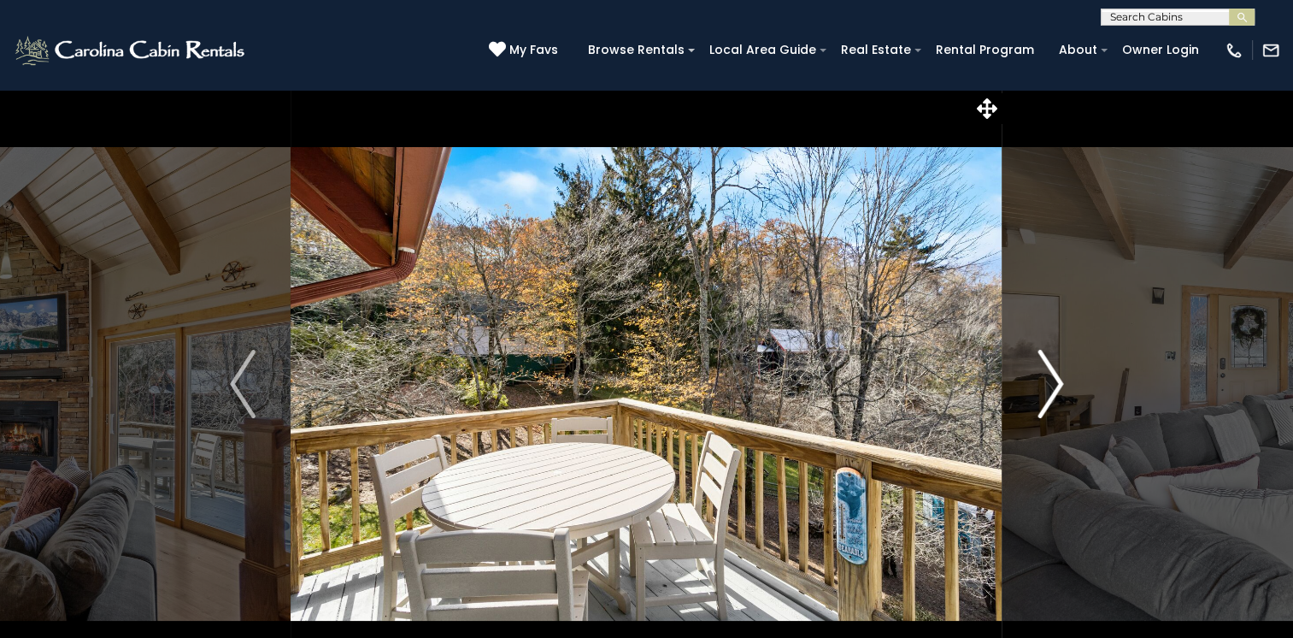
click at [1051, 385] on img "Next" at bounding box center [1051, 384] width 26 height 68
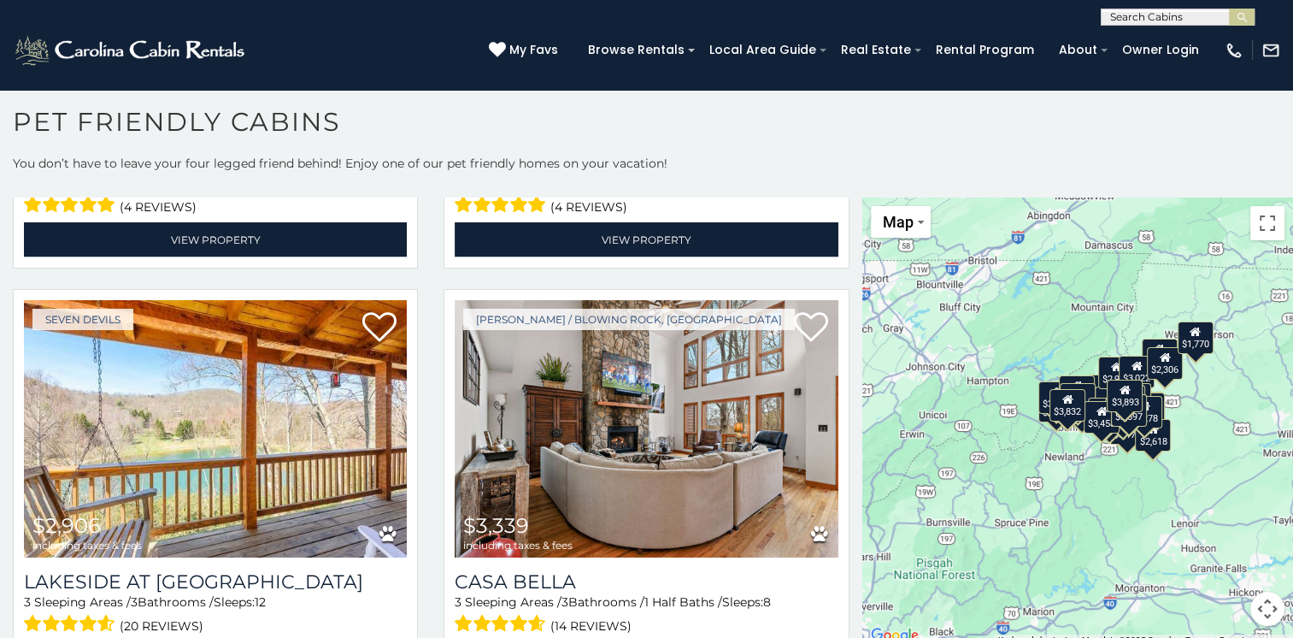
scroll to position [3314, 0]
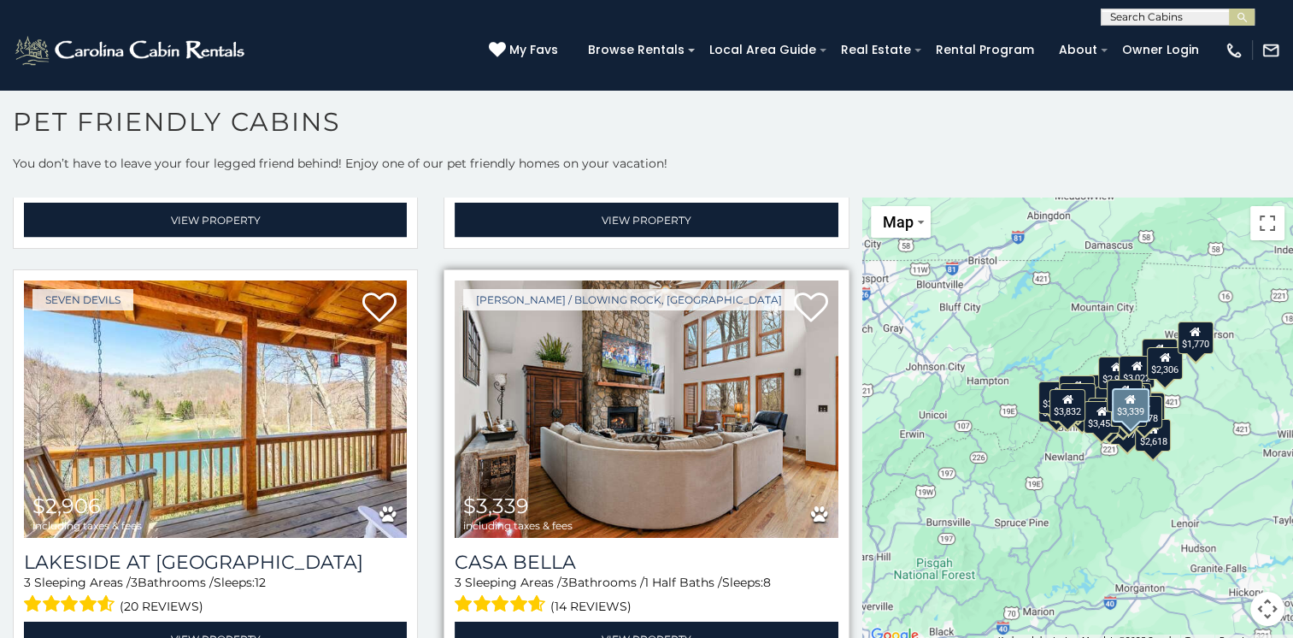
click at [684, 382] on img at bounding box center [646, 408] width 383 height 256
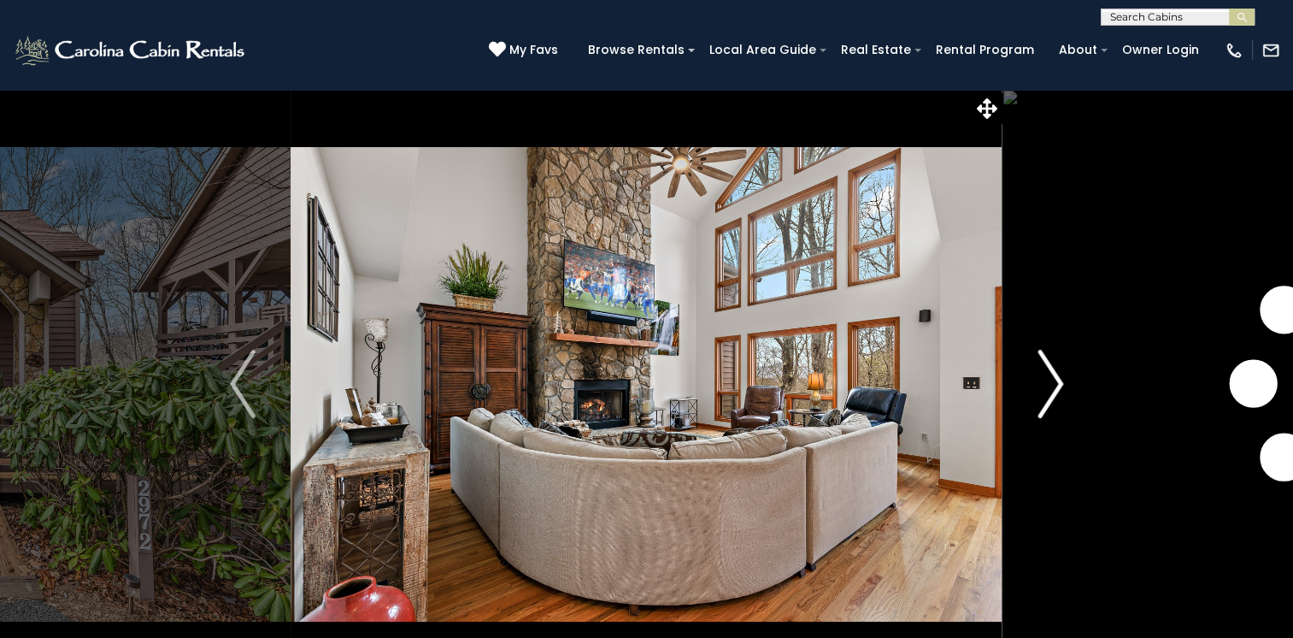
click at [1052, 385] on img "Next" at bounding box center [1051, 384] width 26 height 68
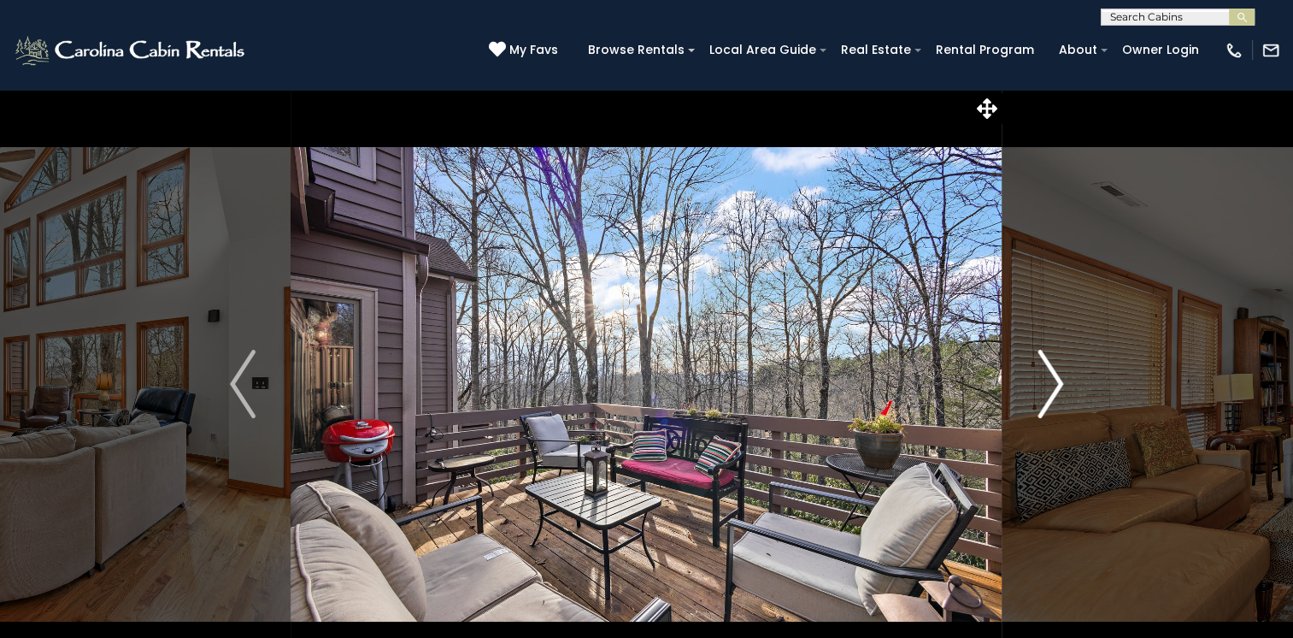
click at [1052, 385] on img "Next" at bounding box center [1051, 384] width 26 height 68
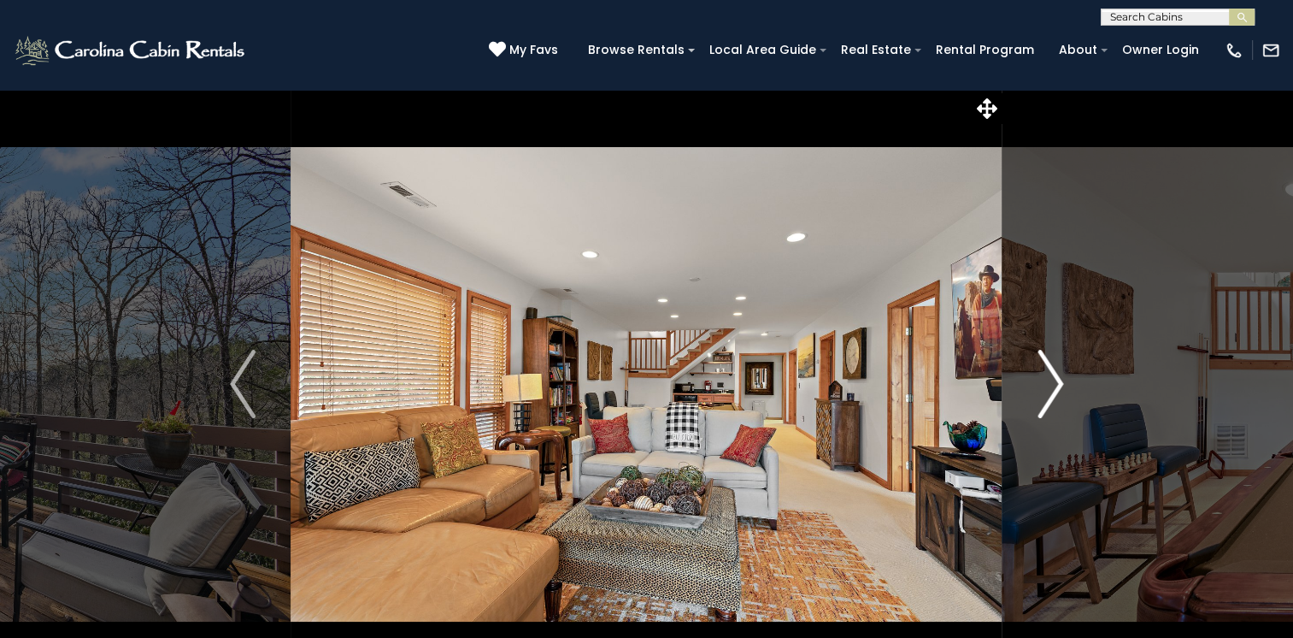
click at [1052, 385] on img "Next" at bounding box center [1051, 384] width 26 height 68
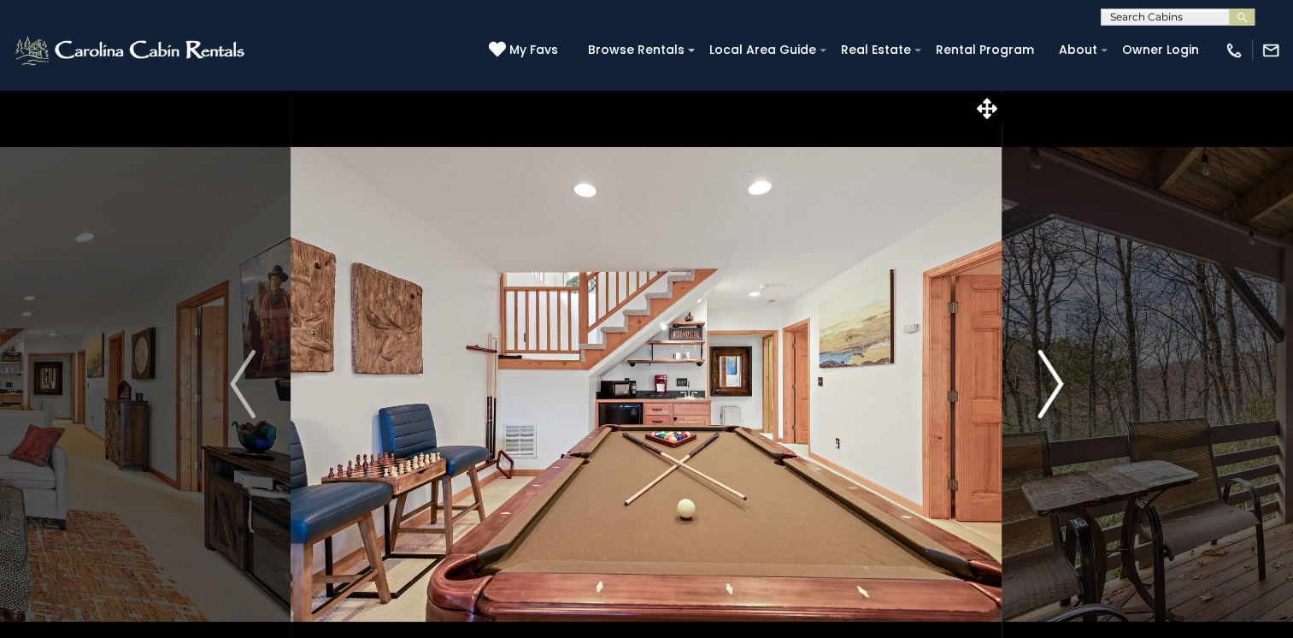
click at [1052, 385] on img "Next" at bounding box center [1051, 384] width 26 height 68
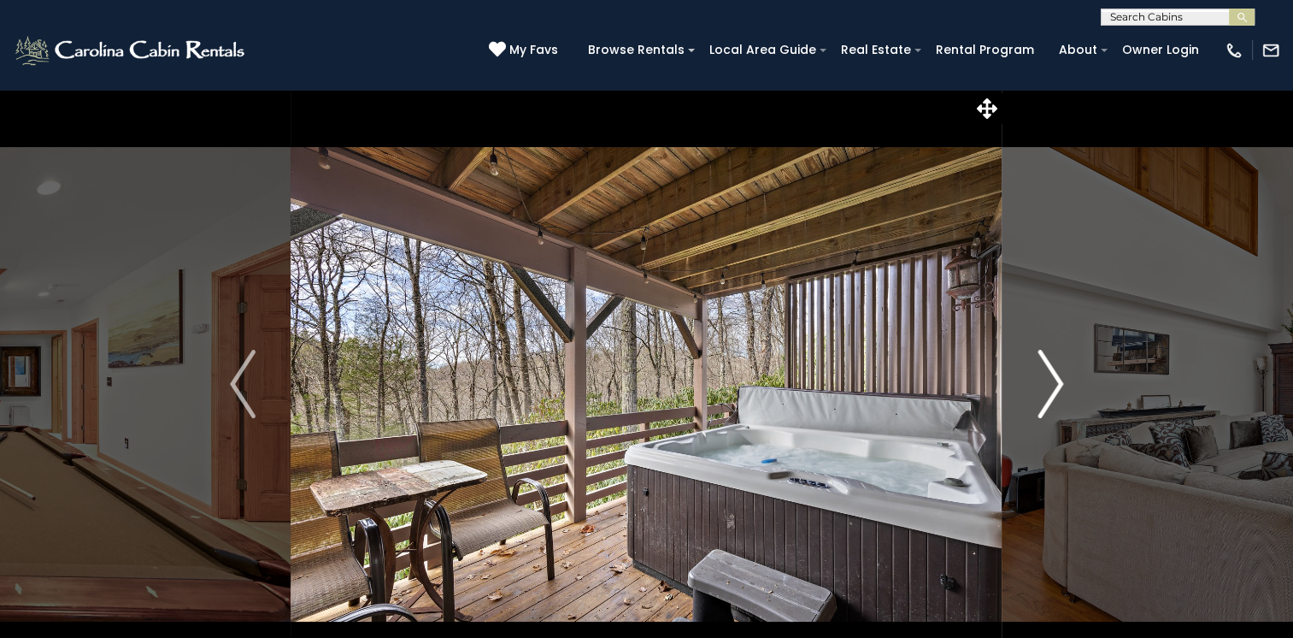
click at [1052, 385] on img "Next" at bounding box center [1051, 384] width 26 height 68
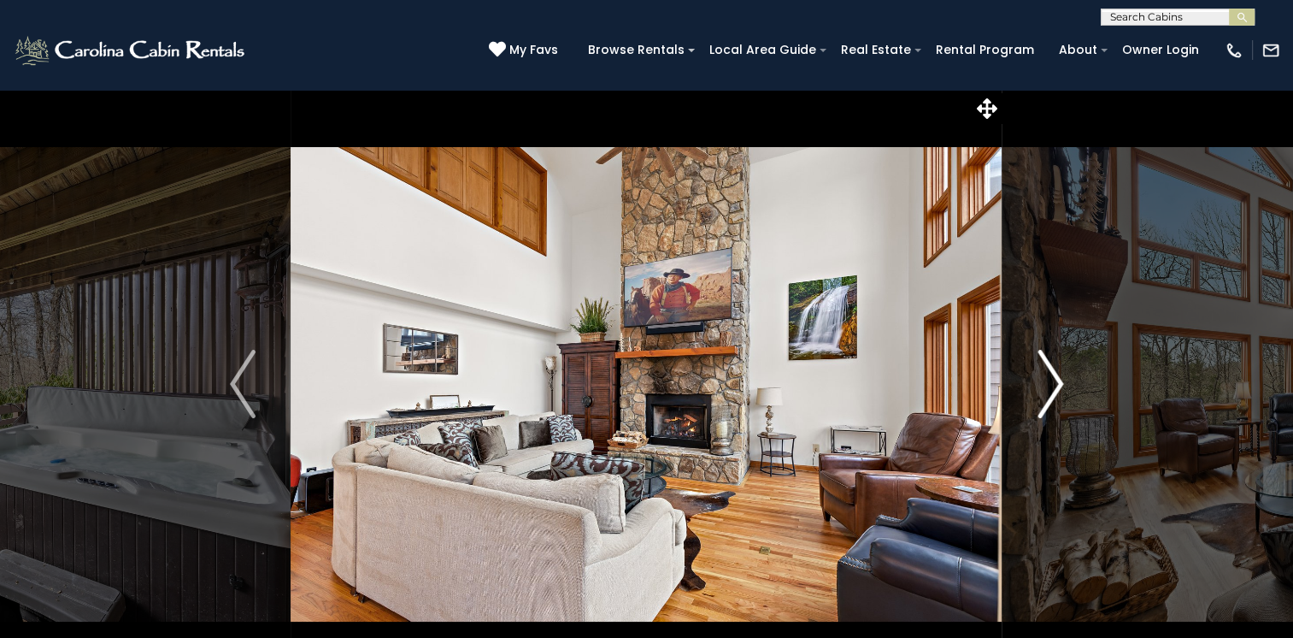
click at [1052, 385] on img "Next" at bounding box center [1051, 384] width 26 height 68
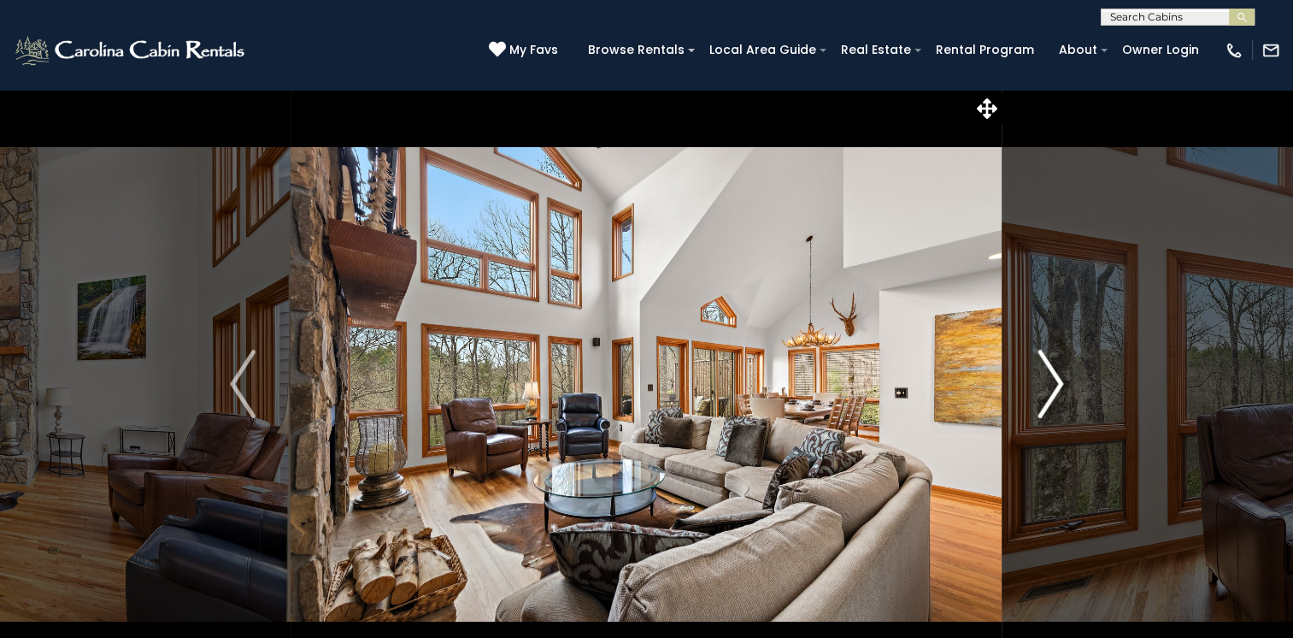
click at [1052, 385] on img "Next" at bounding box center [1051, 384] width 26 height 68
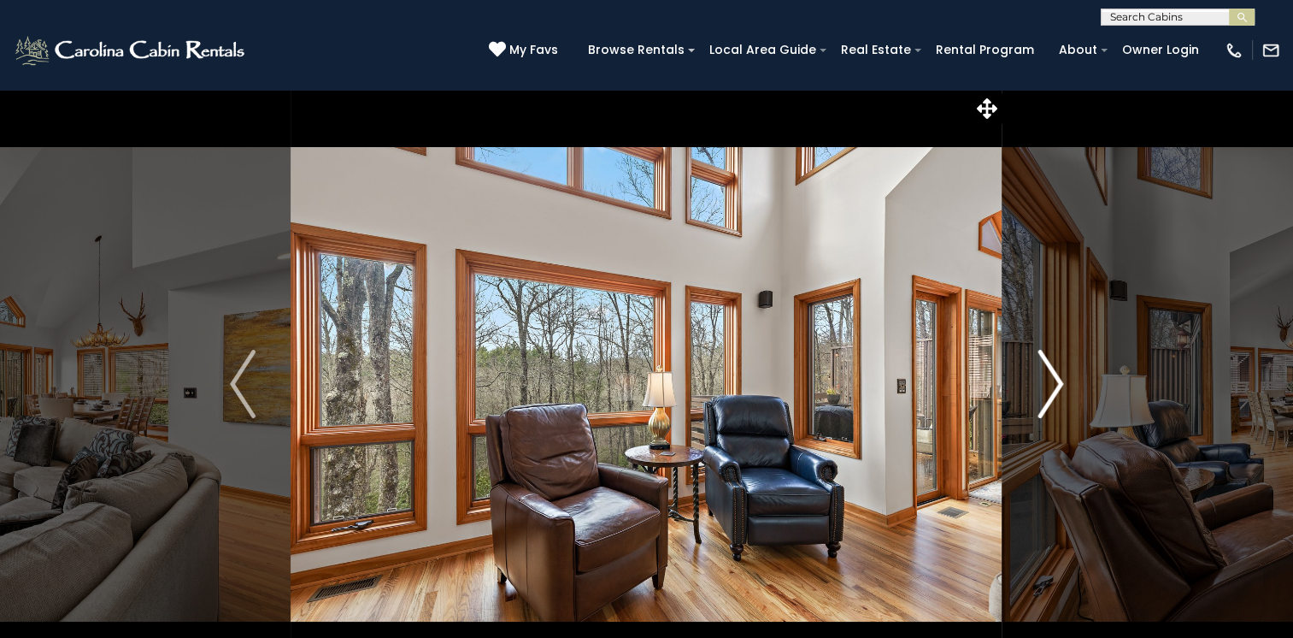
click at [1052, 385] on img "Next" at bounding box center [1051, 384] width 26 height 68
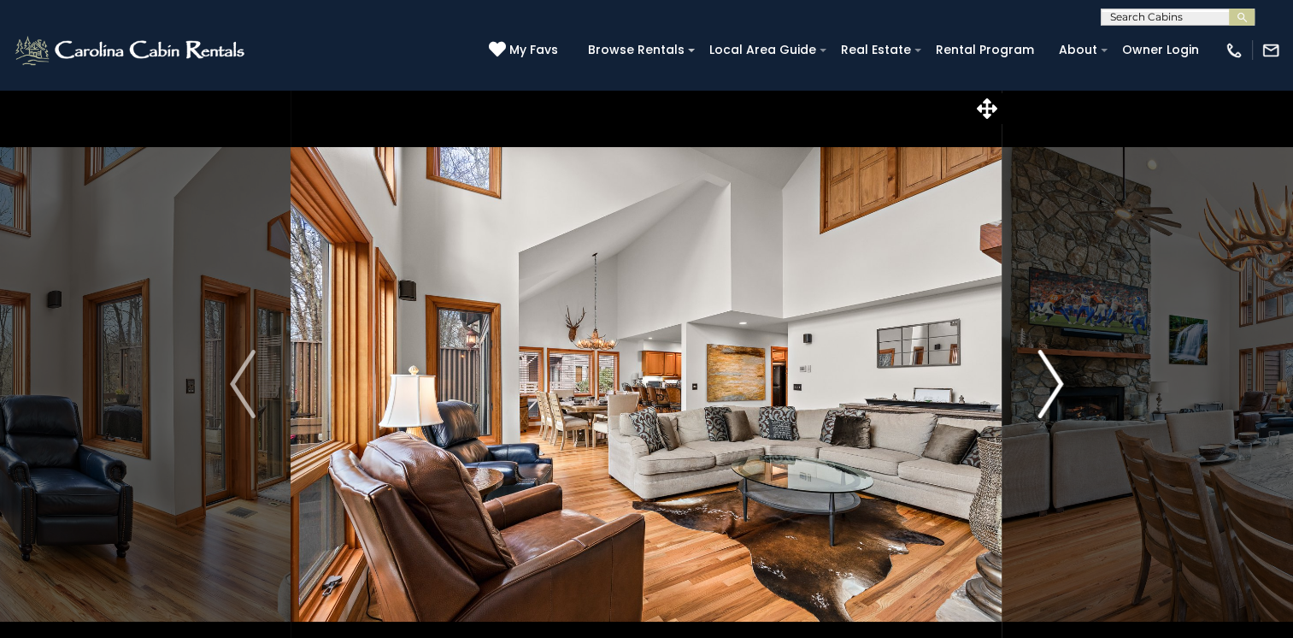
click at [1052, 385] on img "Next" at bounding box center [1051, 384] width 26 height 68
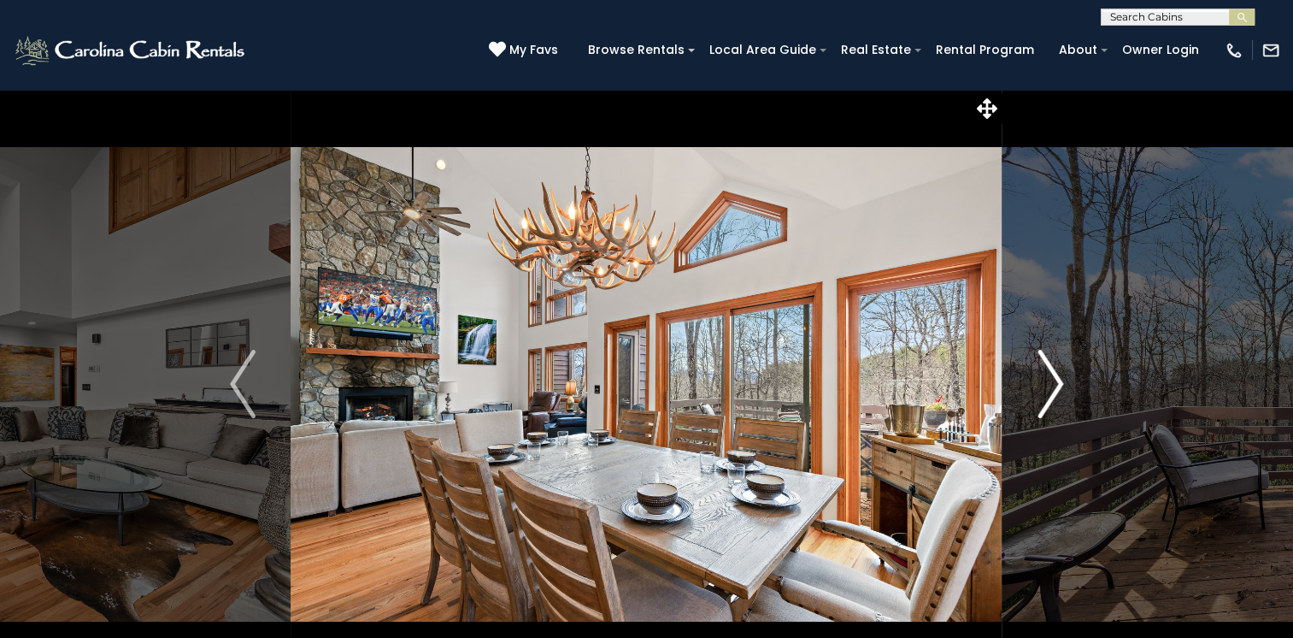
click at [1052, 385] on img "Next" at bounding box center [1051, 384] width 26 height 68
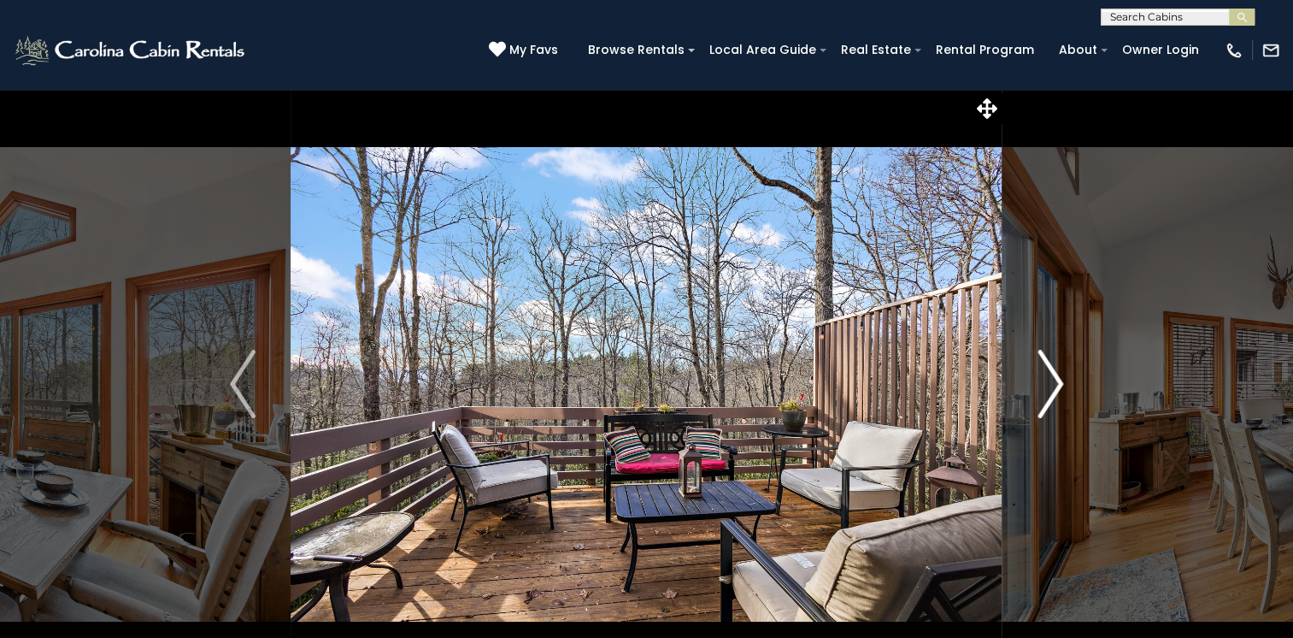
click at [1052, 385] on img "Next" at bounding box center [1051, 384] width 26 height 68
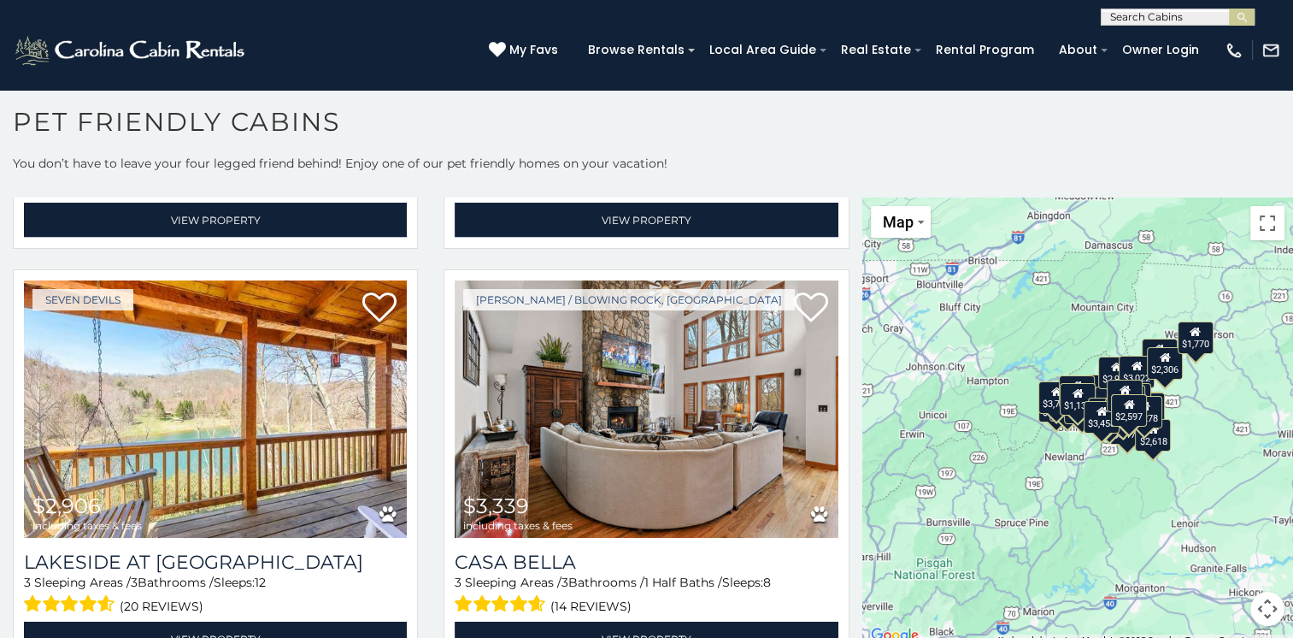
scroll to position [3324, 0]
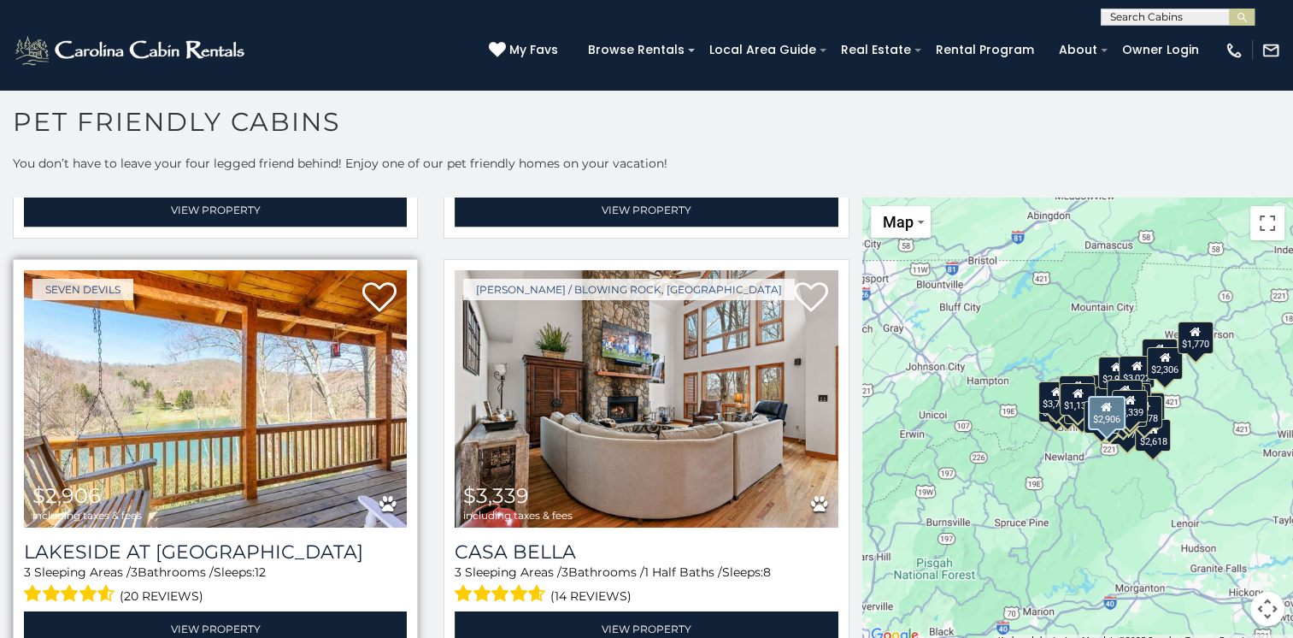
click at [229, 367] on img at bounding box center [215, 398] width 383 height 256
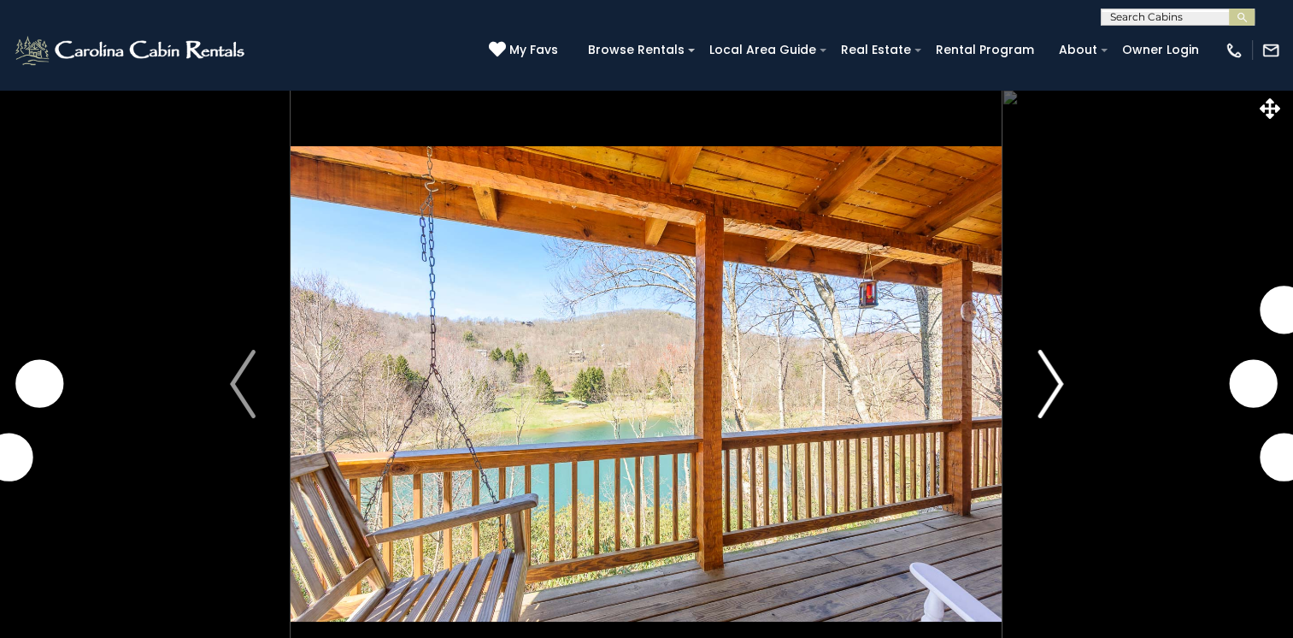
click at [1051, 383] on img "Next" at bounding box center [1051, 384] width 26 height 68
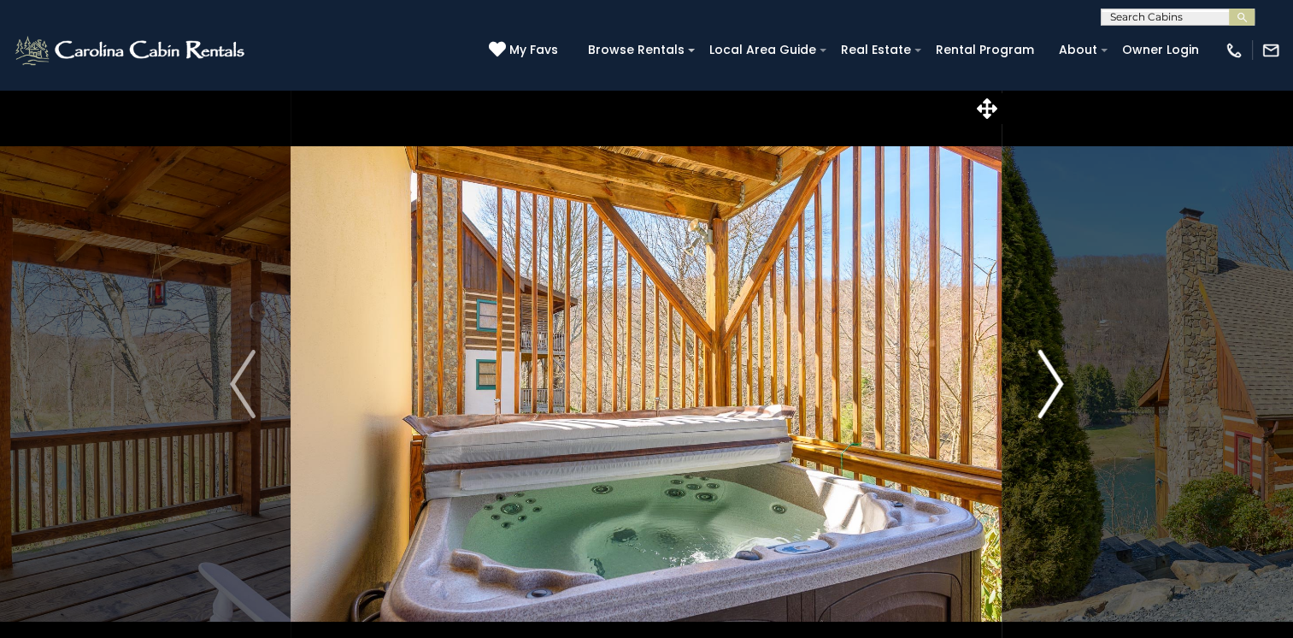
click at [1051, 383] on img "Next" at bounding box center [1051, 384] width 26 height 68
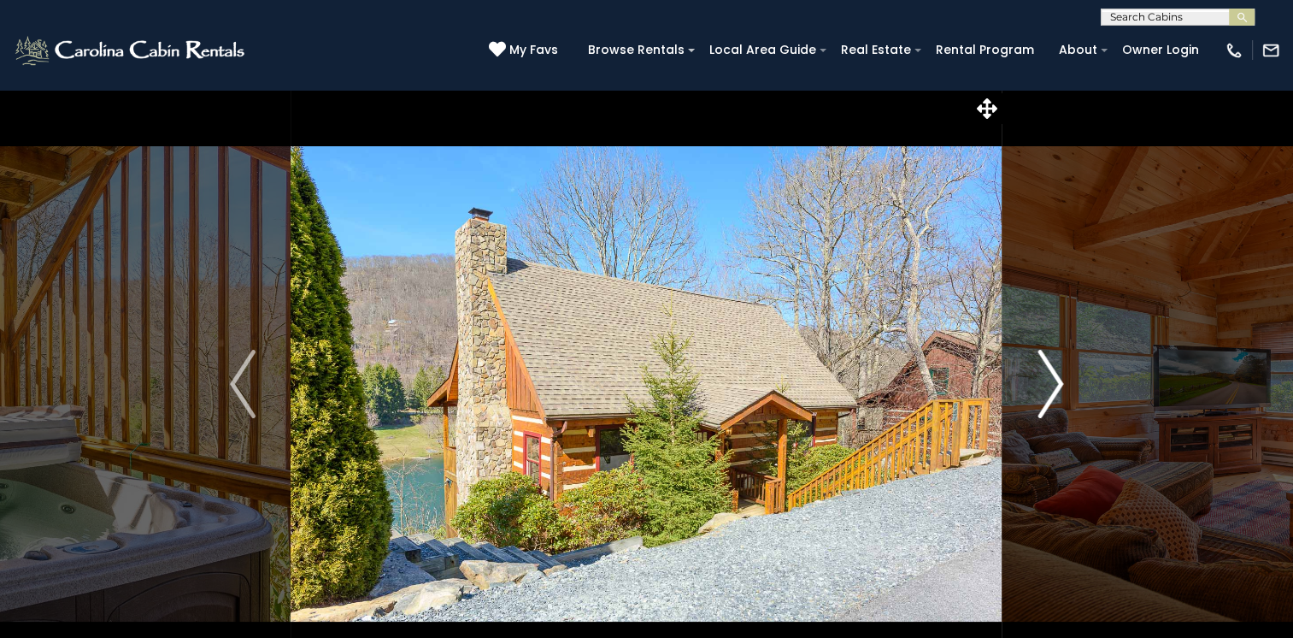
click at [1051, 383] on img "Next" at bounding box center [1051, 384] width 26 height 68
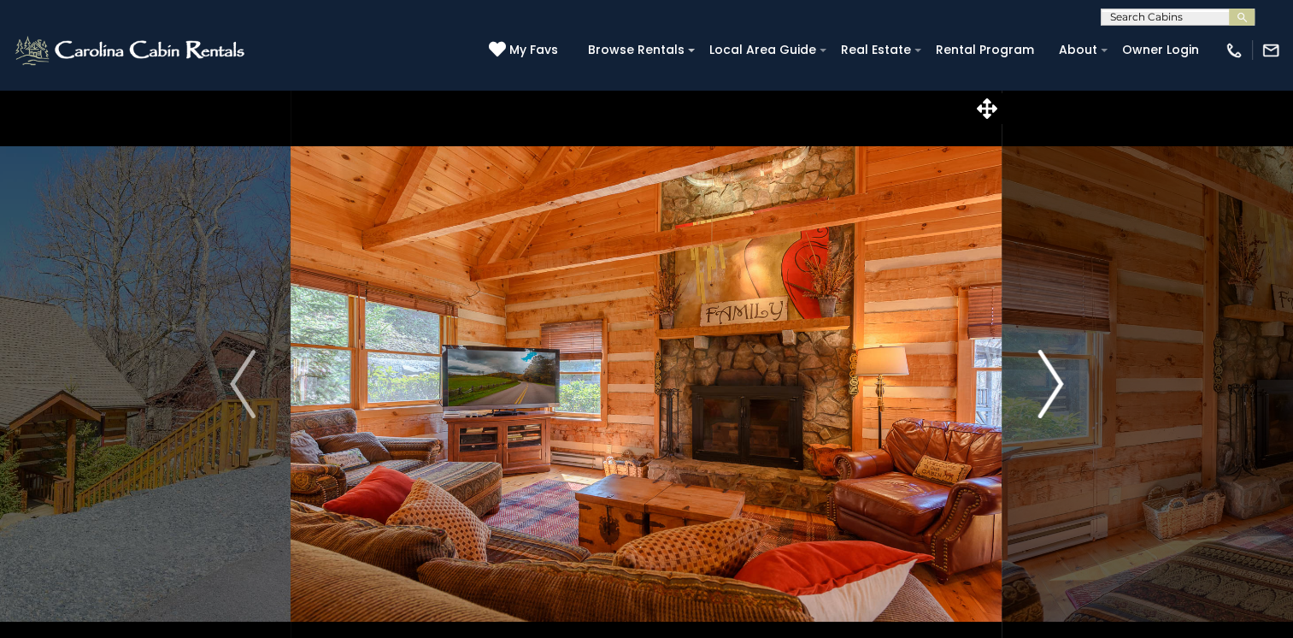
click at [1051, 383] on img "Next" at bounding box center [1051, 384] width 26 height 68
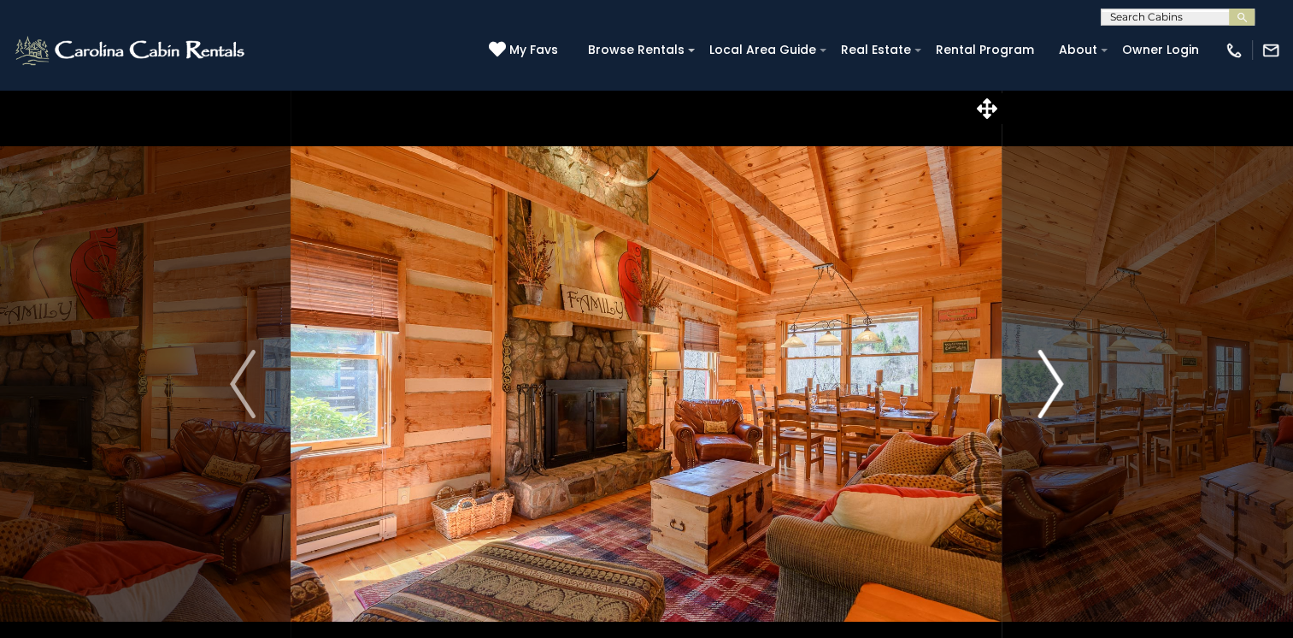
click at [1051, 383] on img "Next" at bounding box center [1051, 384] width 26 height 68
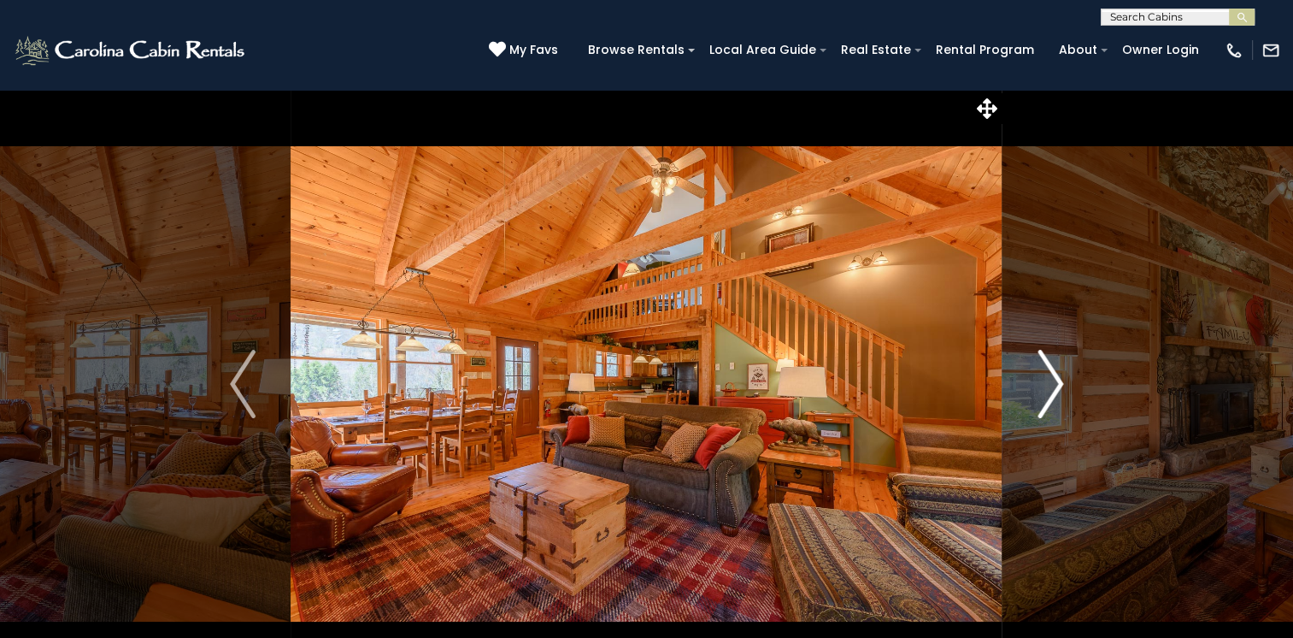
click at [1051, 383] on img "Next" at bounding box center [1051, 384] width 26 height 68
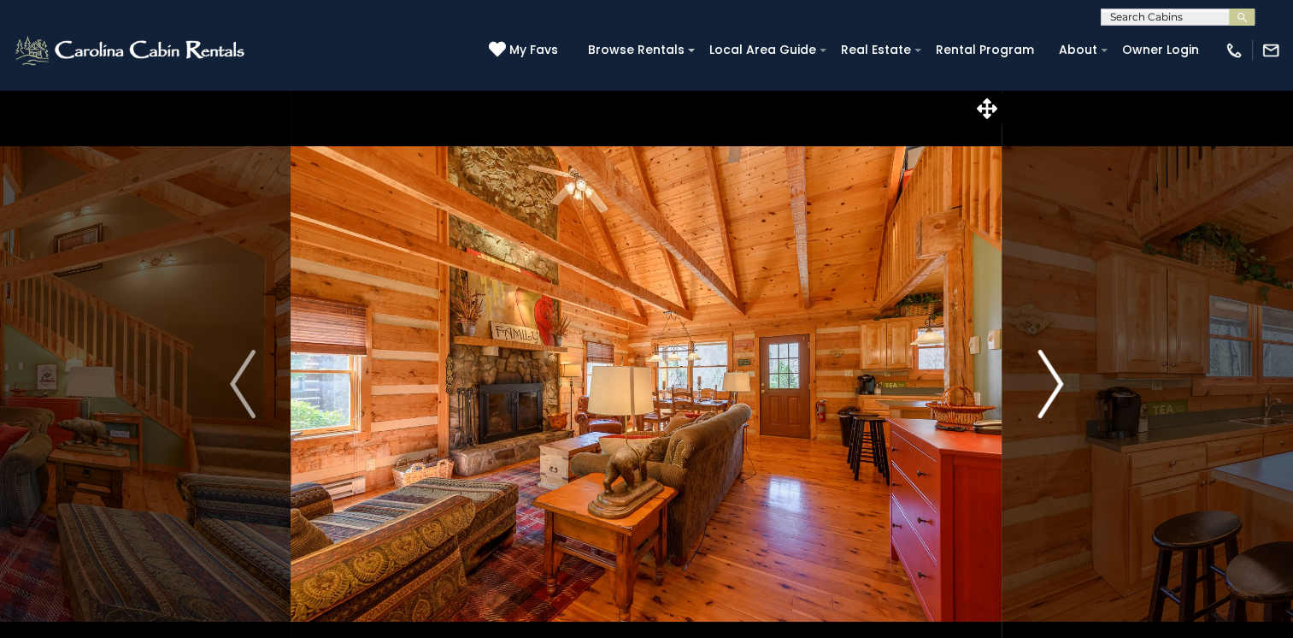
click at [1051, 383] on img "Next" at bounding box center [1051, 384] width 26 height 68
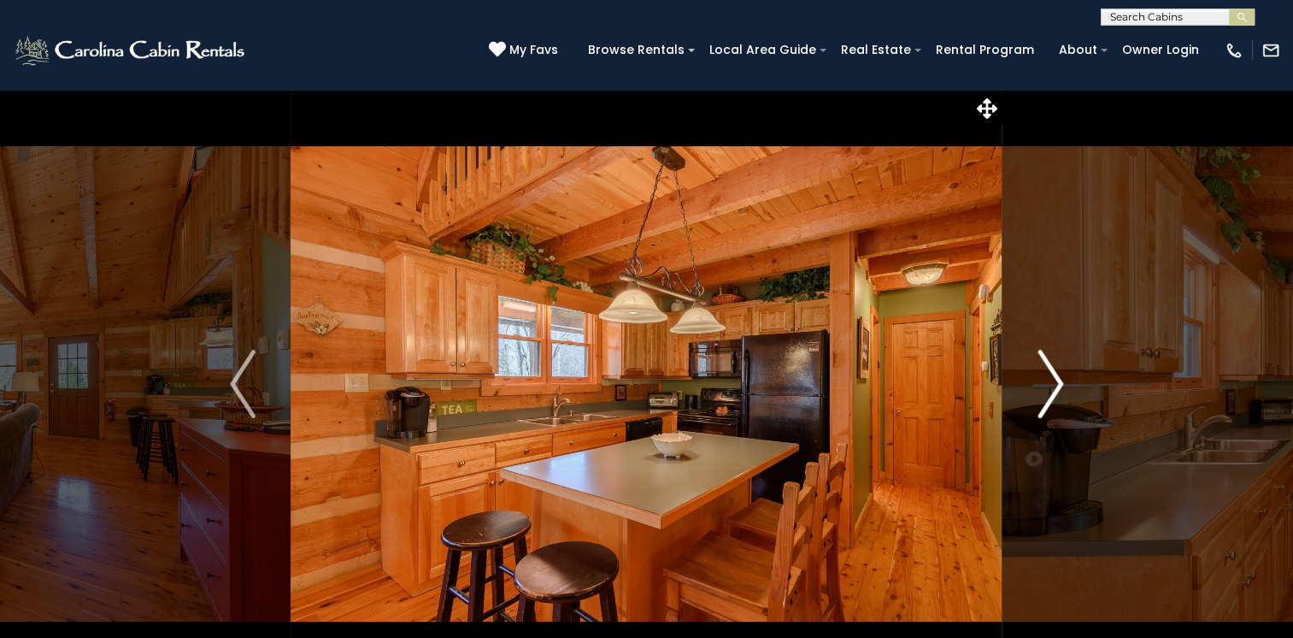
click at [1051, 383] on img "Next" at bounding box center [1051, 384] width 26 height 68
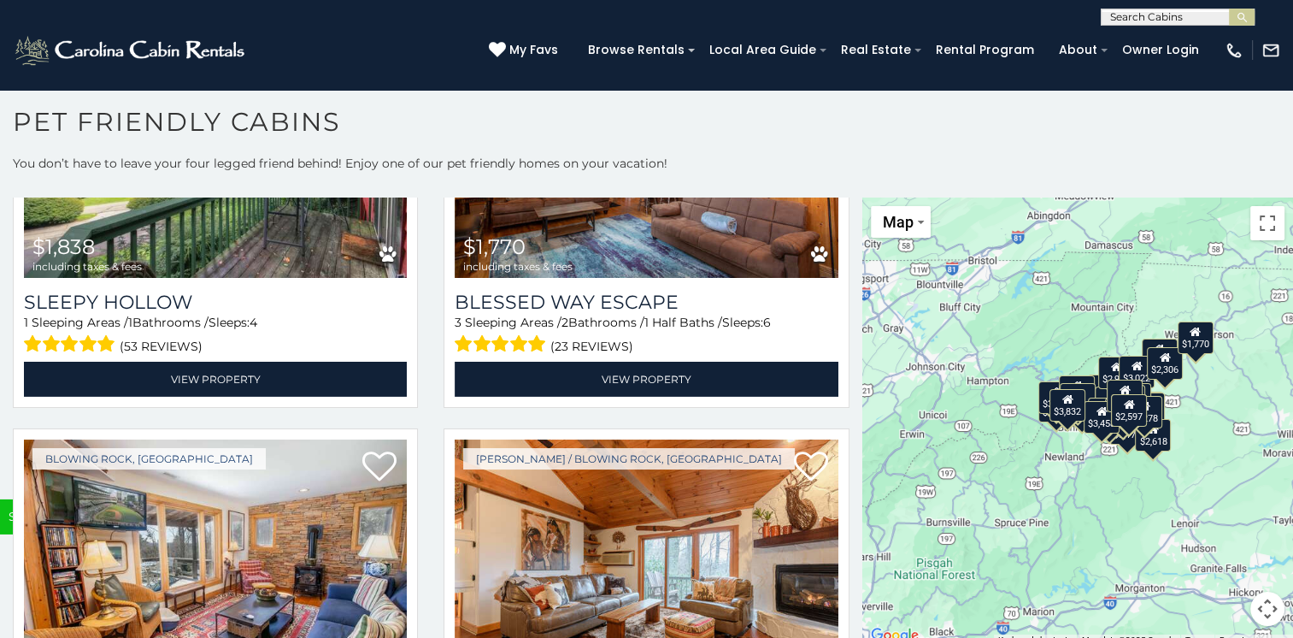
scroll to position [5676, 0]
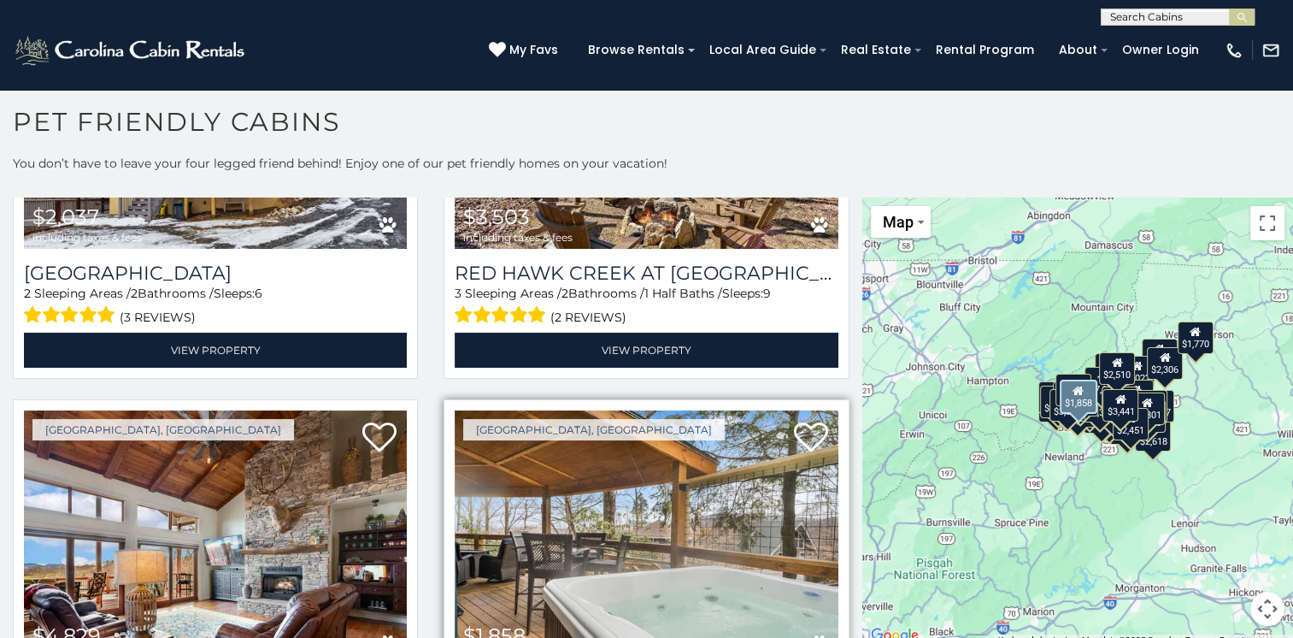
scroll to position [9441, 0]
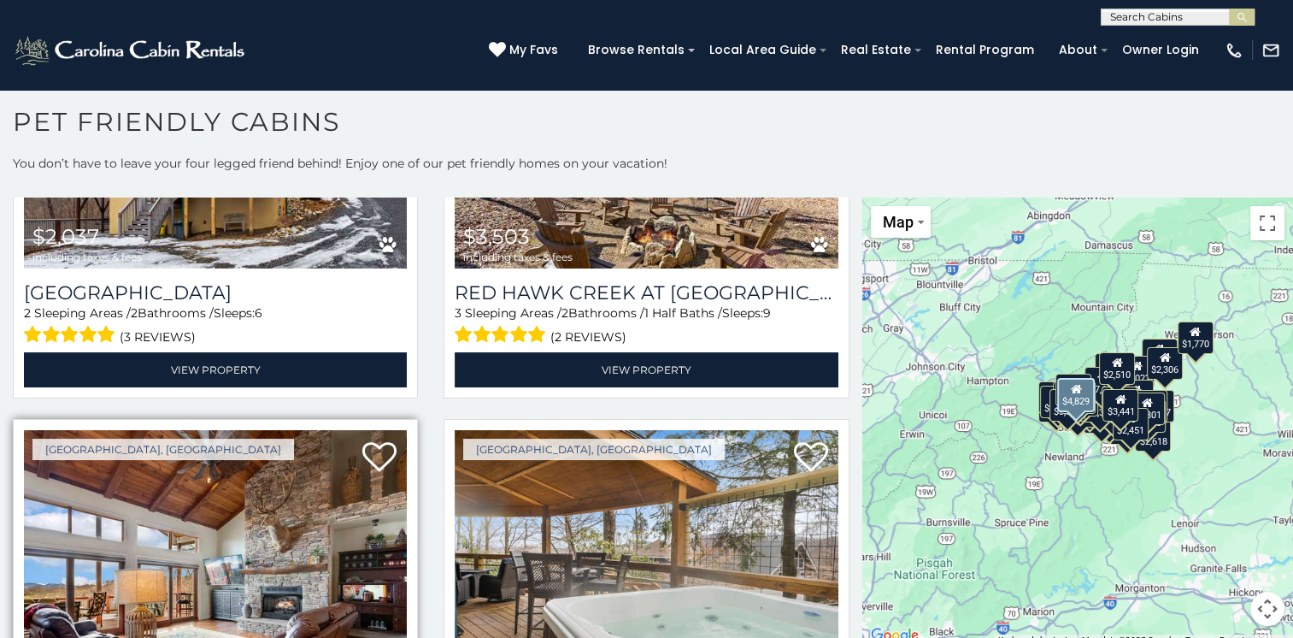
click at [214, 445] on img at bounding box center [215, 558] width 383 height 256
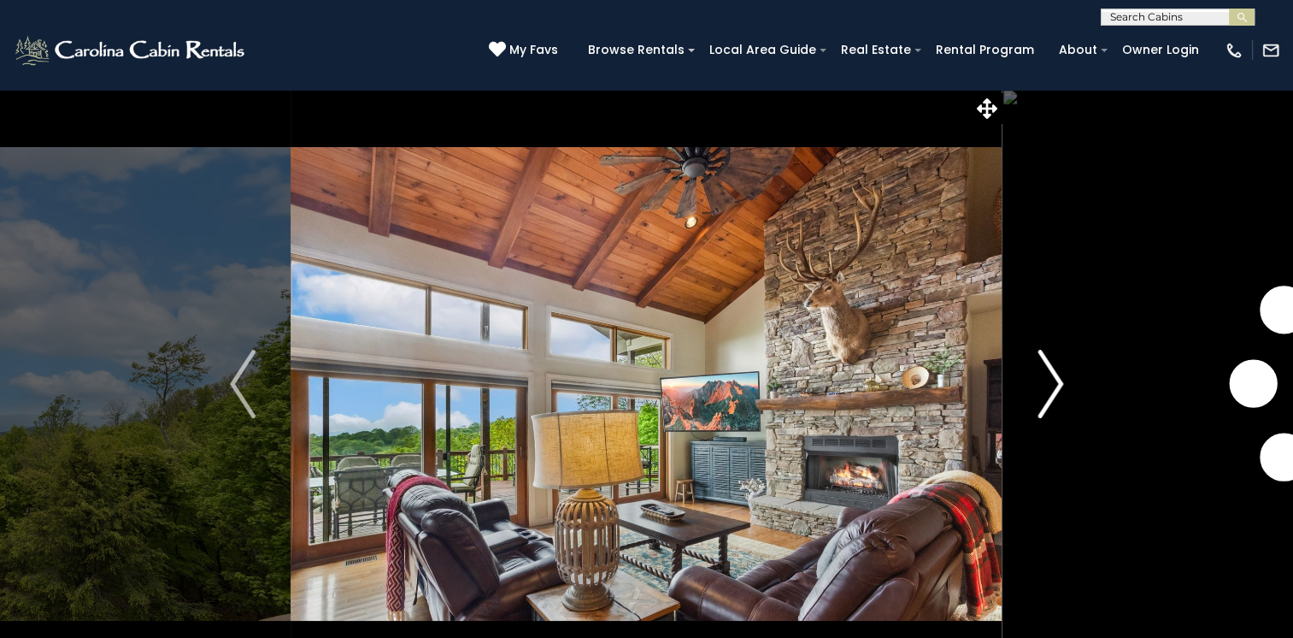
click at [1061, 379] on img "Next" at bounding box center [1051, 384] width 26 height 68
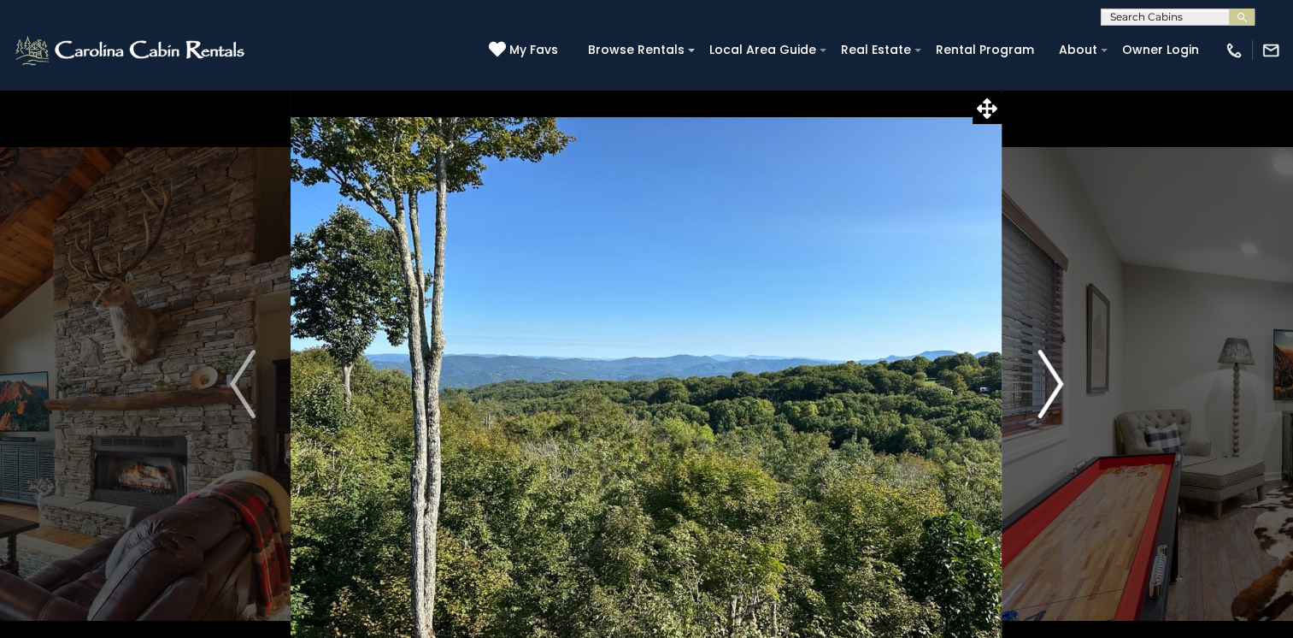
click at [1061, 379] on img "Next" at bounding box center [1051, 384] width 26 height 68
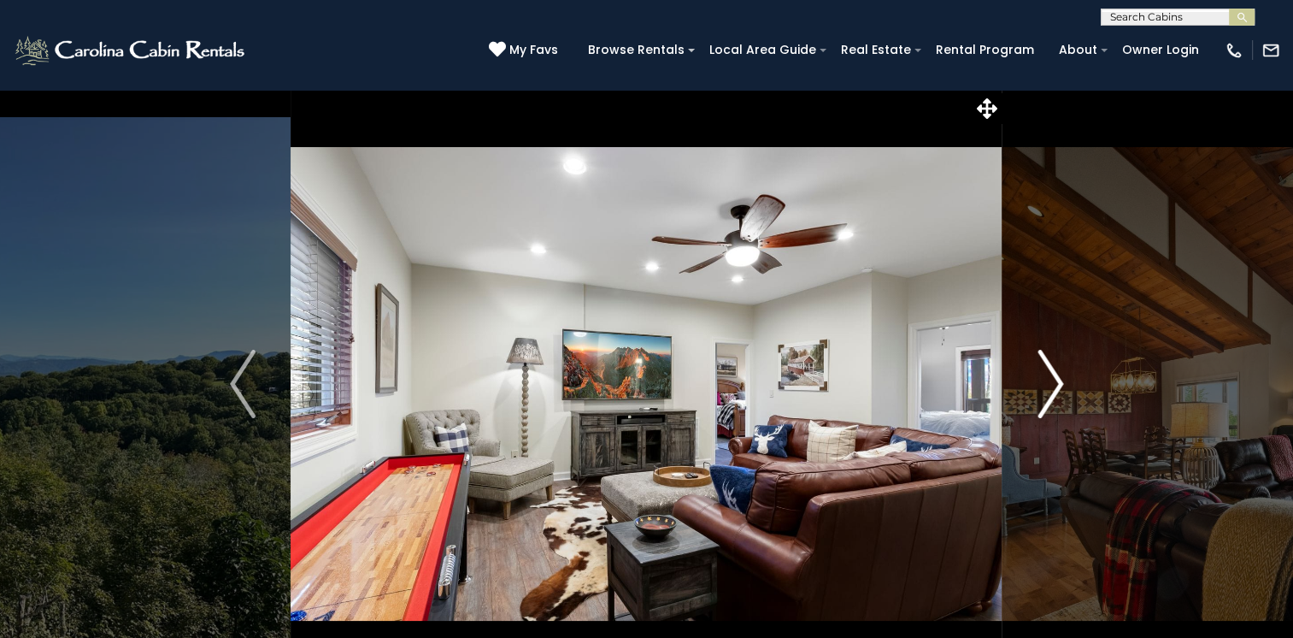
click at [1061, 379] on img "Next" at bounding box center [1051, 384] width 26 height 68
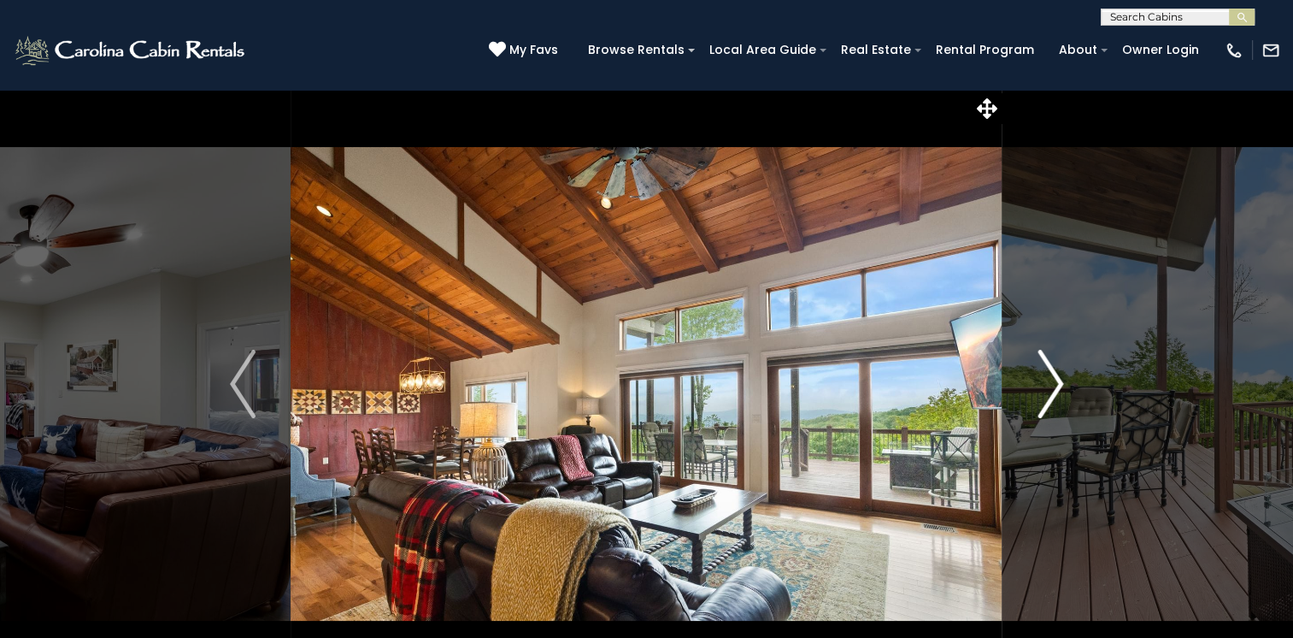
click at [1061, 379] on img "Next" at bounding box center [1051, 384] width 26 height 68
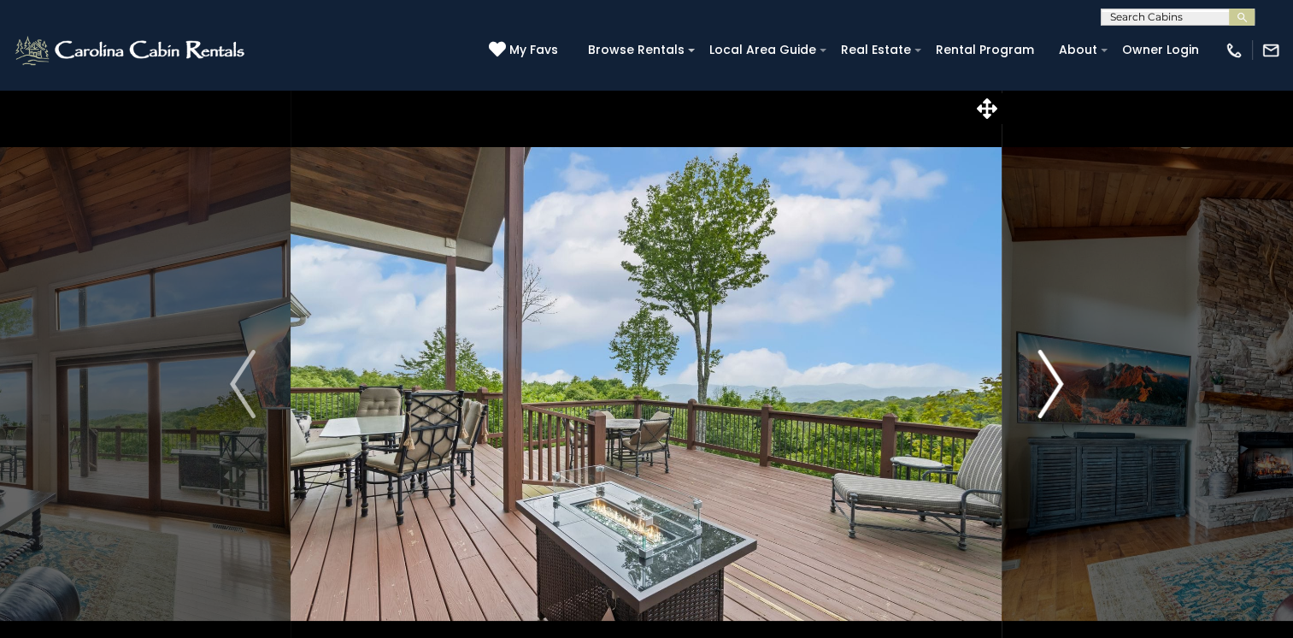
click at [1061, 379] on img "Next" at bounding box center [1051, 384] width 26 height 68
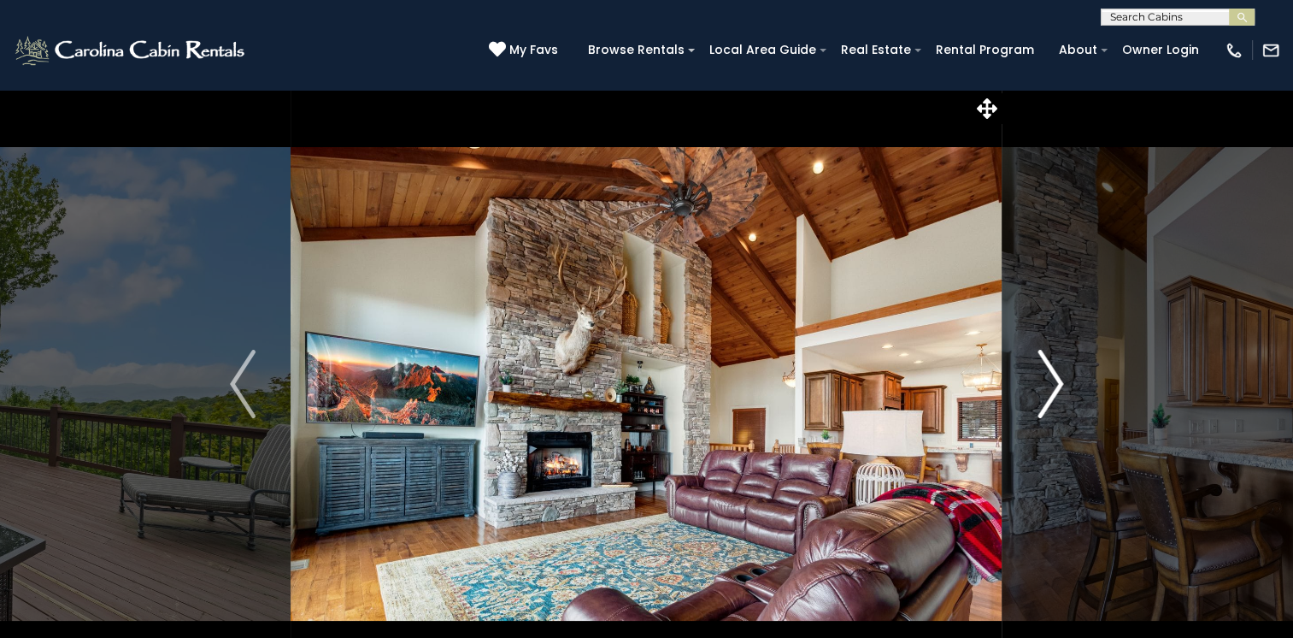
click at [1061, 379] on img "Next" at bounding box center [1051, 384] width 26 height 68
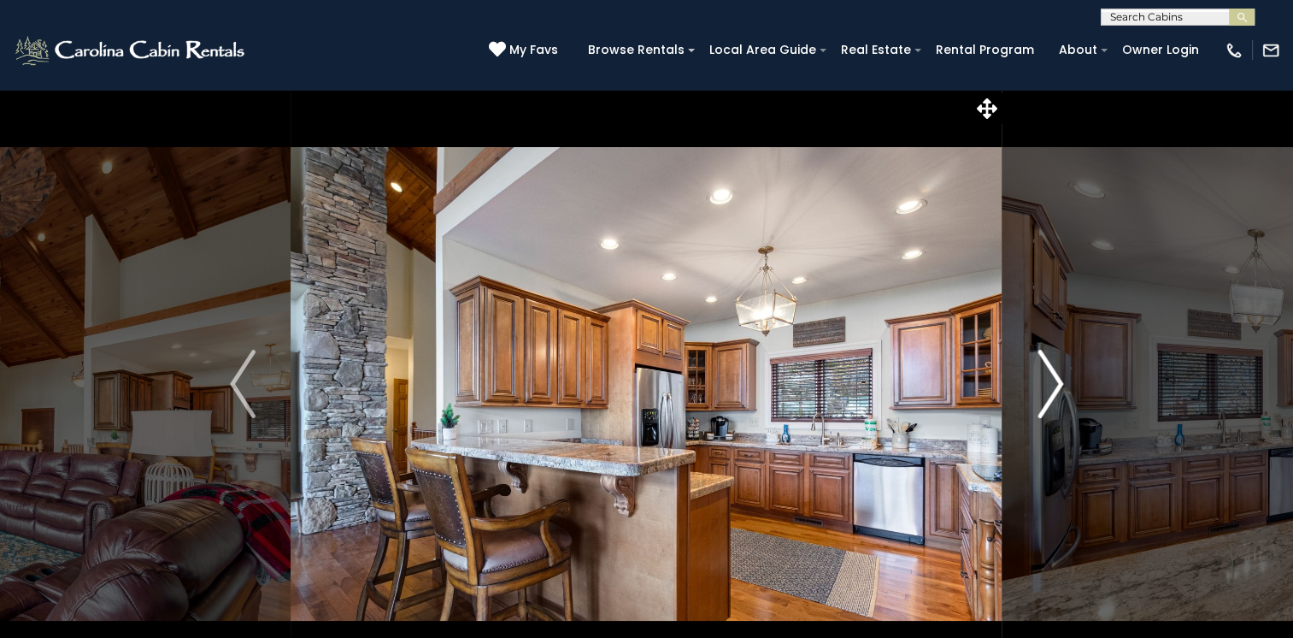
click at [1061, 379] on img "Next" at bounding box center [1051, 384] width 26 height 68
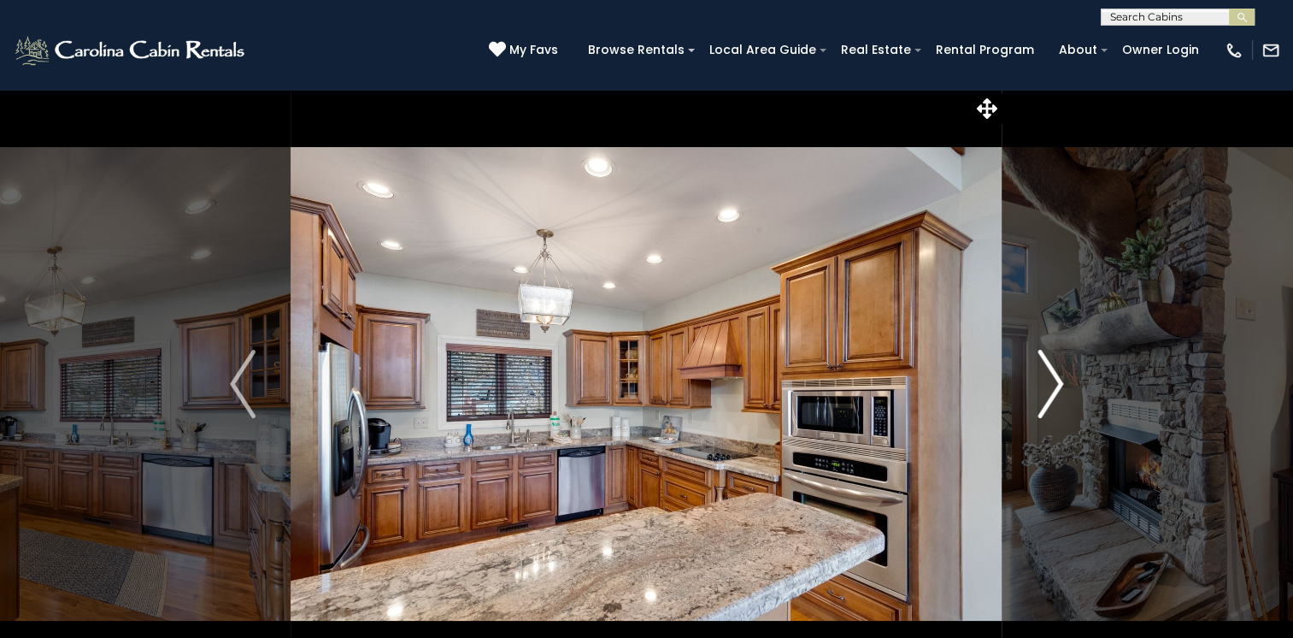
click at [1061, 379] on img "Next" at bounding box center [1051, 384] width 26 height 68
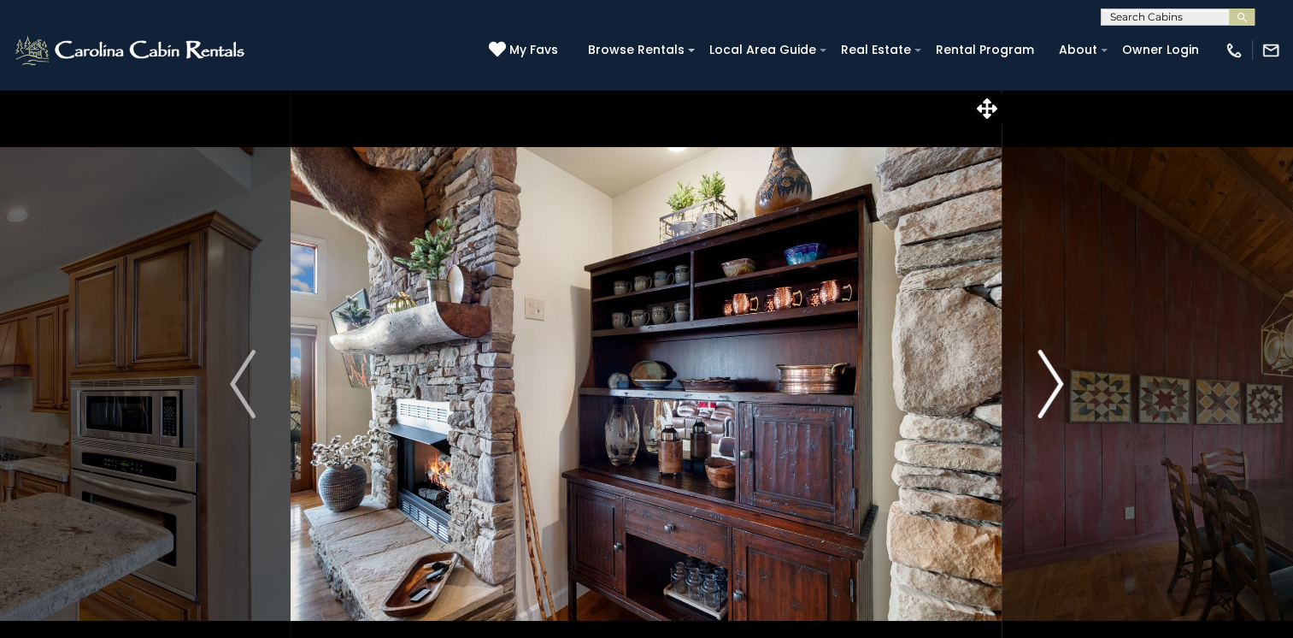
click at [1061, 379] on img "Next" at bounding box center [1051, 384] width 26 height 68
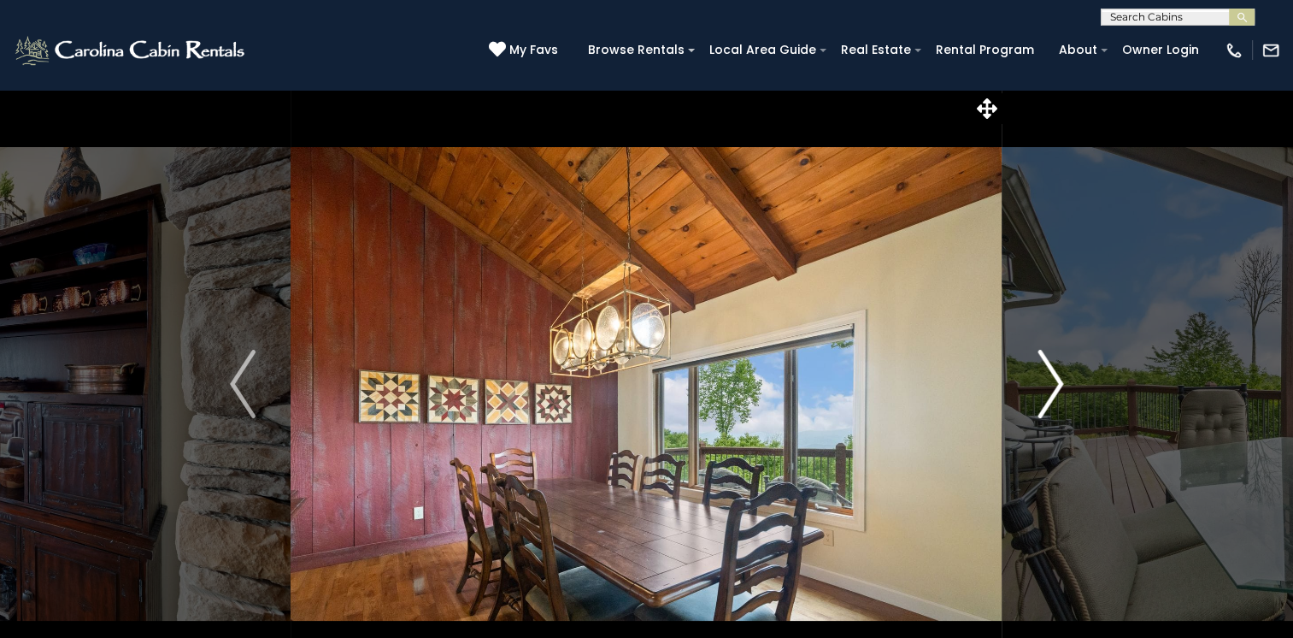
click at [1061, 379] on img "Next" at bounding box center [1051, 384] width 26 height 68
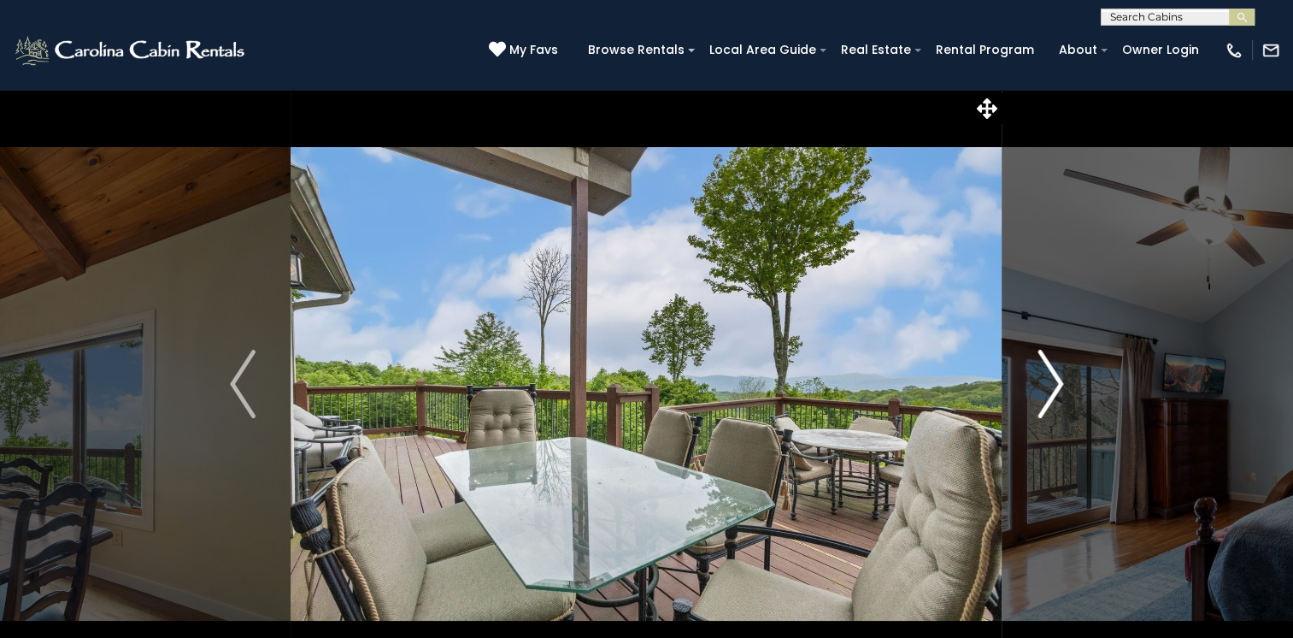
click at [1061, 379] on img "Next" at bounding box center [1051, 384] width 26 height 68
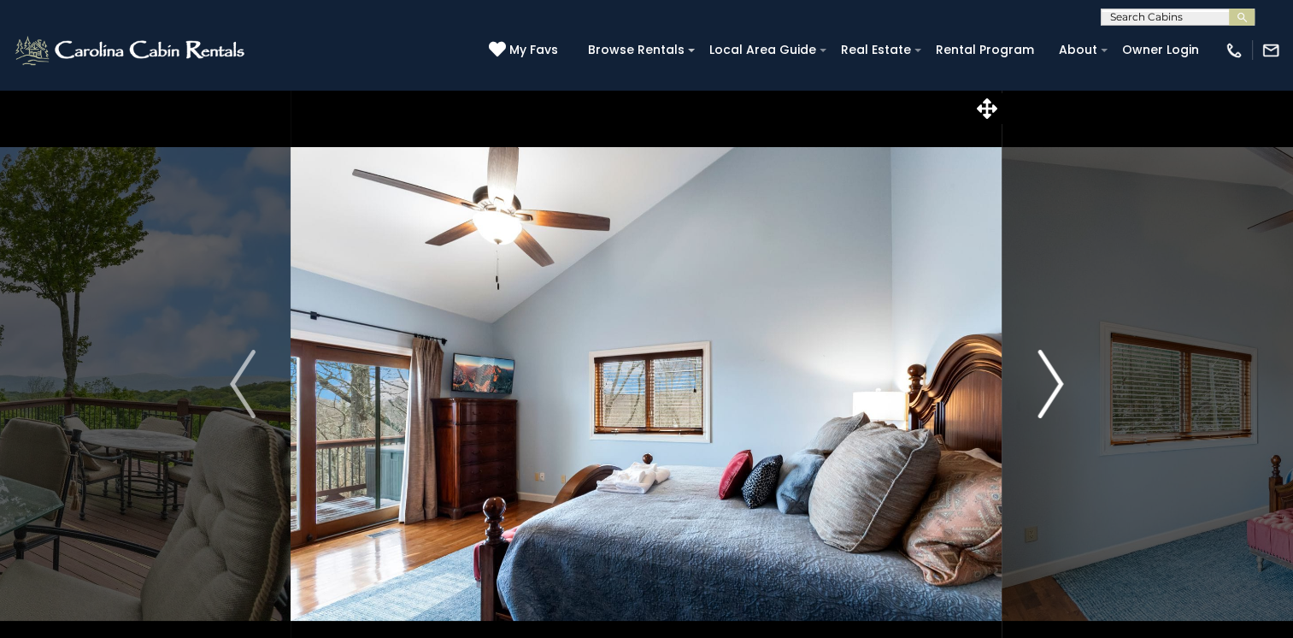
click at [1061, 379] on img "Next" at bounding box center [1051, 384] width 26 height 68
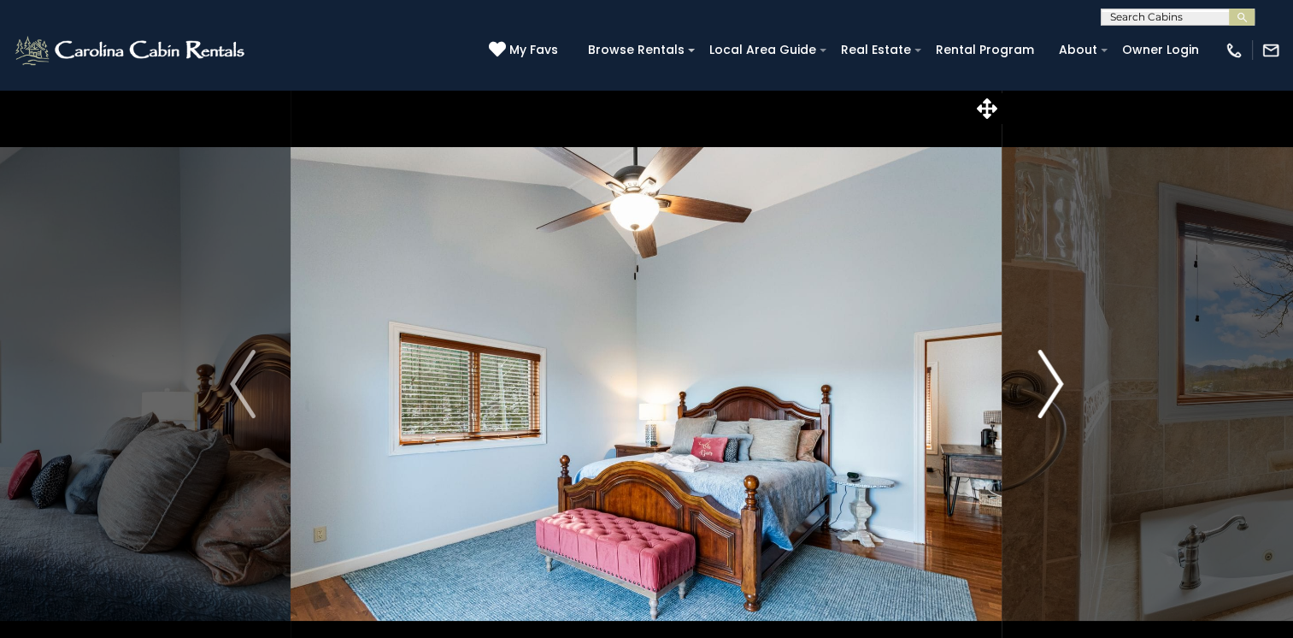
click at [1061, 379] on img "Next" at bounding box center [1051, 384] width 26 height 68
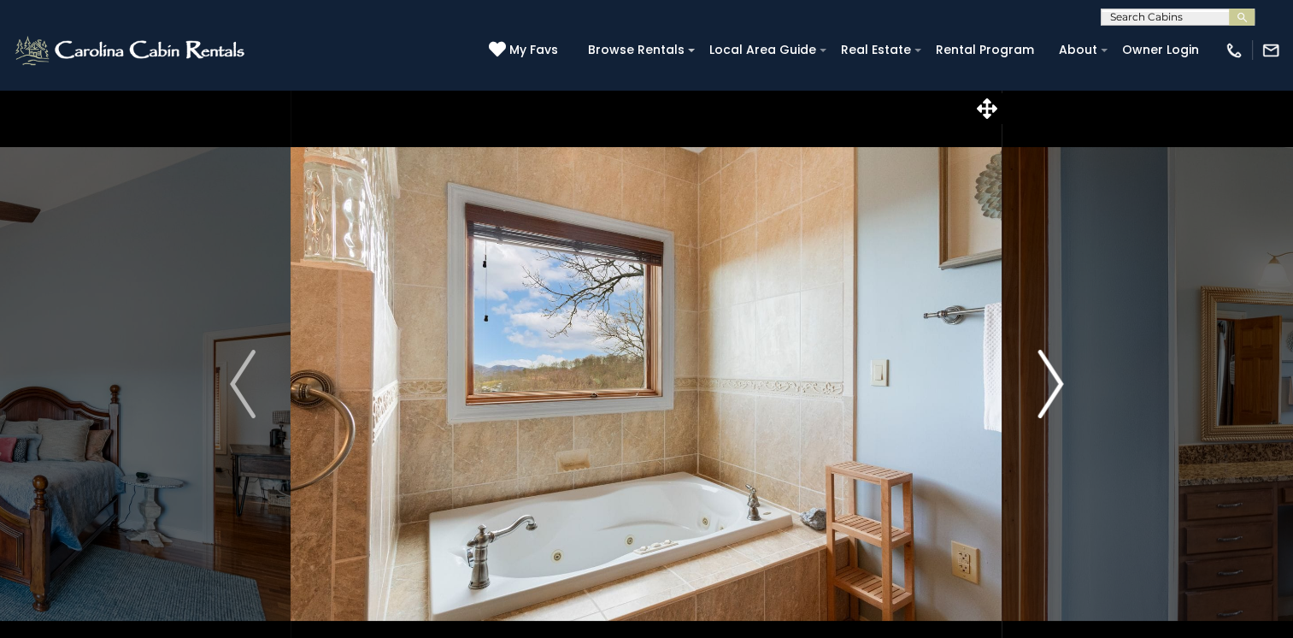
click at [1061, 379] on img "Next" at bounding box center [1051, 384] width 26 height 68
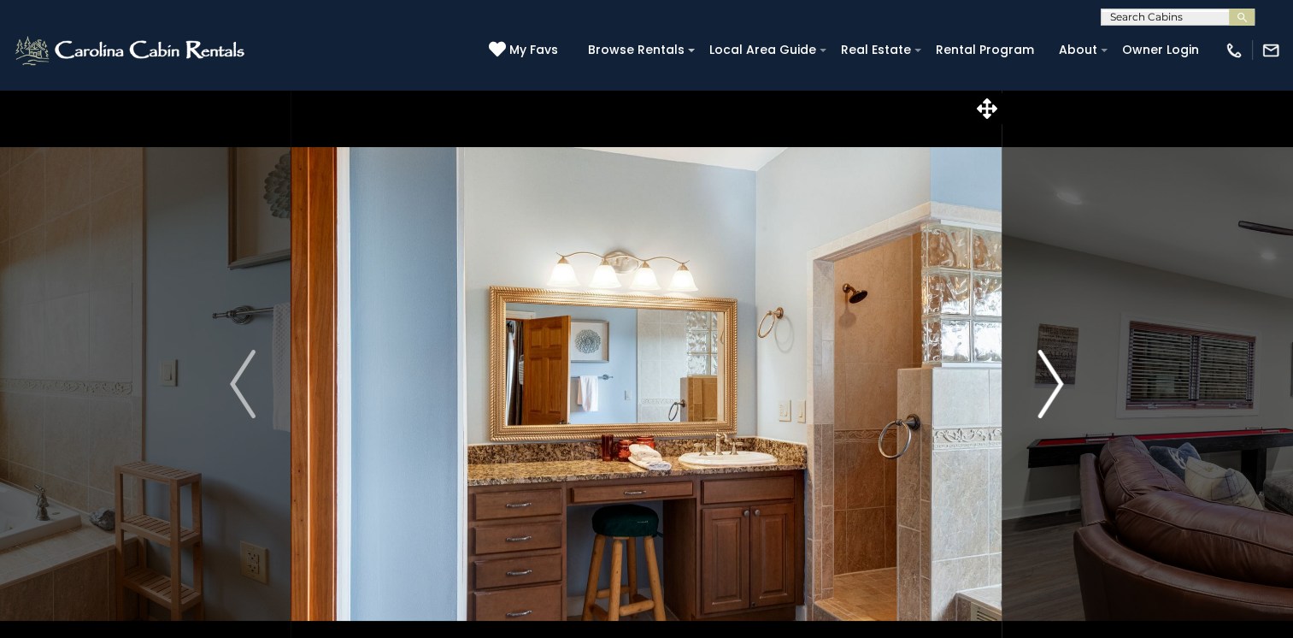
click at [1061, 379] on img "Next" at bounding box center [1051, 384] width 26 height 68
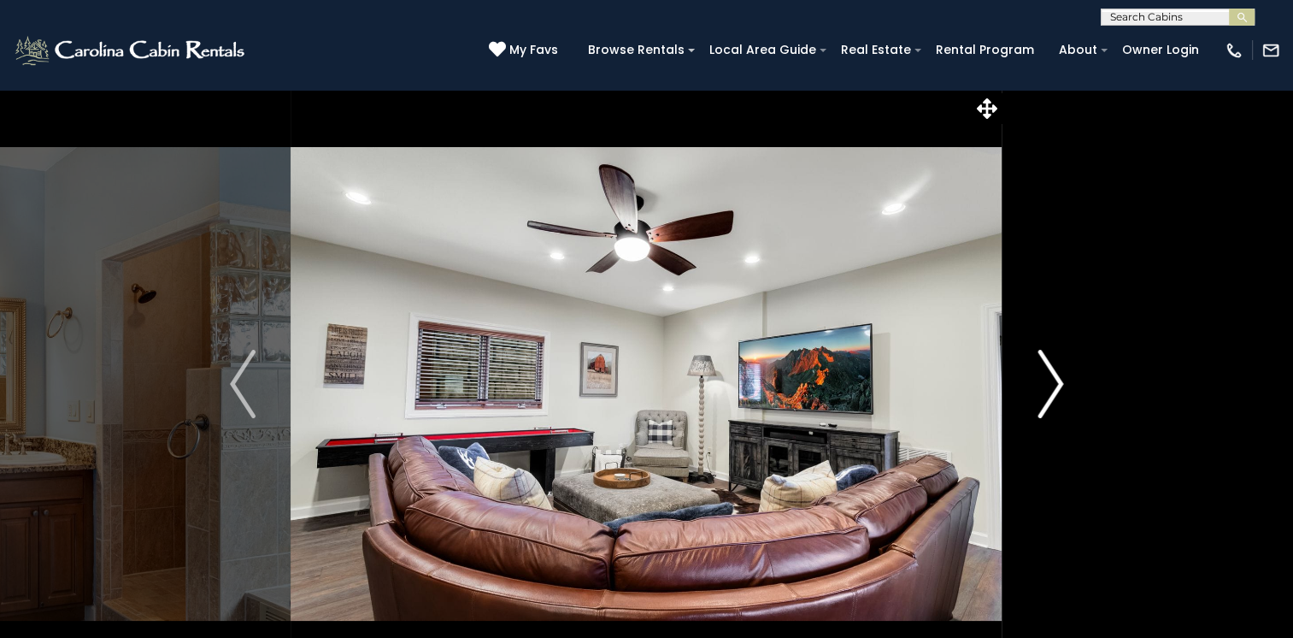
click at [1061, 379] on img "Next" at bounding box center [1051, 384] width 26 height 68
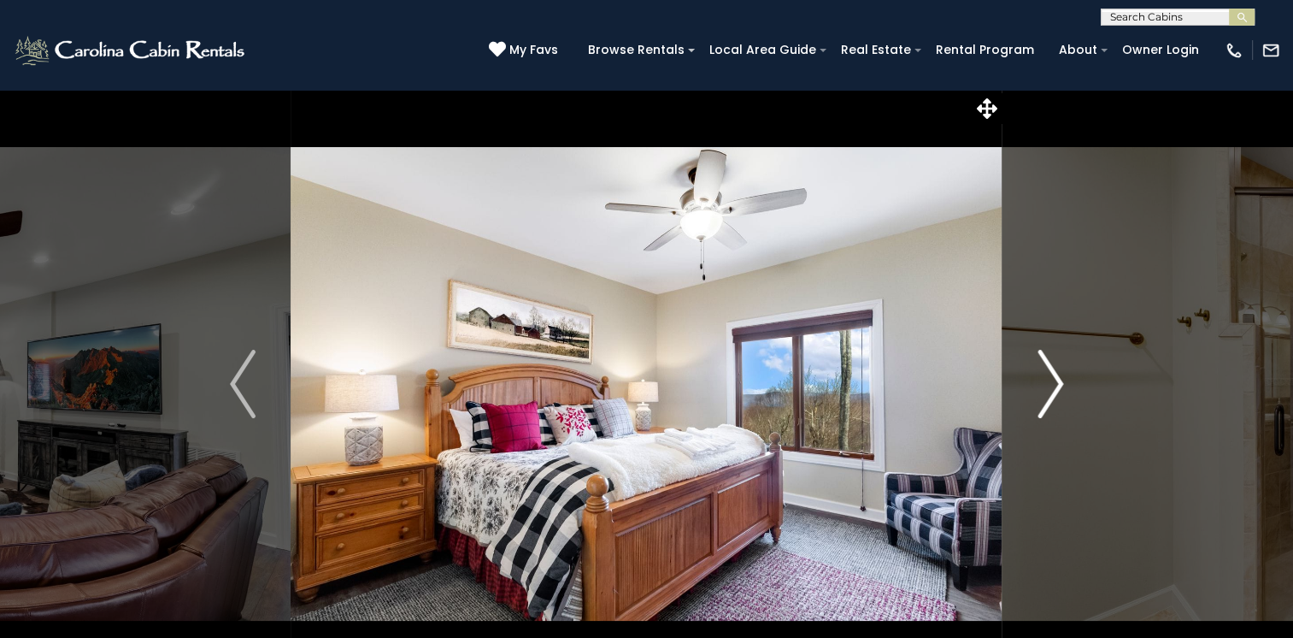
click at [1061, 379] on img "Next" at bounding box center [1051, 384] width 26 height 68
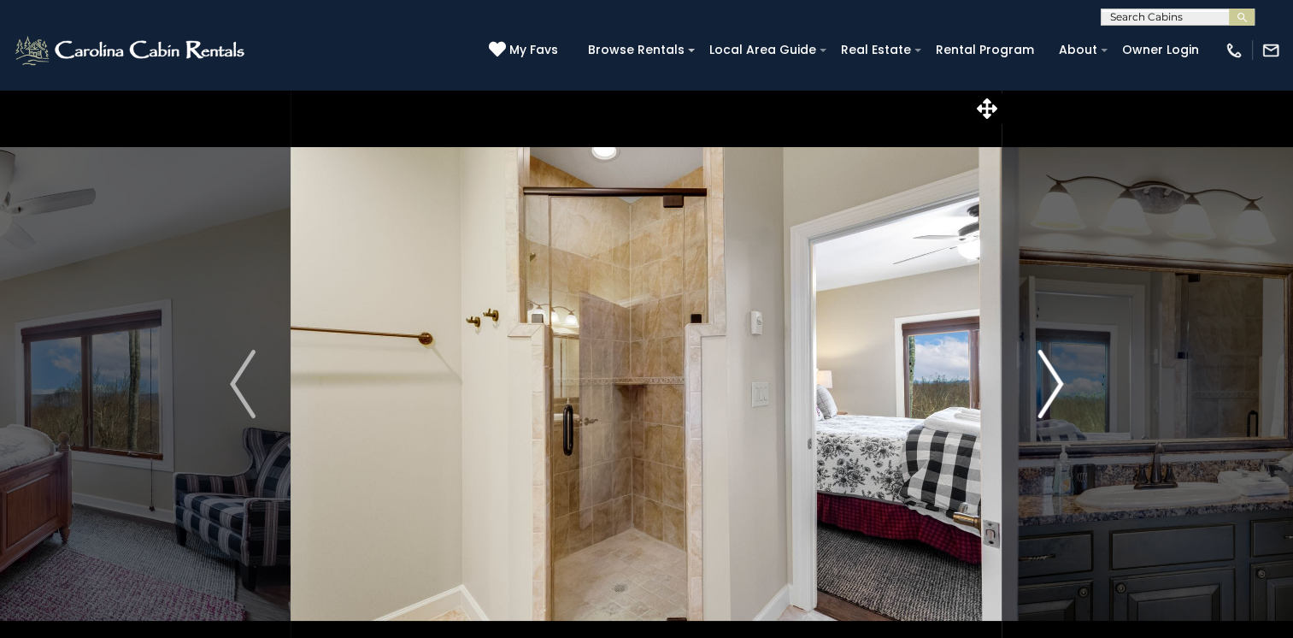
click at [1061, 379] on img "Next" at bounding box center [1051, 384] width 26 height 68
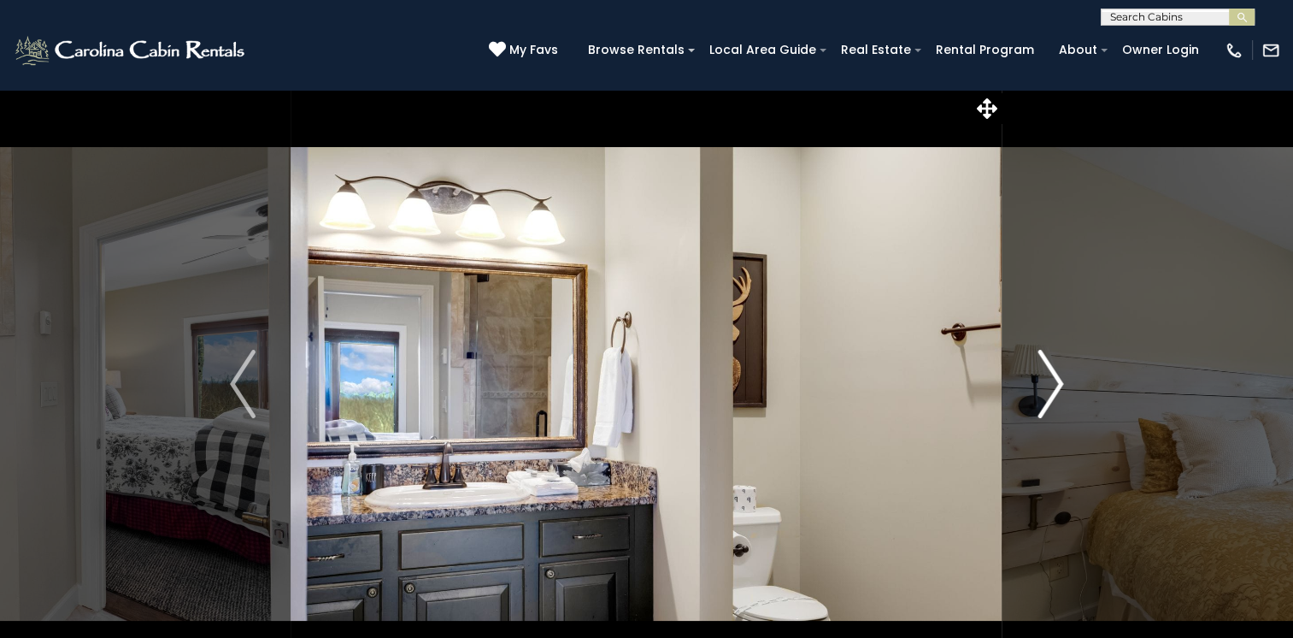
click at [1061, 379] on img "Next" at bounding box center [1051, 384] width 26 height 68
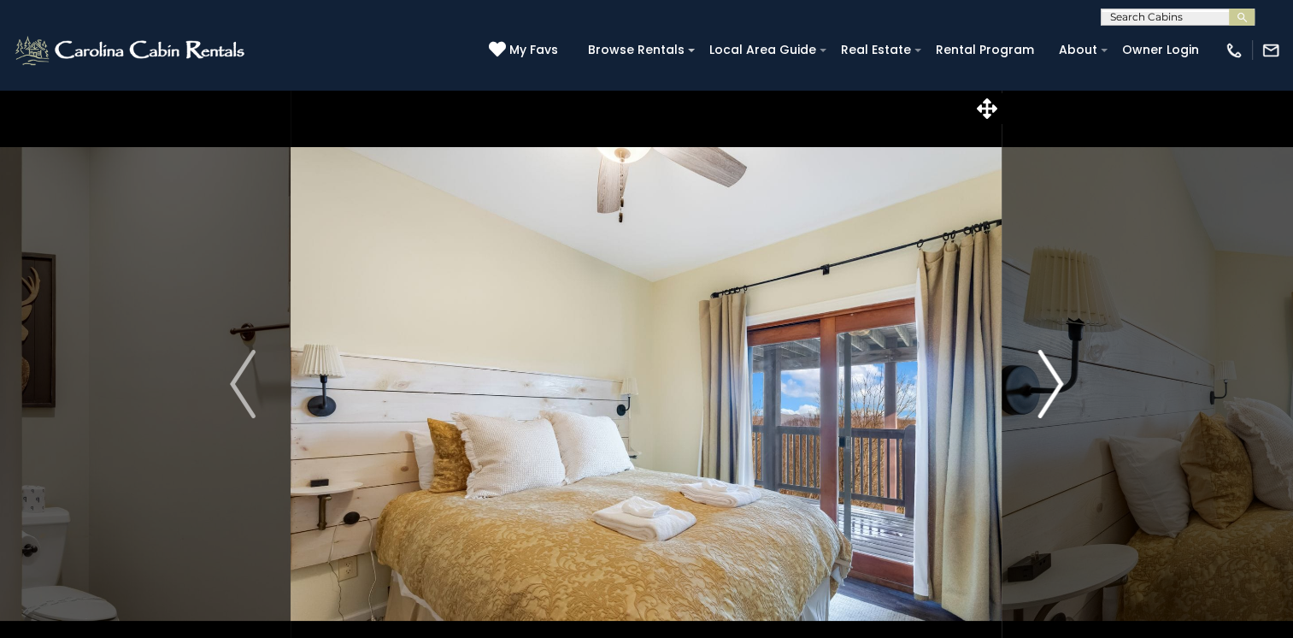
click at [1061, 379] on img "Next" at bounding box center [1051, 384] width 26 height 68
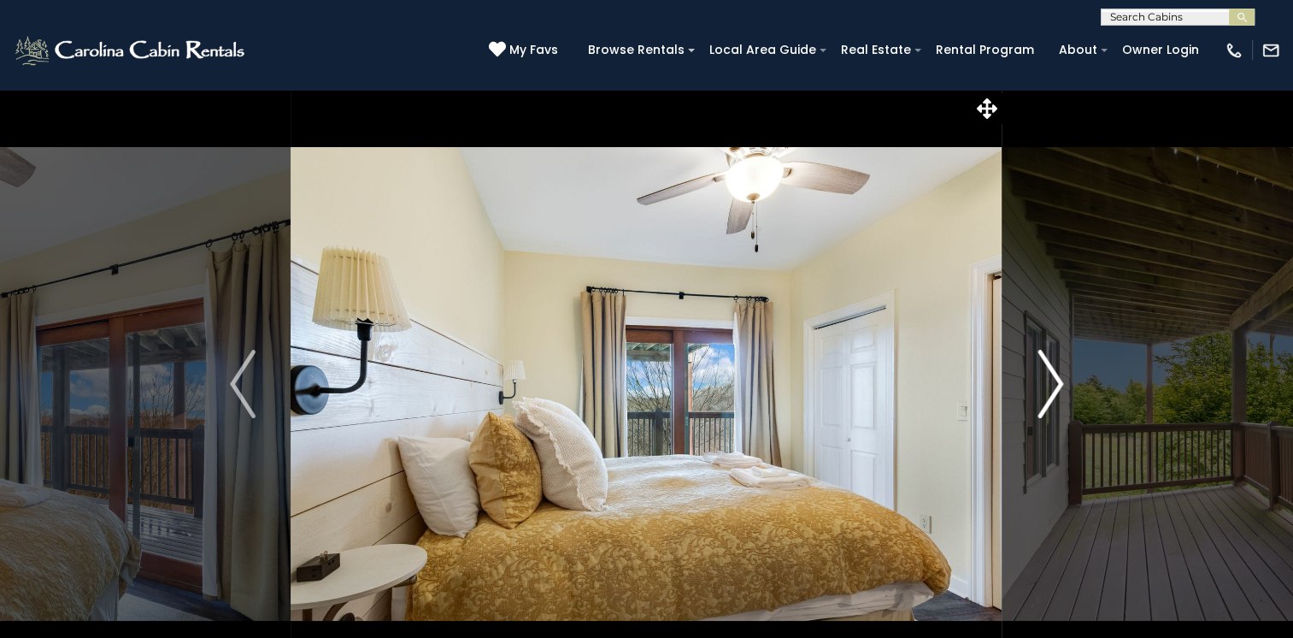
click at [1061, 379] on img "Next" at bounding box center [1051, 384] width 26 height 68
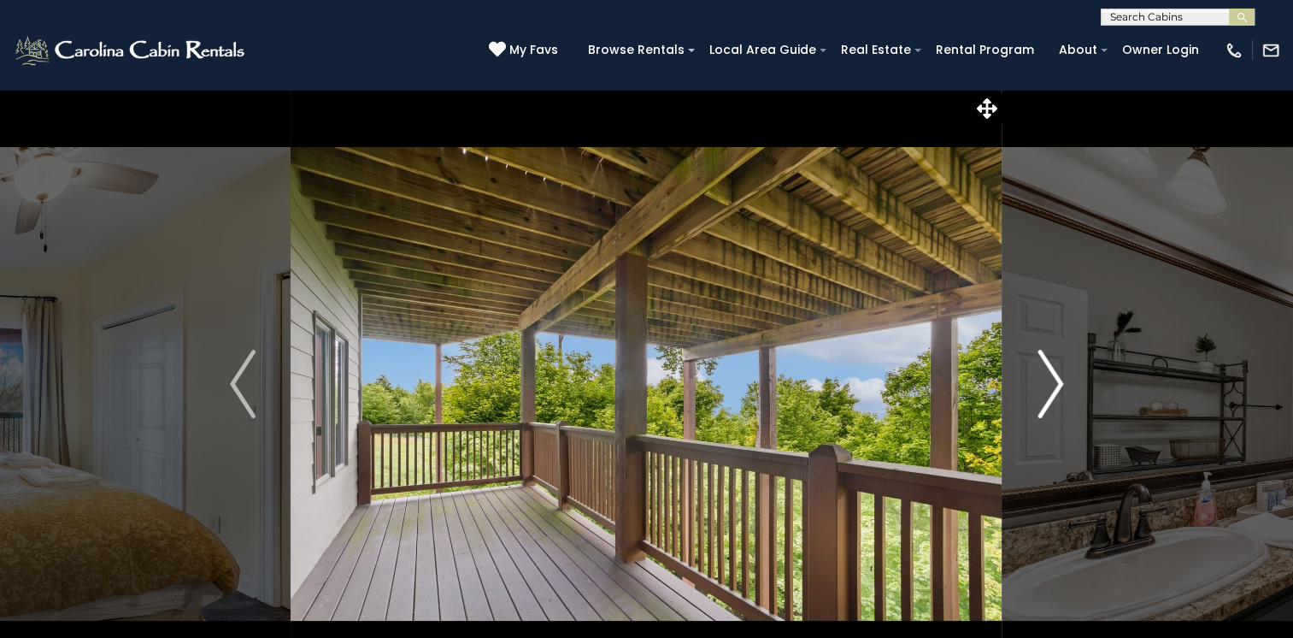
click at [1061, 379] on img "Next" at bounding box center [1051, 384] width 26 height 68
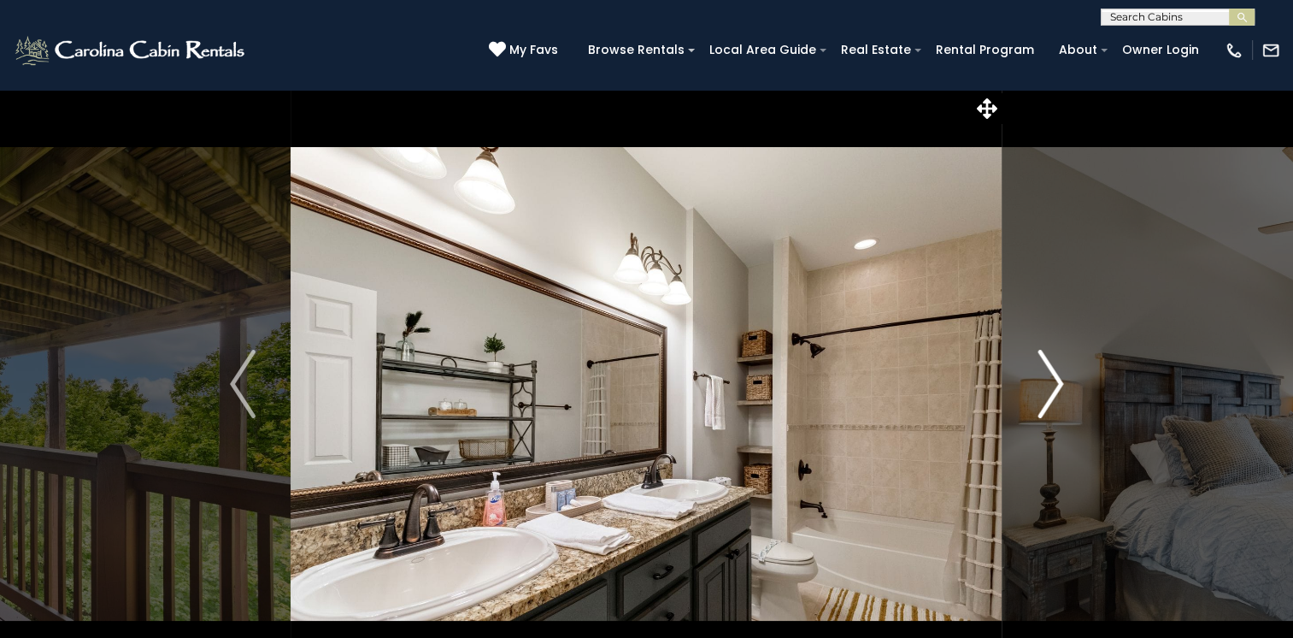
click at [1061, 379] on img "Next" at bounding box center [1051, 384] width 26 height 68
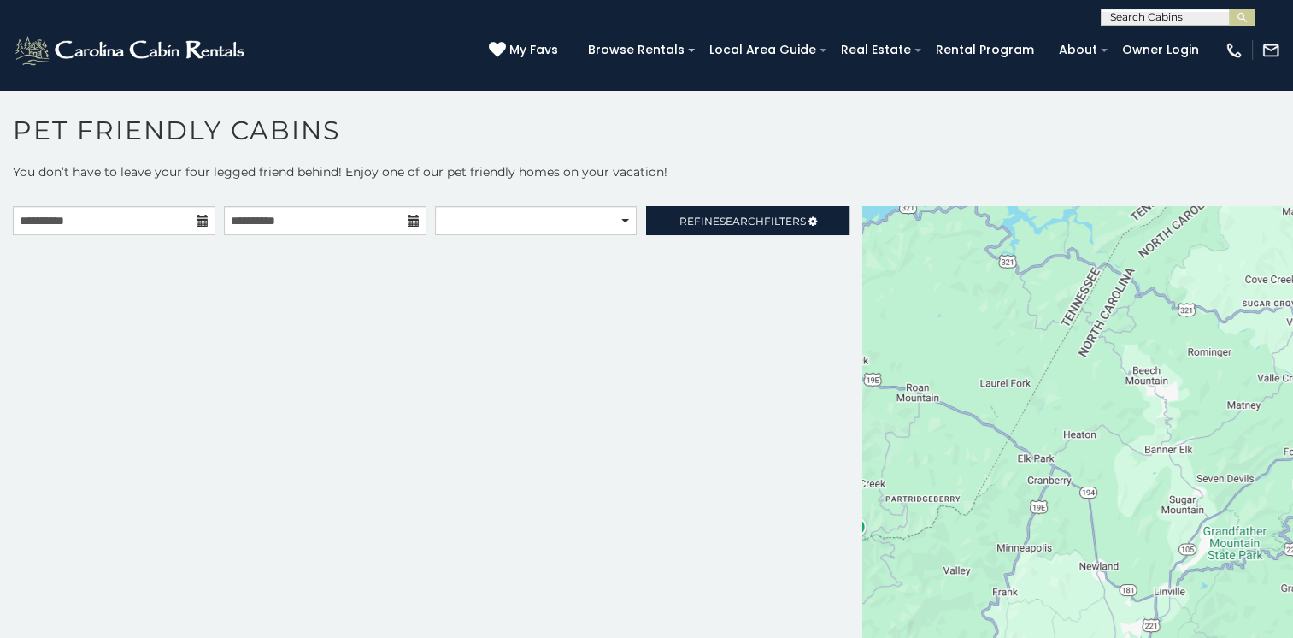
scroll to position [9, 0]
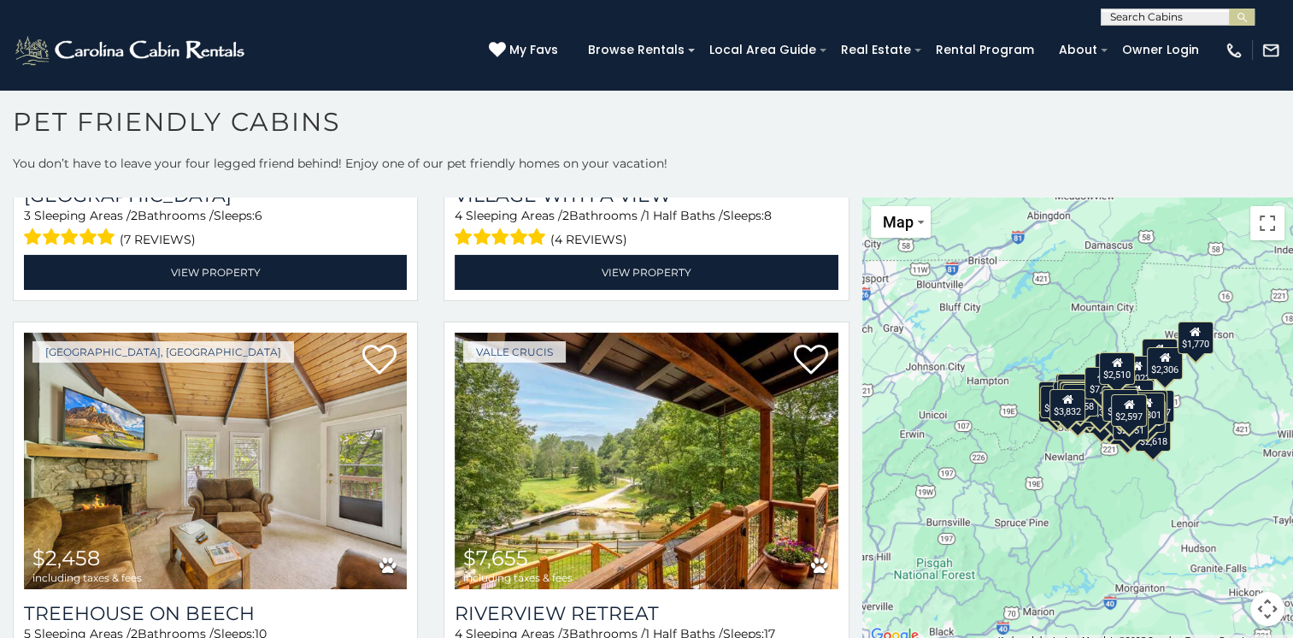
scroll to position [10415, 0]
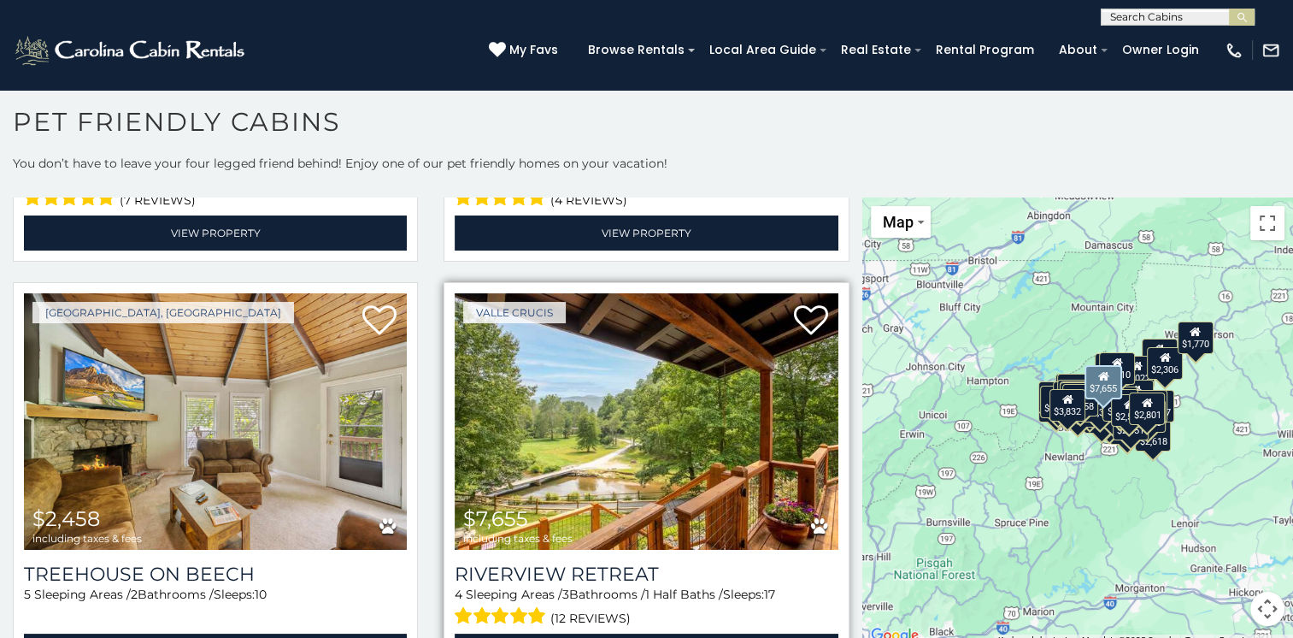
click at [669, 356] on img at bounding box center [646, 421] width 383 height 256
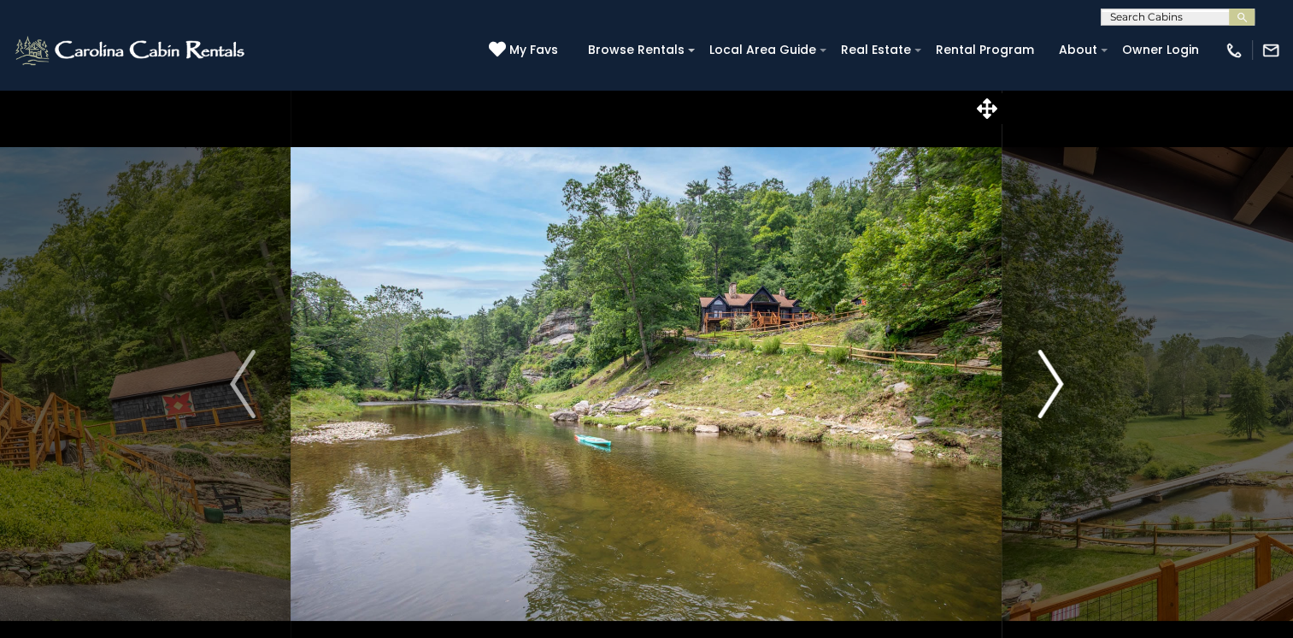
click at [1055, 378] on img "Next" at bounding box center [1051, 384] width 26 height 68
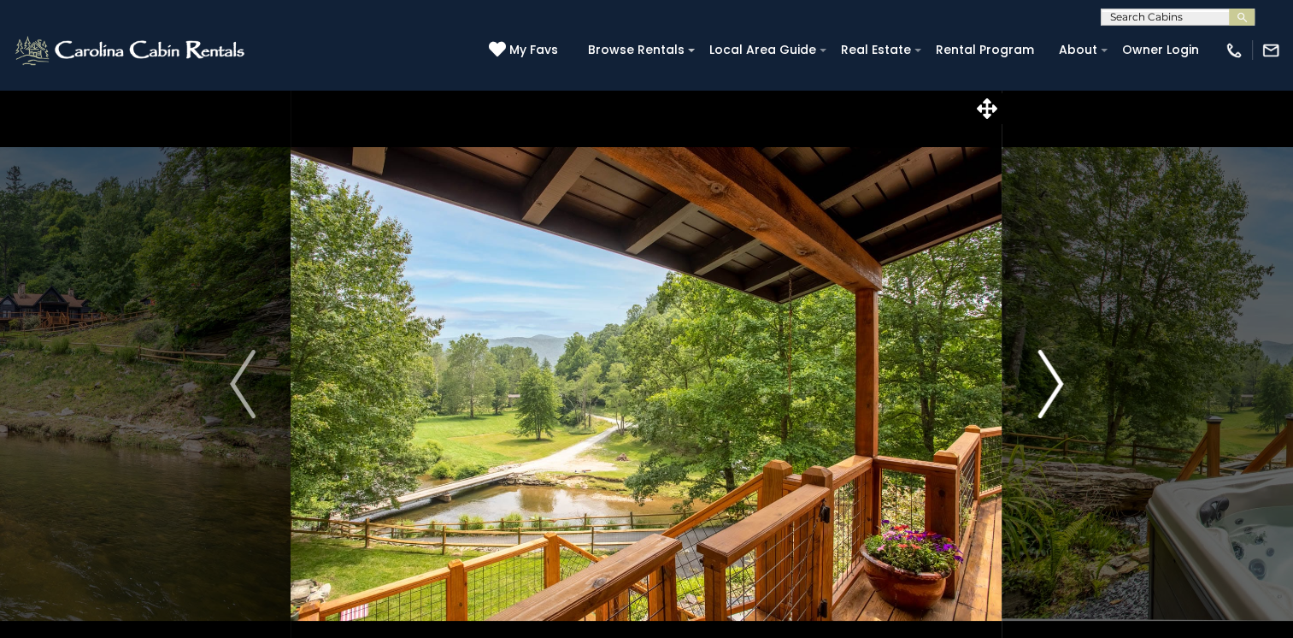
click at [1055, 378] on img "Next" at bounding box center [1051, 384] width 26 height 68
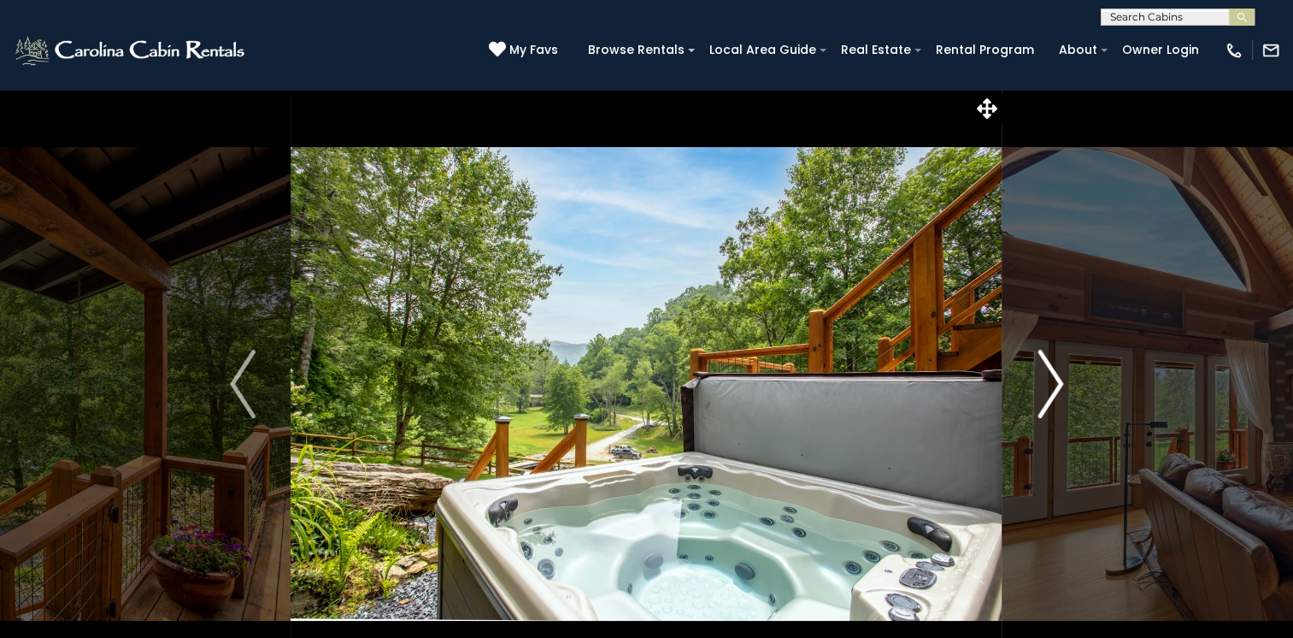
click at [1055, 378] on img "Next" at bounding box center [1051, 384] width 26 height 68
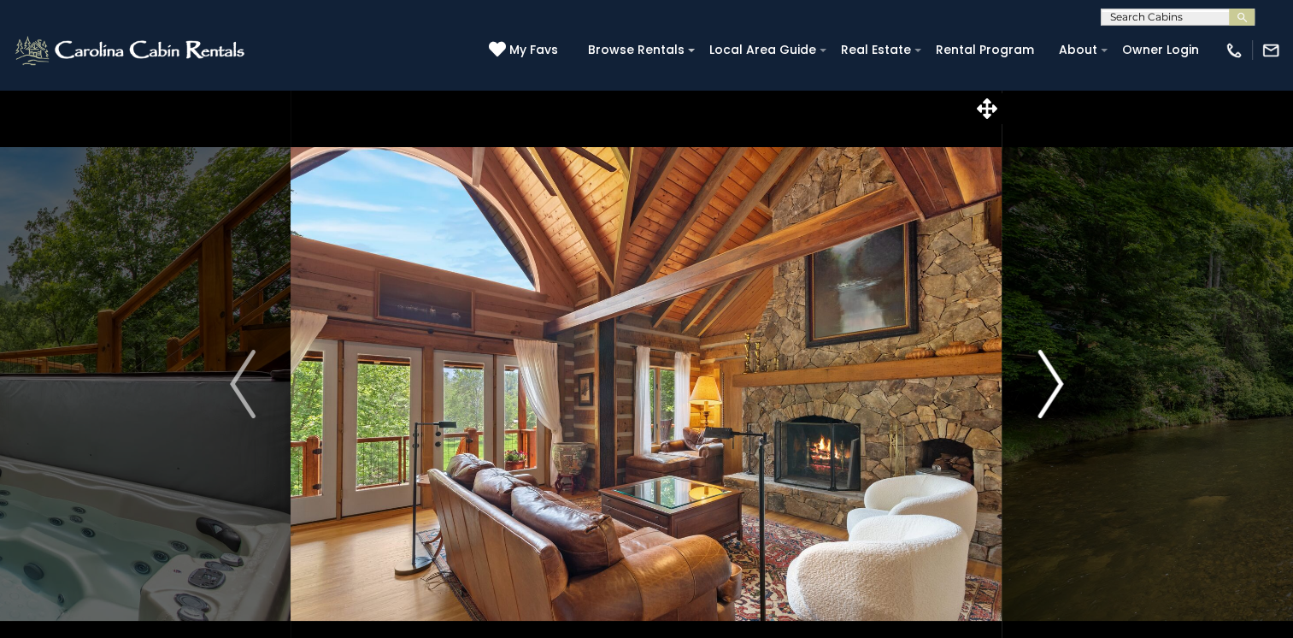
click at [1055, 378] on img "Next" at bounding box center [1051, 384] width 26 height 68
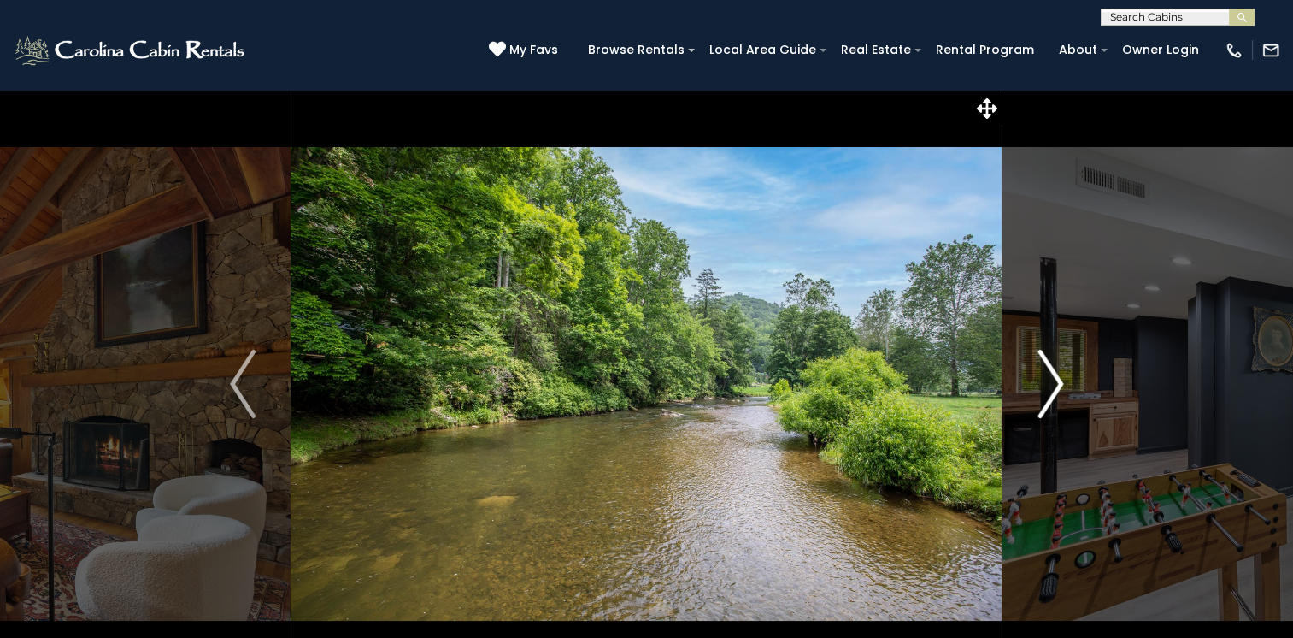
click at [1055, 378] on img "Next" at bounding box center [1051, 384] width 26 height 68
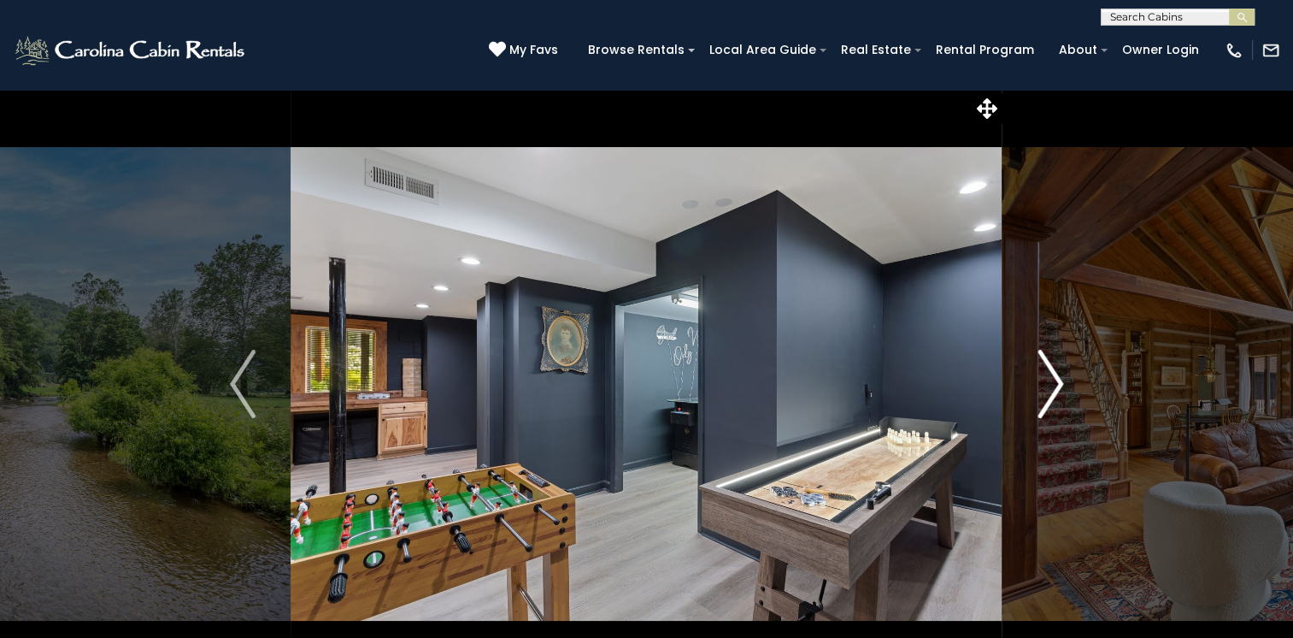
click at [1055, 378] on img "Next" at bounding box center [1051, 384] width 26 height 68
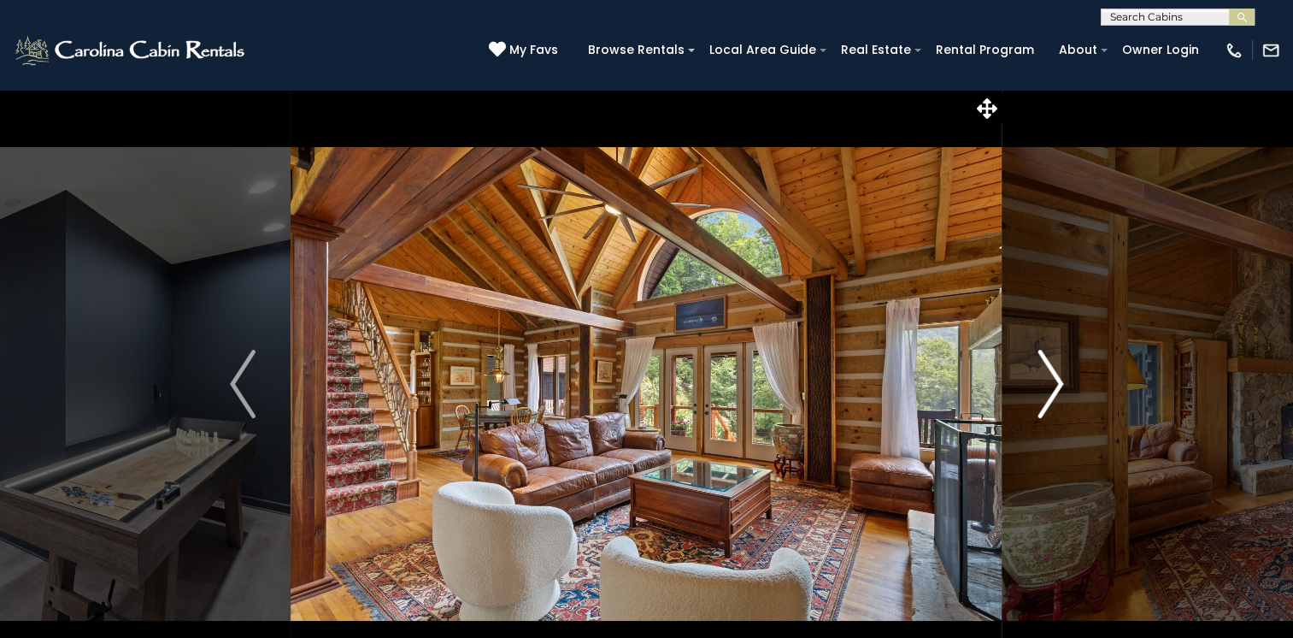
click at [1055, 378] on img "Next" at bounding box center [1051, 384] width 26 height 68
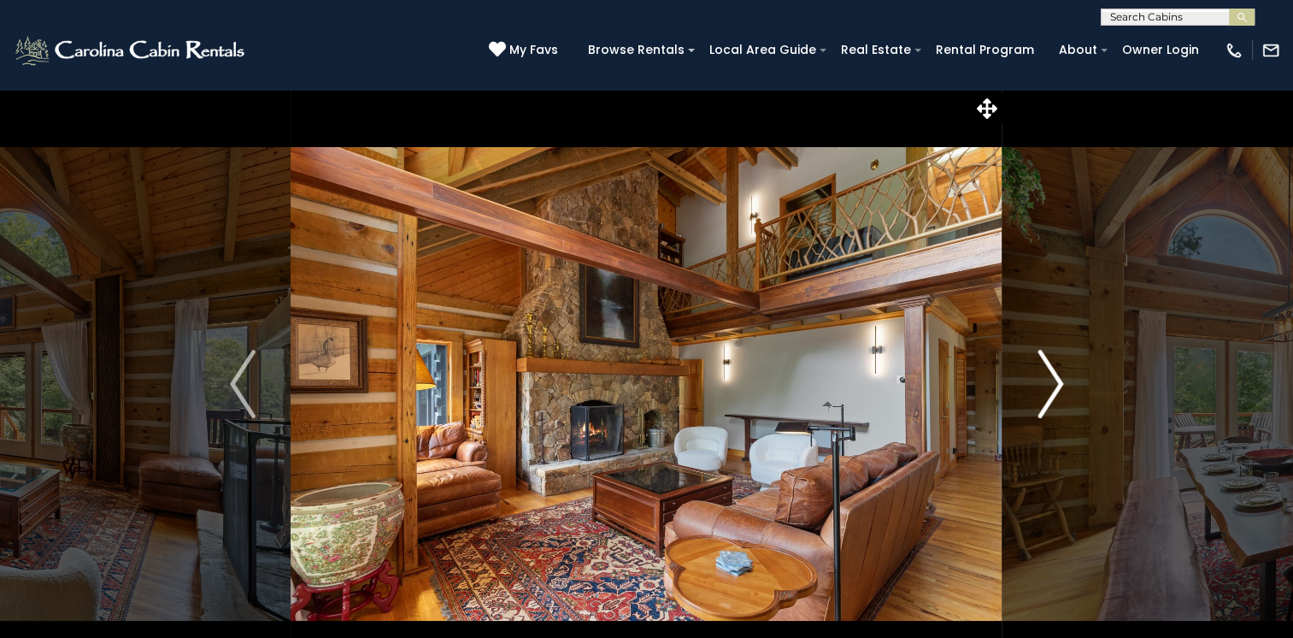
click at [1055, 378] on img "Next" at bounding box center [1051, 384] width 26 height 68
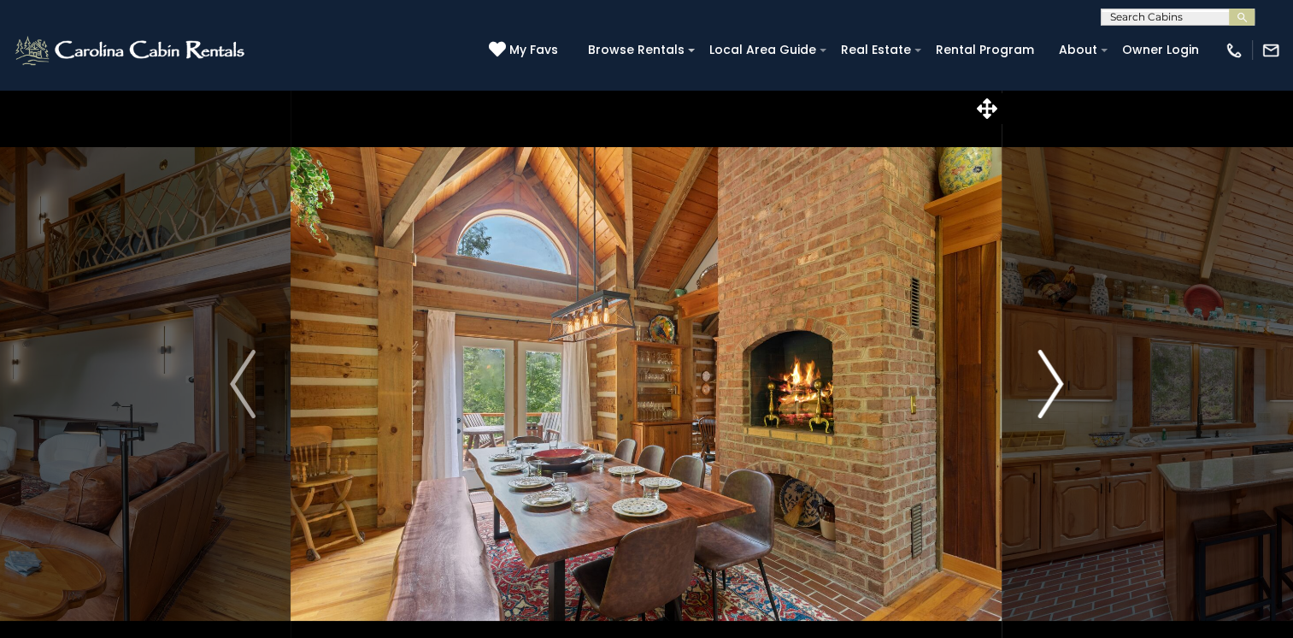
click at [1055, 378] on img "Next" at bounding box center [1051, 384] width 26 height 68
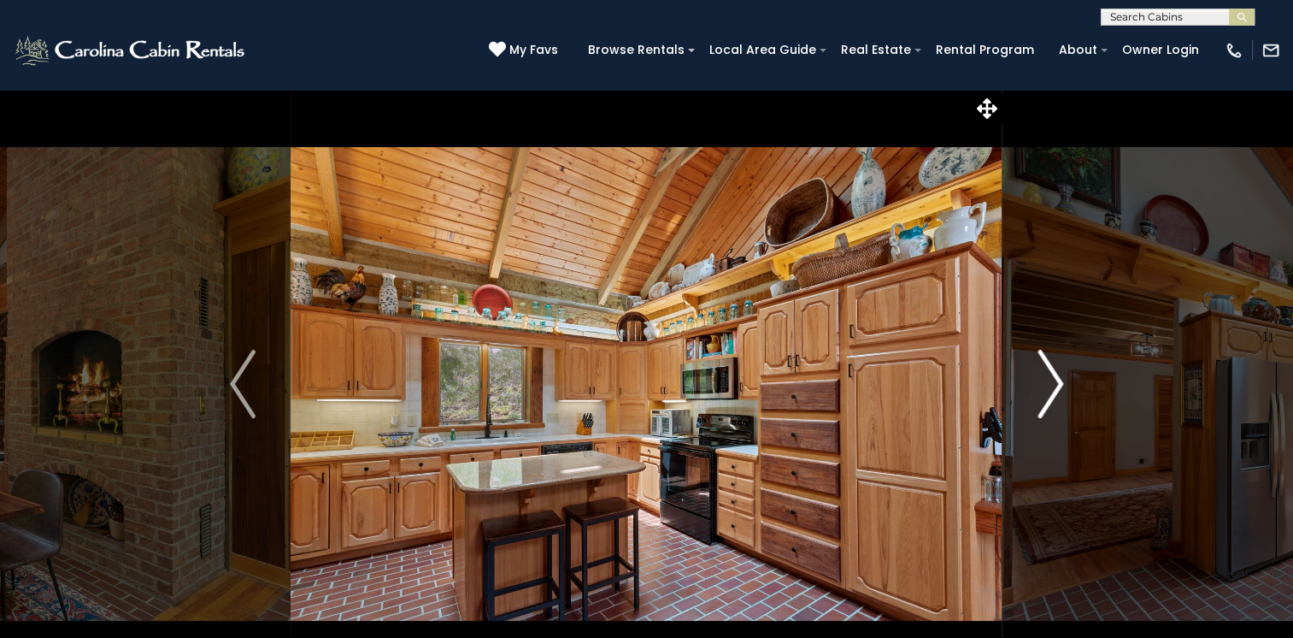
click at [1055, 378] on img "Next" at bounding box center [1051, 384] width 26 height 68
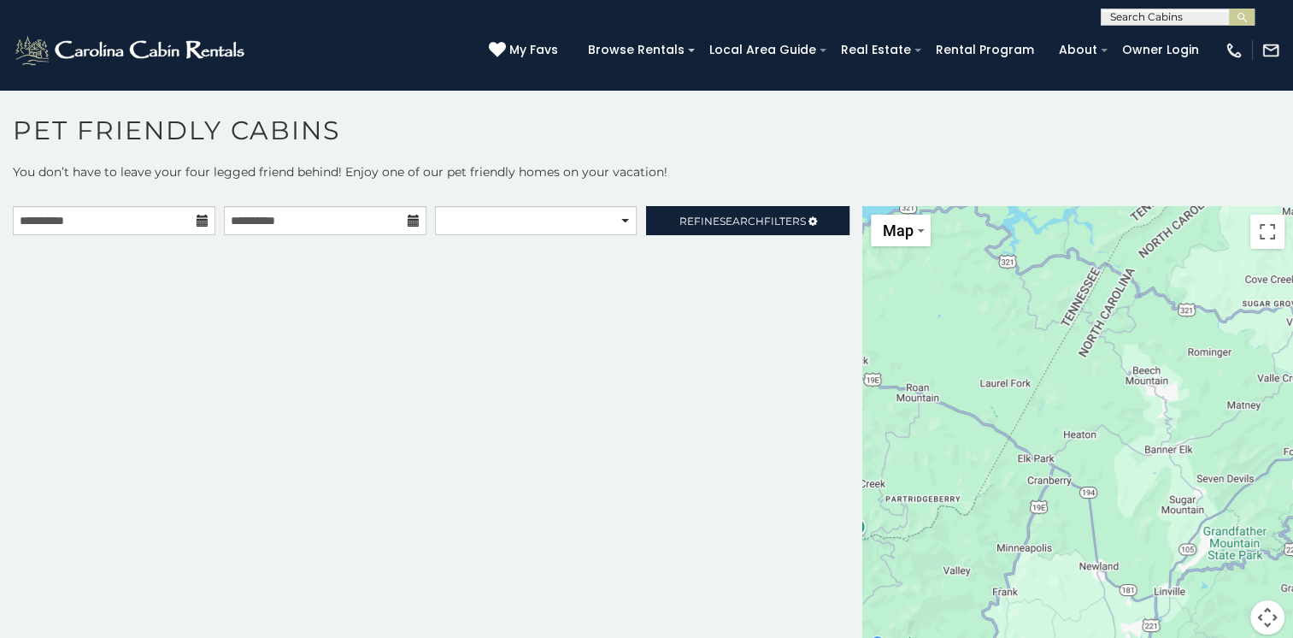
scroll to position [9, 0]
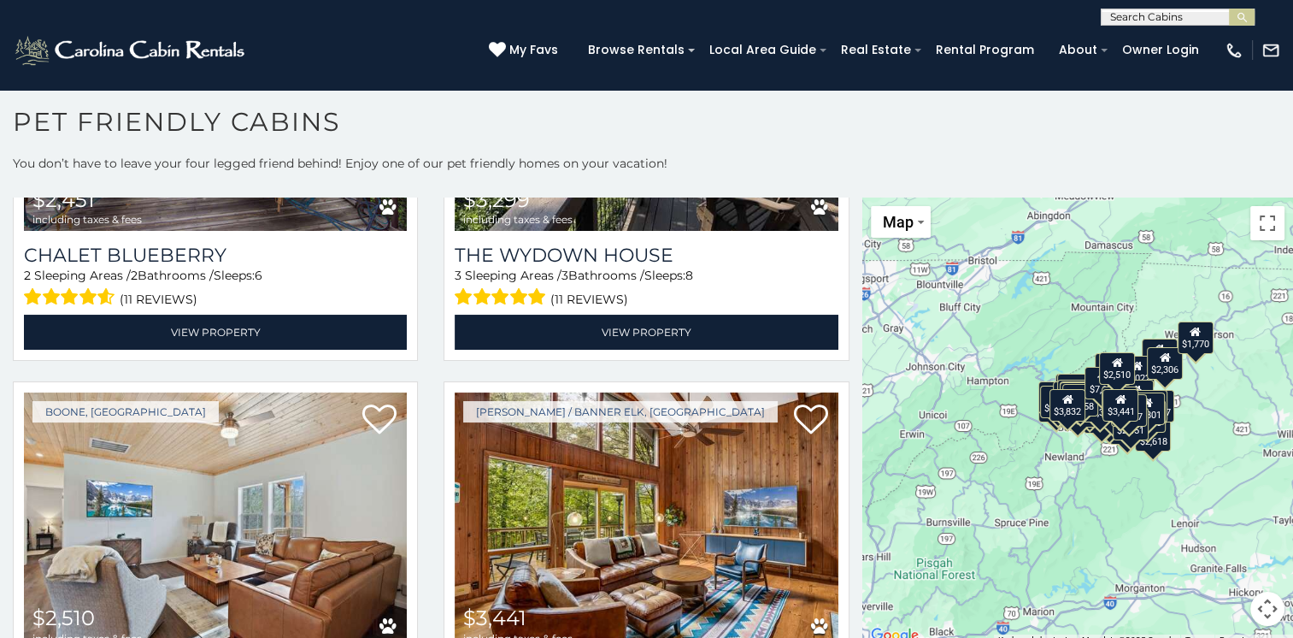
scroll to position [11581, 0]
